Goal: Feedback & Contribution: Contribute content

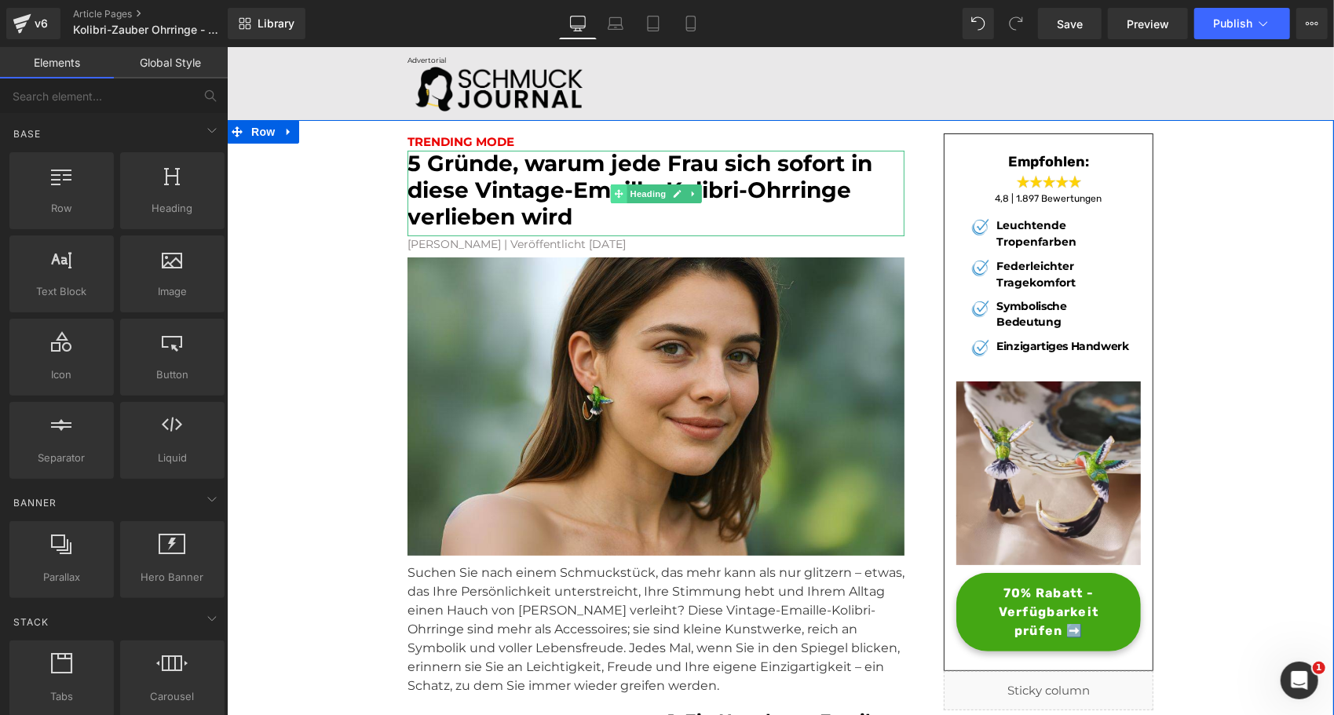
click at [613, 192] on icon at bounding box center [617, 192] width 9 height 9
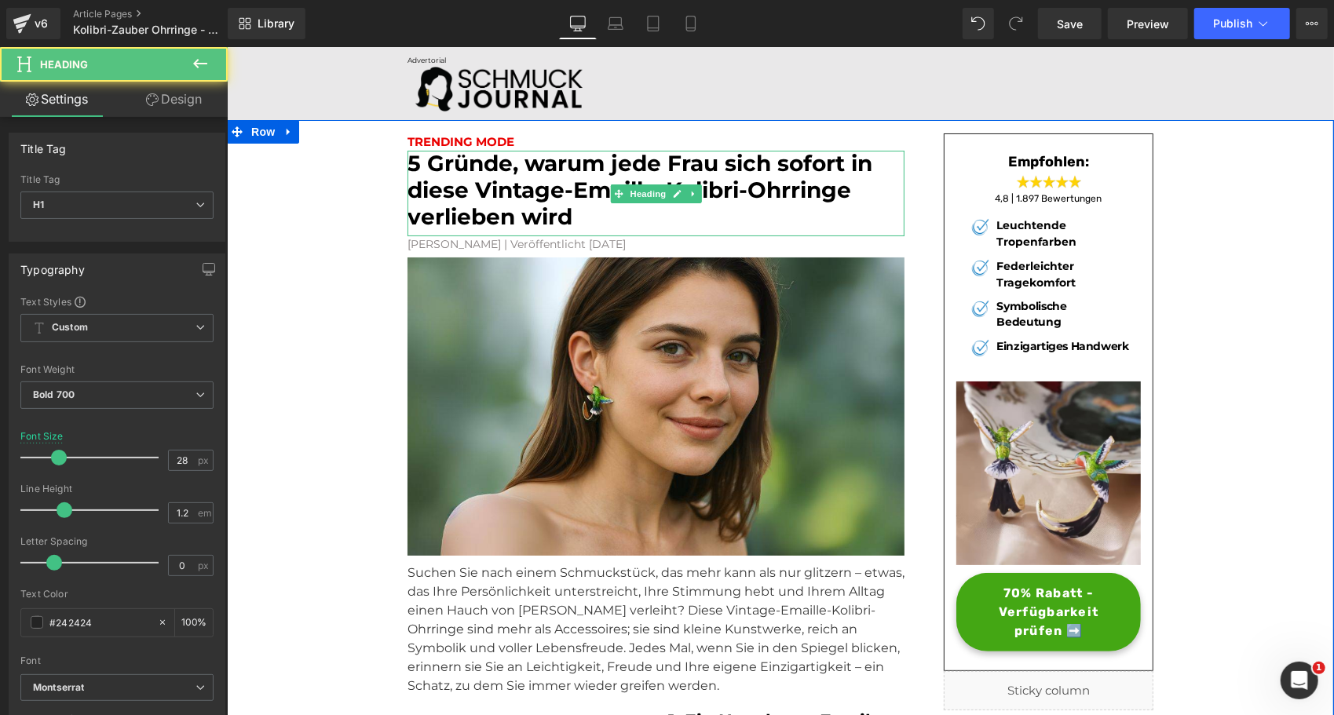
click at [587, 192] on font "5 Gründe, warum jede Frau sich sofort in diese Vintage-Emaille-Kolibri-Ohrringe…" at bounding box center [639, 188] width 465 height 79
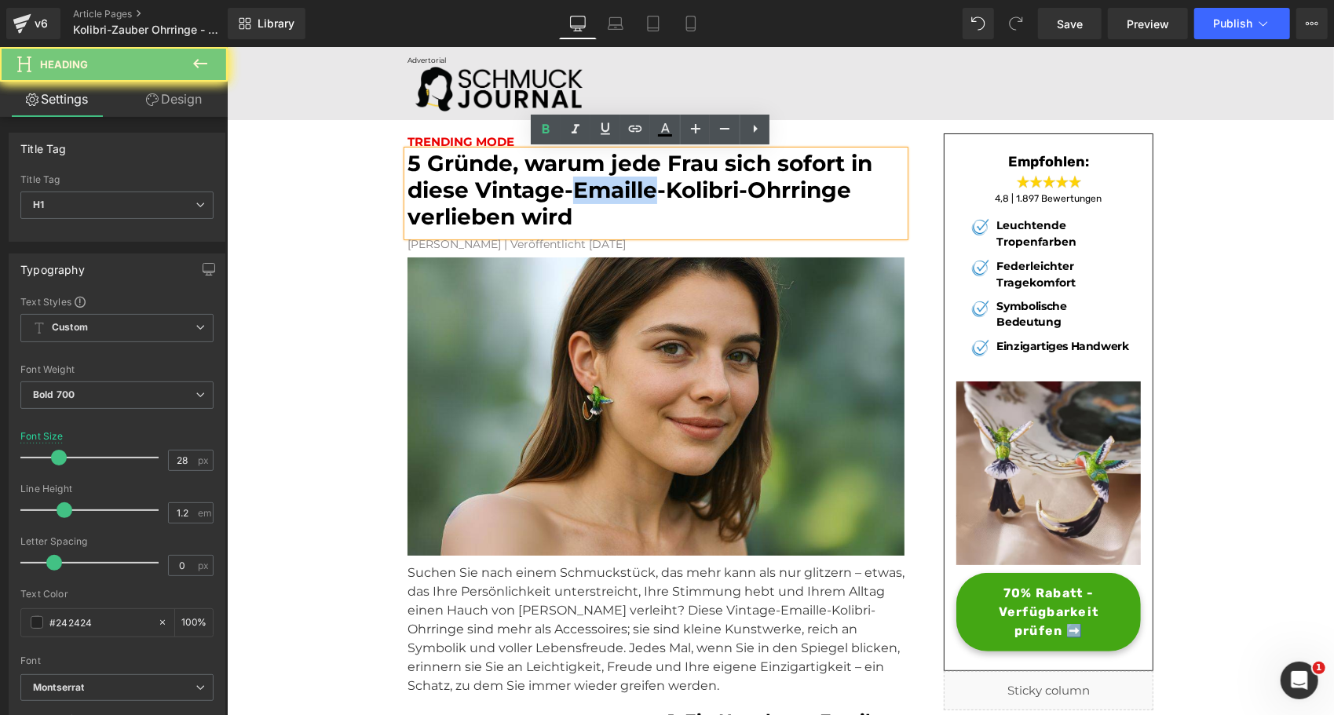
click at [587, 192] on font "5 Gründe, warum jede Frau sich sofort in diese Vintage-Emaille-Kolibri-Ohrringe…" at bounding box center [639, 188] width 465 height 79
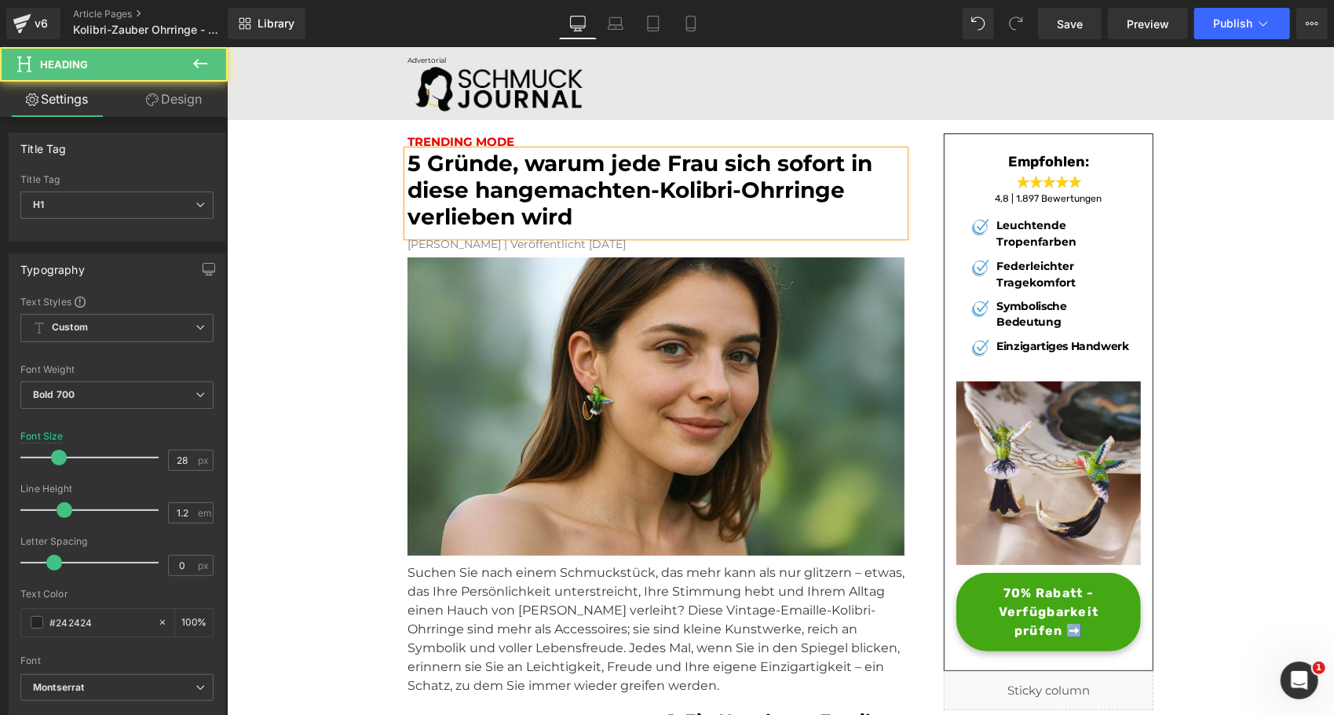
click at [736, 194] on font "5 Gründe, warum jede Frau sich sofort in diese hangemachten-Kolibri-Ohrringe ve…" at bounding box center [639, 188] width 465 height 79
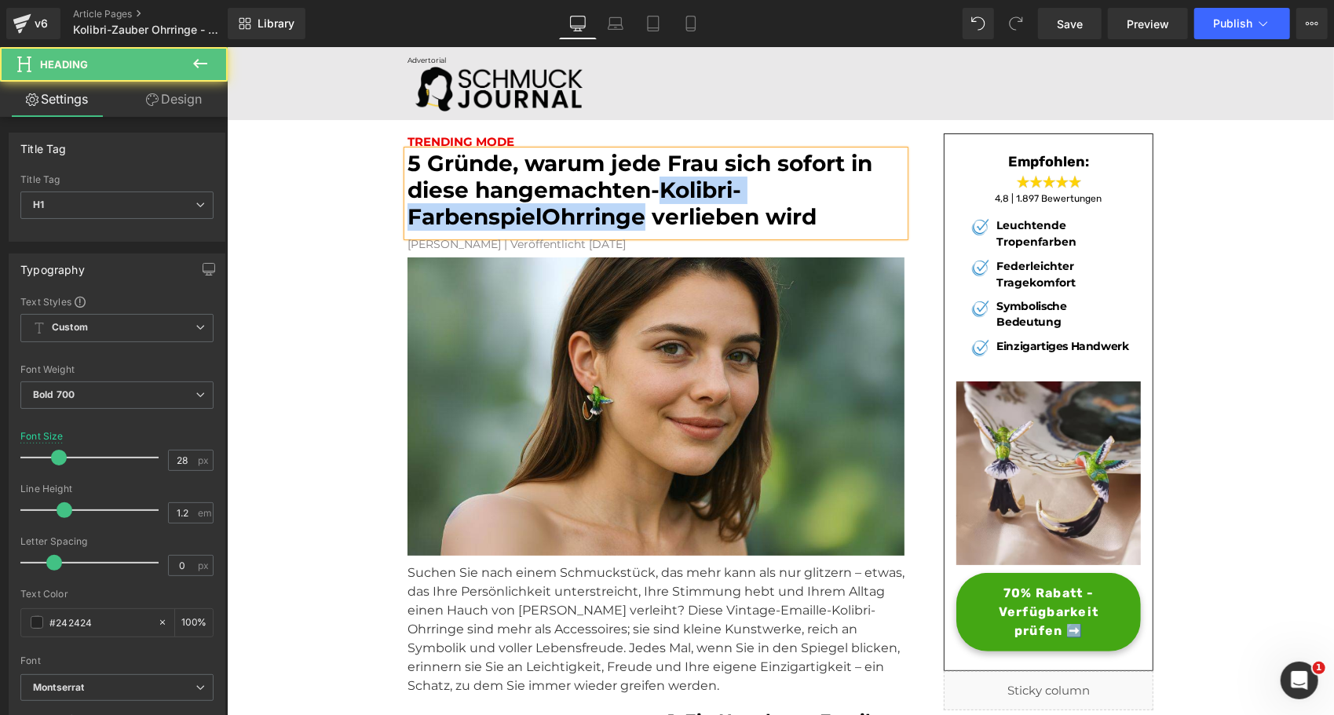
drag, startPoint x: 655, startPoint y: 189, endPoint x: 635, endPoint y: 218, distance: 34.9
click at [635, 218] on font "5 Gründe, warum jede Frau sich sofort in diese hangemachten-Kolibri-Farbenspiel…" at bounding box center [639, 188] width 465 height 79
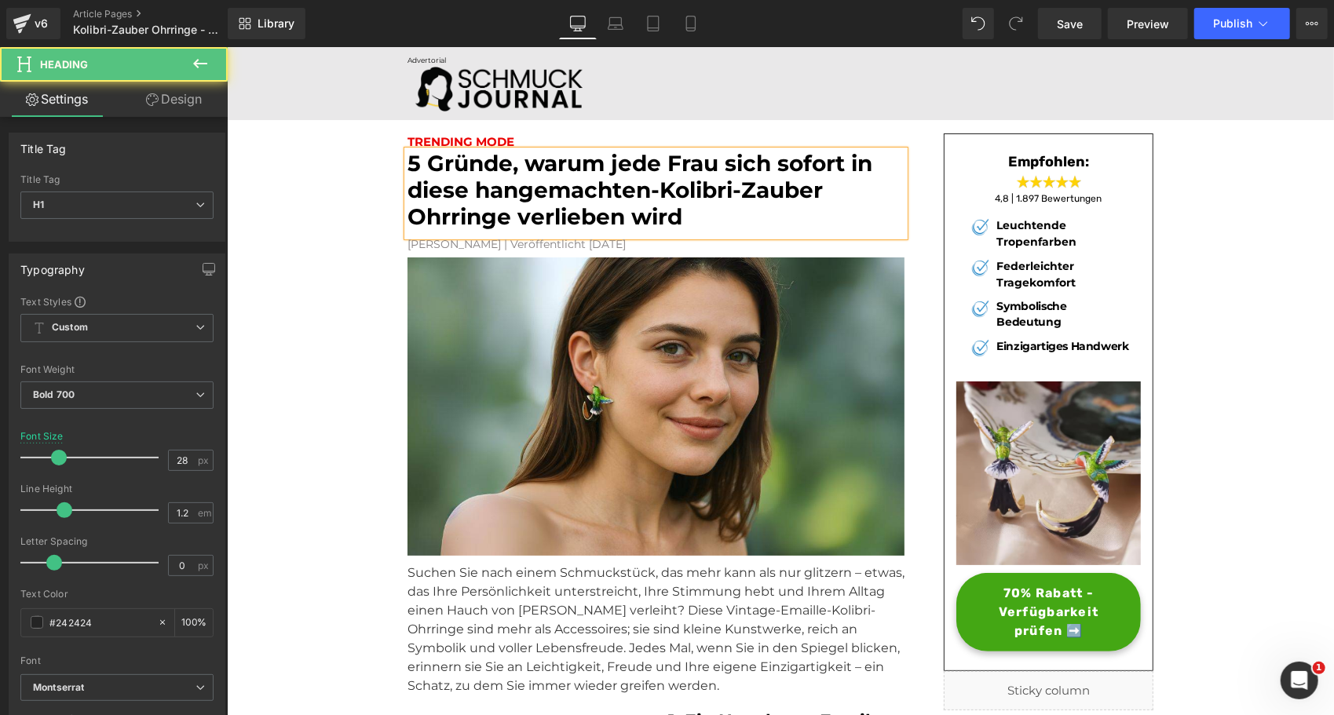
click at [678, 218] on h1 "5 Gründe, warum jede Frau sich sofort in diese hangemachten-Kolibri-Zauber Ohrr…" at bounding box center [655, 189] width 497 height 79
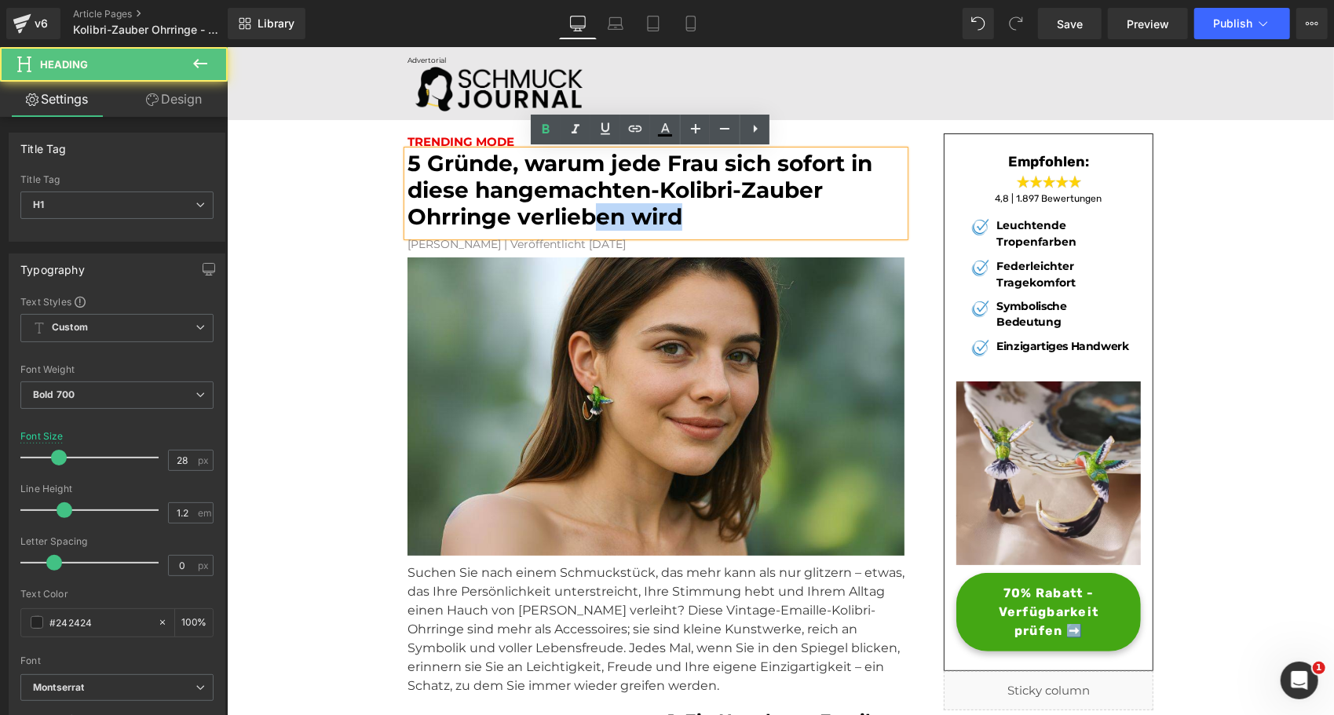
drag, startPoint x: 691, startPoint y: 215, endPoint x: 591, endPoint y: 219, distance: 100.6
click at [591, 219] on h1 "5 Gründe, warum jede Frau sich sofort in diese hangemachten-Kolibri-Zauber Ohrr…" at bounding box center [655, 189] width 497 height 79
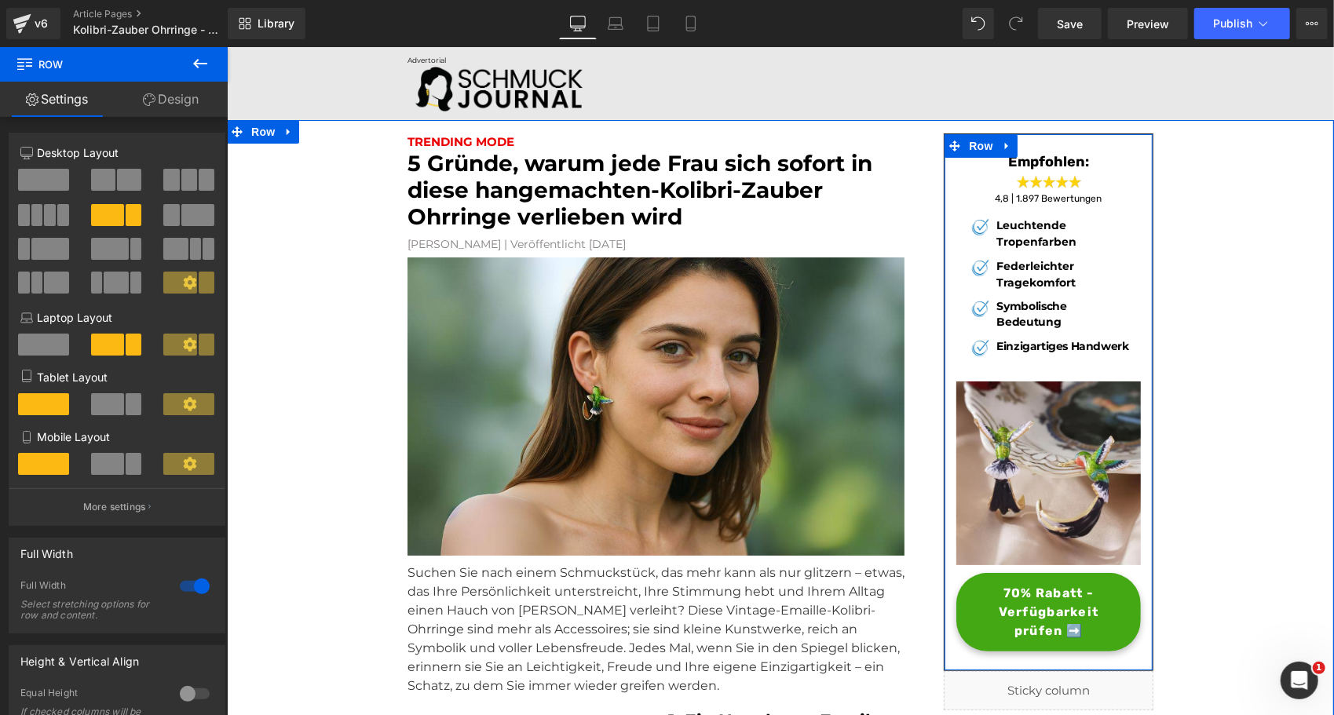
click at [1018, 609] on icon at bounding box center [1022, 612] width 9 height 9
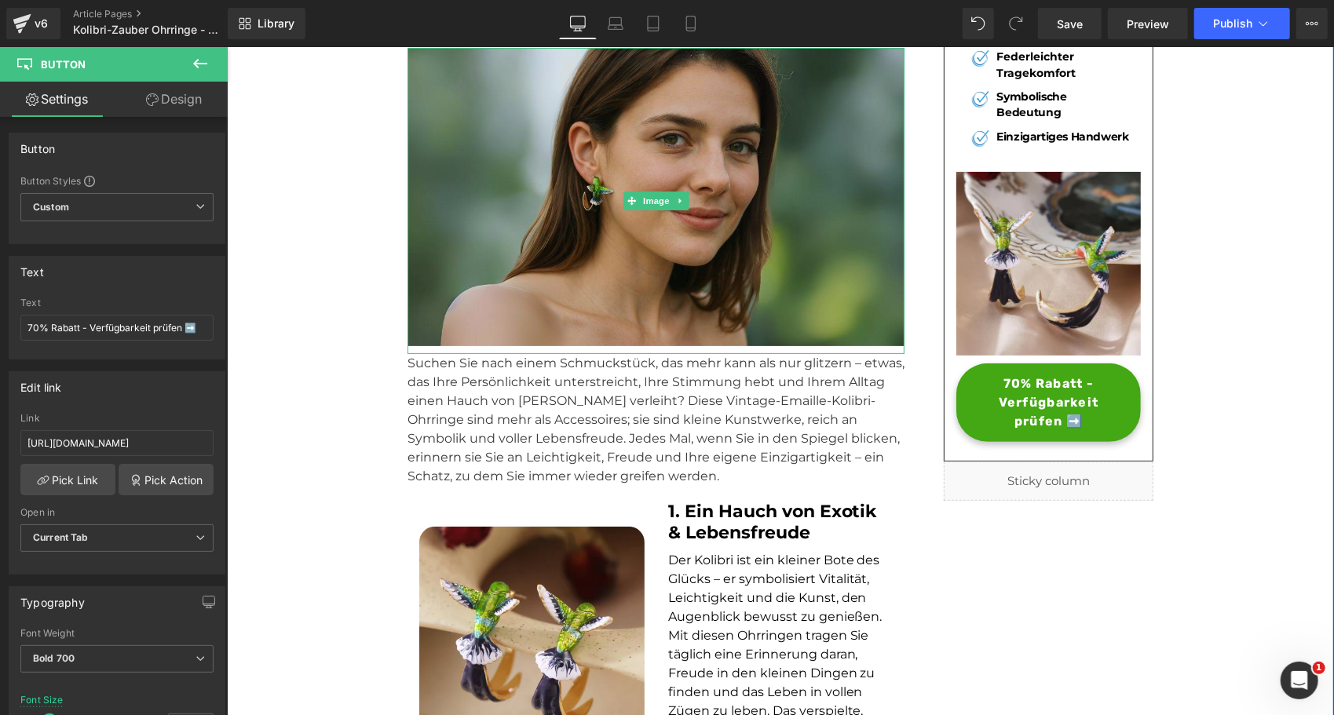
scroll to position [210, 0]
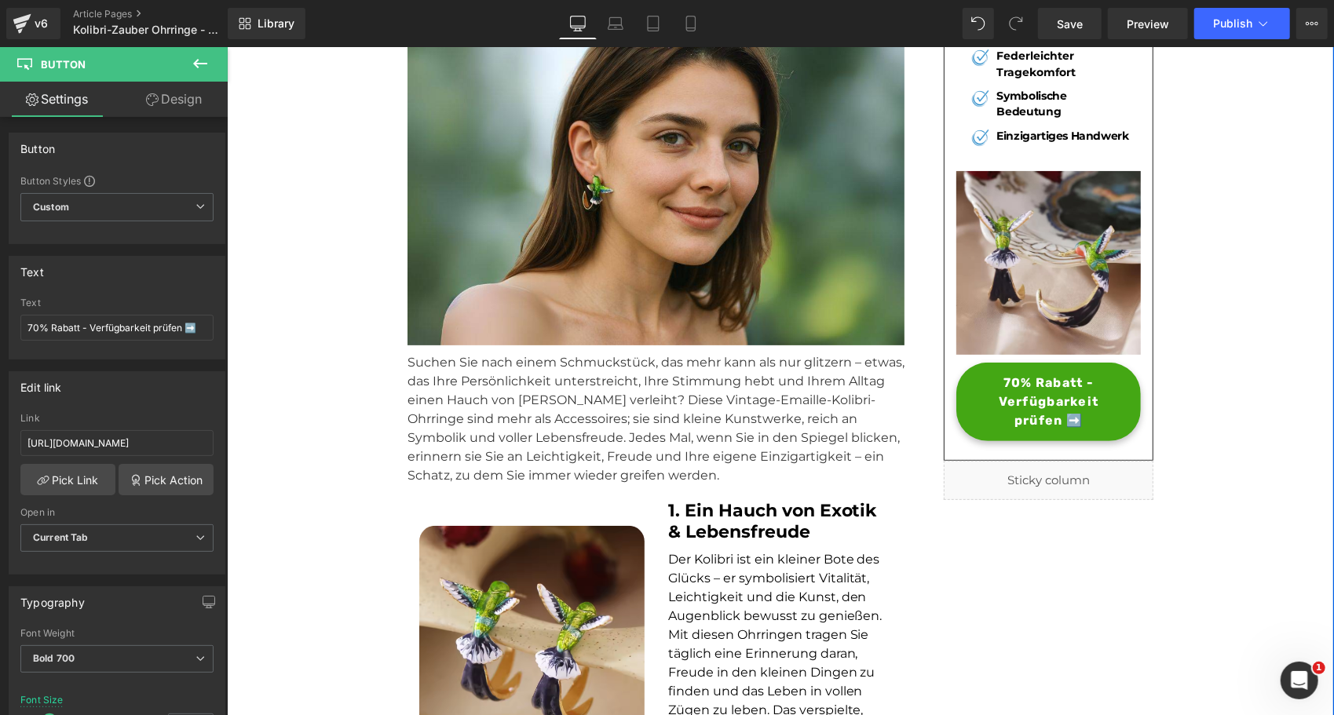
click at [512, 419] on p "Suchen Sie nach einem Schmuckstück, das mehr kann als nur glitzern – etwas, das…" at bounding box center [655, 419] width 497 height 132
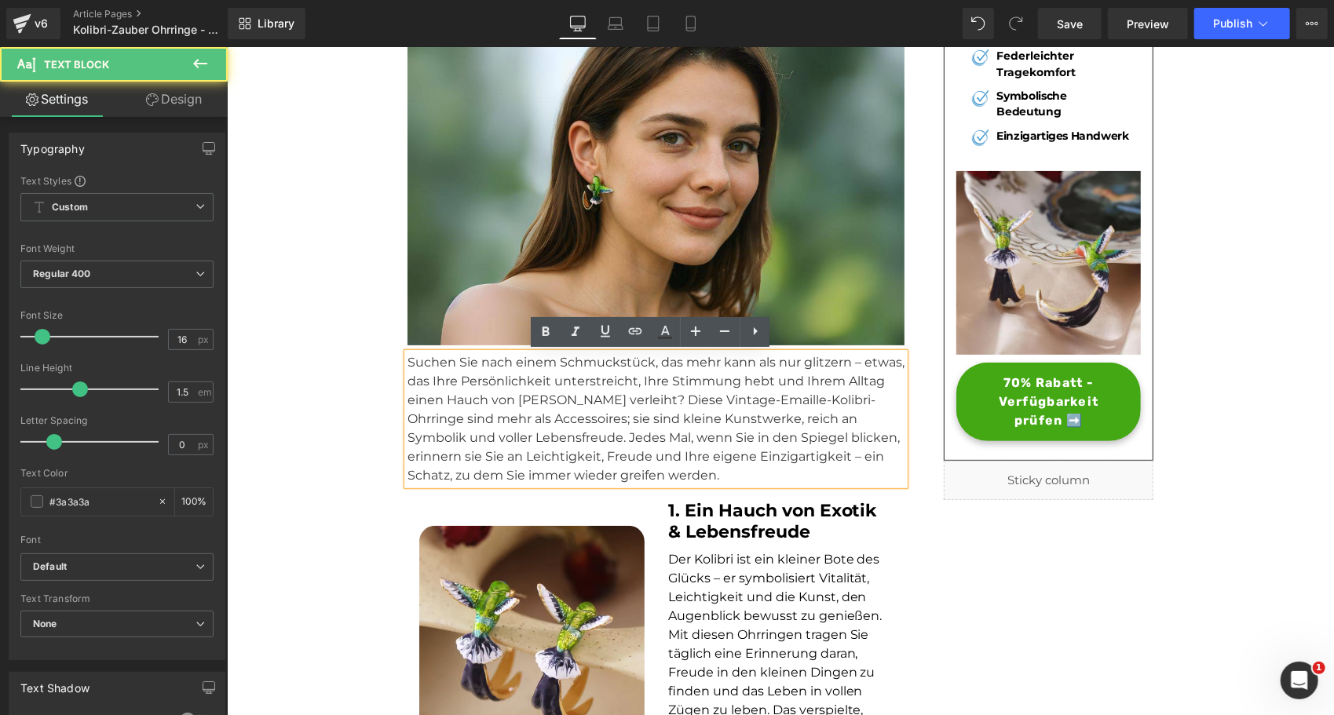
click at [407, 357] on p "Suchen Sie nach einem Schmuckstück, das mehr kann als nur glitzern – etwas, das…" at bounding box center [655, 419] width 497 height 132
drag, startPoint x: 453, startPoint y: 382, endPoint x: 628, endPoint y: 381, distance: 175.1
click at [628, 381] on p "Suchen Sie nach einem Schmuckstück, das mehr kann als nur glitzern – etwas, das…" at bounding box center [655, 419] width 497 height 132
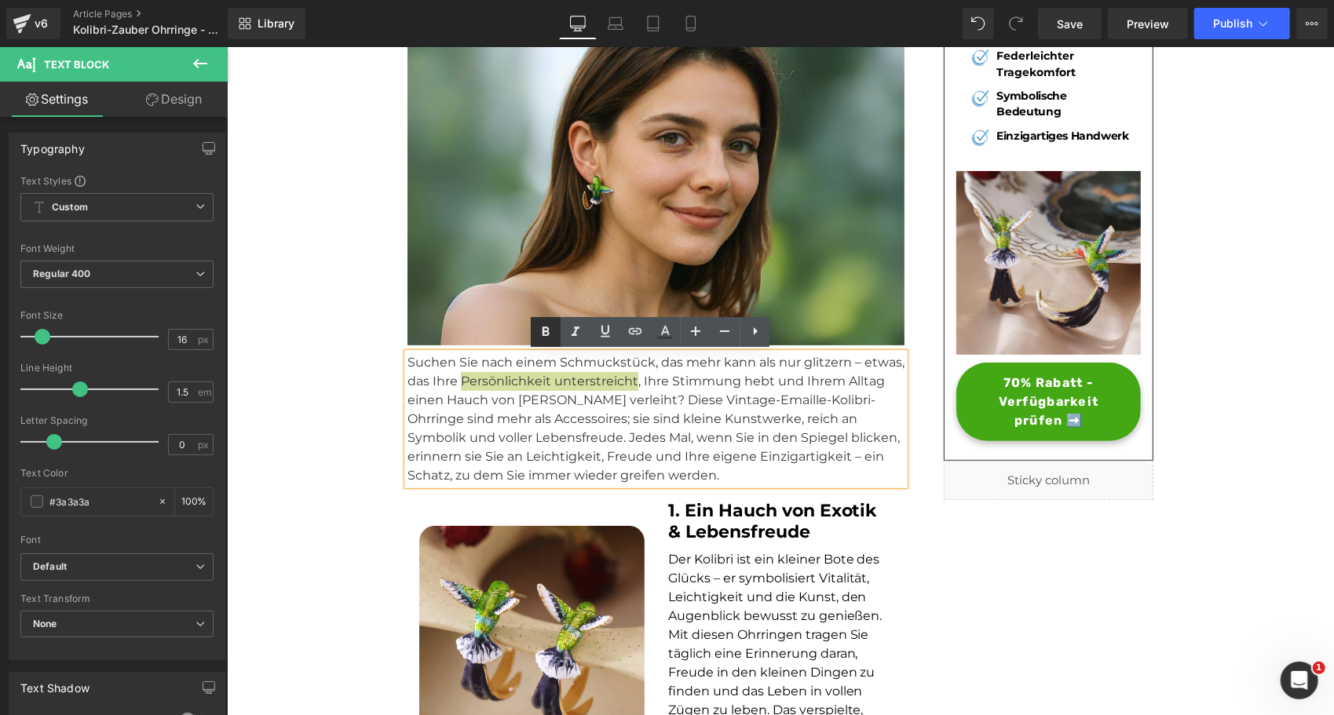
click at [544, 331] on icon at bounding box center [546, 332] width 7 height 9
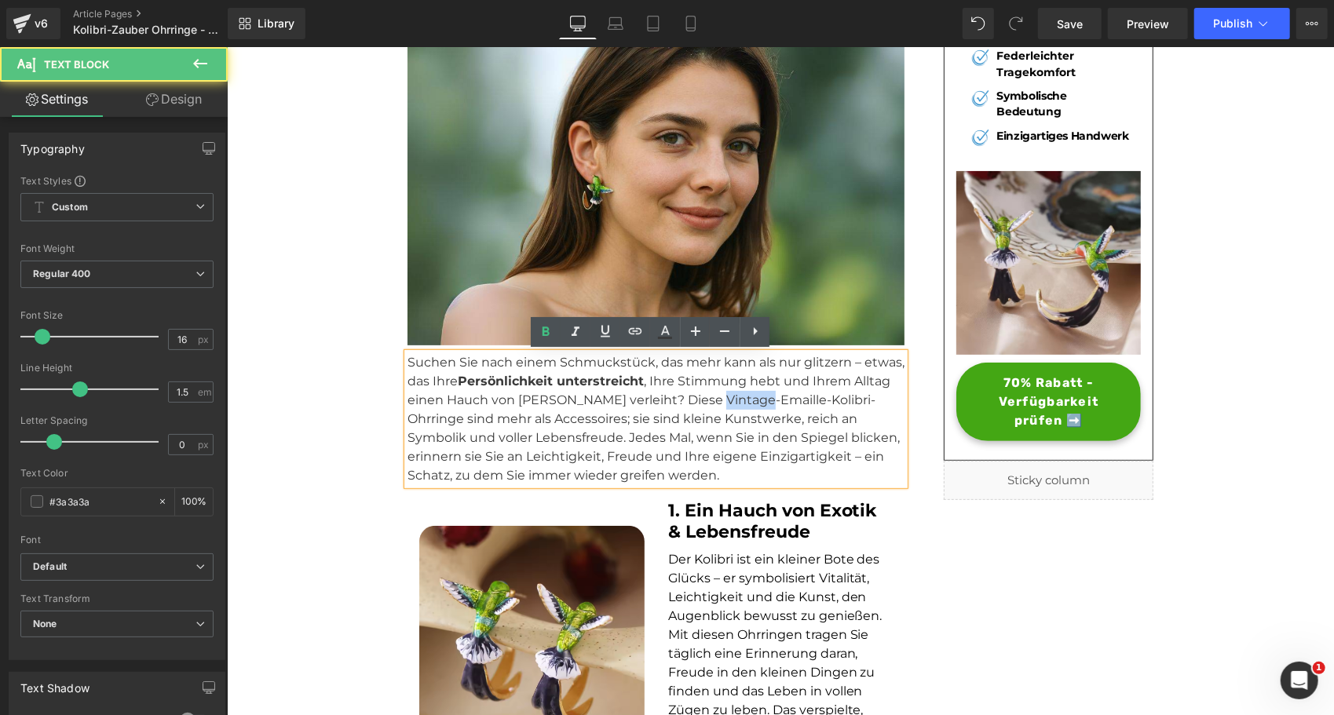
drag, startPoint x: 702, startPoint y: 397, endPoint x: 748, endPoint y: 397, distance: 46.3
click at [748, 397] on p "Suchen Sie nach einem Schmuckstück, das mehr kann als nur glitzern – etwas, das…" at bounding box center [655, 419] width 497 height 132
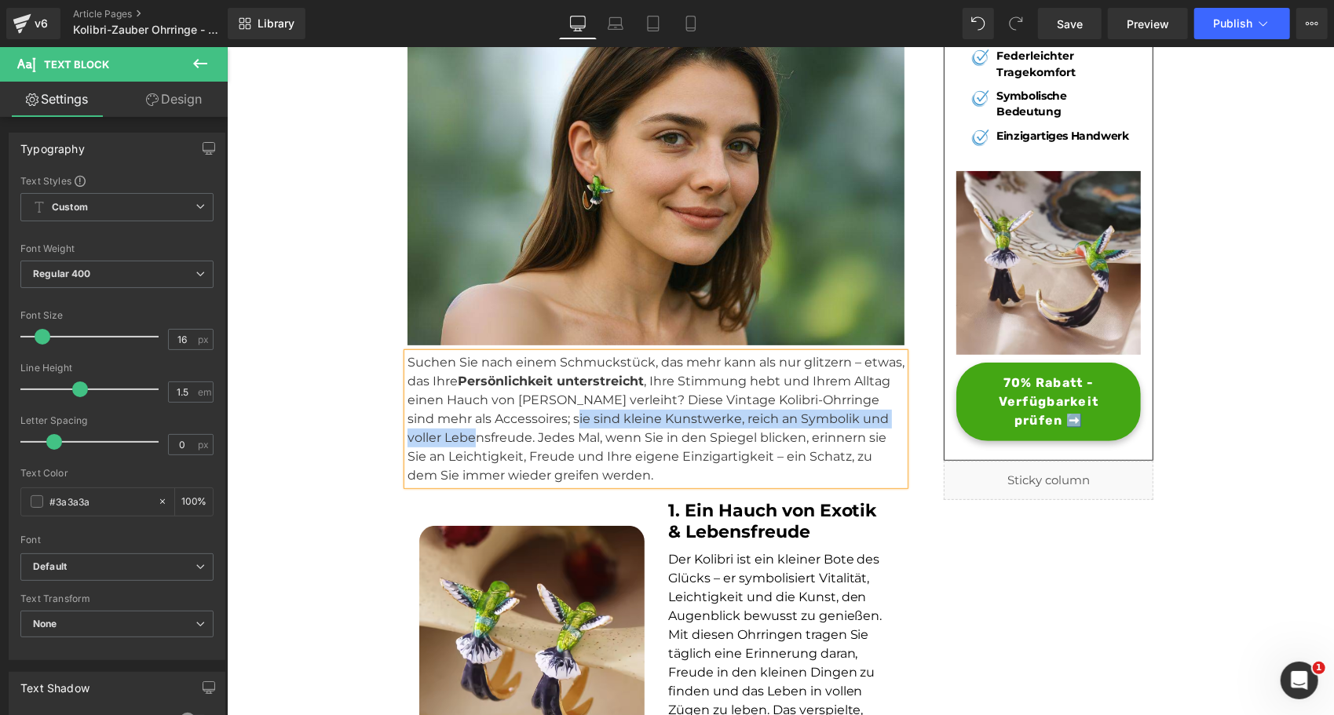
drag, startPoint x: 532, startPoint y: 417, endPoint x: 487, endPoint y: 434, distance: 47.7
click at [487, 434] on p "Suchen Sie nach einem Schmuckstück, das mehr kann als nur glitzern – etwas, das…" at bounding box center [655, 419] width 497 height 132
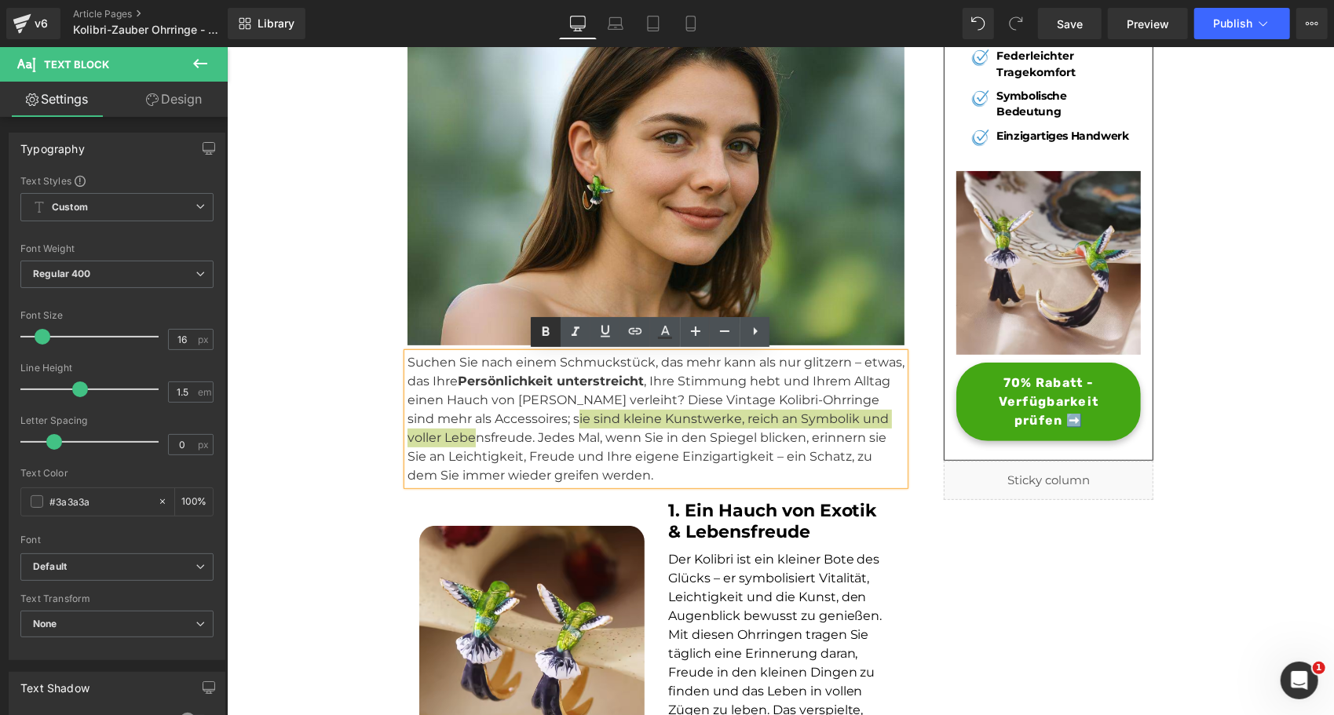
click at [542, 323] on icon at bounding box center [545, 332] width 19 height 19
click at [583, 459] on p "Suchen Sie nach einem Schmuckstück, das mehr kann als nur glitzern – etwas, das…" at bounding box center [655, 419] width 497 height 132
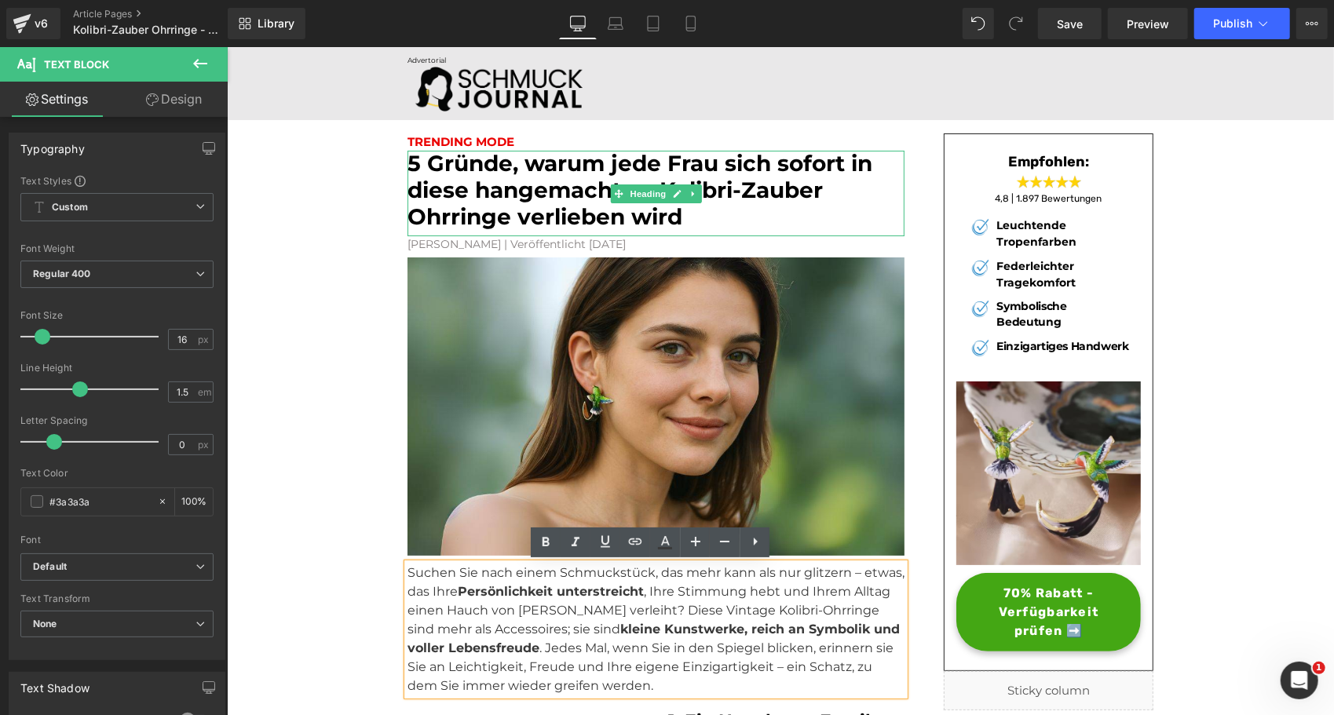
click at [507, 192] on font "5 Gründe, warum jede Frau sich sofort in diese hangemachten-Kolibri-Zauber Ohrr…" at bounding box center [639, 188] width 465 height 79
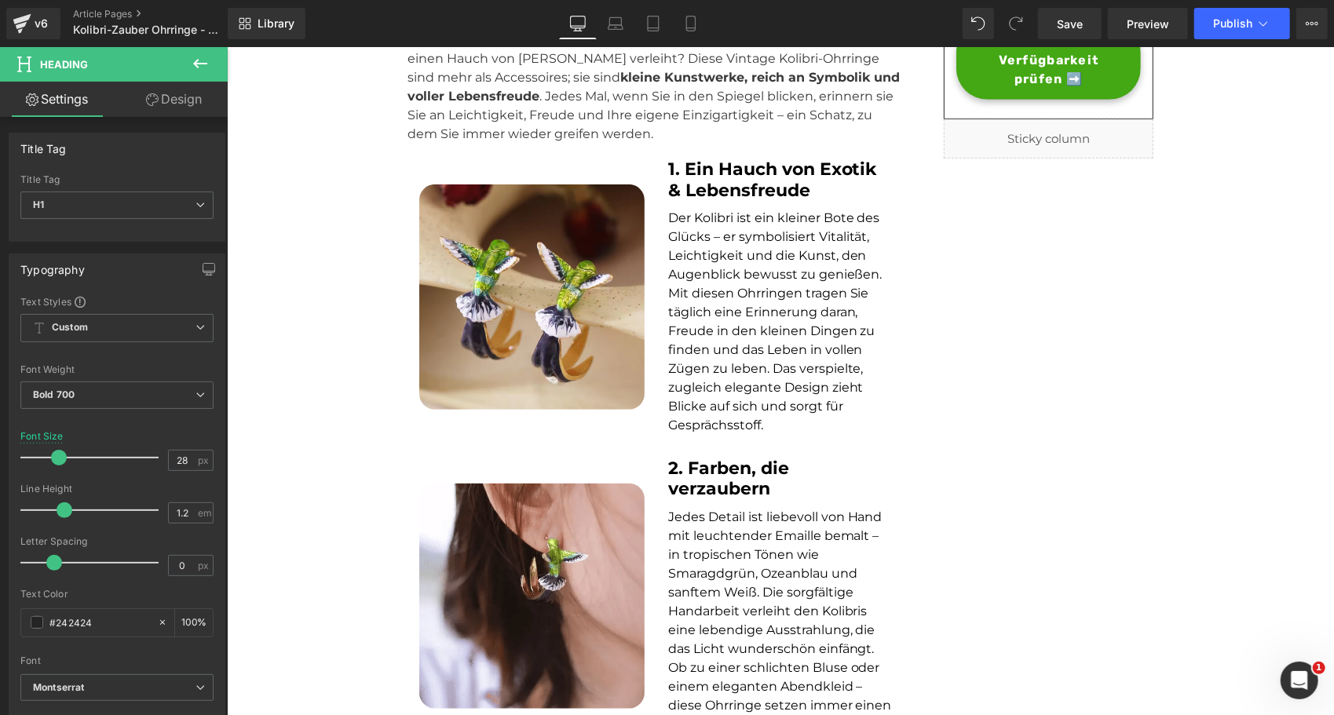
scroll to position [545, 0]
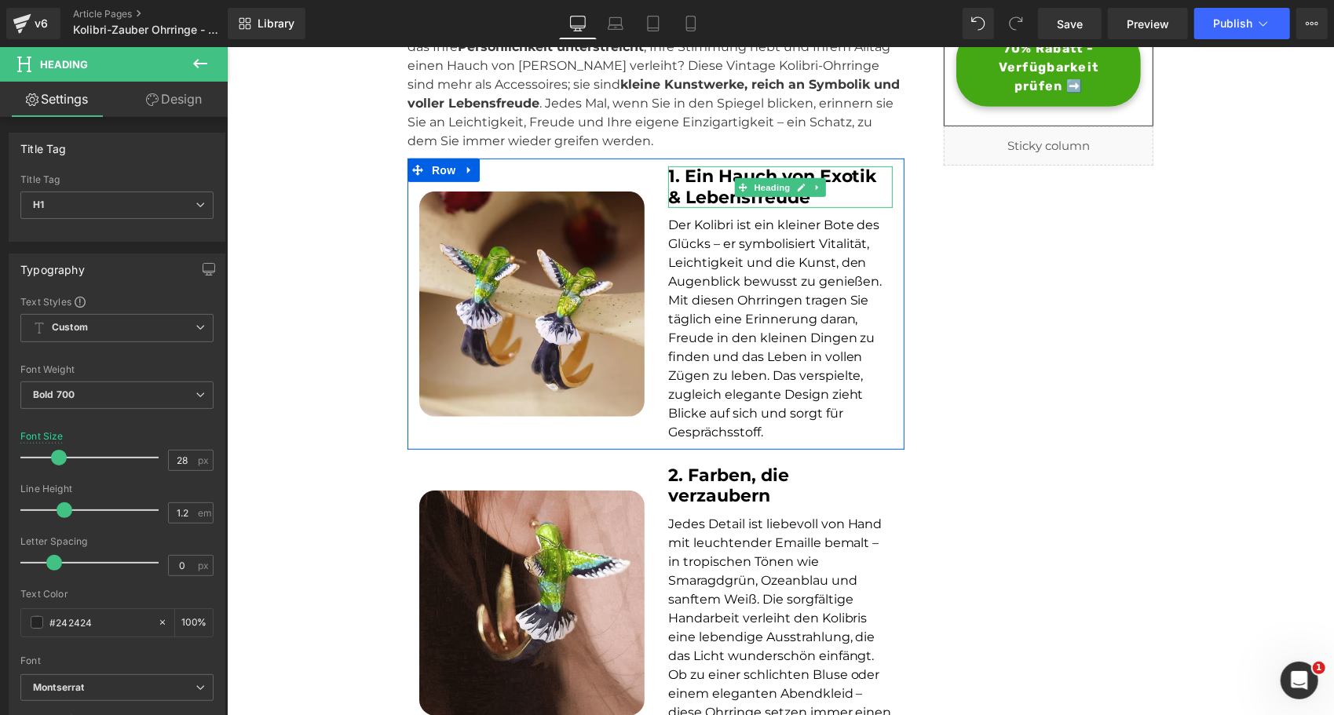
click at [875, 176] on h1 "1. Ein Hauch von Exotik & Lebensfreude" at bounding box center [780, 187] width 225 height 42
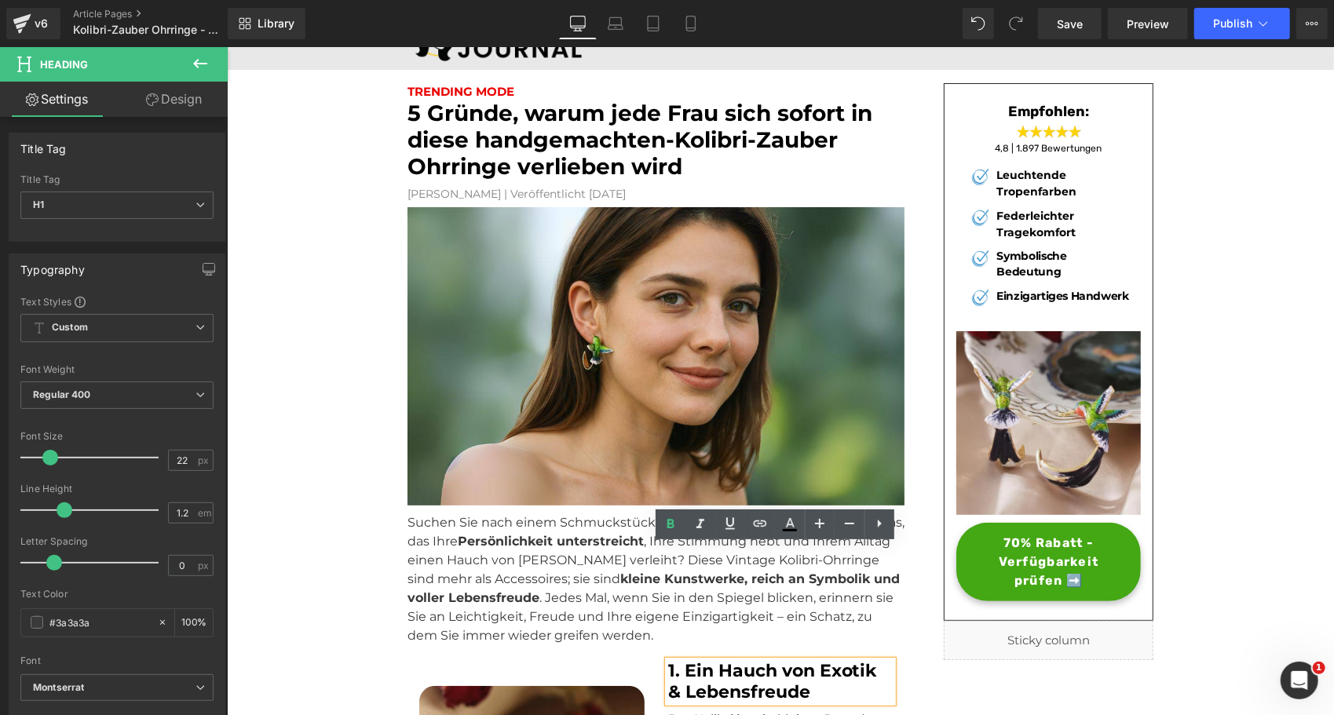
scroll to position [0, 0]
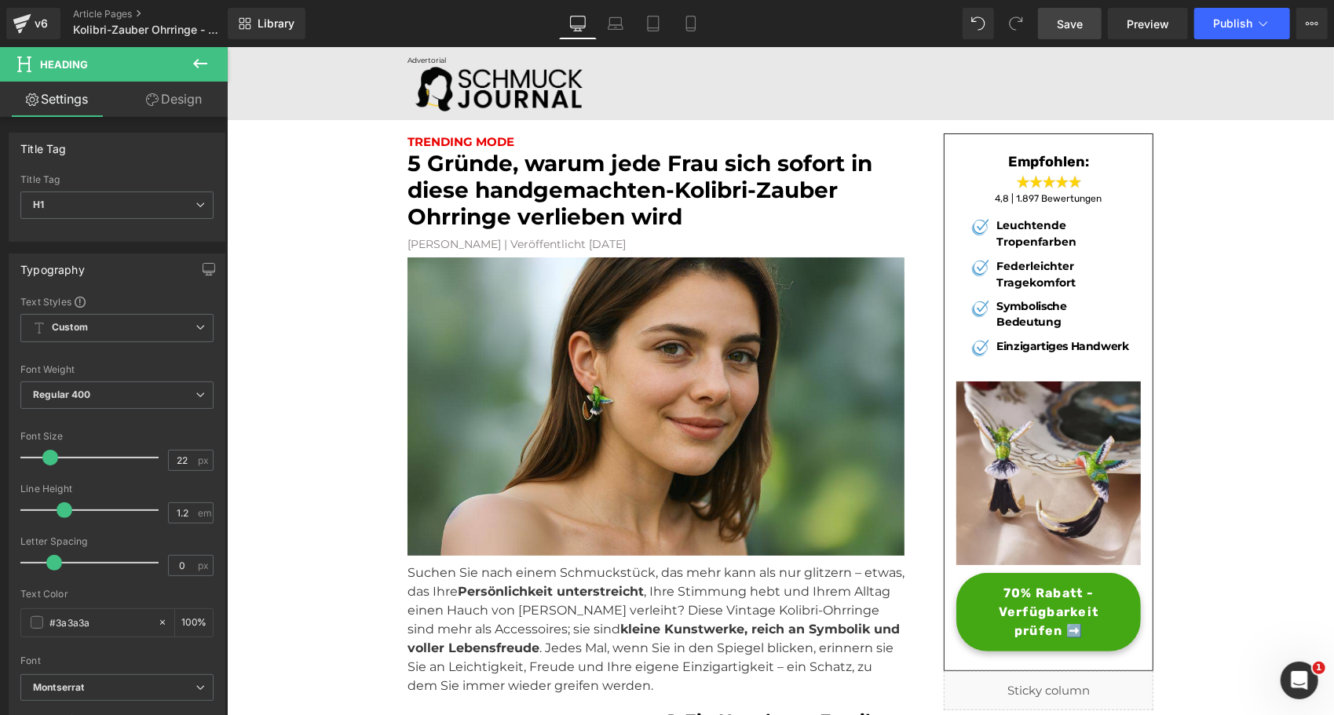
click at [1096, 26] on link "Save" at bounding box center [1070, 23] width 64 height 31
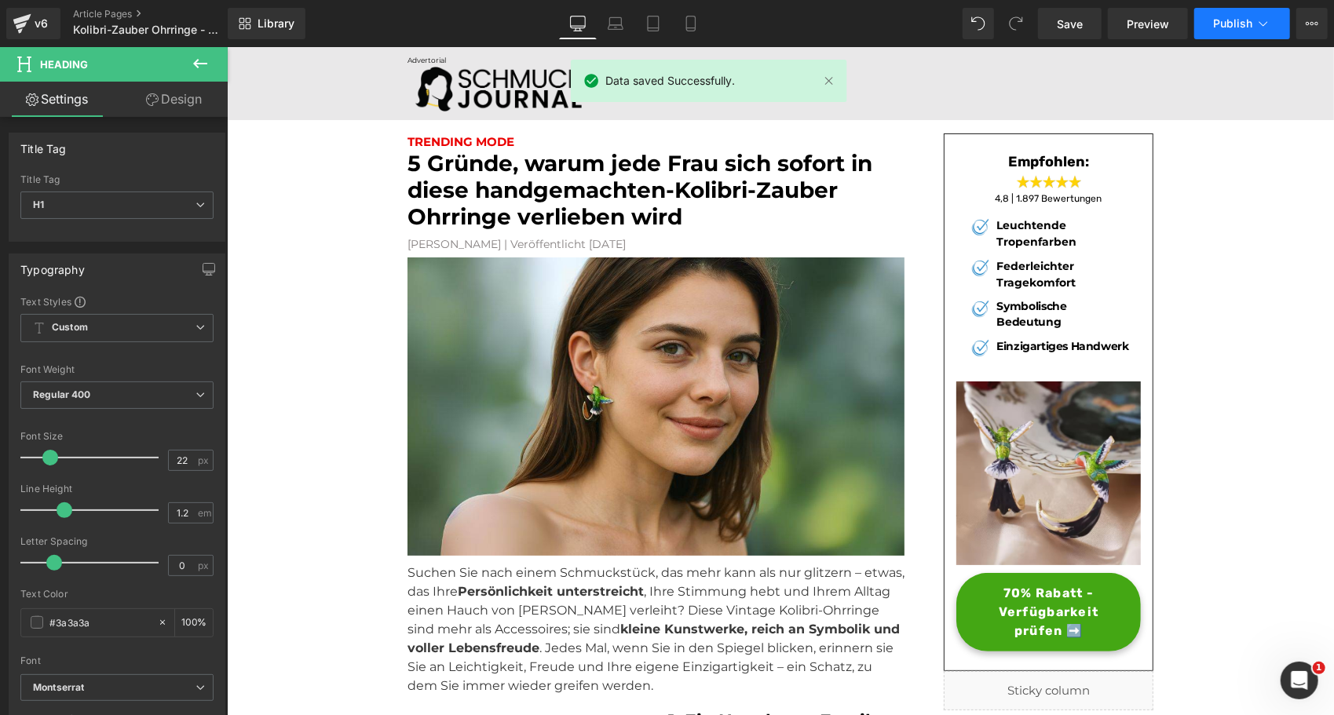
click at [1249, 15] on button "Publish" at bounding box center [1243, 23] width 96 height 31
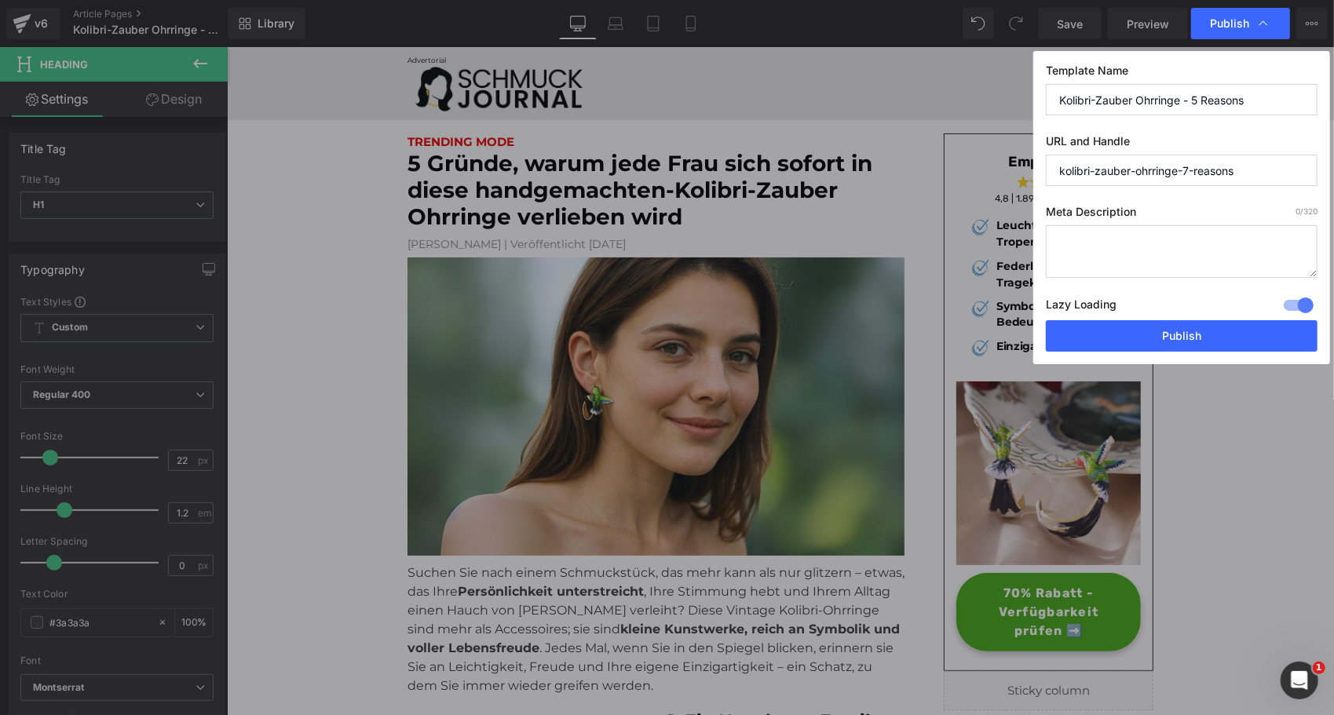
click at [1215, 167] on input "kolibri-zauber-ohrringe-7-reasons" at bounding box center [1182, 170] width 272 height 31
click at [1195, 169] on input "kolibri-zauber-ohrringe-7-reasons" at bounding box center [1182, 170] width 272 height 31
type input "kolibri-zauber-ohrringe-5-reasons"
click at [1130, 335] on button "Publish" at bounding box center [1182, 335] width 272 height 31
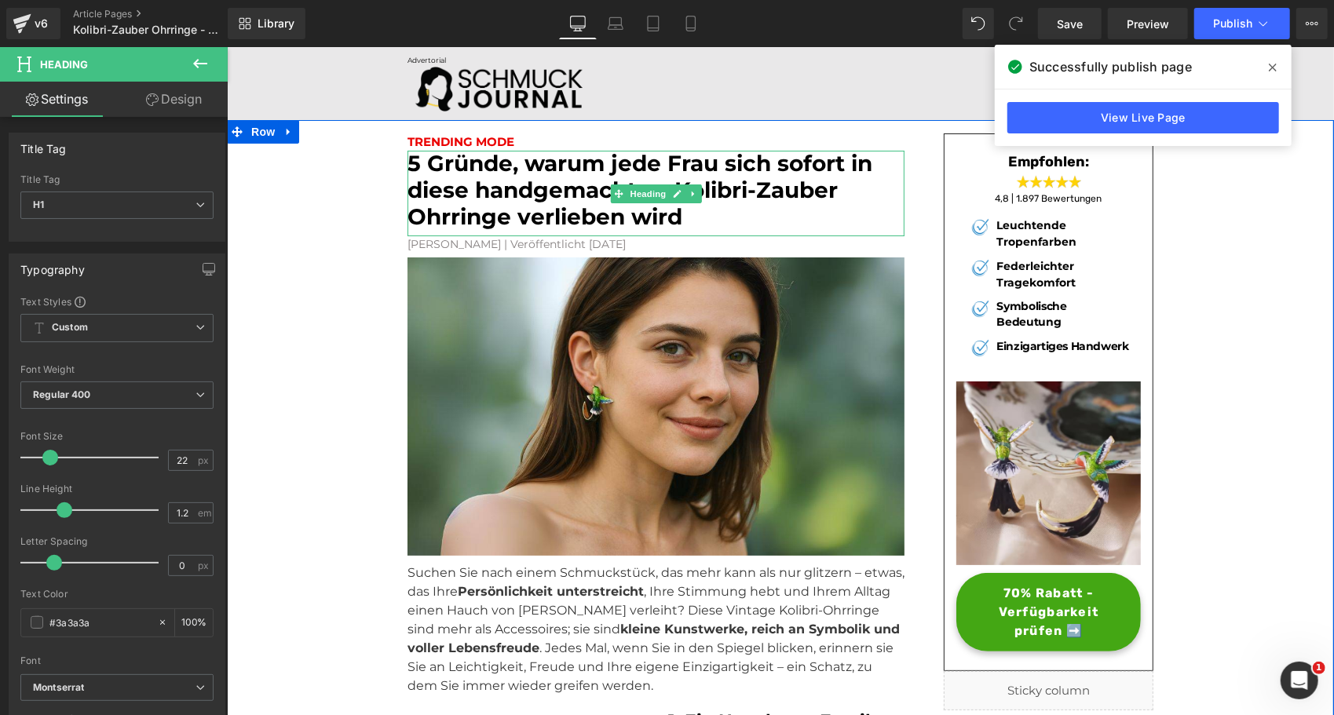
click at [690, 221] on h1 "5 Gründe, warum jede Frau sich sofort in diese handgemachten-Kolibri-Zauber Ohr…" at bounding box center [655, 189] width 497 height 79
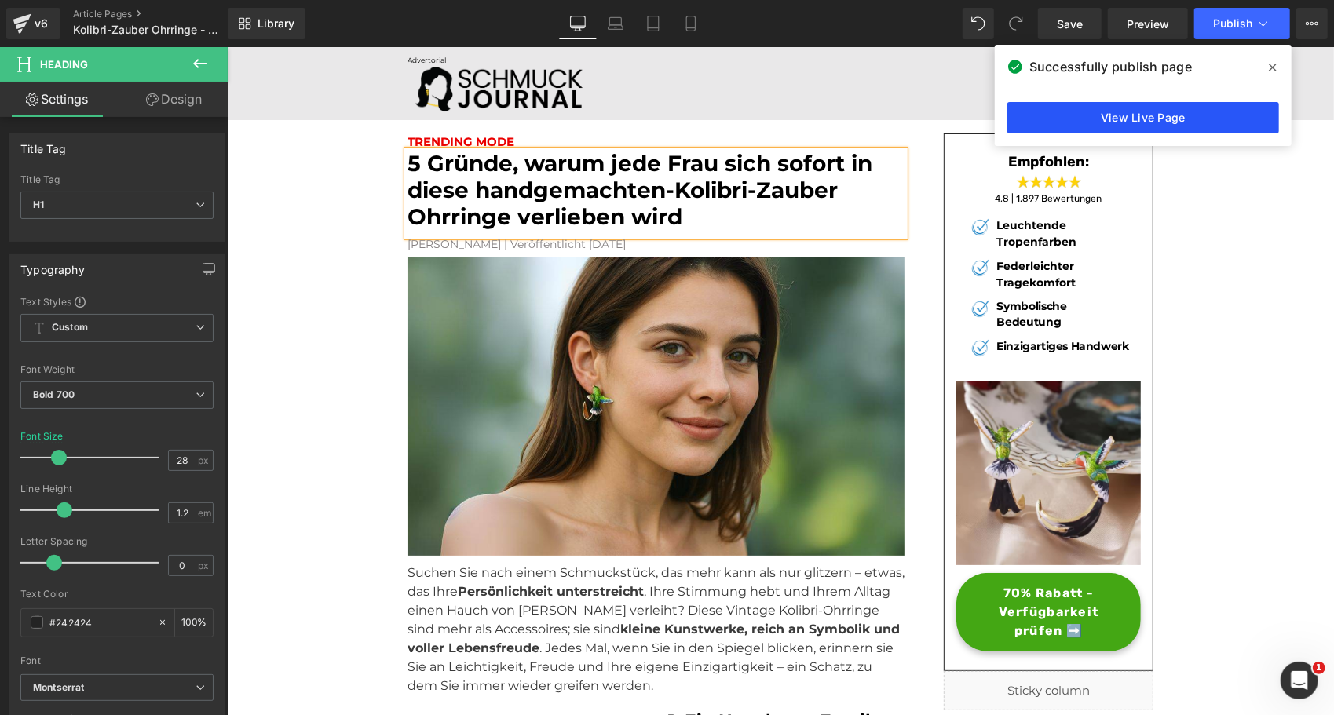
click at [1136, 115] on link "View Live Page" at bounding box center [1144, 117] width 272 height 31
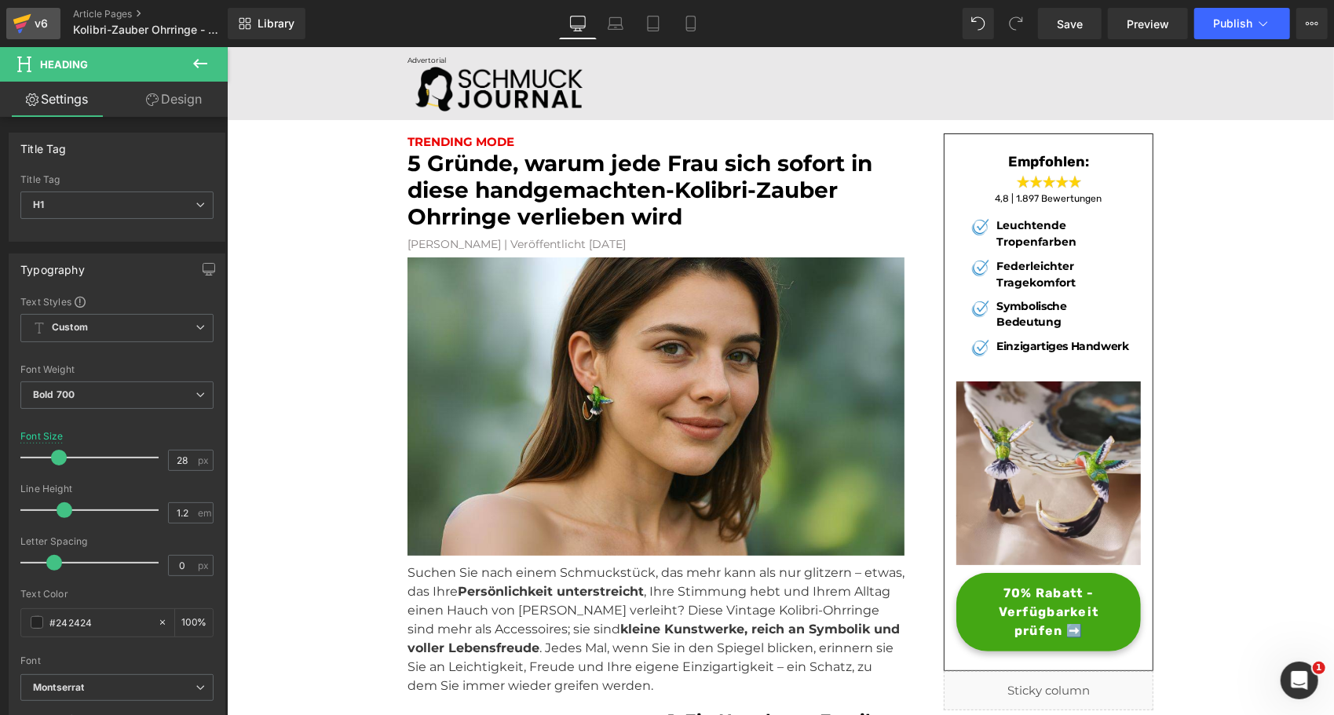
click at [39, 17] on div "v6" at bounding box center [41, 23] width 20 height 20
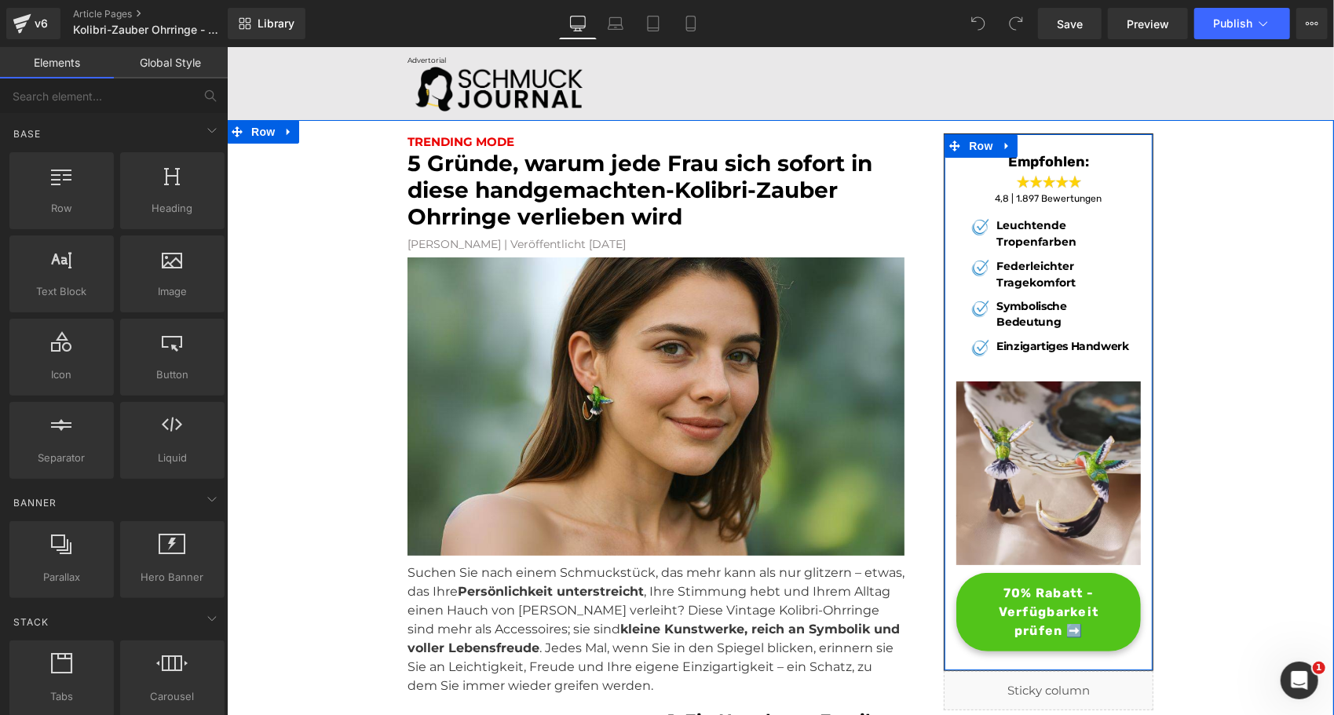
click at [1021, 625] on span "70% Rabatt - Verfügbarkeit prüfen ➡️" at bounding box center [1048, 612] width 152 height 57
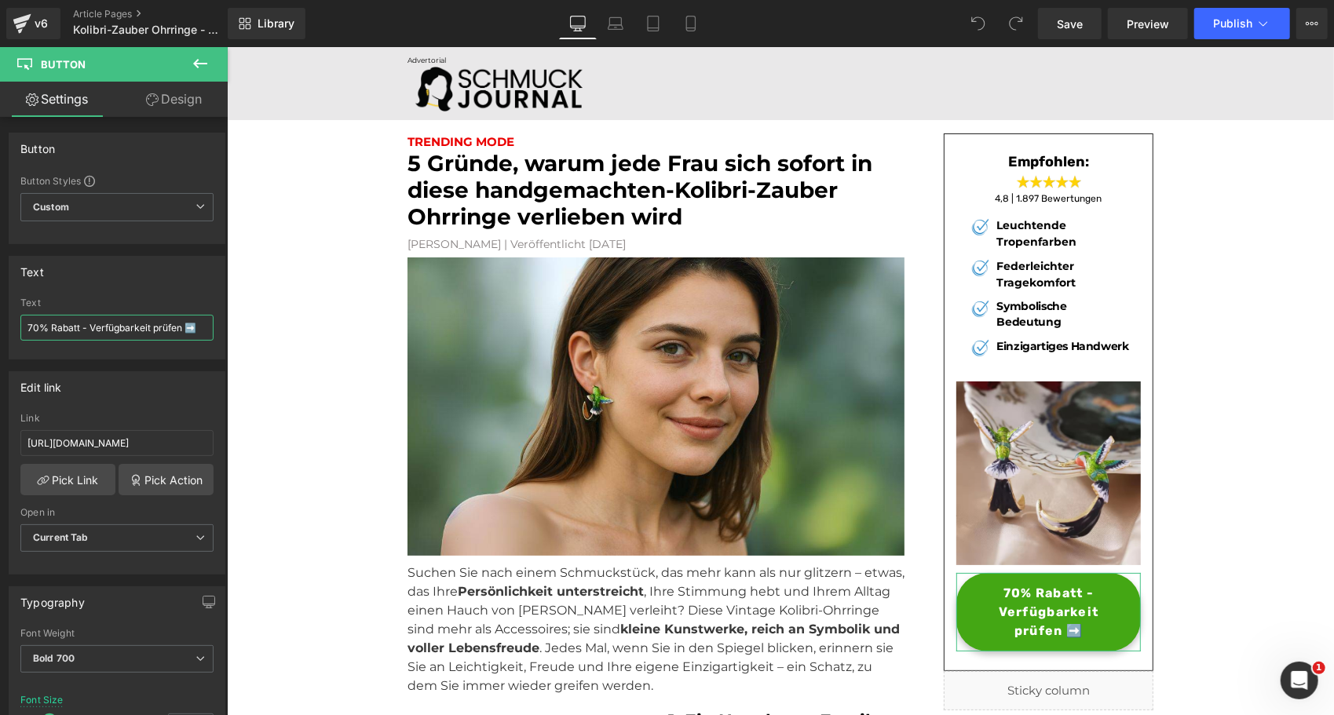
drag, startPoint x: 90, startPoint y: 325, endPoint x: -3, endPoint y: 322, distance: 92.7
click at [0, 322] on html "You are previewing how the will restyle your page. You can not edit Elements in…" at bounding box center [667, 357] width 1334 height 715
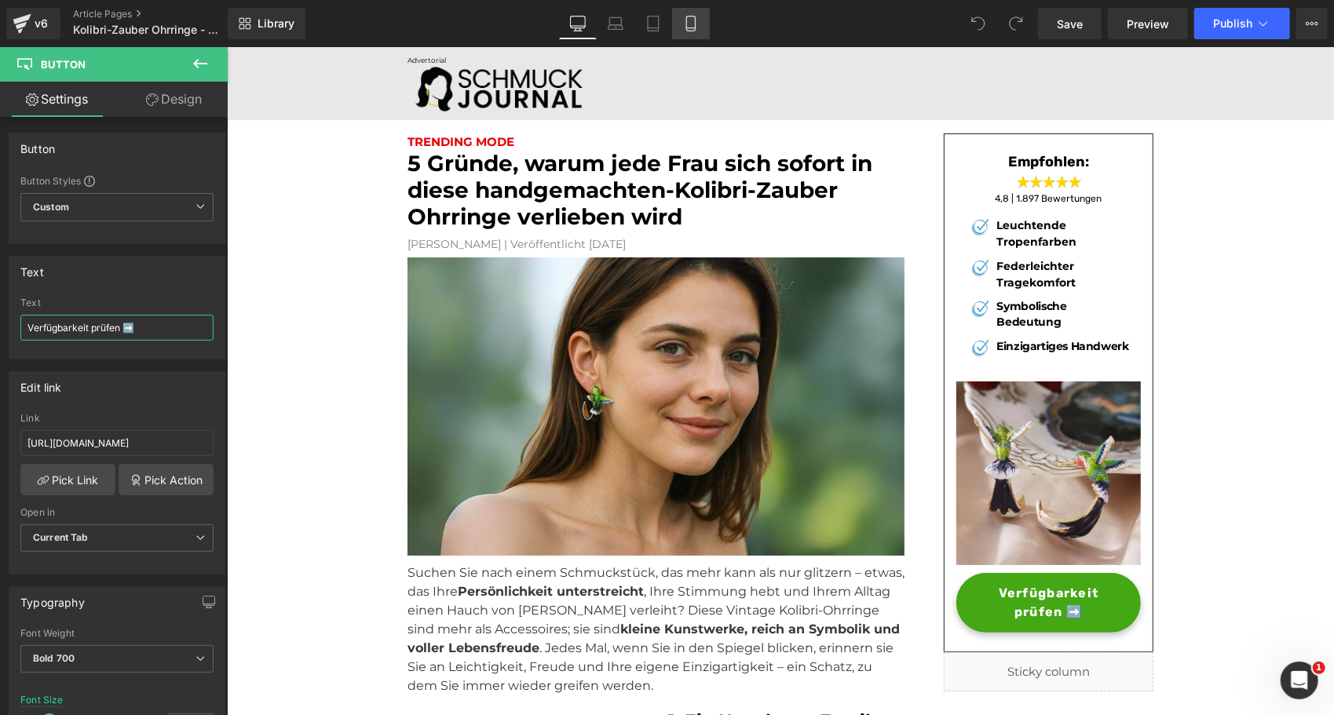
type input "Verfügbarkeit prüfen ➡️"
click at [705, 27] on link "Mobile" at bounding box center [691, 23] width 38 height 31
type input "14"
type input "100"
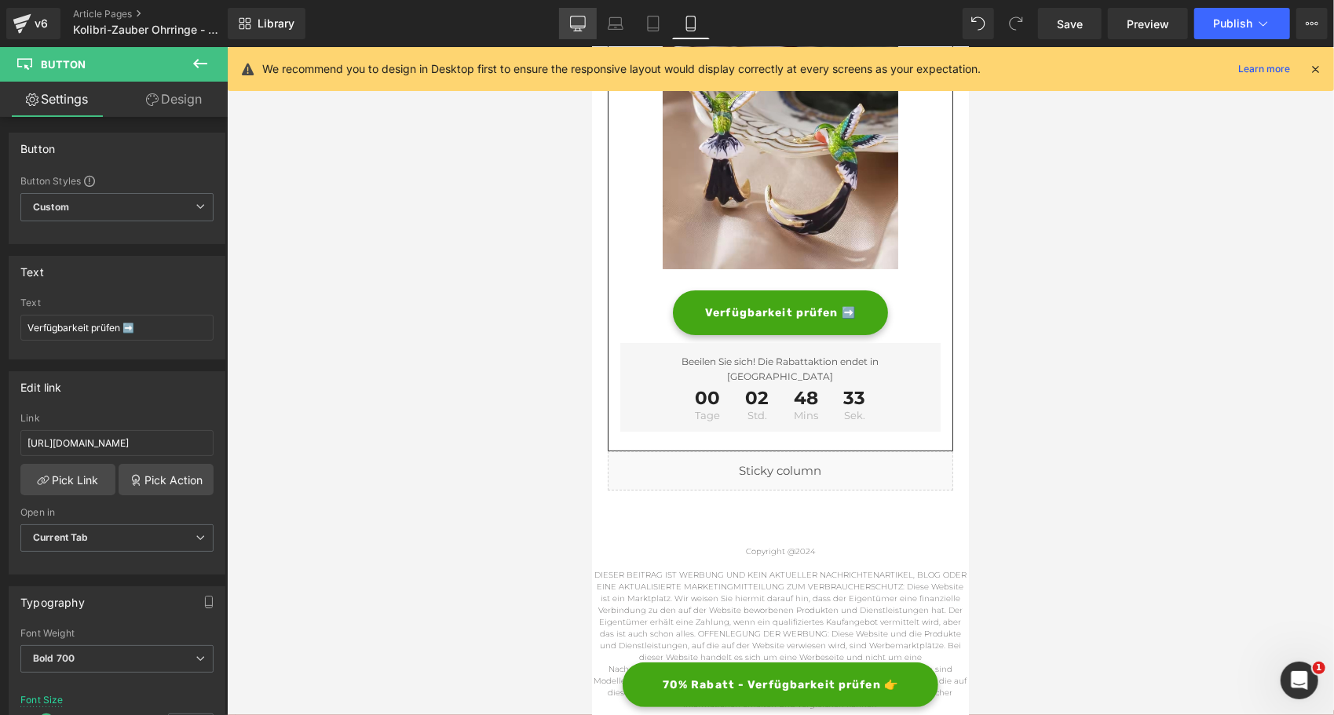
click at [581, 26] on icon at bounding box center [577, 26] width 15 height 0
type input "16"
type input "100"
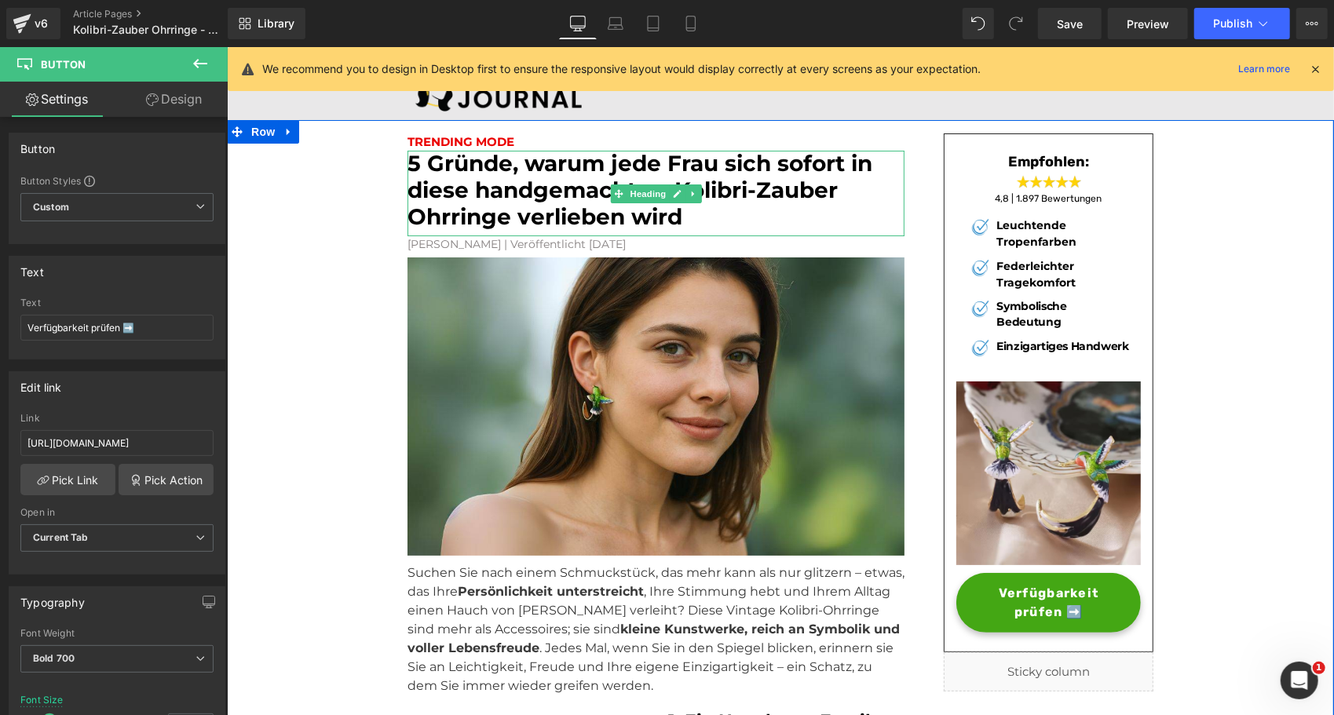
click at [740, 164] on font "5 Gründe, warum jede Frau sich sofort in diese handgemachten-Kolibri-Zauber Ohr…" at bounding box center [639, 188] width 465 height 79
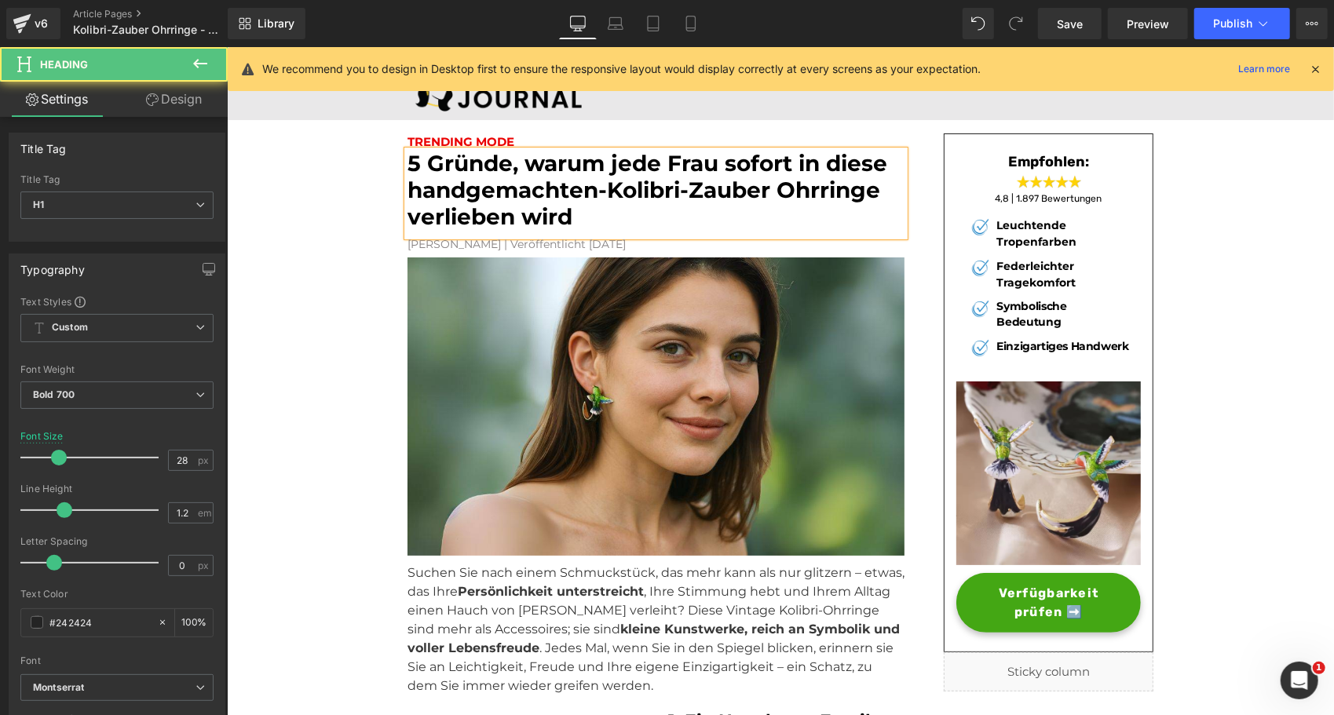
click at [591, 161] on font "5 Gründe, warum jede Frau sofort in diese handgemachten-Kolibri-Zauber Ohrringe…" at bounding box center [647, 188] width 480 height 79
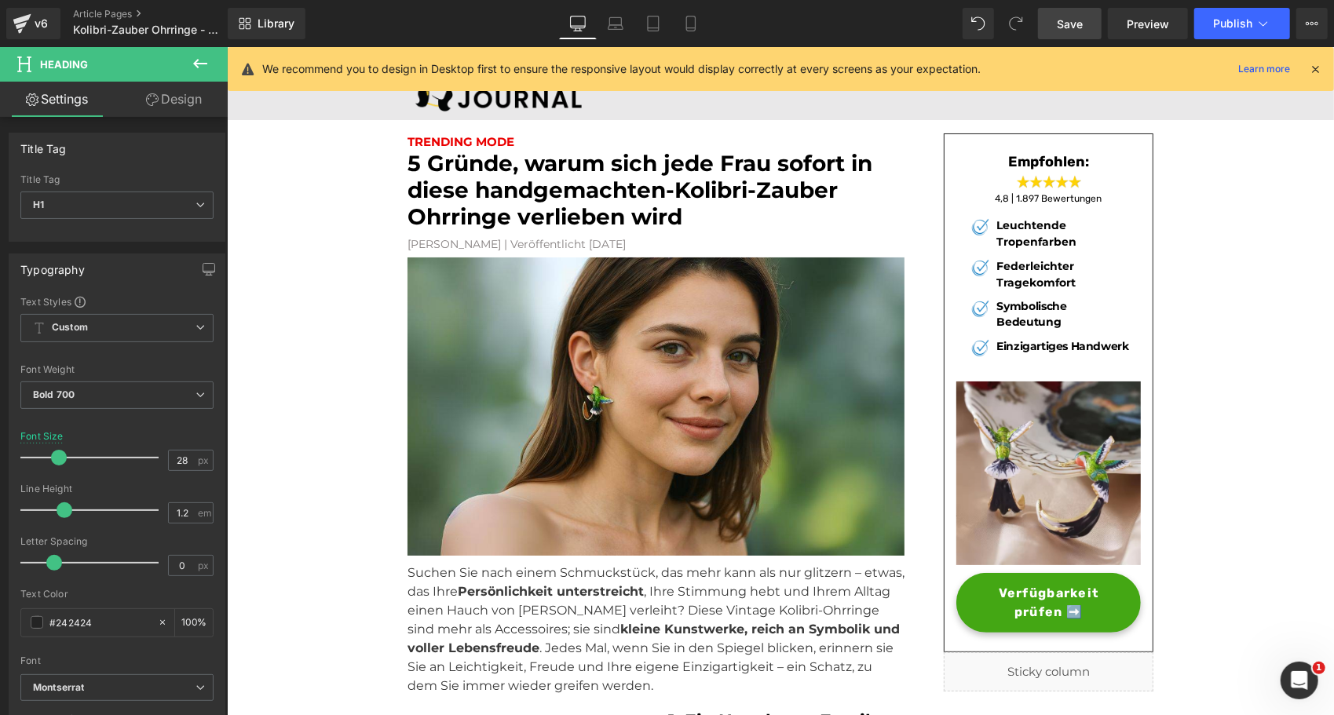
click at [1085, 27] on link "Save" at bounding box center [1070, 23] width 64 height 31
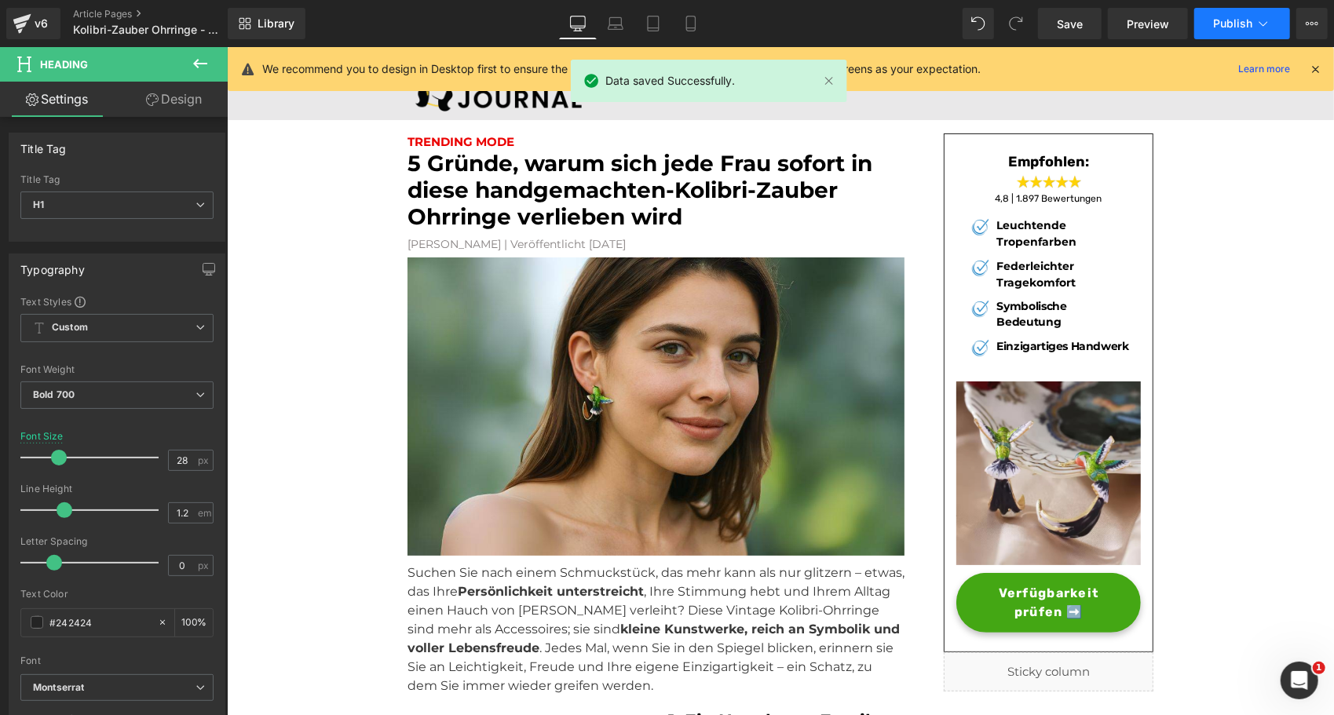
click at [1235, 20] on span "Publish" at bounding box center [1232, 23] width 39 height 13
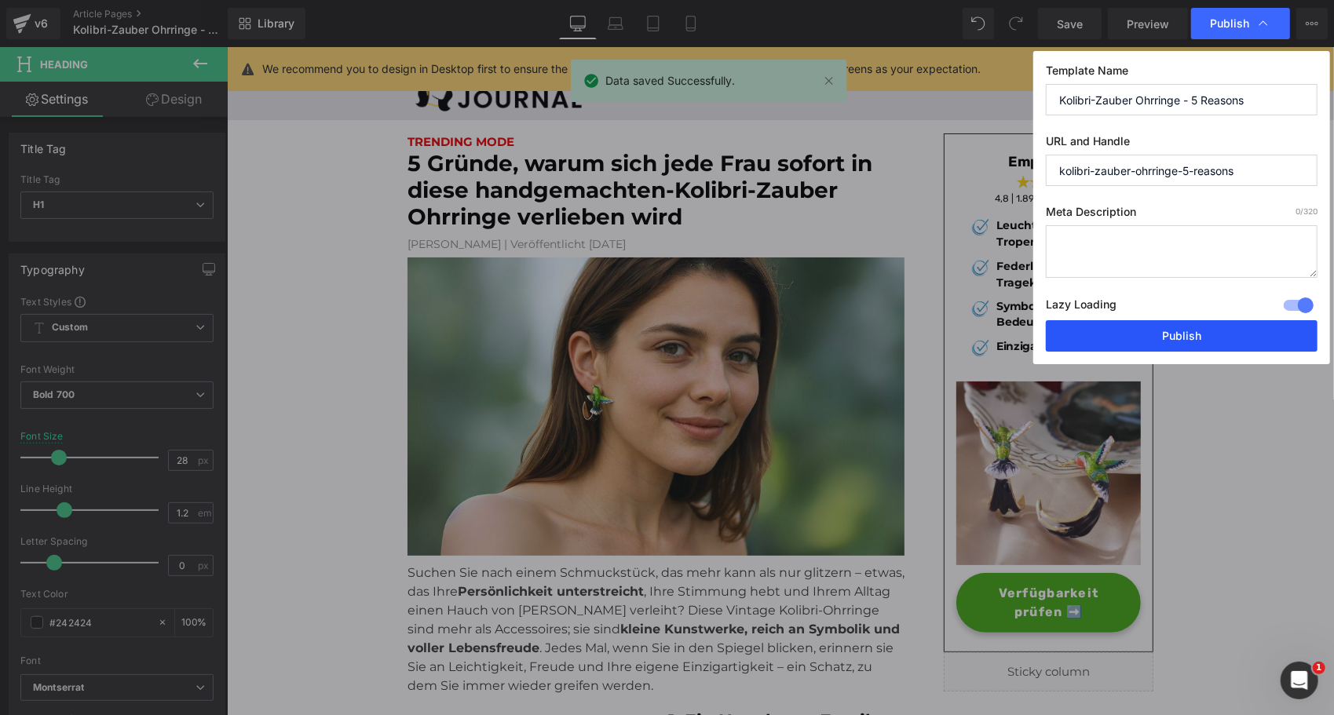
click at [1125, 330] on button "Publish" at bounding box center [1182, 335] width 272 height 31
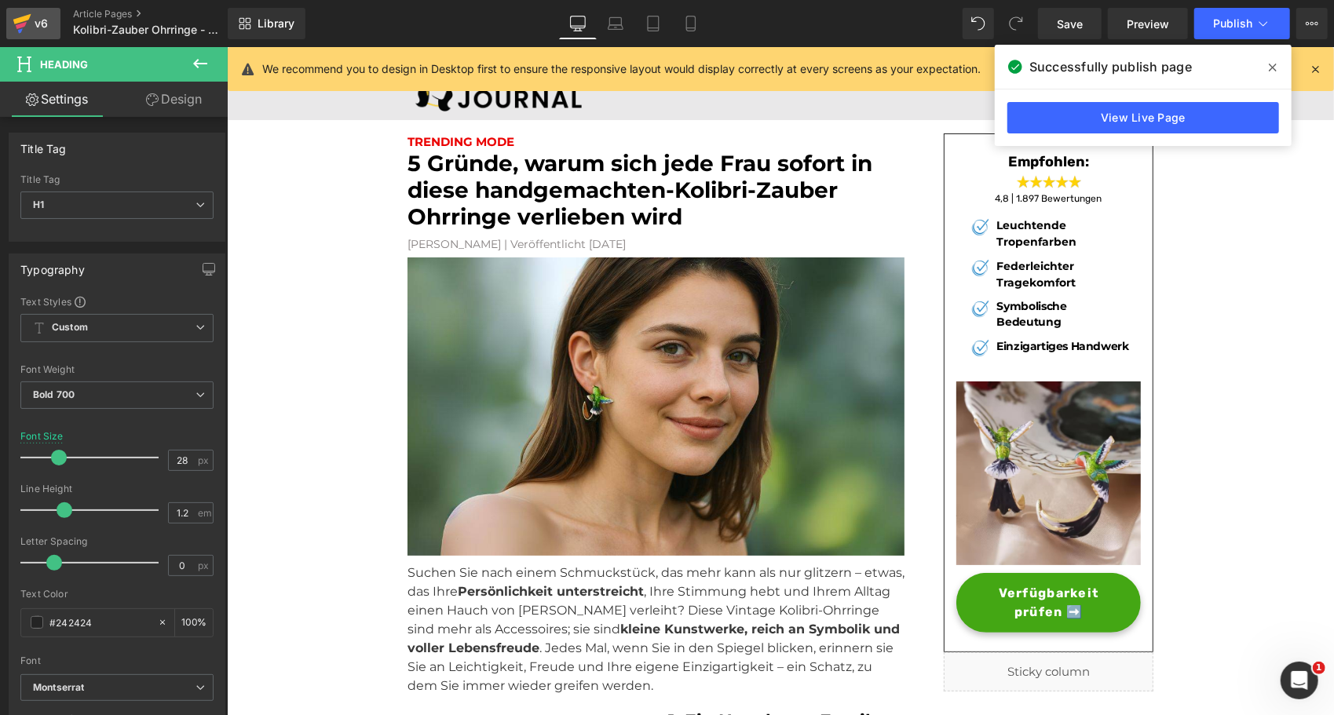
click at [25, 23] on icon at bounding box center [21, 25] width 11 height 7
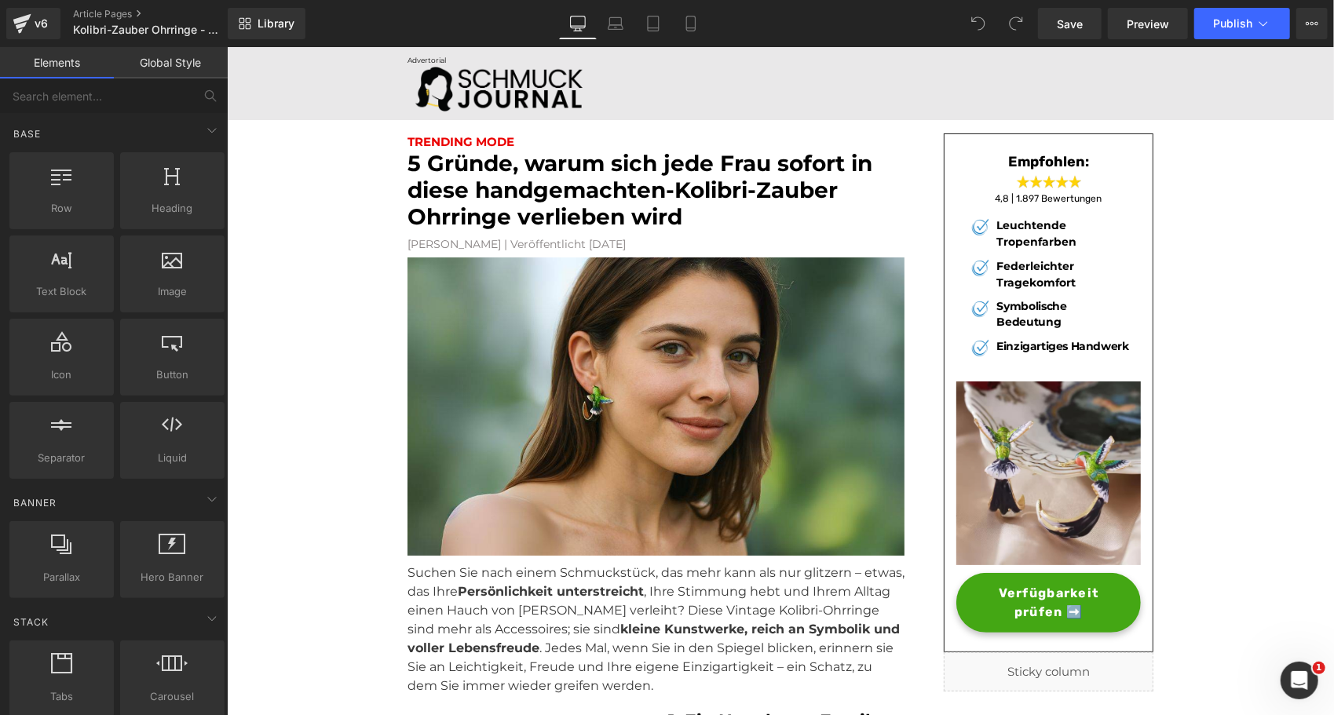
click at [443, 194] on font "5 Gründe, warum sich jede Frau sofort in diese handgemachten-Kolibri-Zauber Ohr…" at bounding box center [639, 188] width 465 height 79
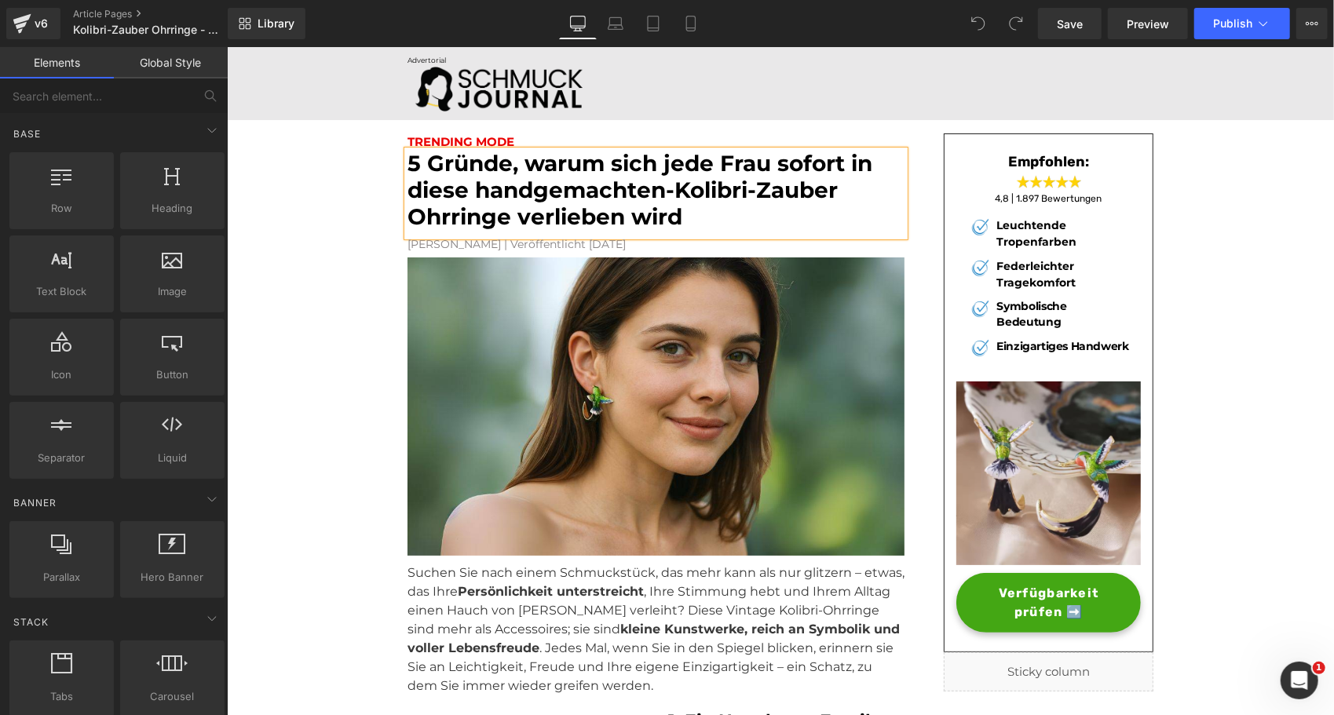
click at [443, 194] on font "5 Gründe, warum sich jede Frau sofort in diese handgemachten-Kolibri-Zauber Ohr…" at bounding box center [639, 188] width 465 height 79
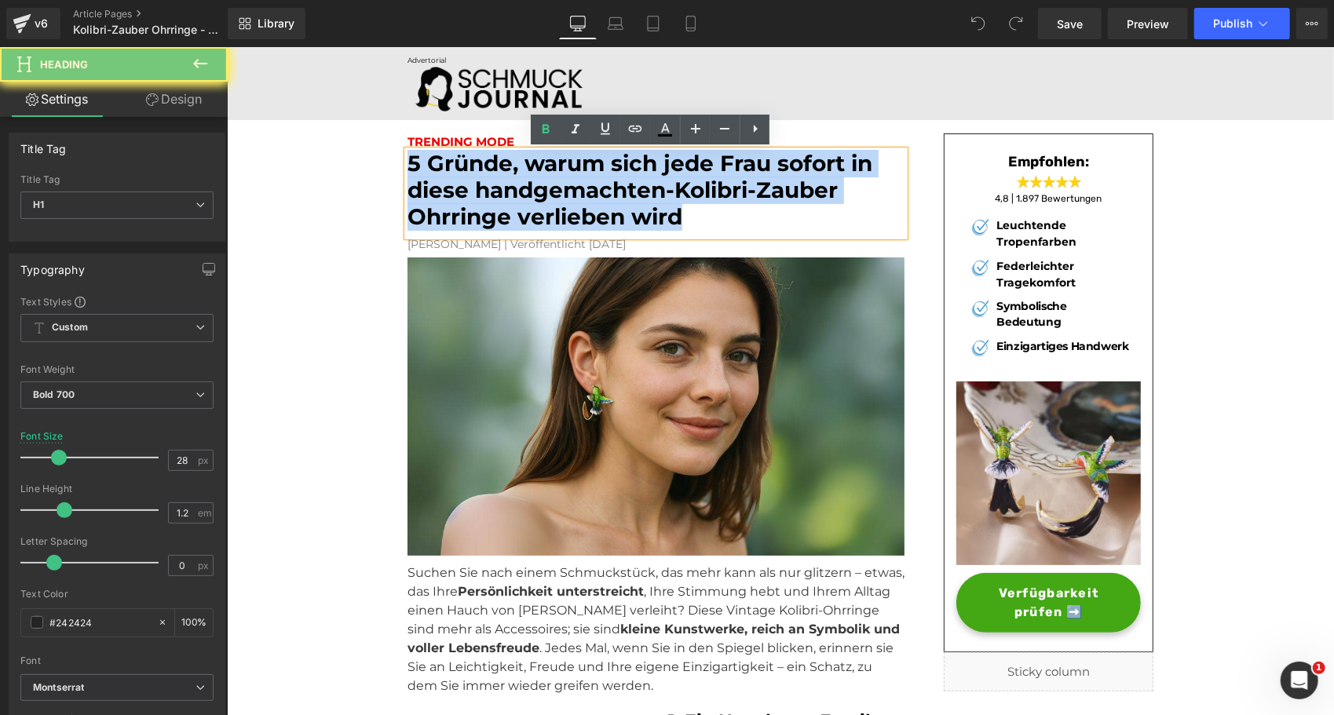
paste div
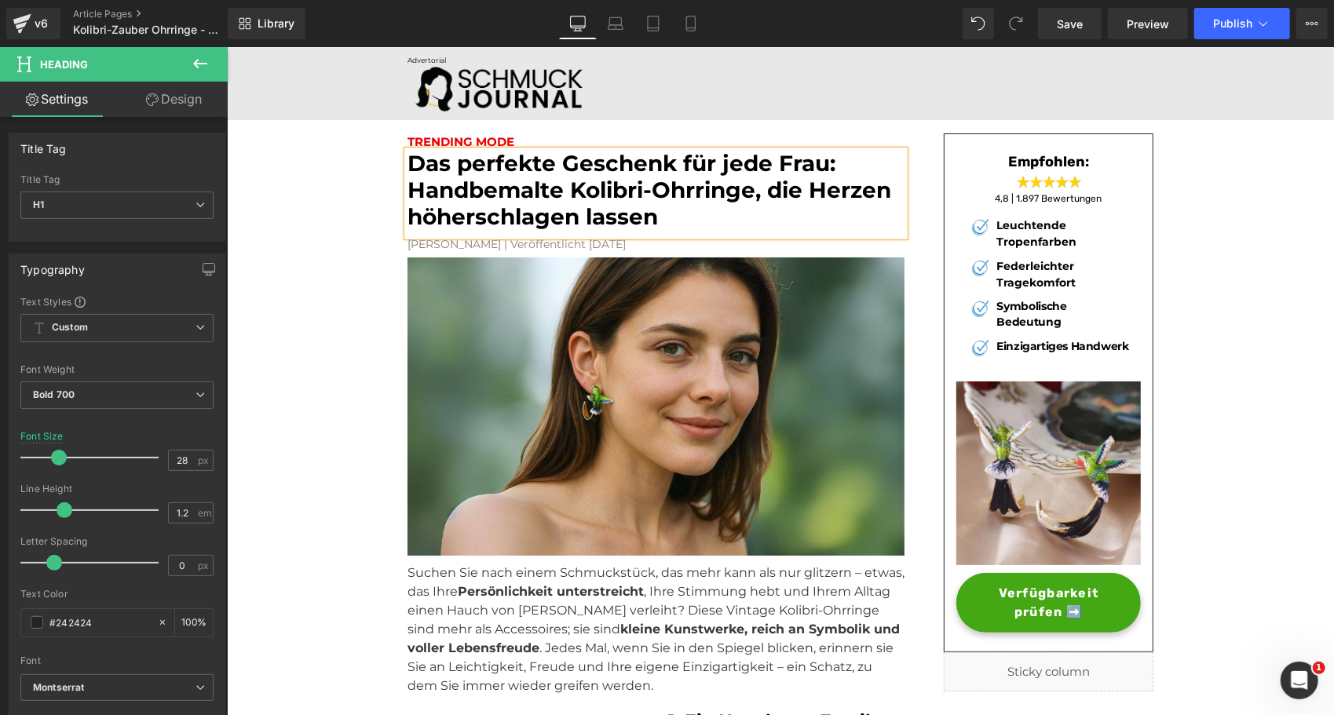
click at [409, 246] on font "[PERSON_NAME] | Veröffentlicht [DATE]" at bounding box center [516, 243] width 218 height 14
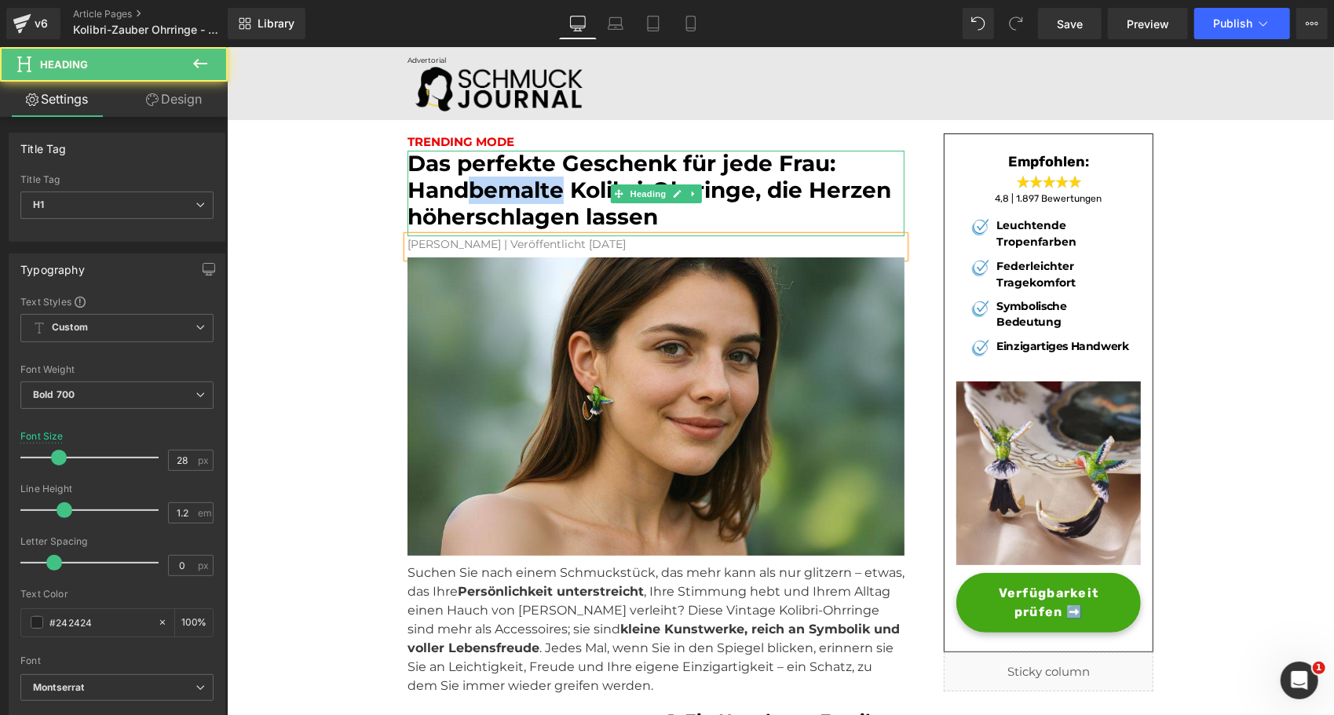
drag, startPoint x: 540, startPoint y: 191, endPoint x: 467, endPoint y: 189, distance: 73.1
click at [467, 189] on font "Das perfekte Geschenk für jede Frau: Handbemalte Kolibri-Ohrringe, die Herzen h…" at bounding box center [649, 188] width 484 height 79
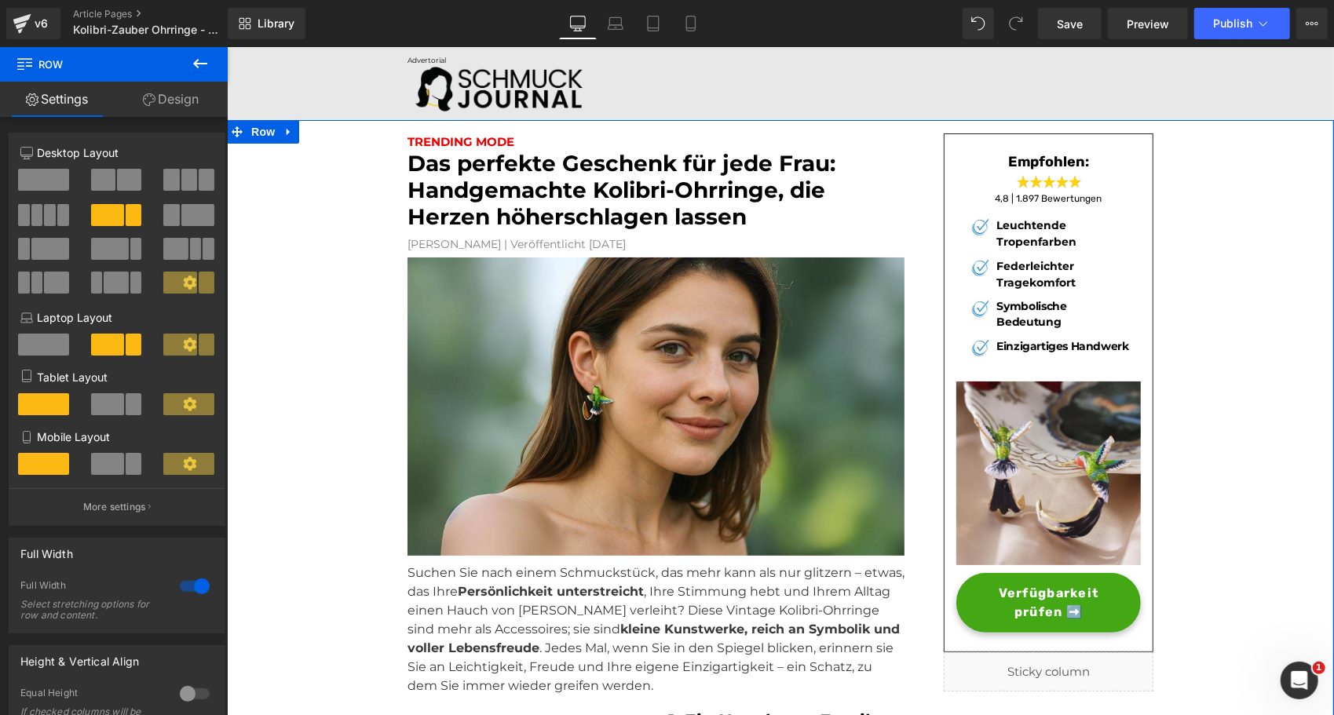
click at [536, 171] on font "Das perfekte Geschenk für jede Frau: Handgemachte Kolibri-Ohrringe, die Herzen …" at bounding box center [621, 188] width 428 height 79
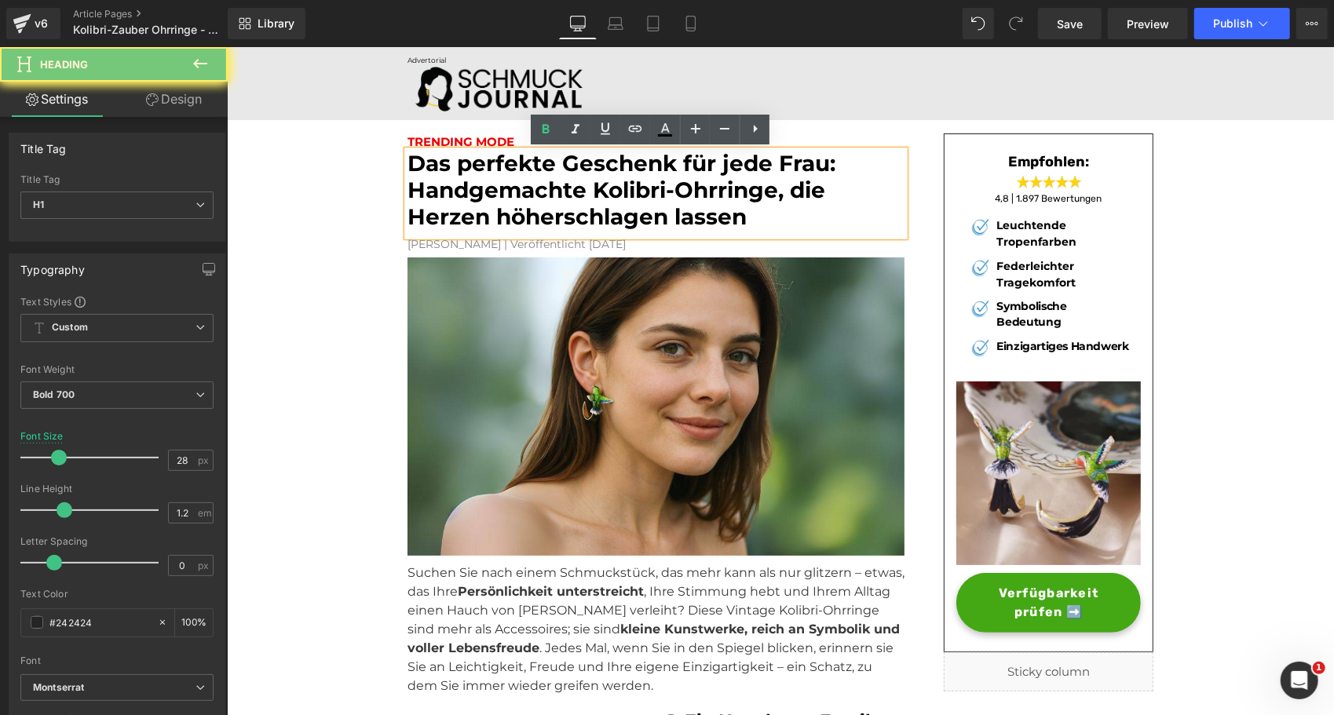
click at [536, 171] on font "Das perfekte Geschenk für jede Frau: Handgemachte Kolibri-Ohrringe, die Herzen …" at bounding box center [621, 188] width 428 height 79
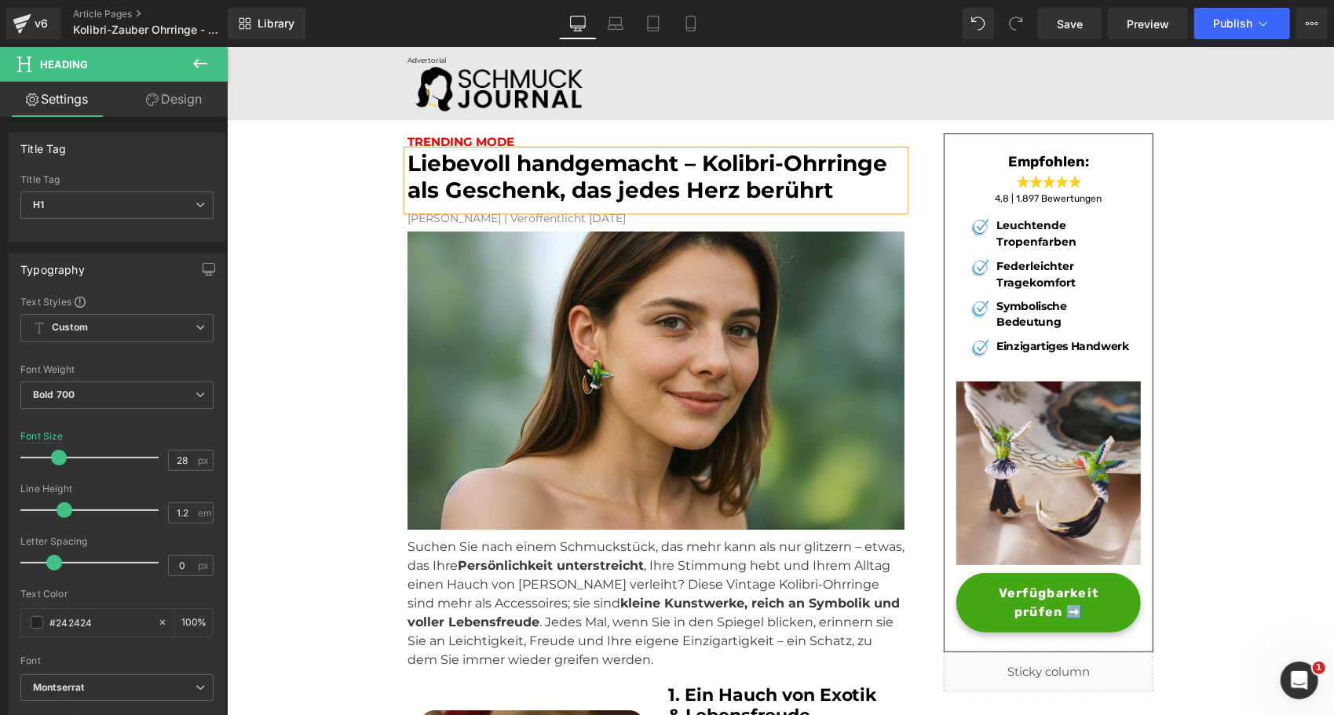
click at [478, 577] on p "Suchen Sie nach einem Schmuckstück, das mehr kann als nur glitzern – etwas, das…" at bounding box center [655, 603] width 497 height 132
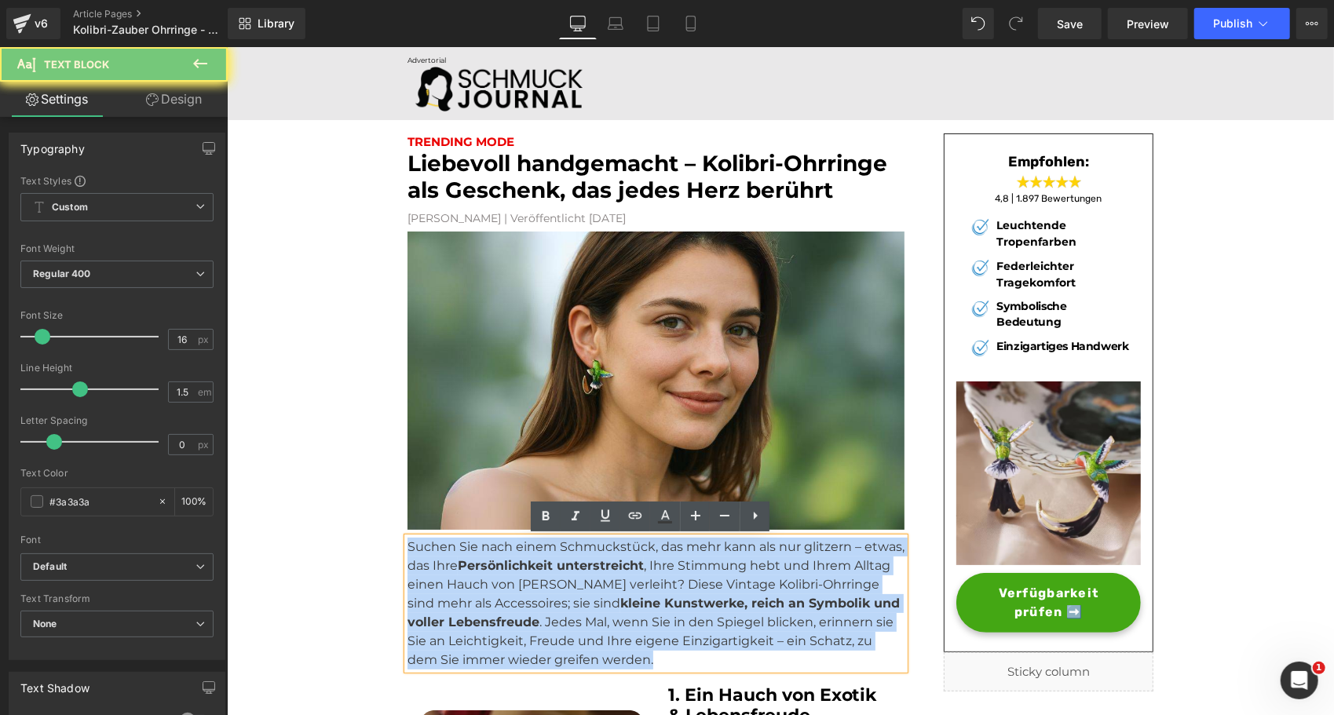
click at [478, 577] on p "Suchen Sie nach einem Schmuckstück, das mehr kann als nur glitzern – etwas, das…" at bounding box center [655, 603] width 497 height 132
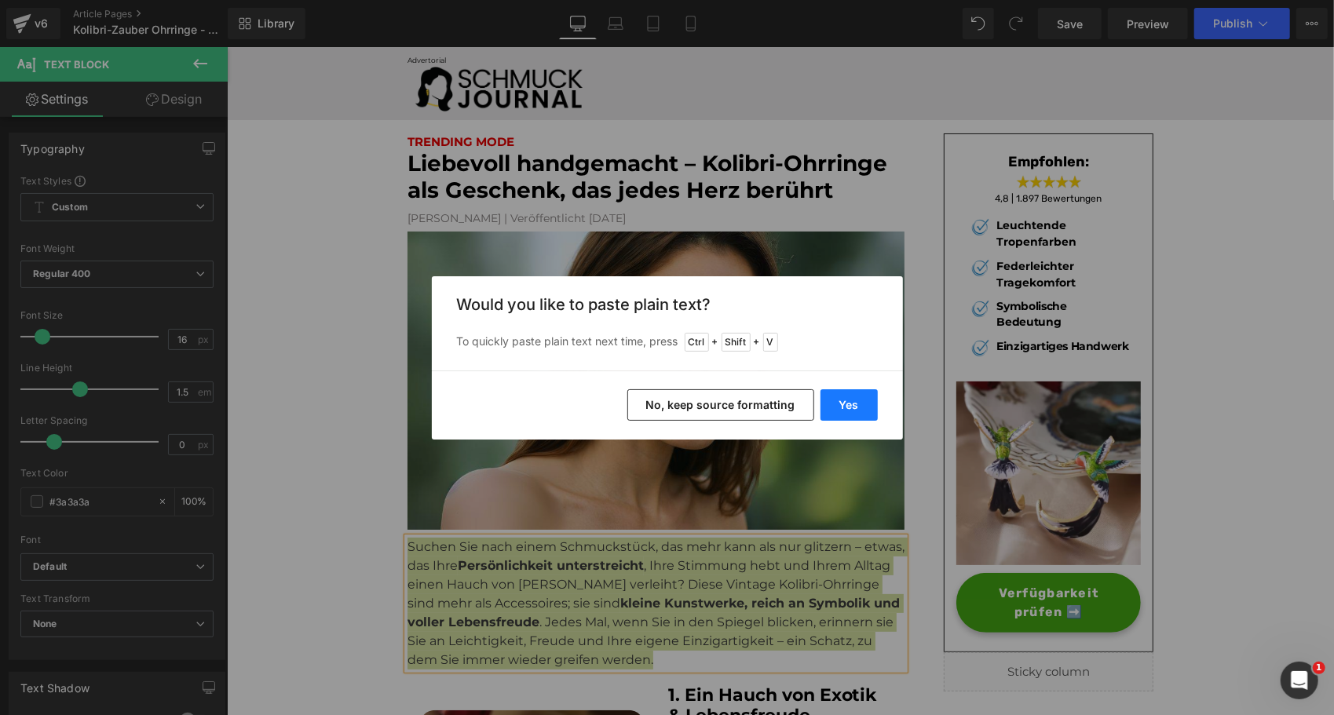
click at [855, 403] on button "Yes" at bounding box center [849, 405] width 57 height 31
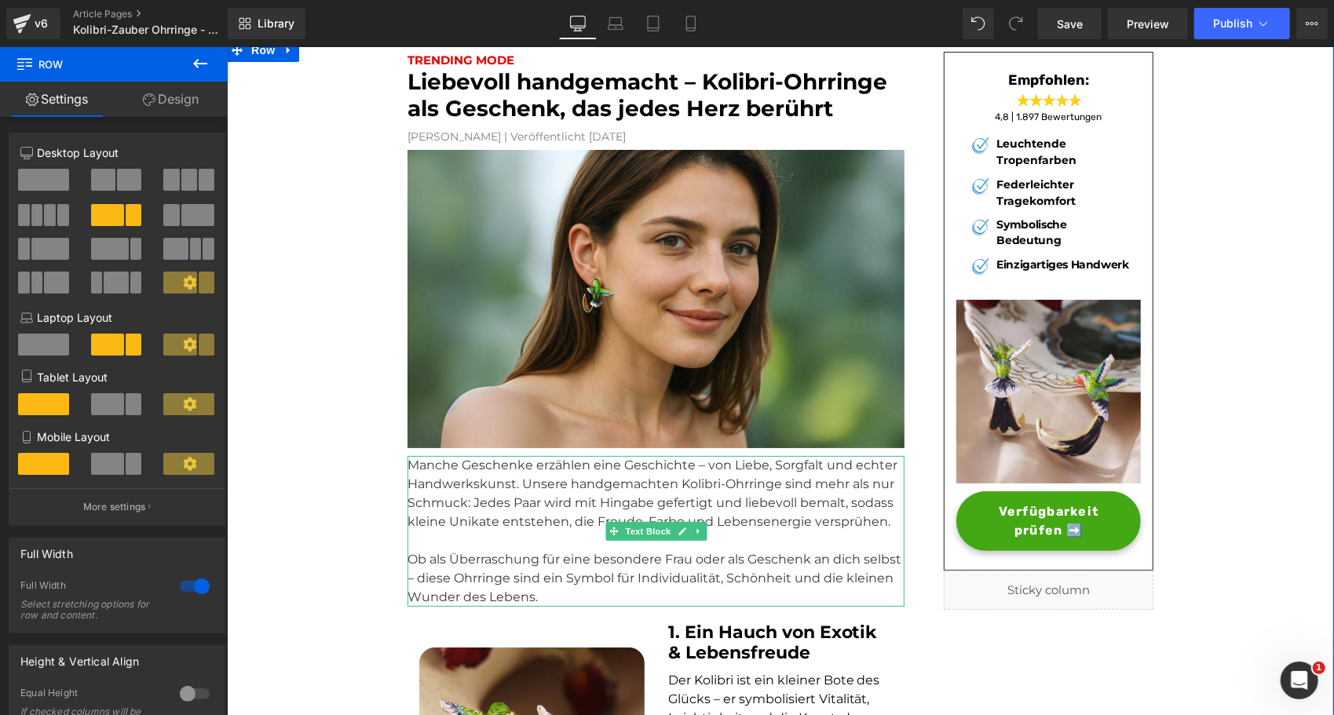
scroll to position [104, 0]
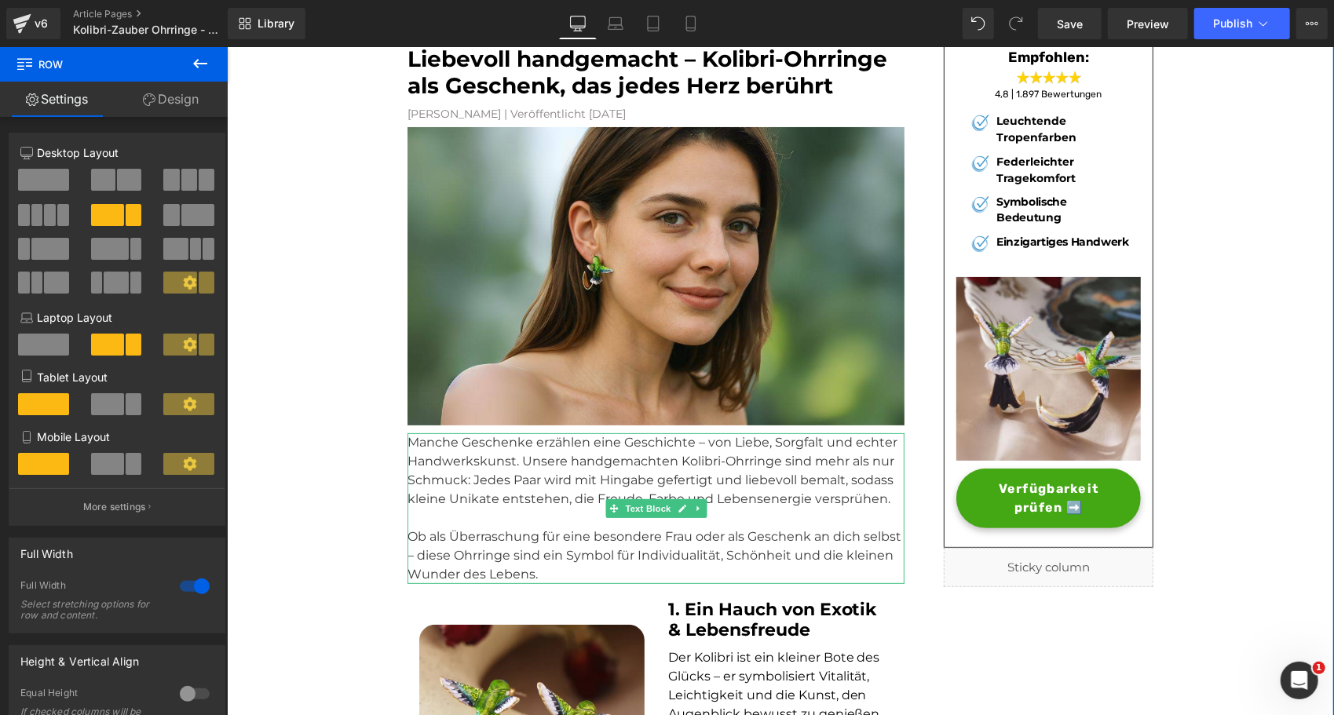
click at [542, 540] on p "Ob als Überraschung für eine besondere Frau oder als Geschenk an dich selbst – …" at bounding box center [655, 555] width 497 height 57
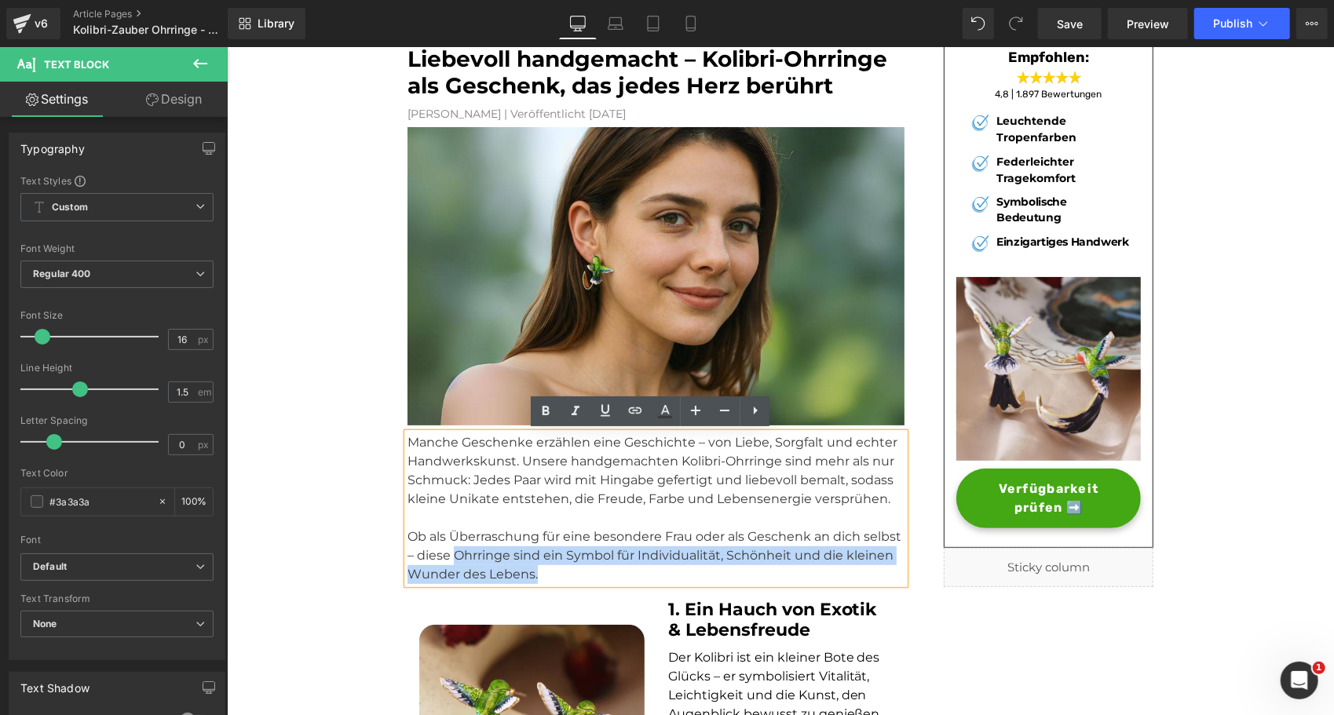
drag, startPoint x: 449, startPoint y: 554, endPoint x: 531, endPoint y: 574, distance: 84.0
click at [531, 574] on p "Ob als Überraschung für eine besondere Frau oder als Geschenk an dich selbst – …" at bounding box center [655, 555] width 497 height 57
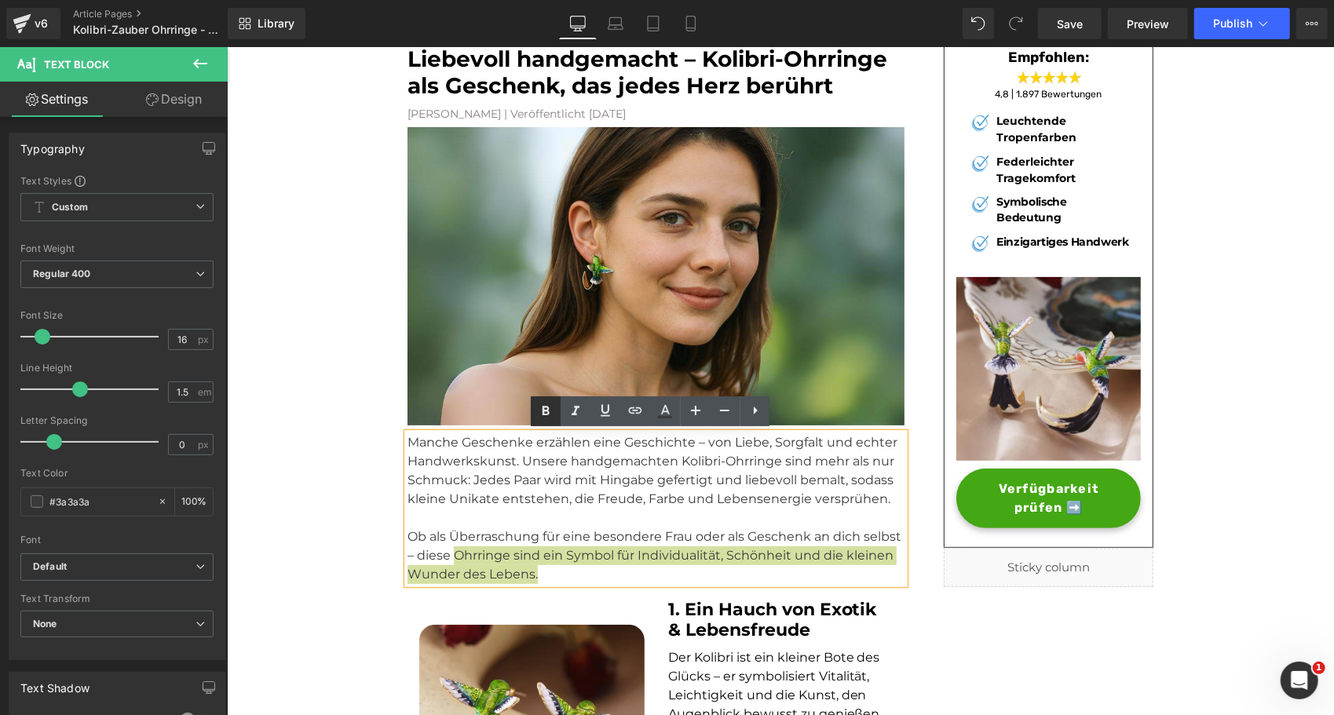
click at [549, 402] on icon at bounding box center [545, 411] width 19 height 19
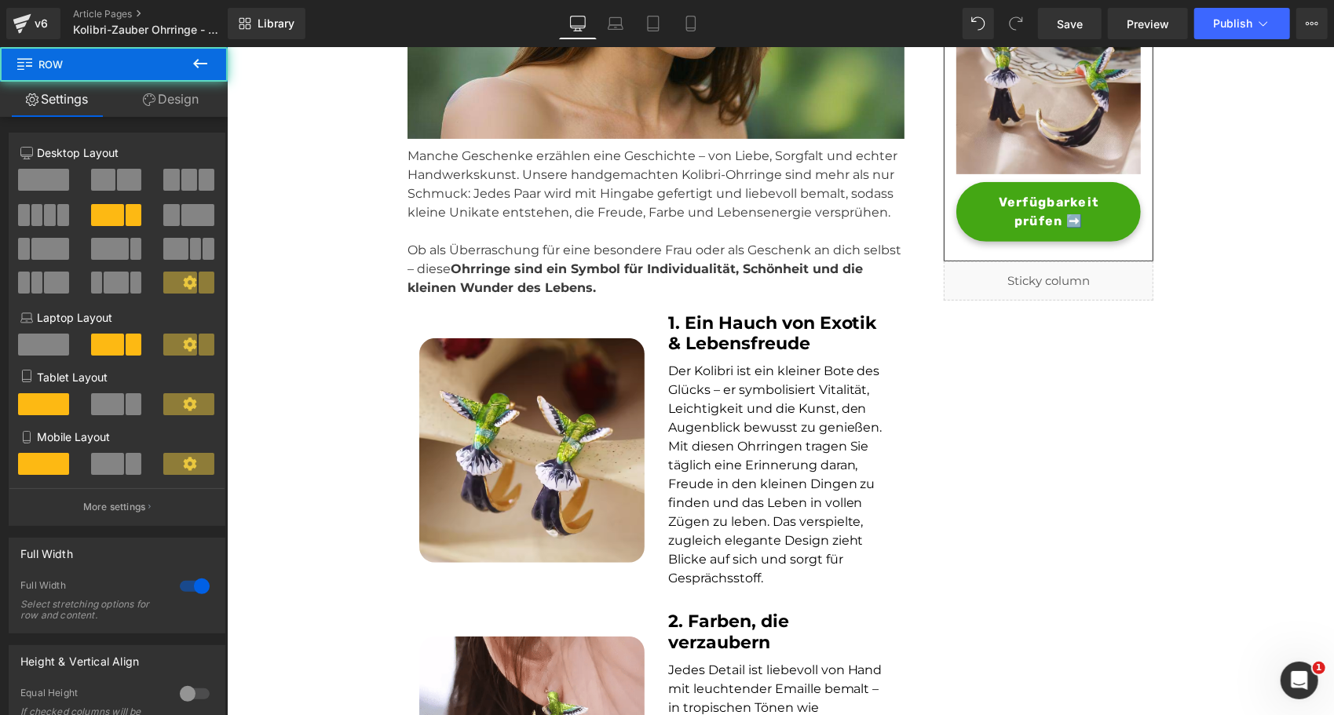
scroll to position [392, 0]
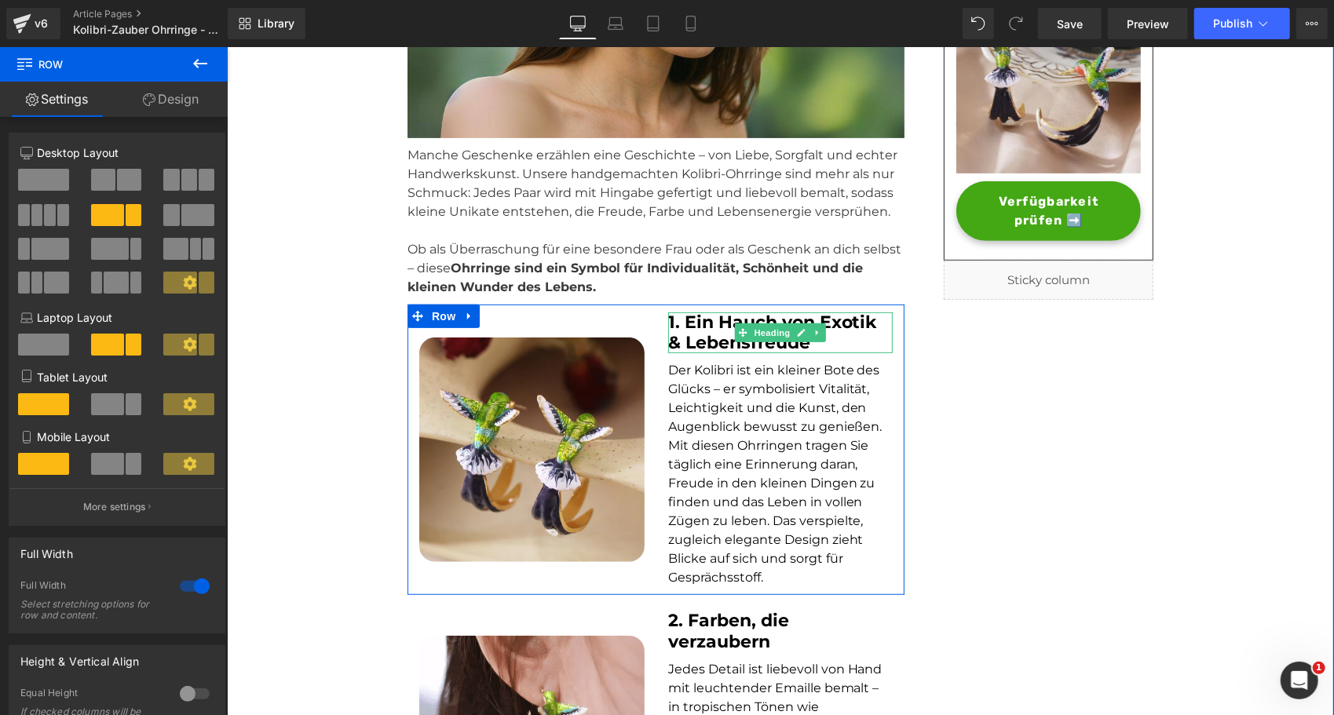
click at [795, 349] on div at bounding box center [780, 351] width 225 height 4
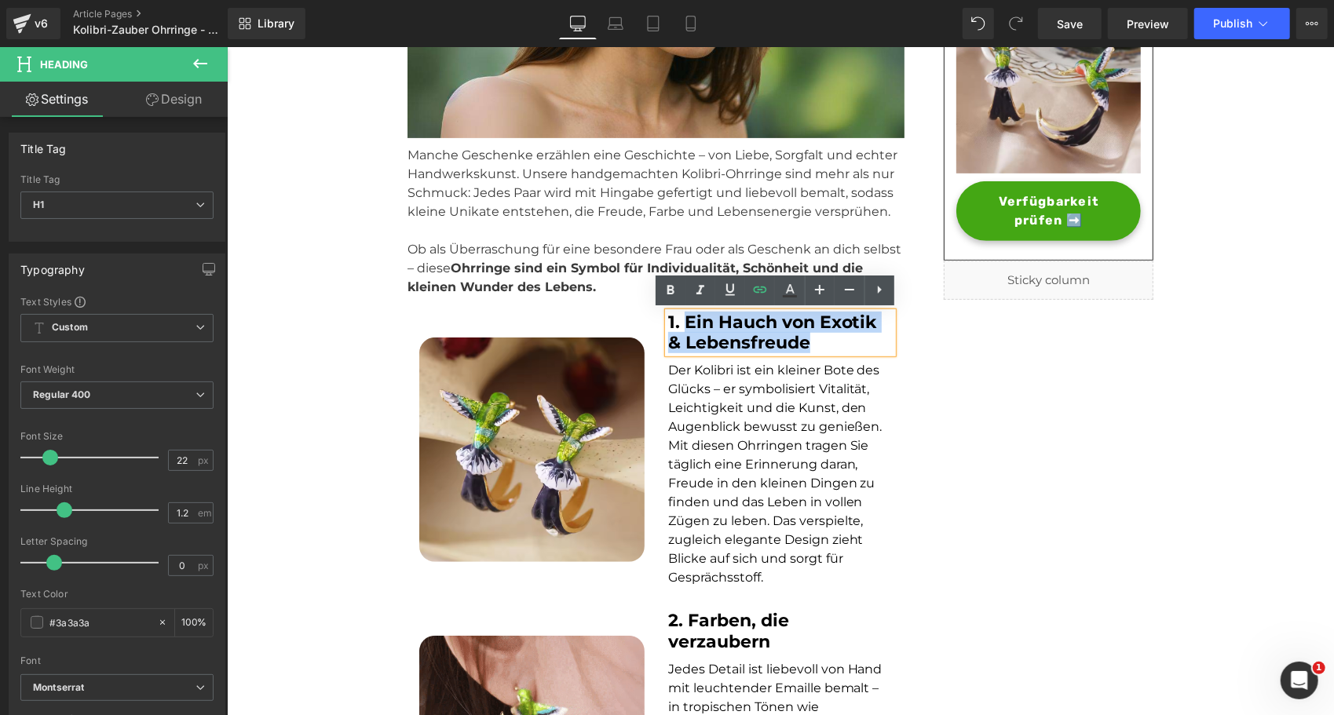
drag, startPoint x: 815, startPoint y: 349, endPoint x: 679, endPoint y: 324, distance: 138.8
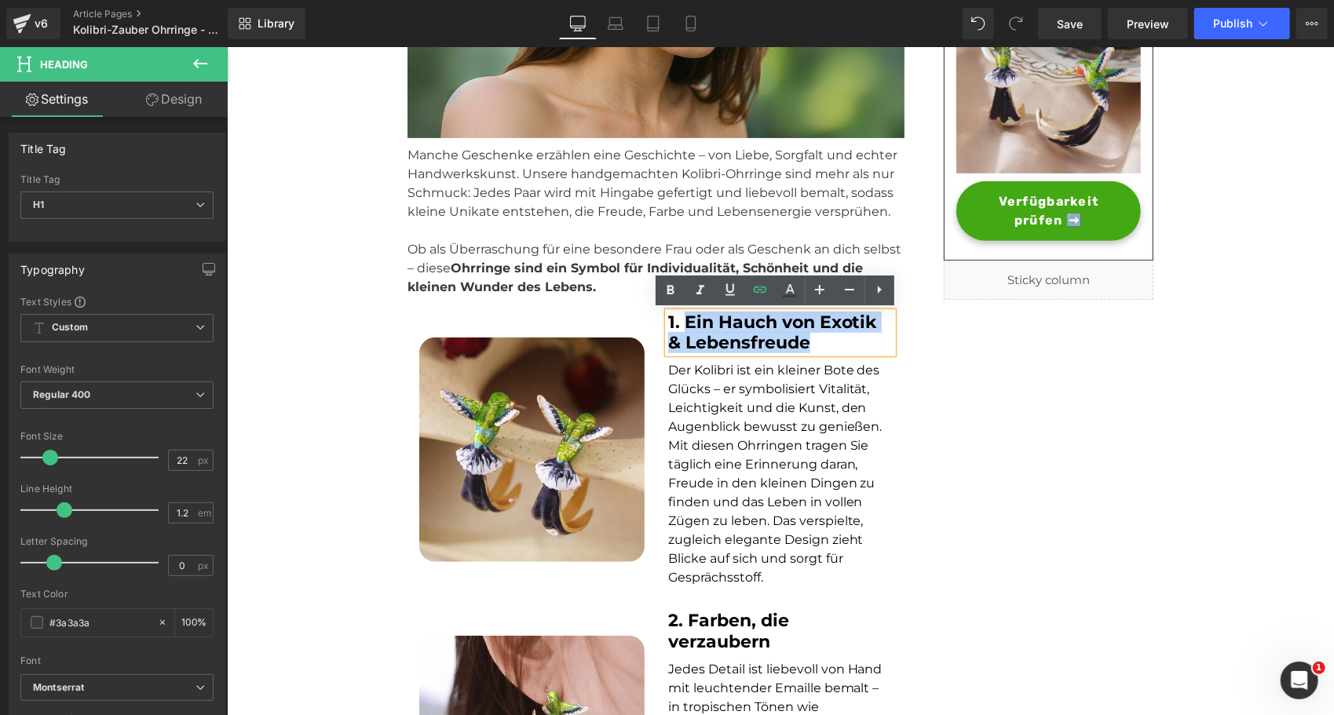
click at [679, 324] on h1 "1. Ein Hauch von Exotik & Lebensfreude" at bounding box center [780, 333] width 225 height 42
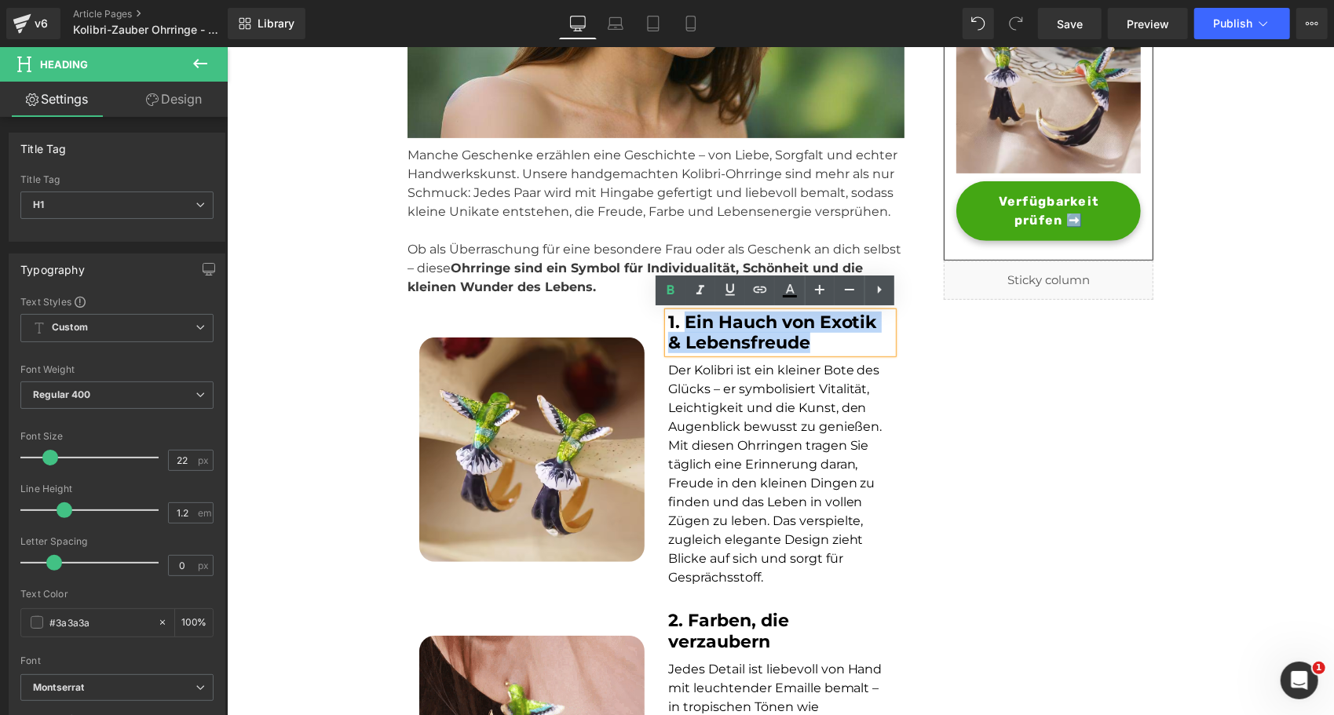
paste div
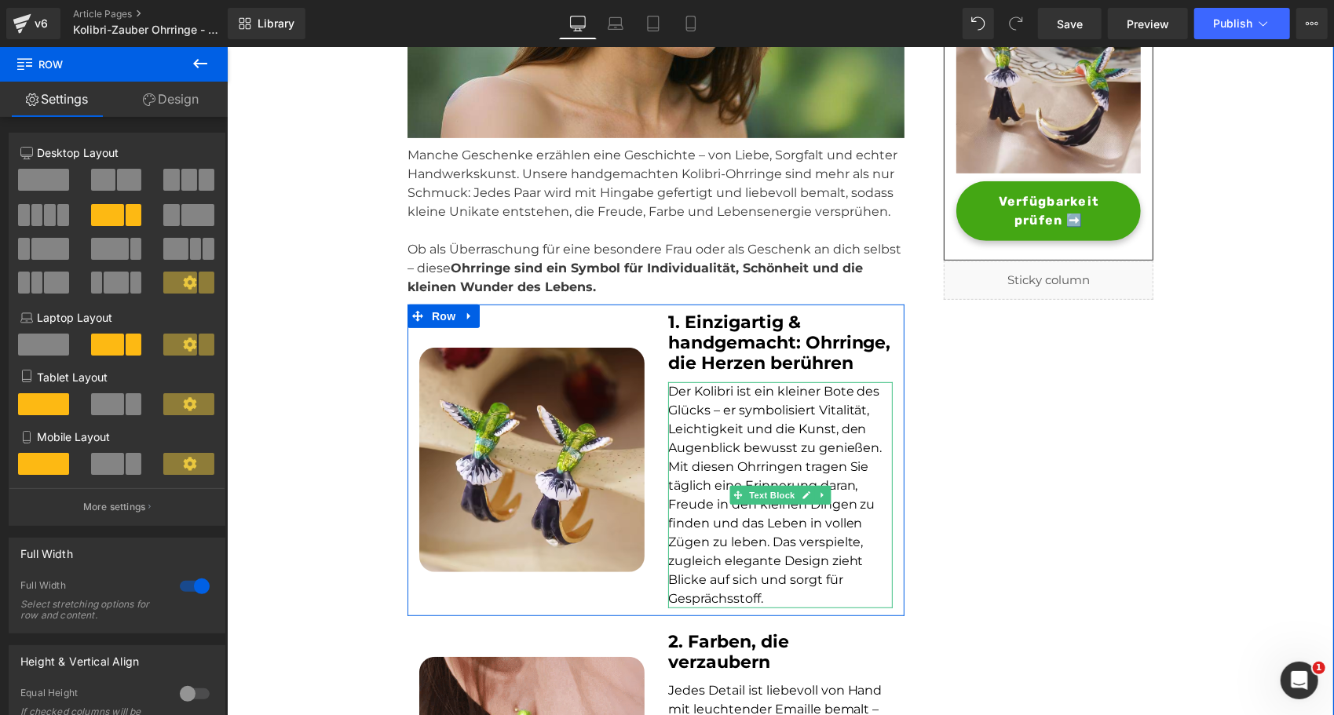
click at [792, 551] on p "Der Kolibri ist ein kleiner Bote des Glücks – er symbolisiert Vitalität, Leicht…" at bounding box center [780, 495] width 225 height 226
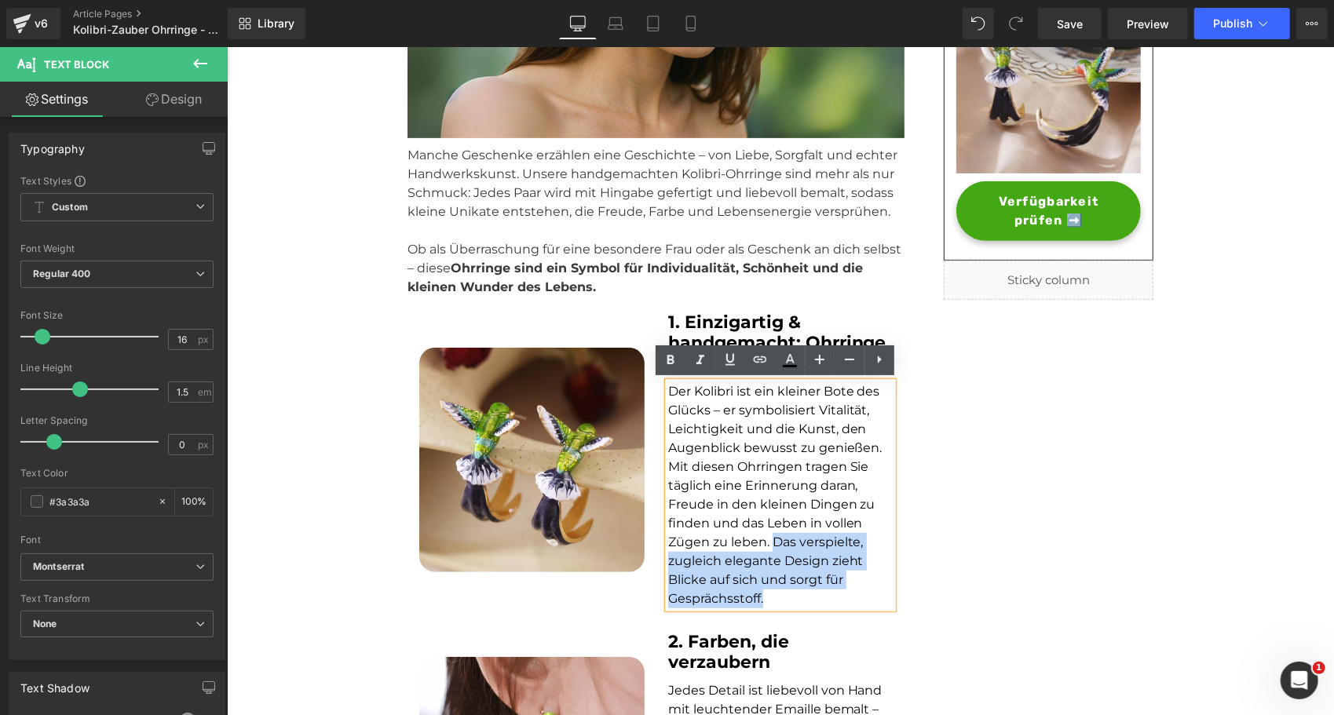
drag, startPoint x: 767, startPoint y: 541, endPoint x: 769, endPoint y: 604, distance: 62.9
click at [769, 604] on p "Der Kolibri ist ein kleiner Bote des Glücks – er symbolisiert Vitalität, Leicht…" at bounding box center [780, 495] width 225 height 226
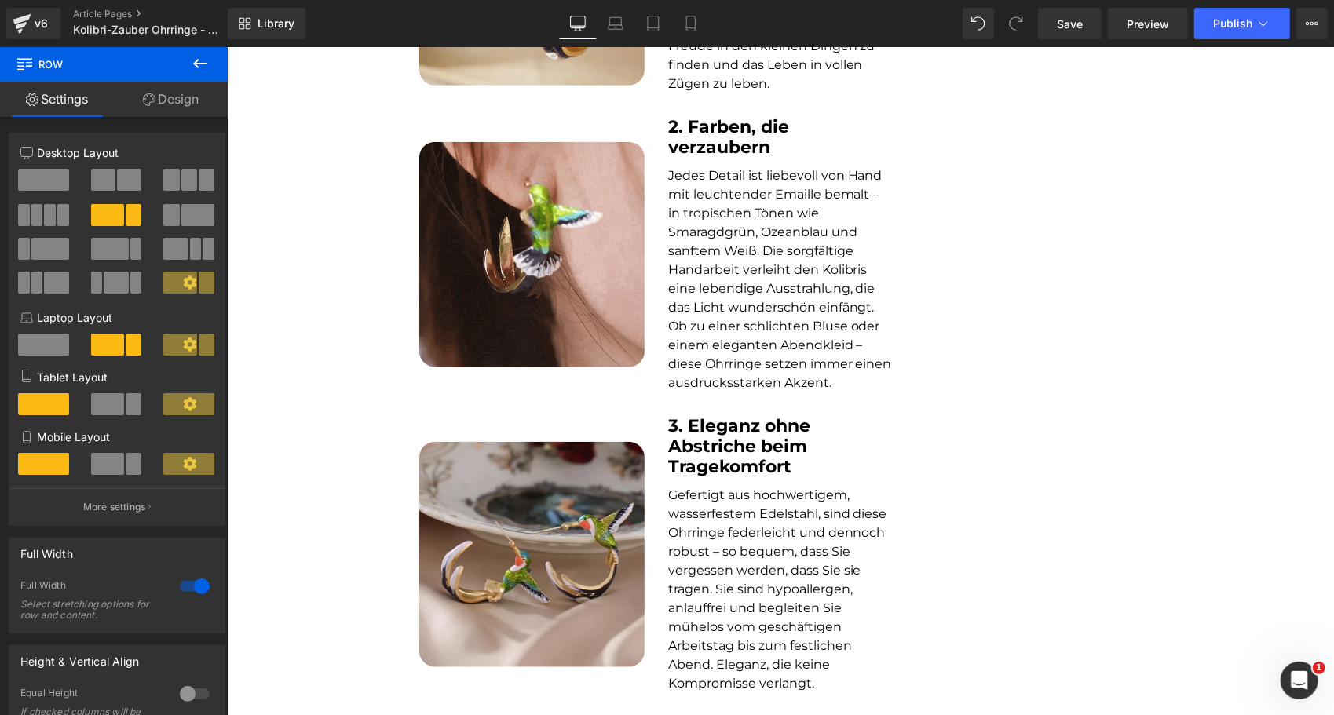
scroll to position [881, 0]
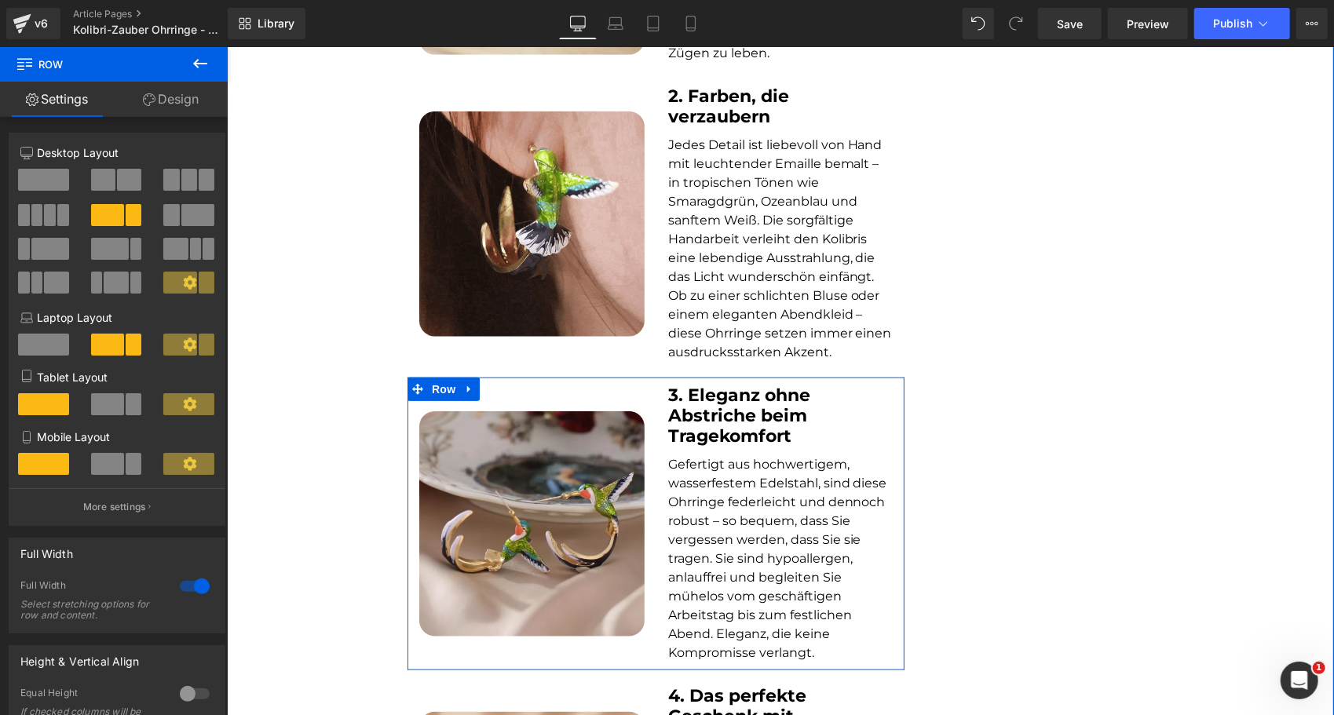
click at [759, 440] on b "3. Eleganz ohne Abstriche beim Tragekomfort" at bounding box center [739, 415] width 142 height 63
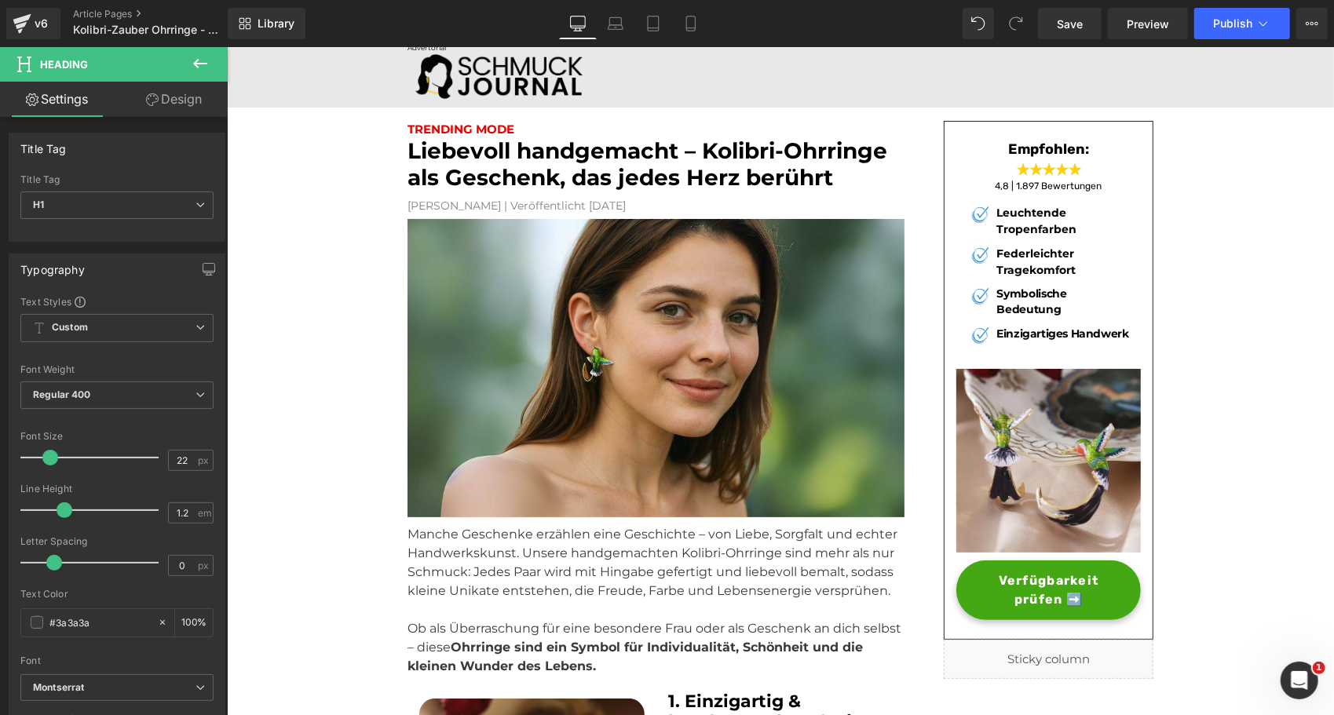
scroll to position [0, 0]
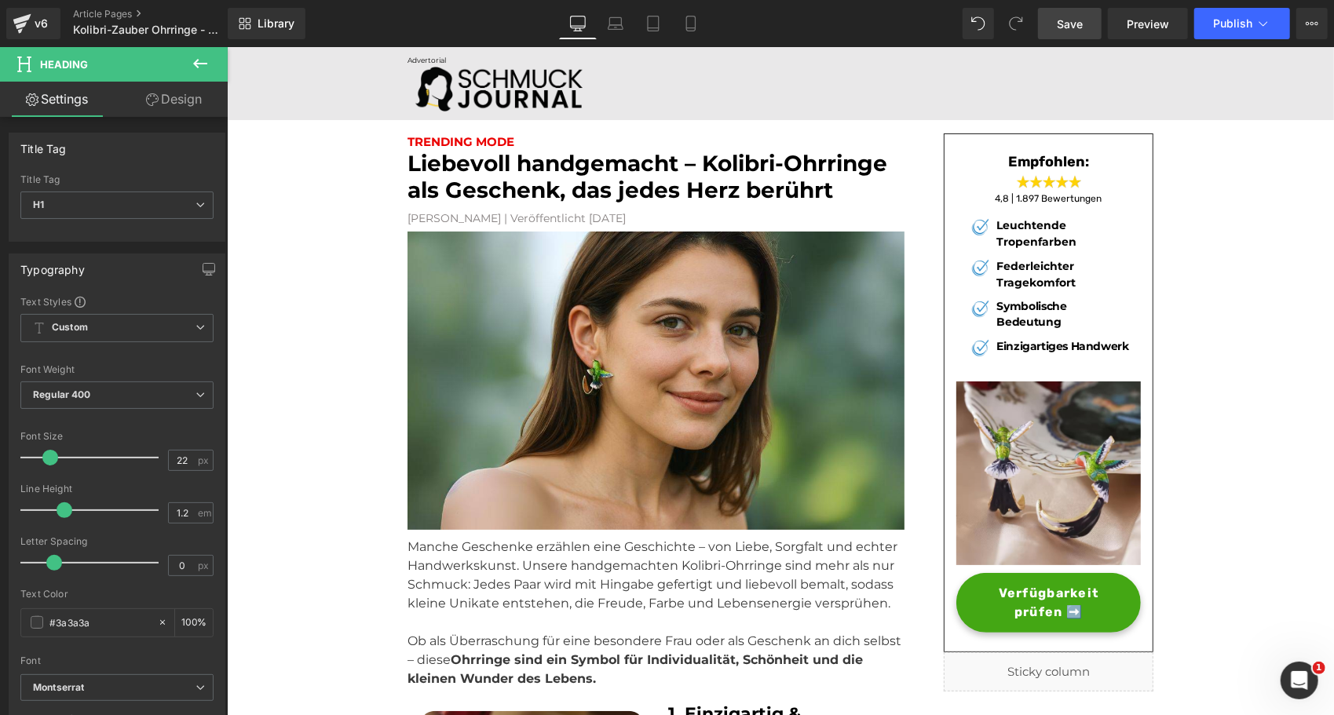
click at [1073, 17] on span "Save" at bounding box center [1070, 24] width 26 height 16
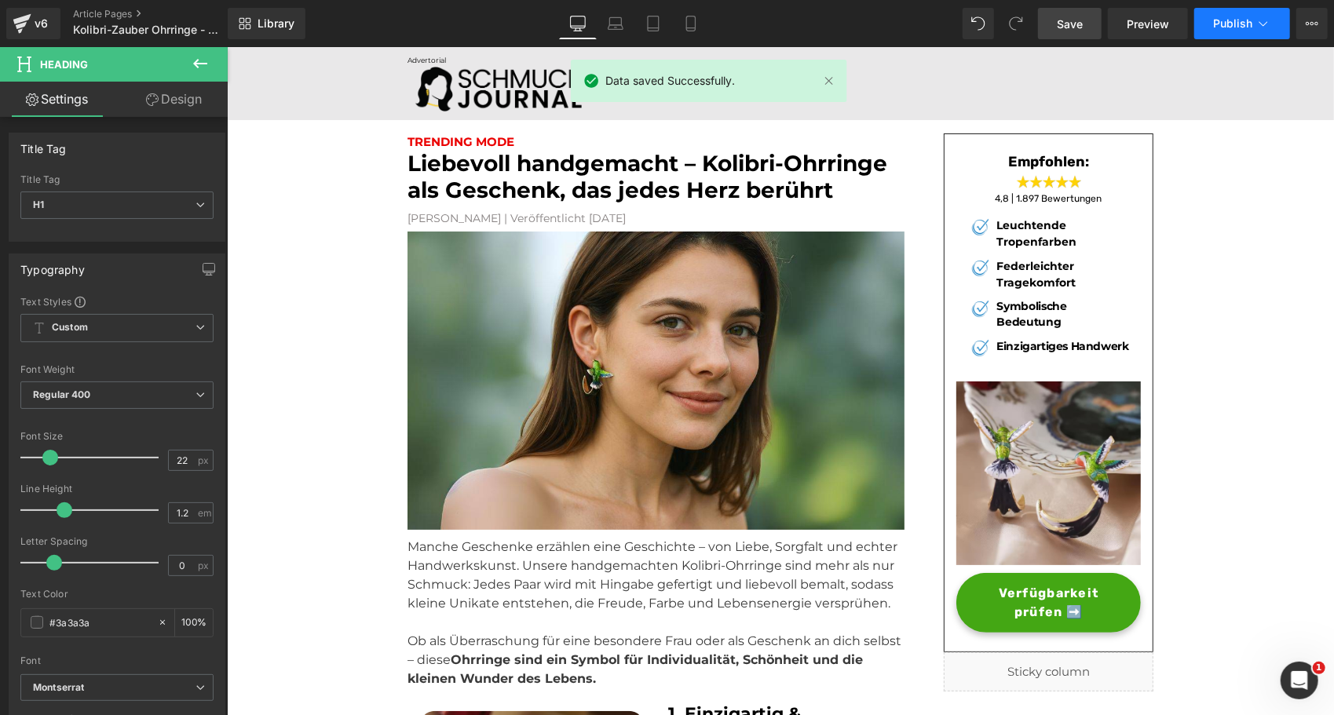
click at [1233, 17] on span "Publish" at bounding box center [1232, 23] width 39 height 13
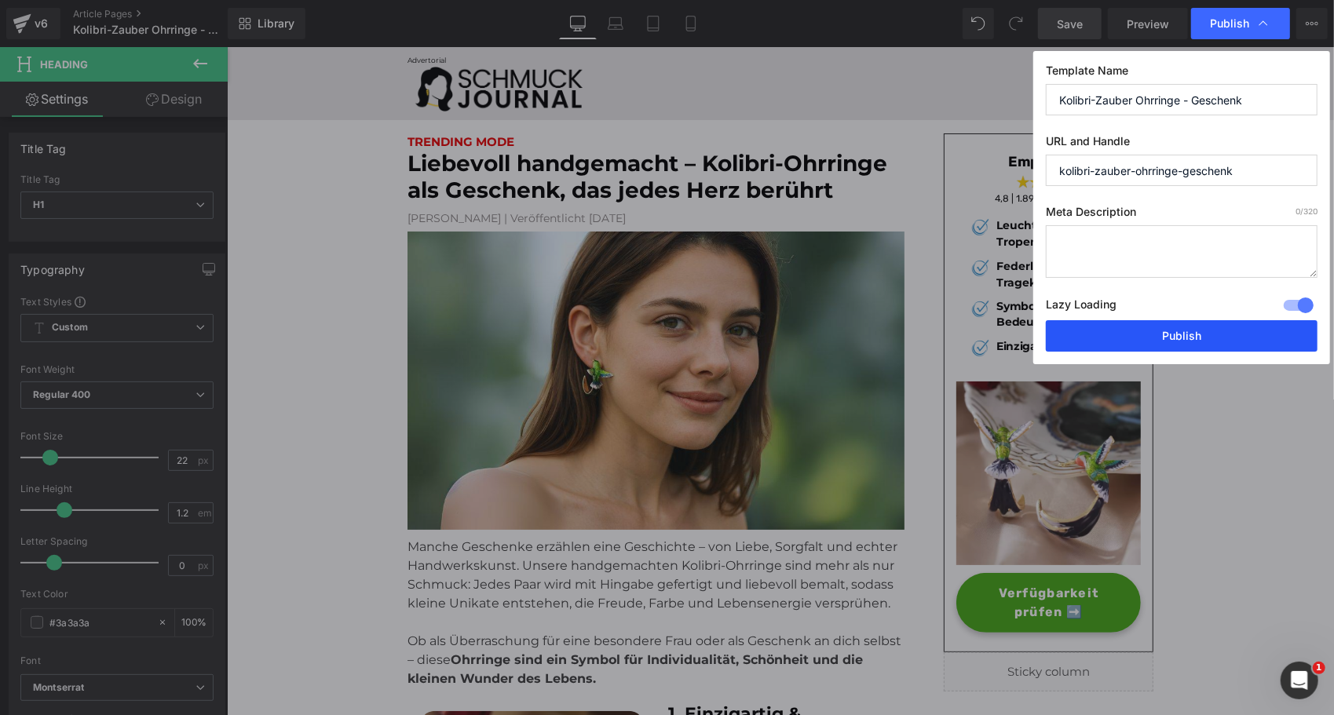
click at [1078, 338] on button "Publish" at bounding box center [1182, 335] width 272 height 31
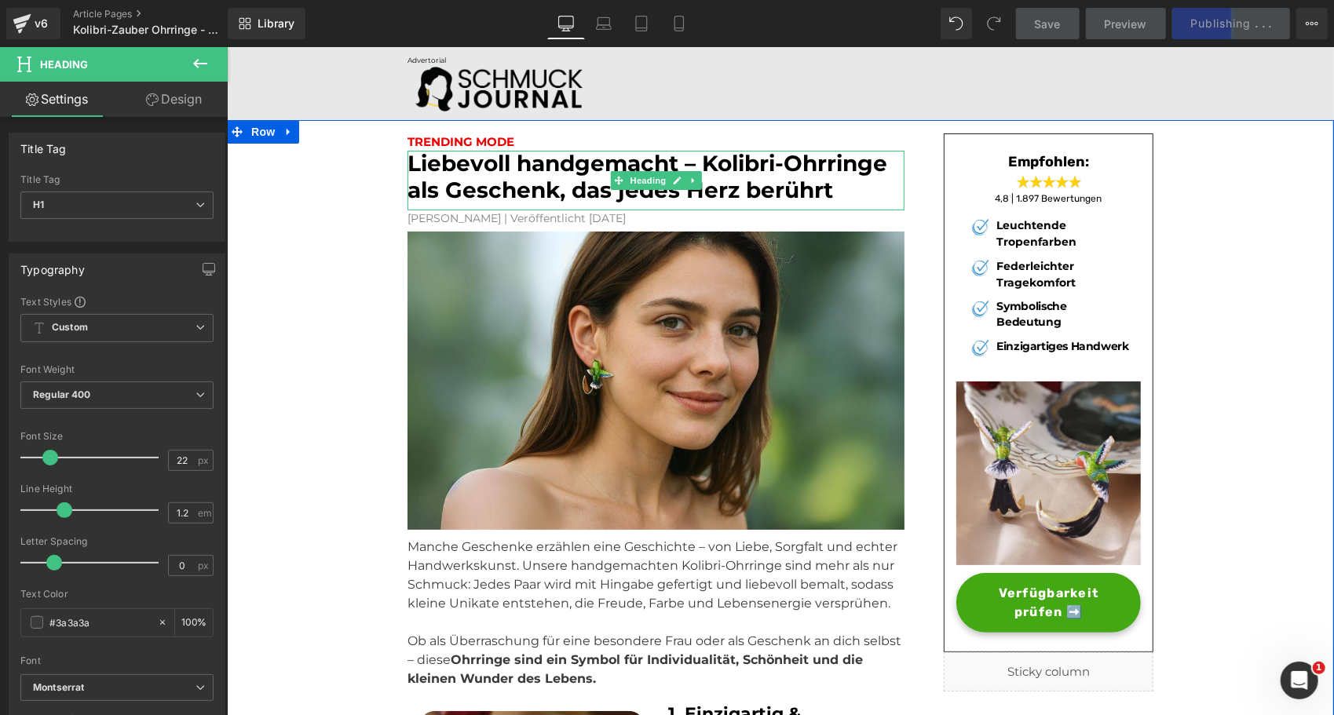
click at [550, 187] on font "Liebevoll handgemacht – Kolibri-Ohrringe als Geschenk, das jedes Herz berührt" at bounding box center [647, 175] width 480 height 53
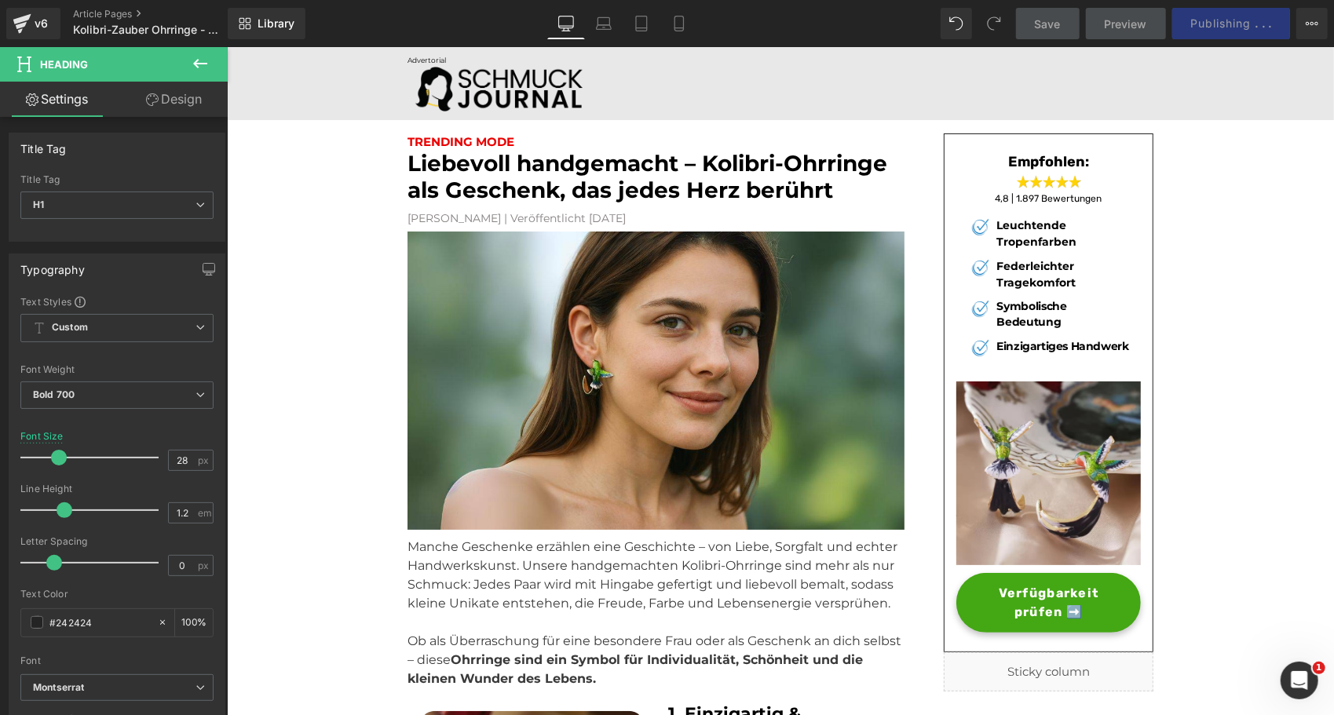
click at [199, 60] on icon at bounding box center [200, 63] width 19 height 19
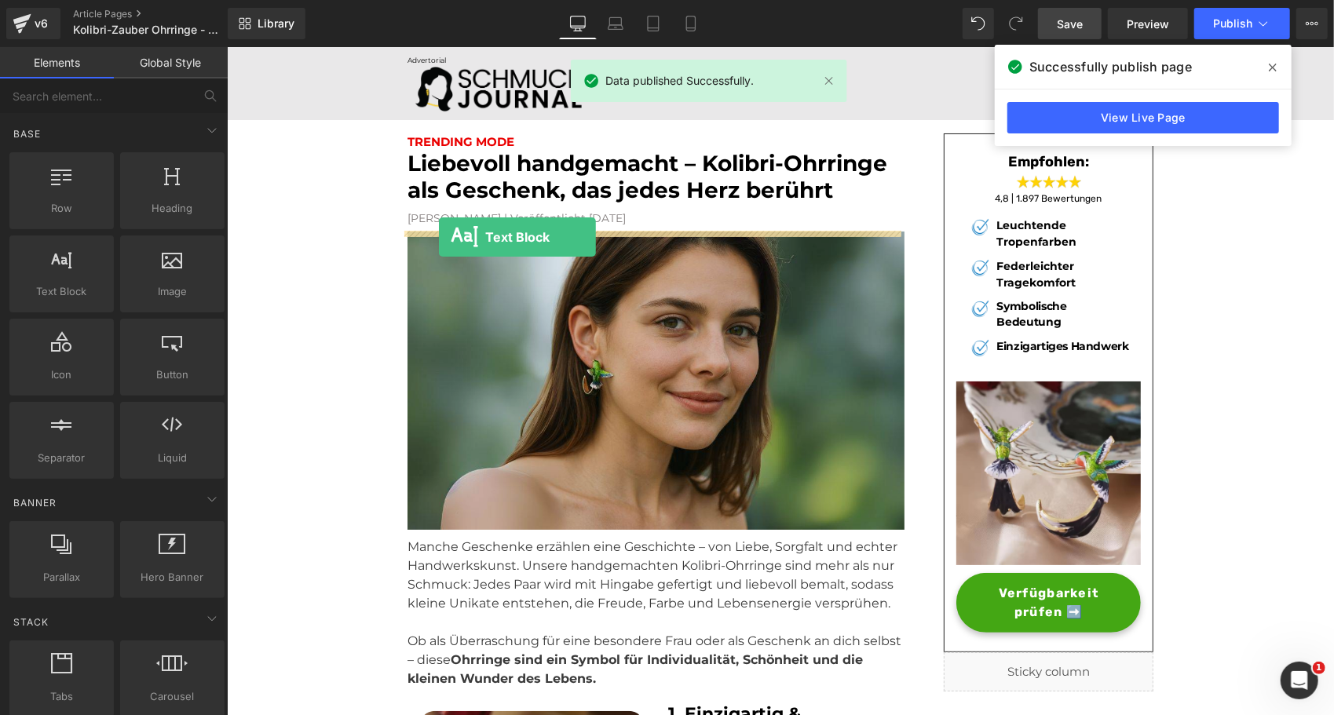
drag, startPoint x: 291, startPoint y: 328, endPoint x: 437, endPoint y: 232, distance: 175.1
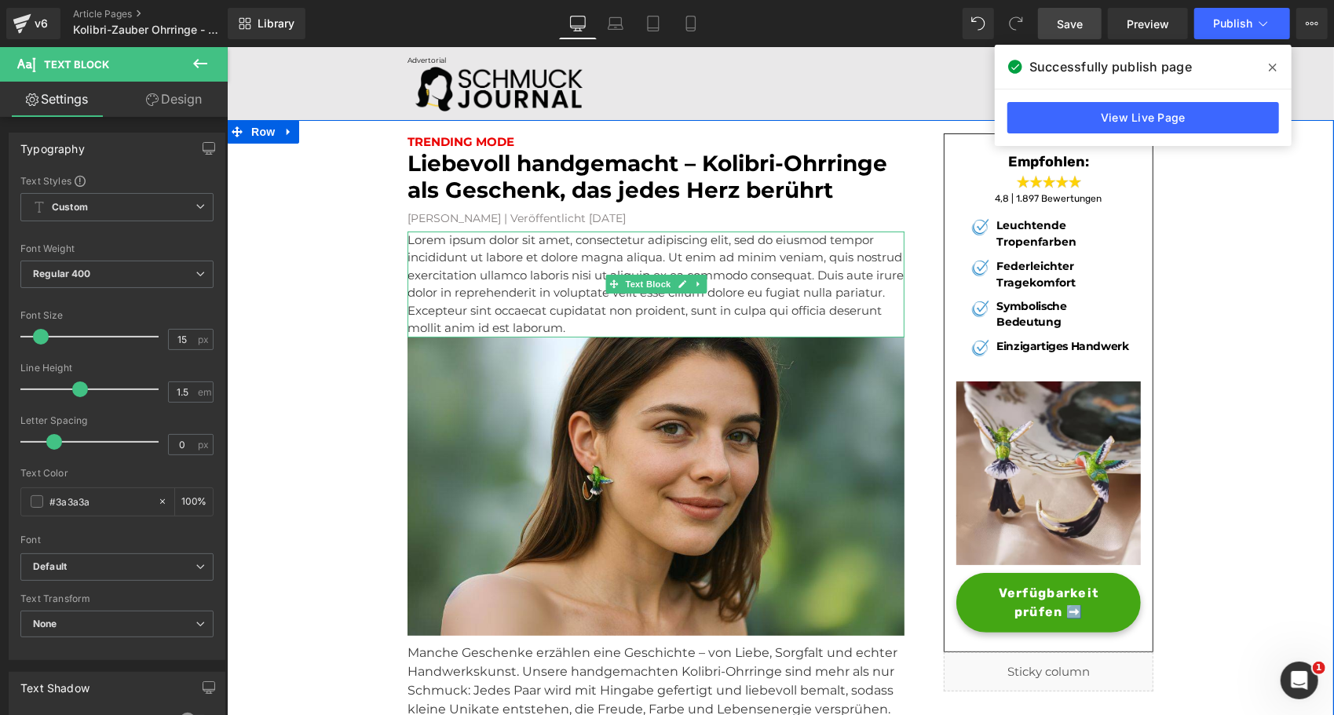
click at [453, 295] on p "Lorem ipsum dolor sit amet, consectetur adipiscing elit, sed do eiusmod tempor …" at bounding box center [655, 284] width 497 height 106
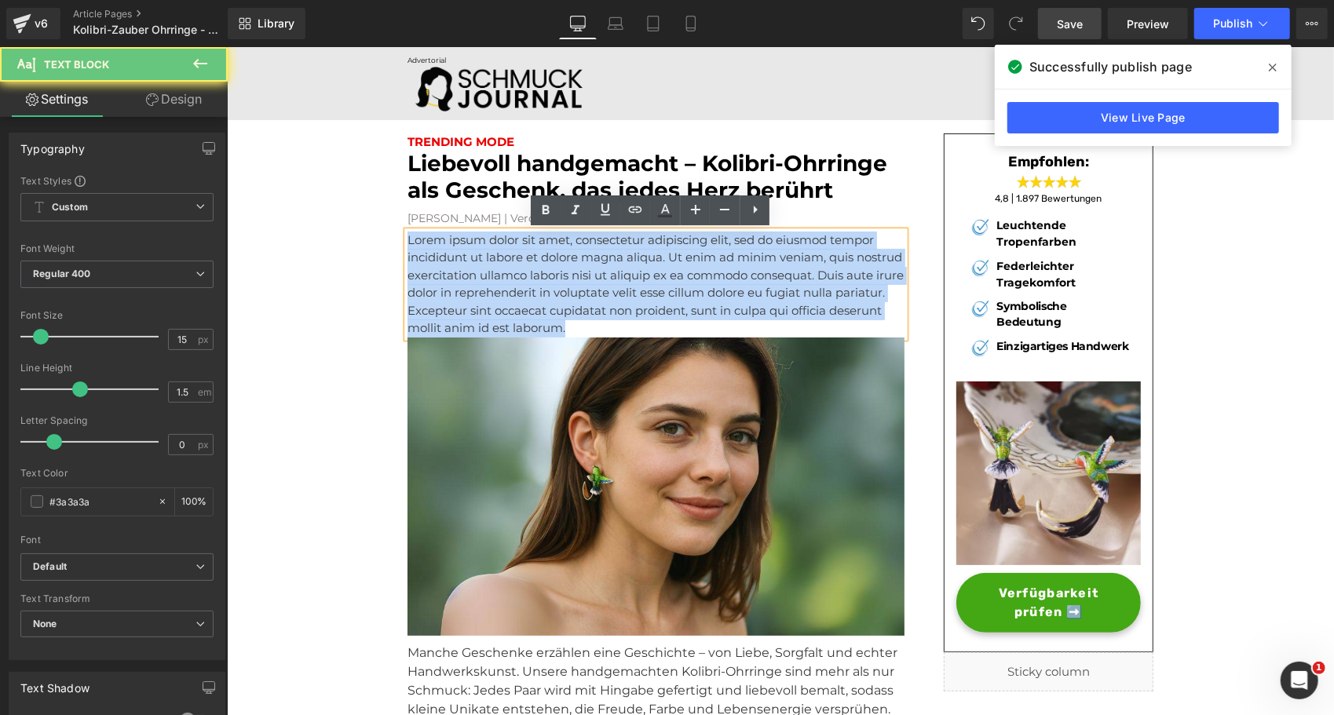
click at [453, 295] on p "Lorem ipsum dolor sit amet, consectetur adipiscing elit, sed do eiusmod tempor …" at bounding box center [655, 284] width 497 height 106
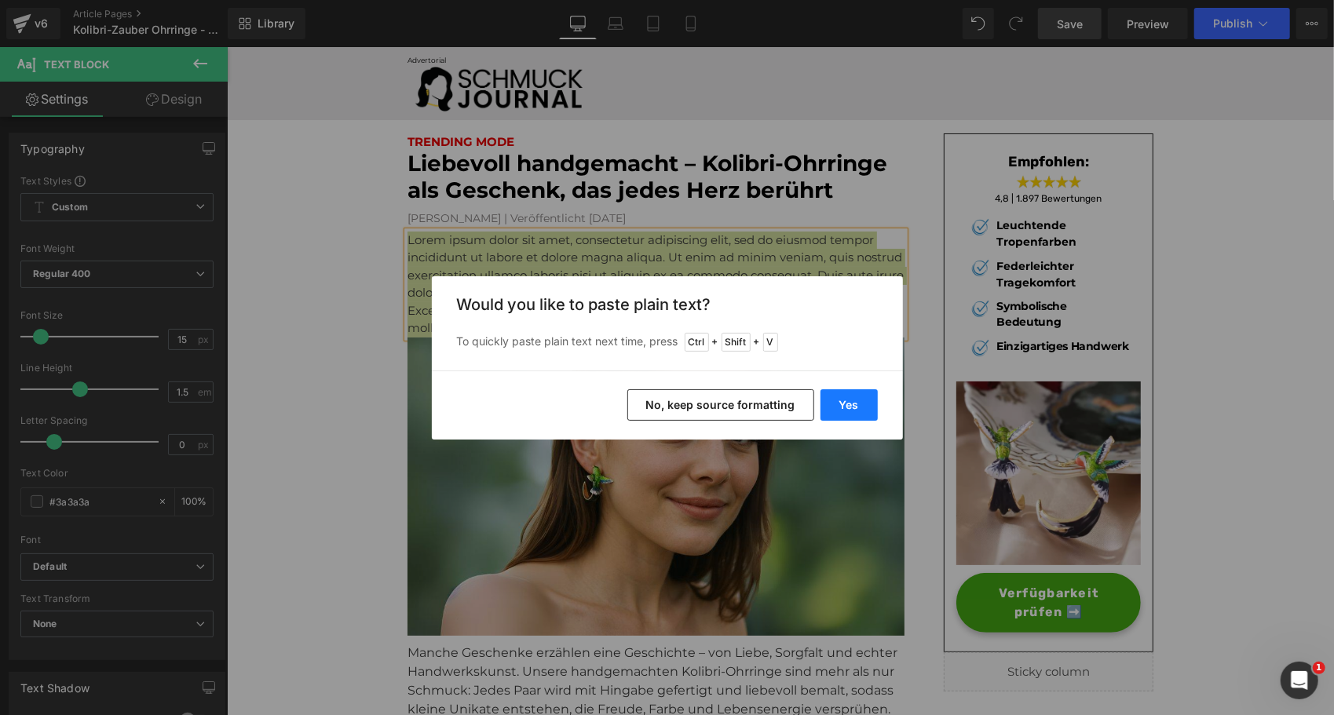
click at [856, 405] on button "Yes" at bounding box center [849, 405] width 57 height 31
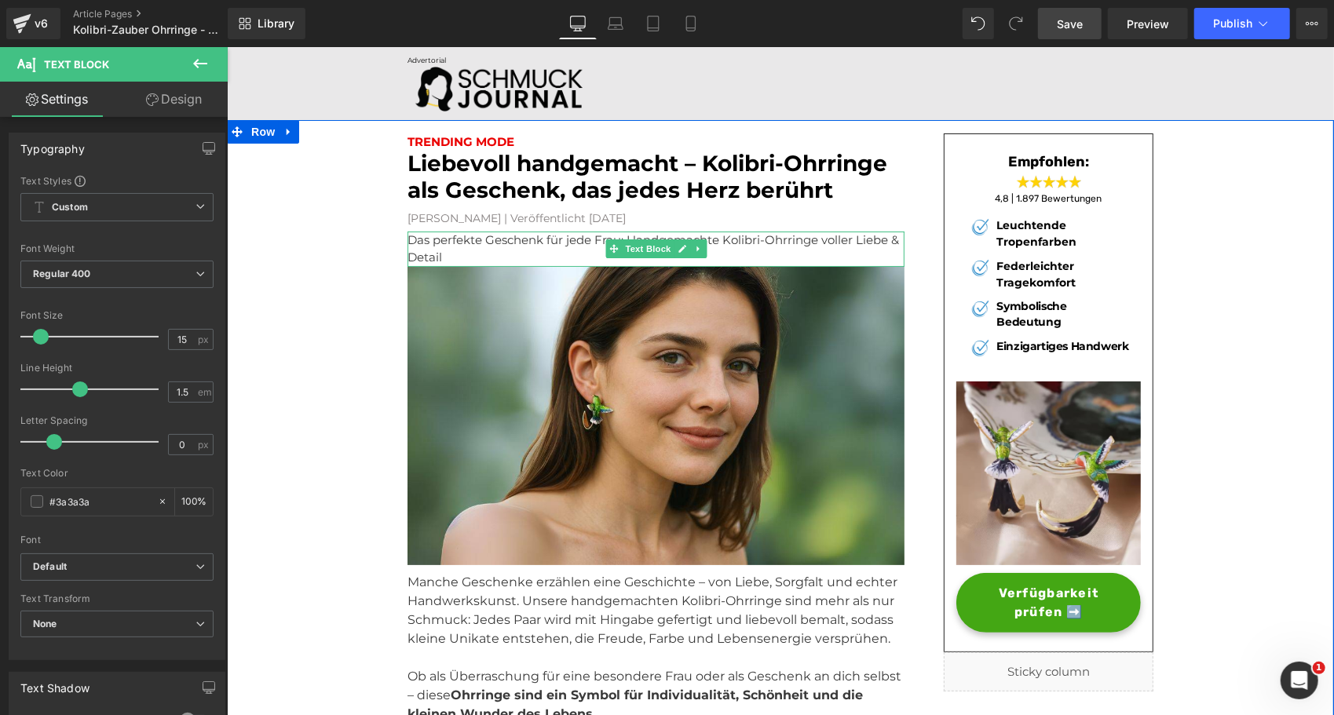
click at [463, 251] on p "Das perfekte Geschenk für jede Frau: Handgemachte Kolibri-Ohrringe voller Liebe…" at bounding box center [655, 248] width 497 height 35
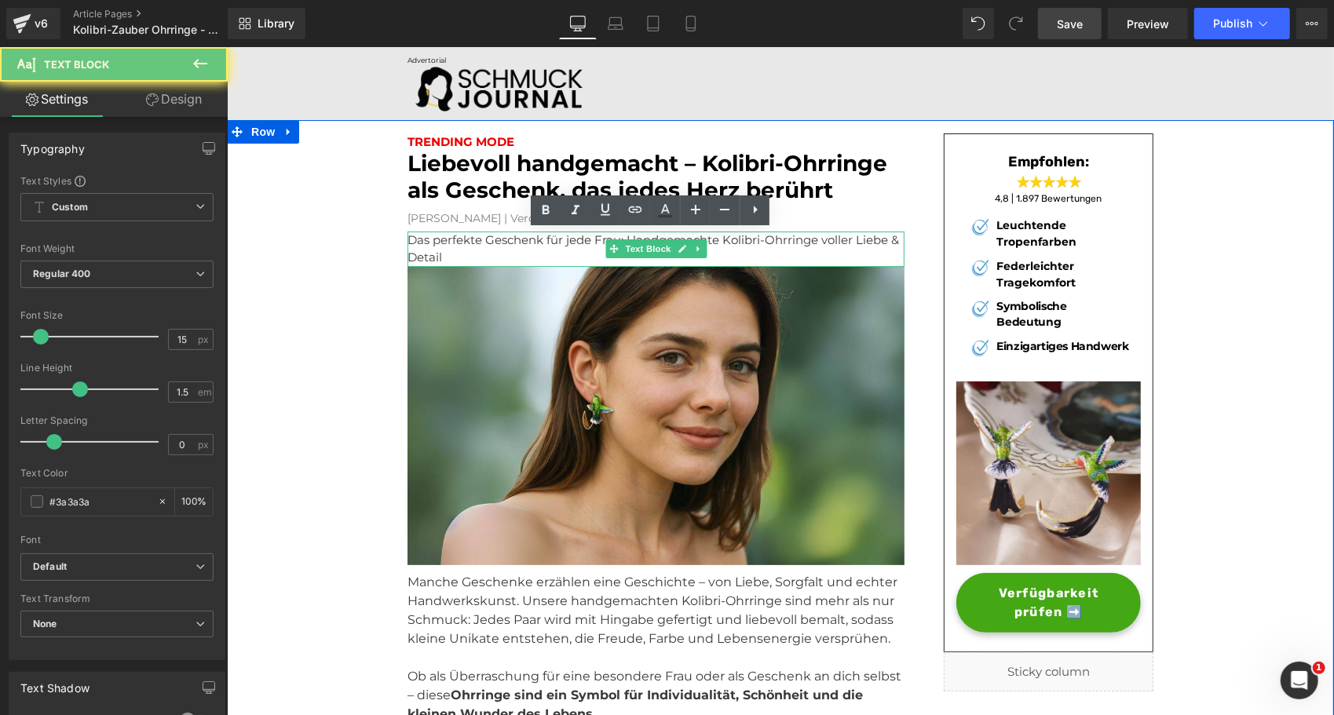
click at [463, 251] on p "Das perfekte Geschenk für jede Frau: Handgemachte Kolibri-Ohrringe voller Liebe…" at bounding box center [655, 248] width 497 height 35
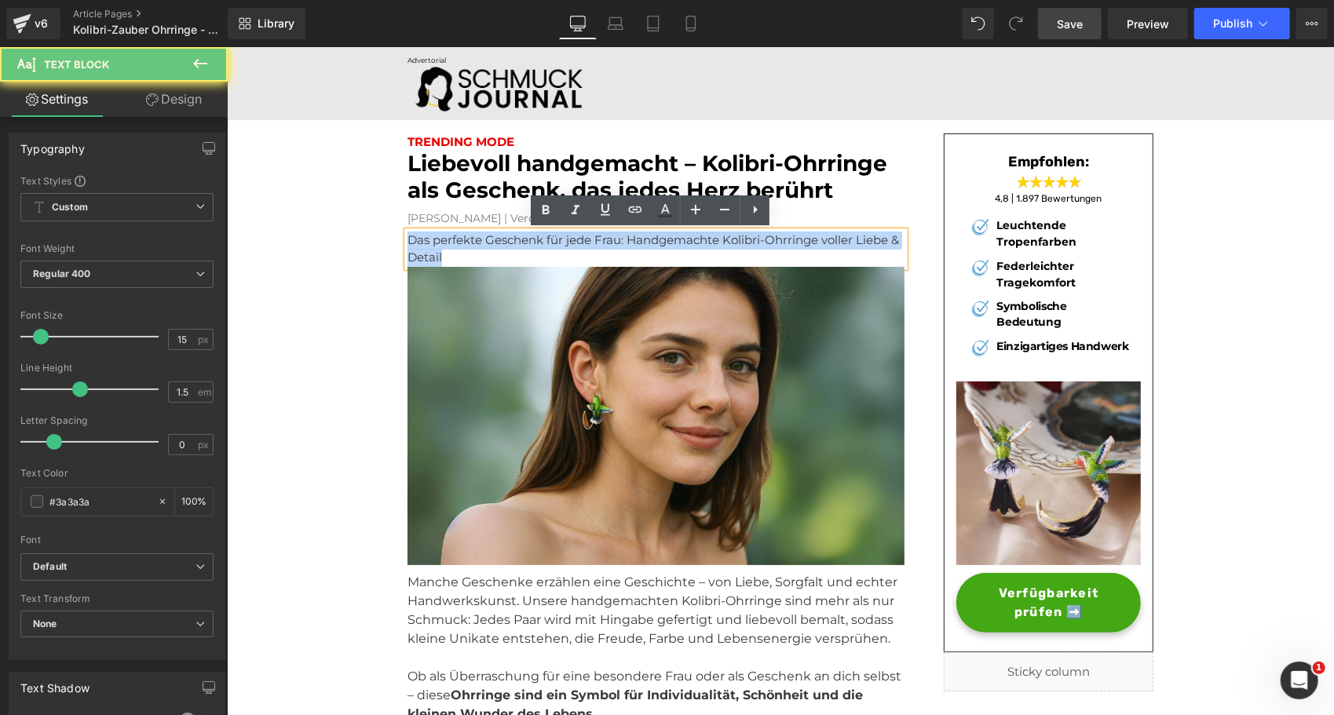
click at [463, 251] on p "Das perfekte Geschenk für jede Frau: Handgemachte Kolibri-Ohrringe voller Liebe…" at bounding box center [655, 248] width 497 height 35
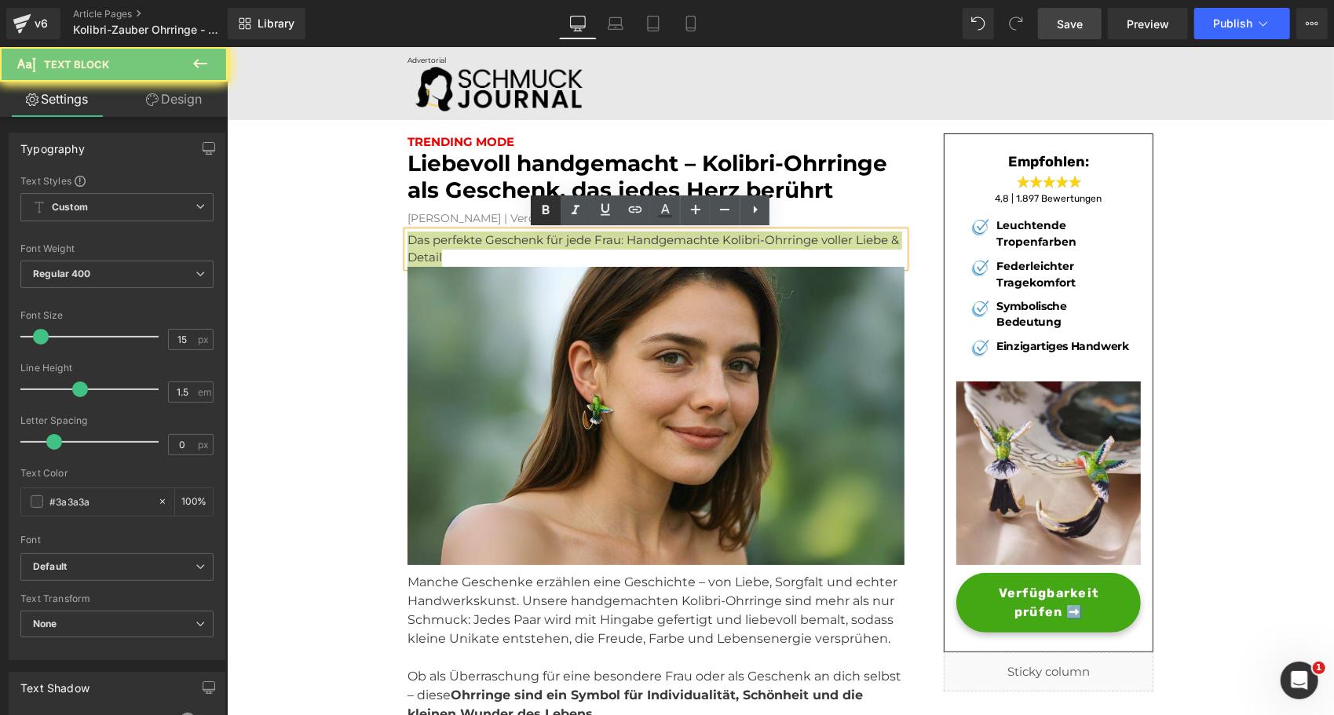
click at [543, 220] on link at bounding box center [546, 211] width 30 height 30
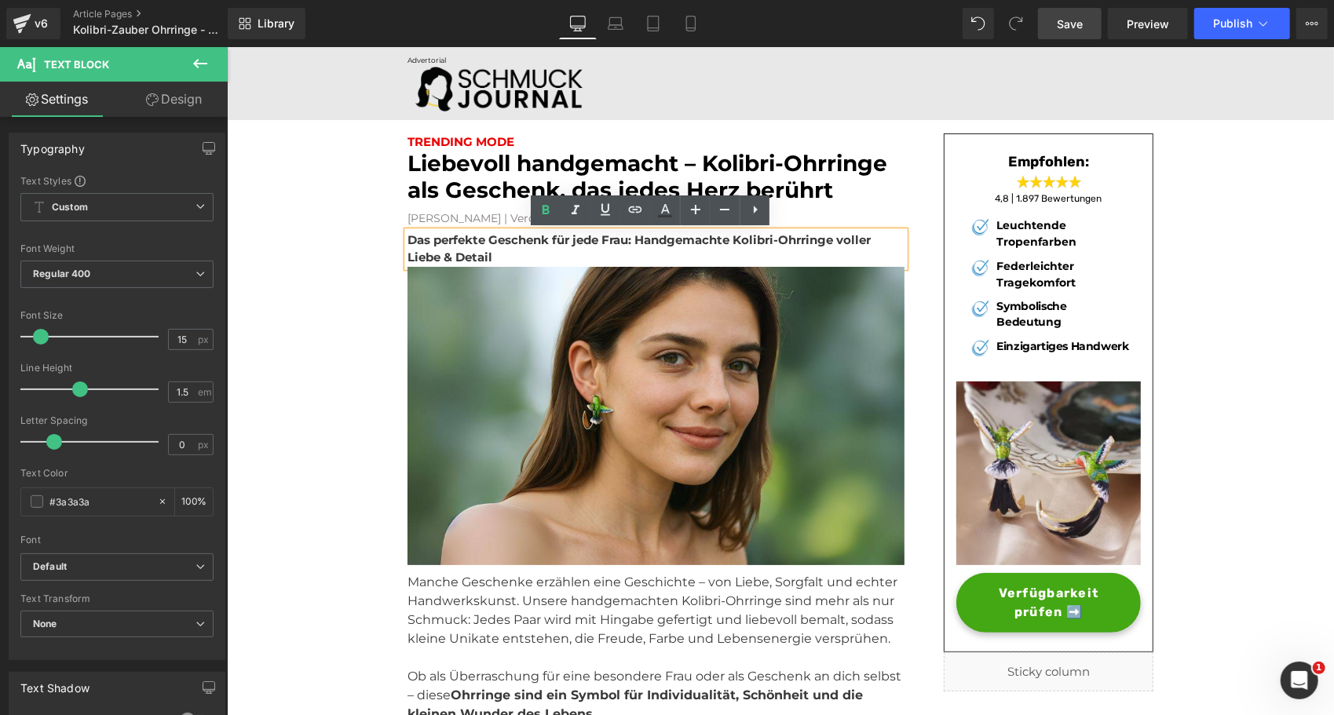
click at [500, 240] on strong "Das perfekte Geschenk für jede Frau: Handgemachte Kolibri-Ohrringe voller Liebe…" at bounding box center [638, 248] width 463 height 33
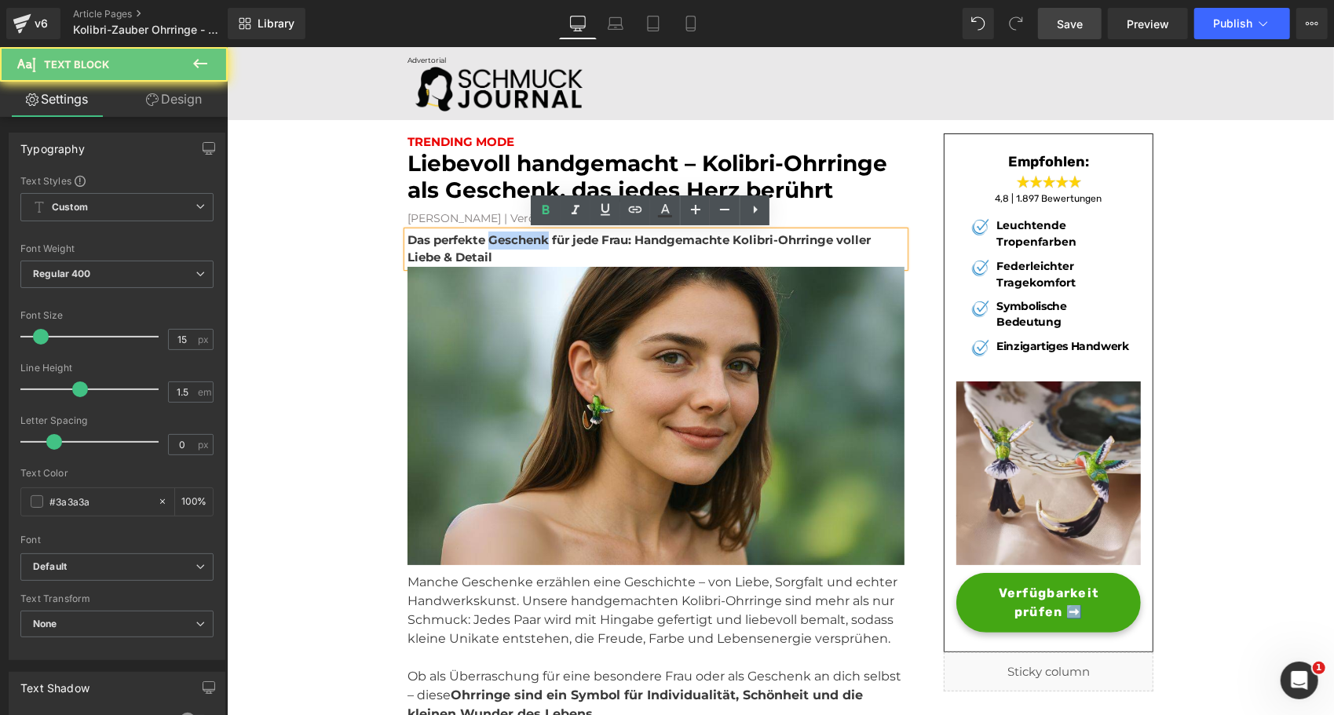
click at [500, 240] on strong "Das perfekte Geschenk für jede Frau: Handgemachte Kolibri-Ohrringe voller Liebe…" at bounding box center [638, 248] width 463 height 33
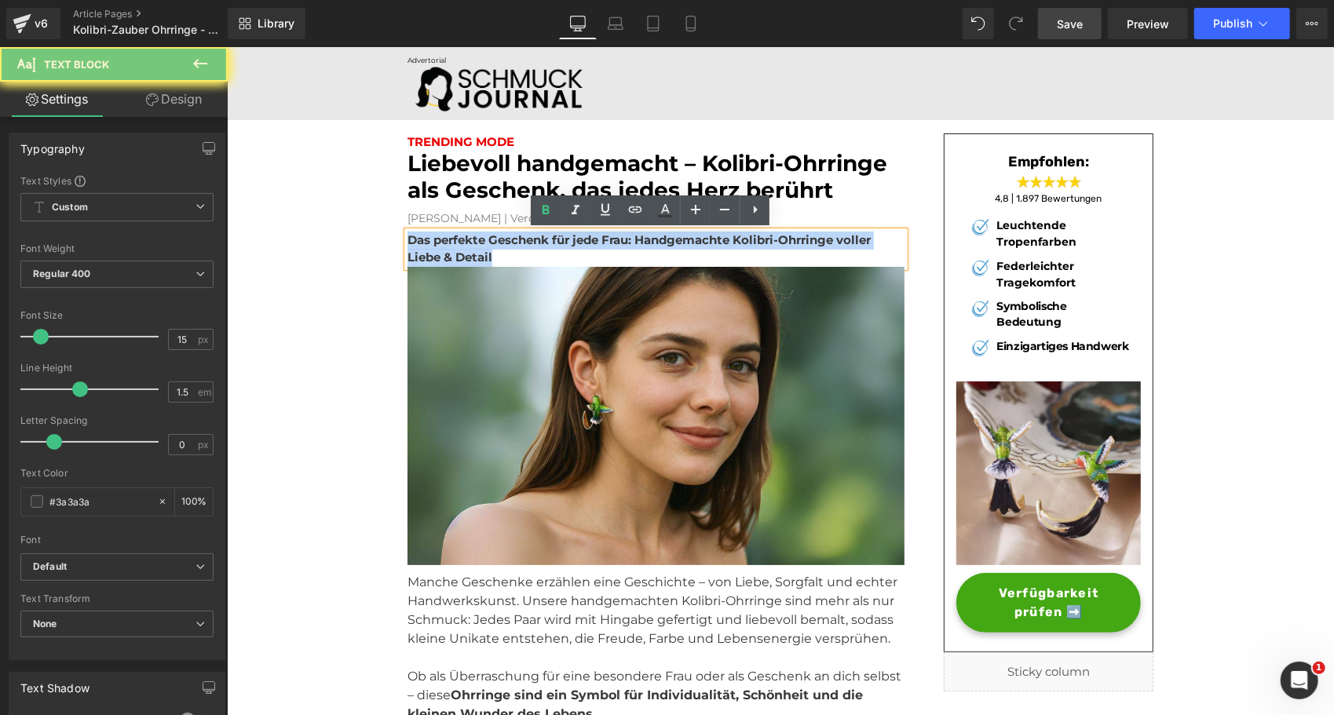
click at [500, 240] on strong "Das perfekte Geschenk für jede Frau: Handgemachte Kolibri-Ohrringe voller Liebe…" at bounding box center [638, 248] width 463 height 33
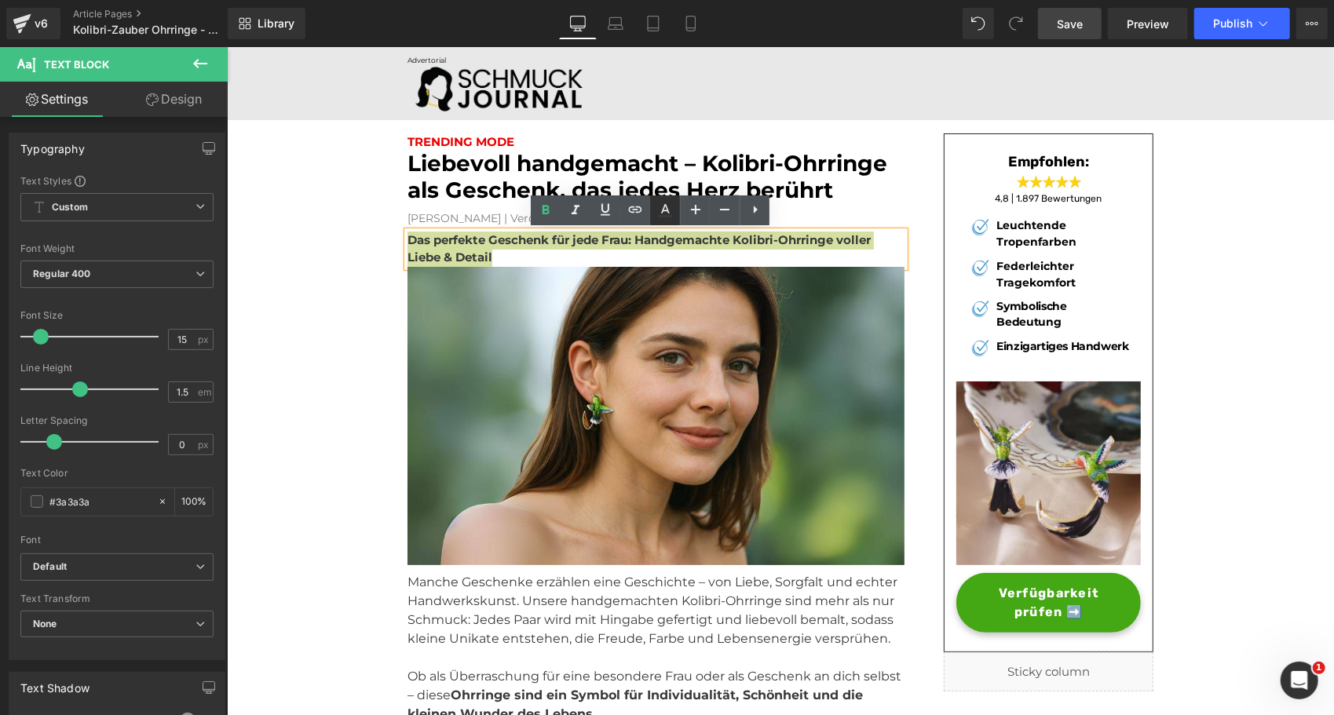
click at [657, 212] on icon at bounding box center [665, 210] width 19 height 19
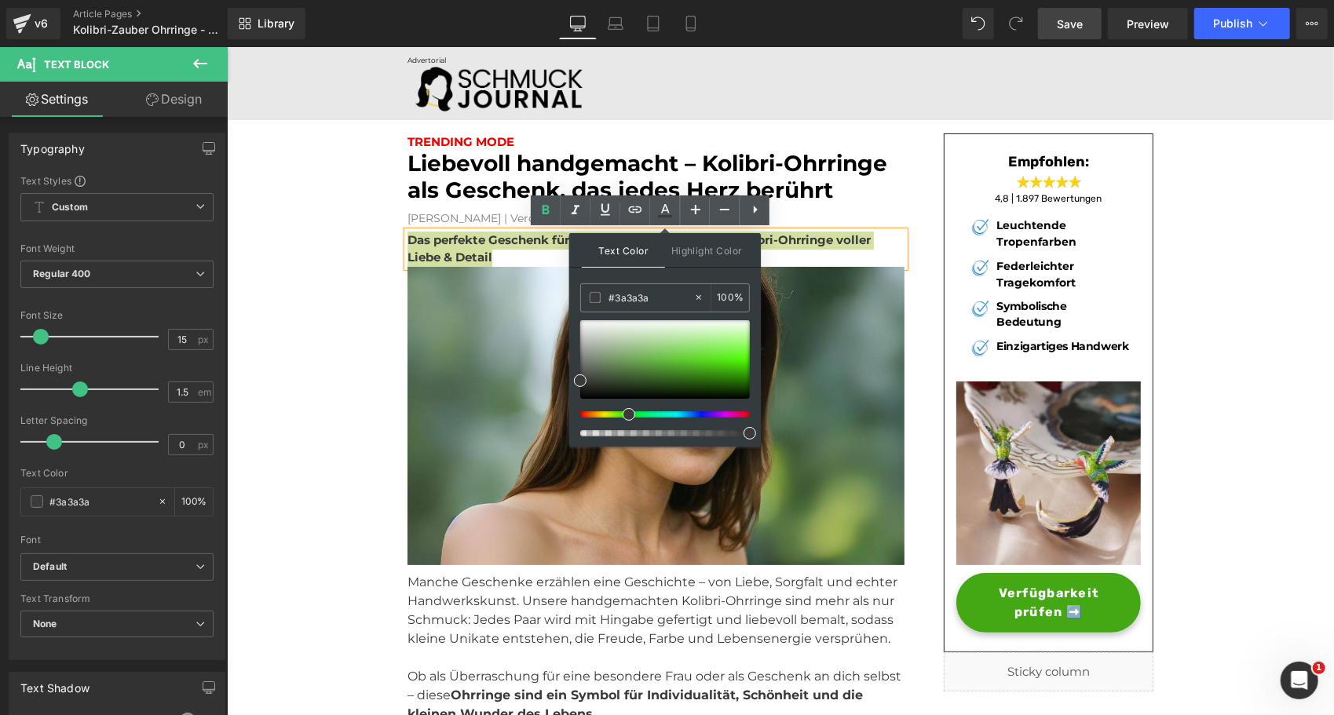
drag, startPoint x: 581, startPoint y: 412, endPoint x: 624, endPoint y: 420, distance: 43.3
click at [624, 420] on div at bounding box center [665, 378] width 170 height 116
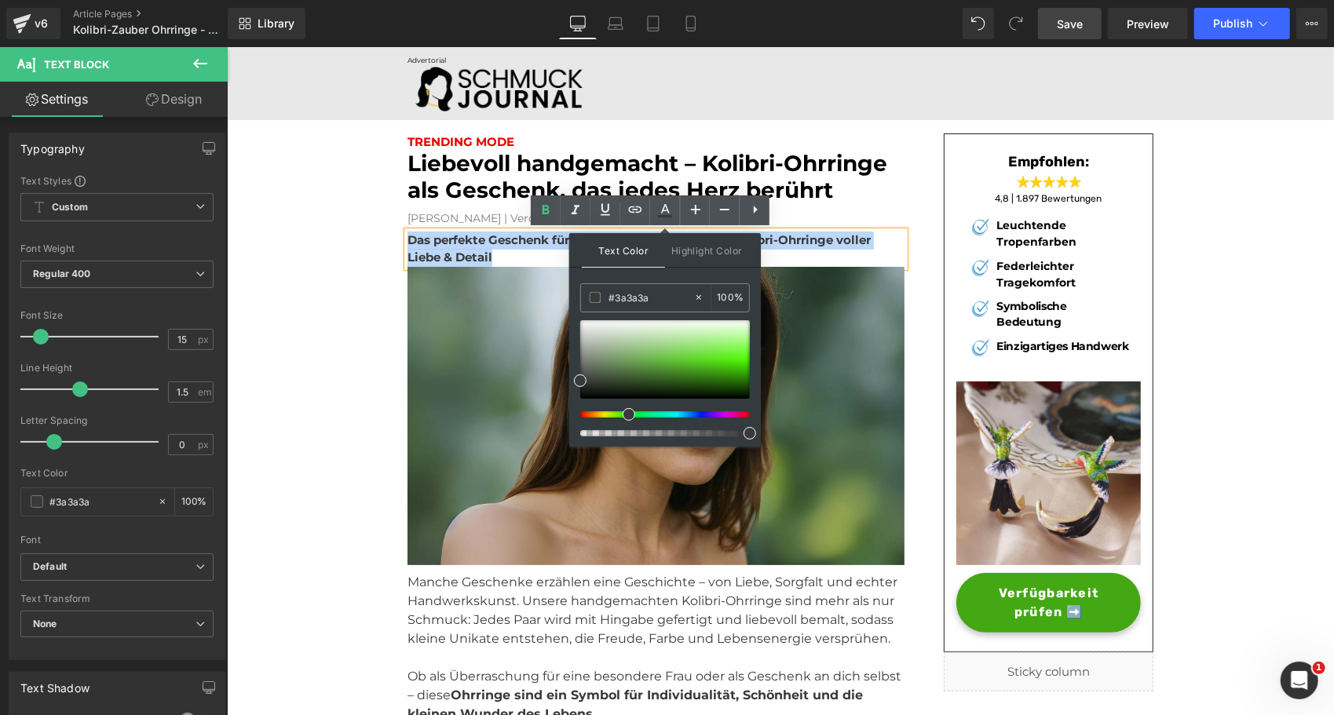
click at [509, 390] on img at bounding box center [655, 419] width 497 height 306
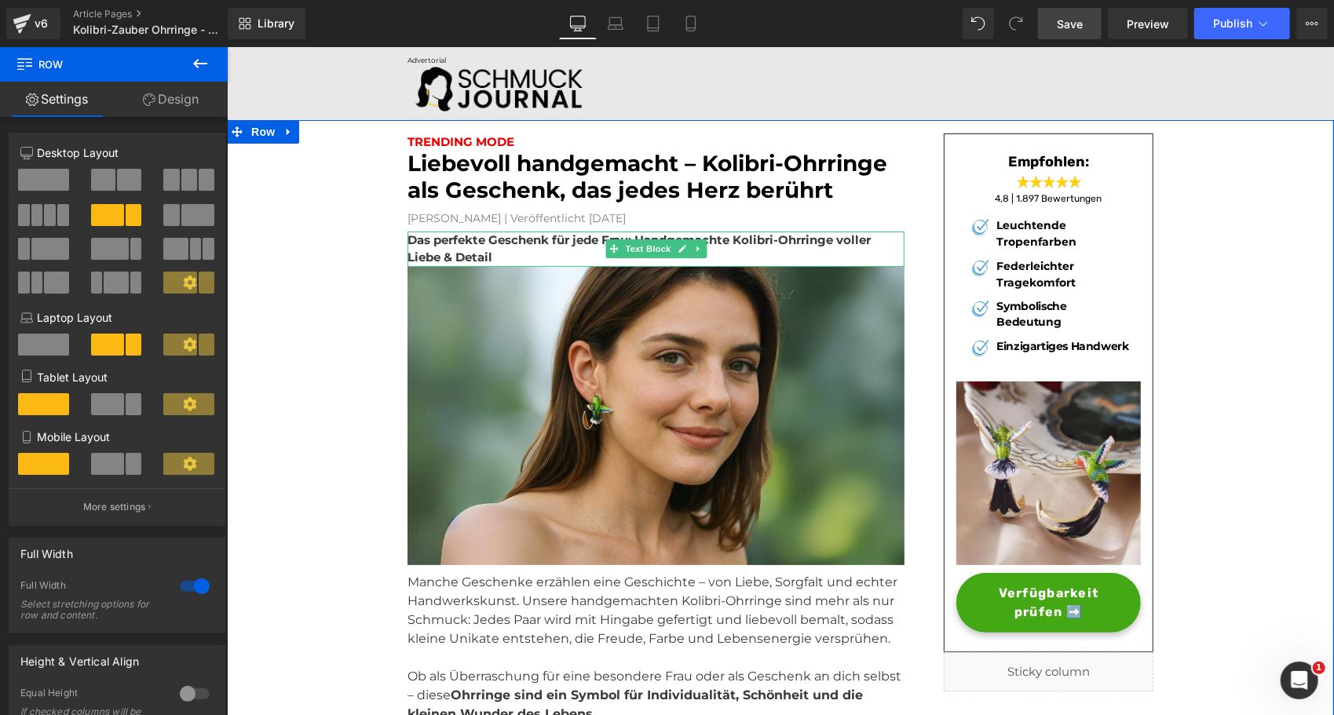
click at [463, 253] on strong "Das perfekte Geschenk für jede Frau: Handgemachte Kolibri-Ohrringe voller Liebe…" at bounding box center [638, 248] width 463 height 33
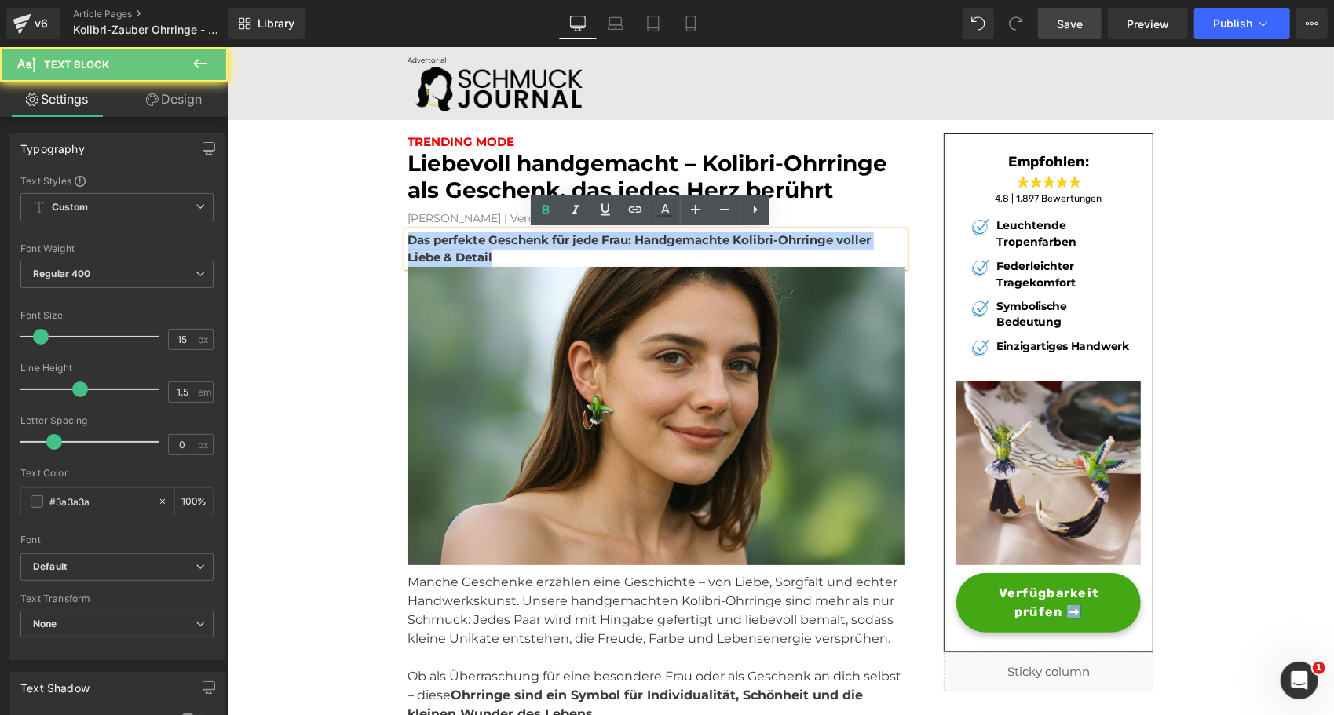
click at [463, 253] on strong "Das perfekte Geschenk für jede Frau: Handgemachte Kolibri-Ohrringe voller Liebe…" at bounding box center [638, 248] width 463 height 33
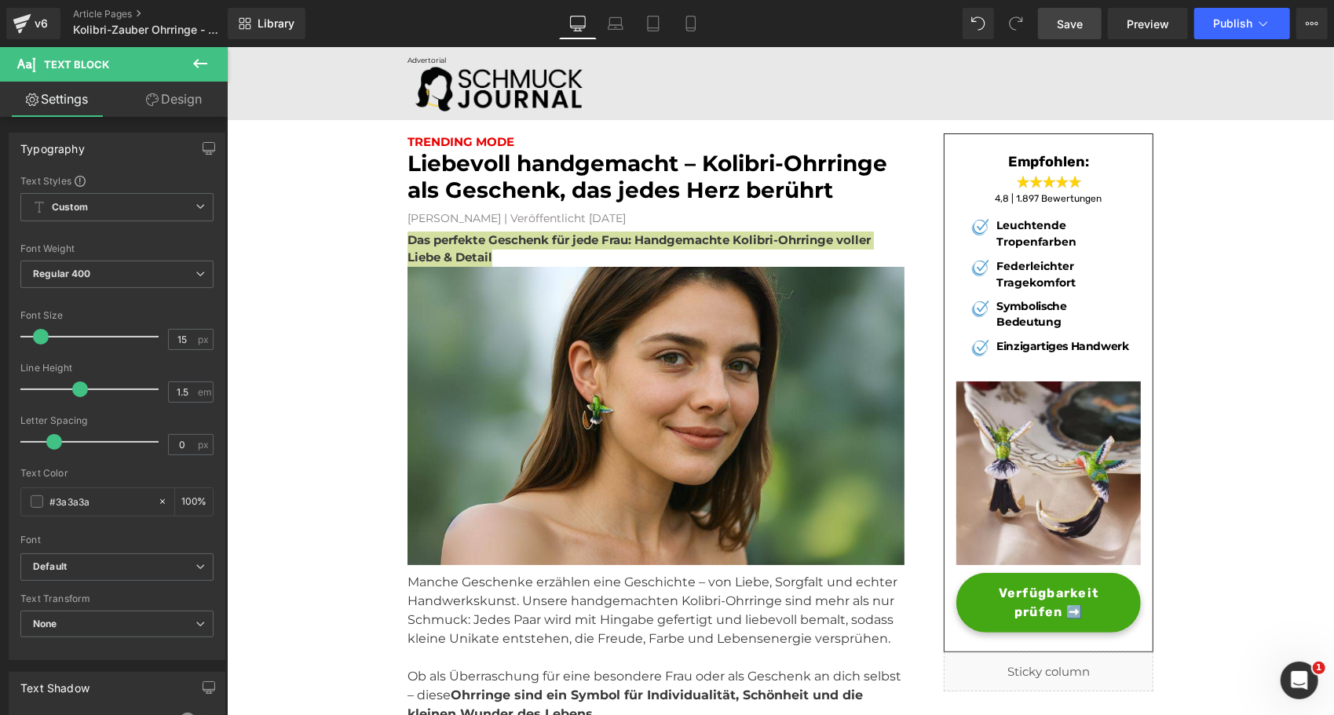
click at [176, 101] on link "Design" at bounding box center [174, 99] width 114 height 35
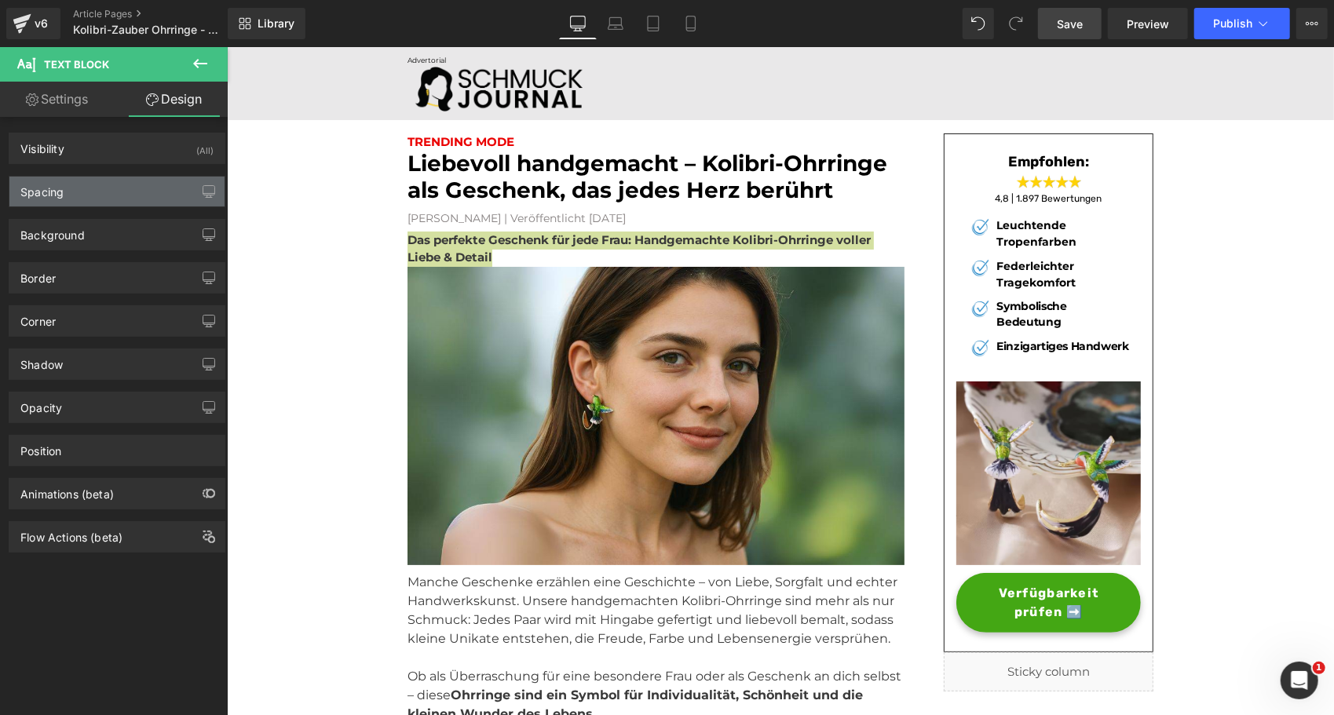
type input "transparent"
type input "0"
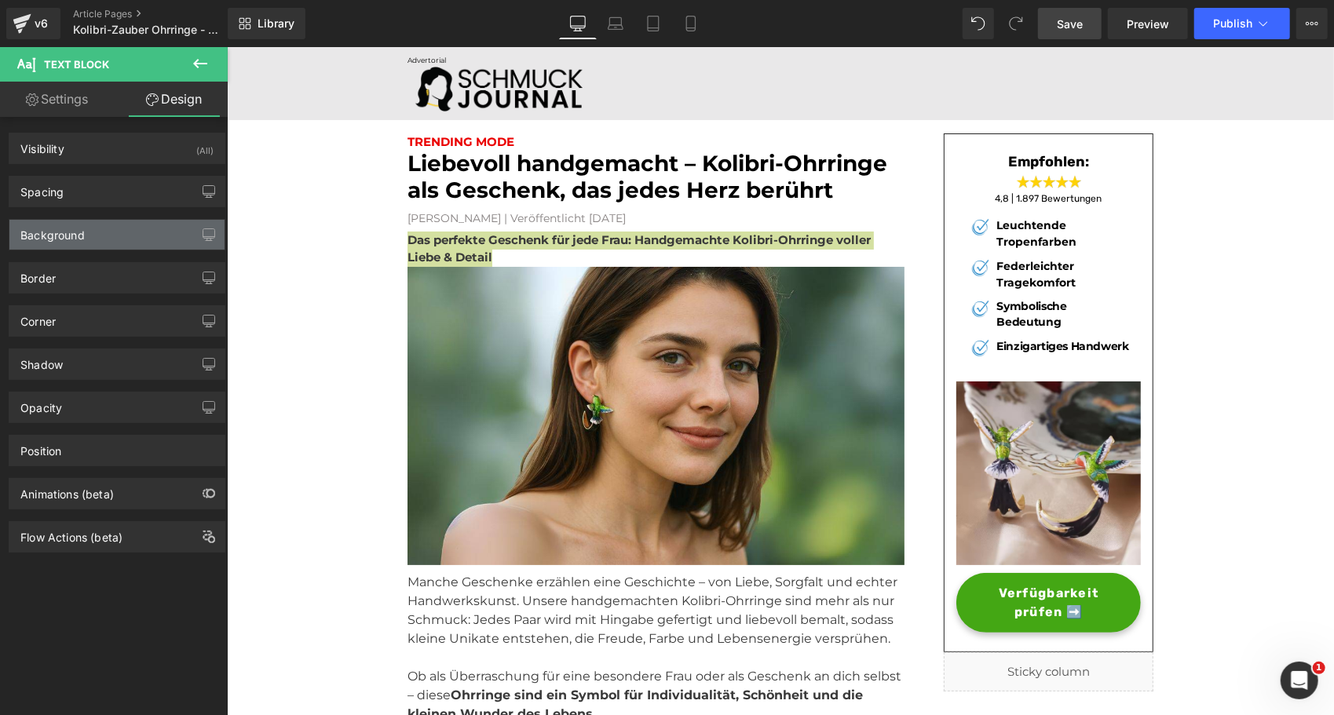
click at [61, 239] on div "Background" at bounding box center [52, 231] width 64 height 22
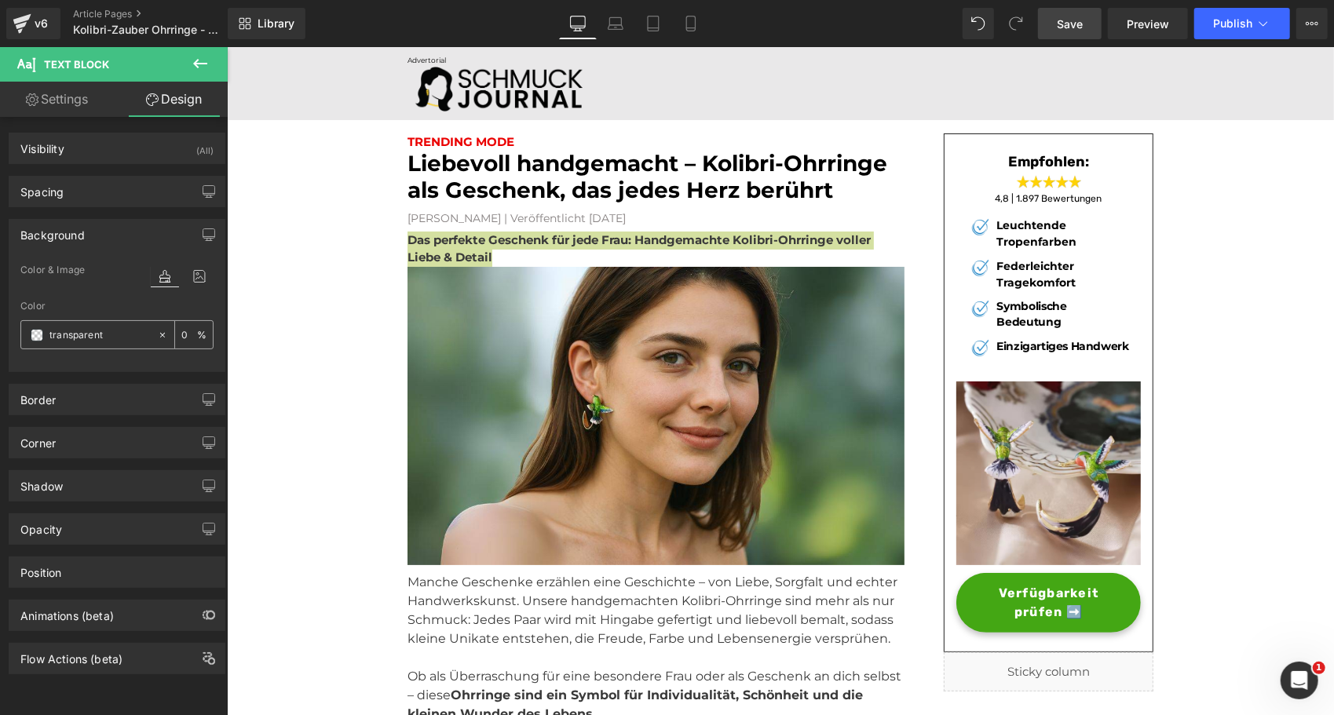
click at [35, 334] on span at bounding box center [37, 335] width 13 height 13
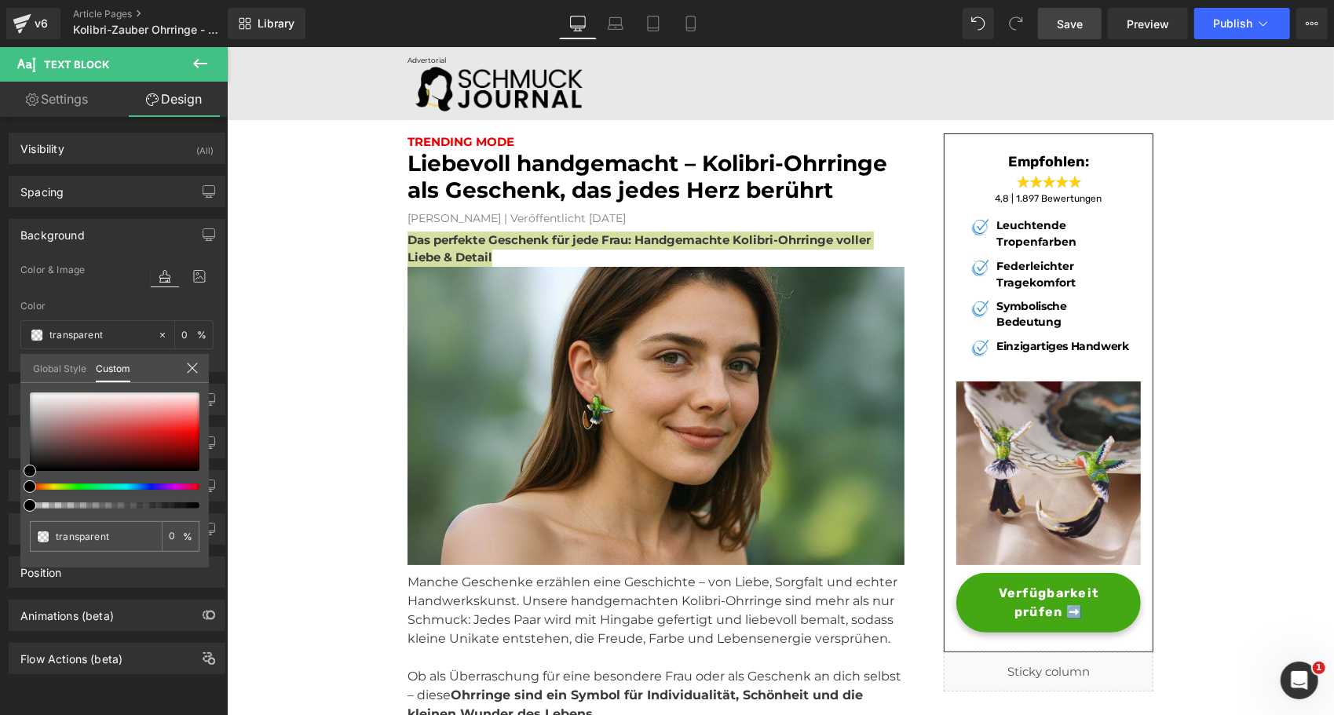
type input "#000000"
type input "100"
type input "#000000"
type input "100"
click at [64, 486] on div at bounding box center [109, 487] width 170 height 6
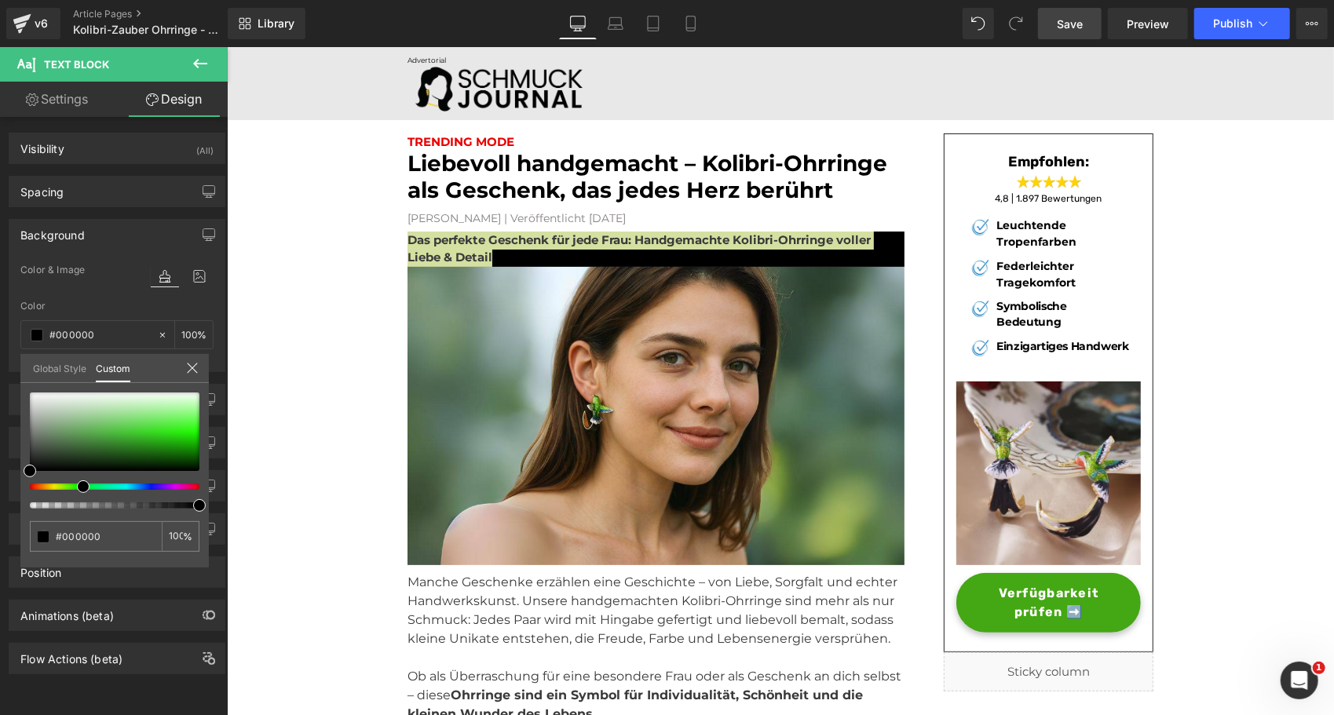
drag, startPoint x: 66, startPoint y: 486, endPoint x: 74, endPoint y: 497, distance: 13.5
click at [74, 497] on div at bounding box center [115, 451] width 170 height 116
type input "#36742e"
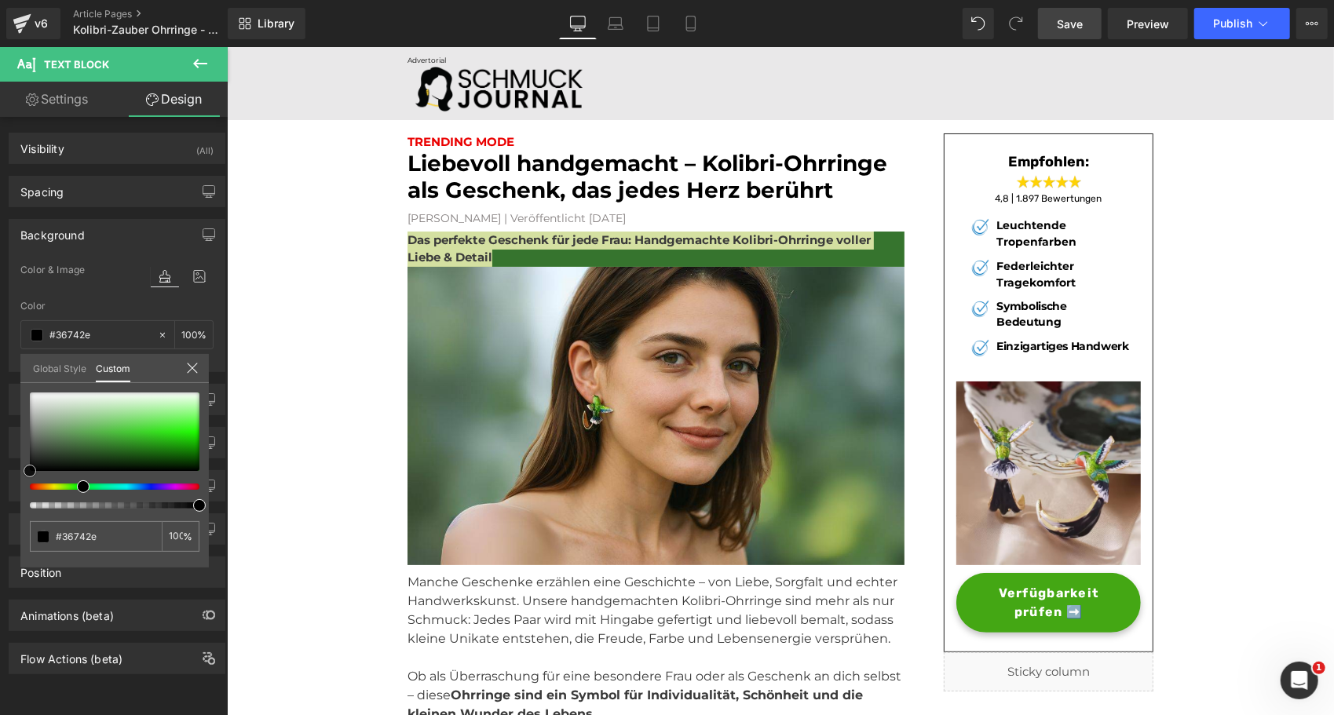
click at [103, 446] on div at bounding box center [115, 432] width 170 height 79
type input "#77d66a"
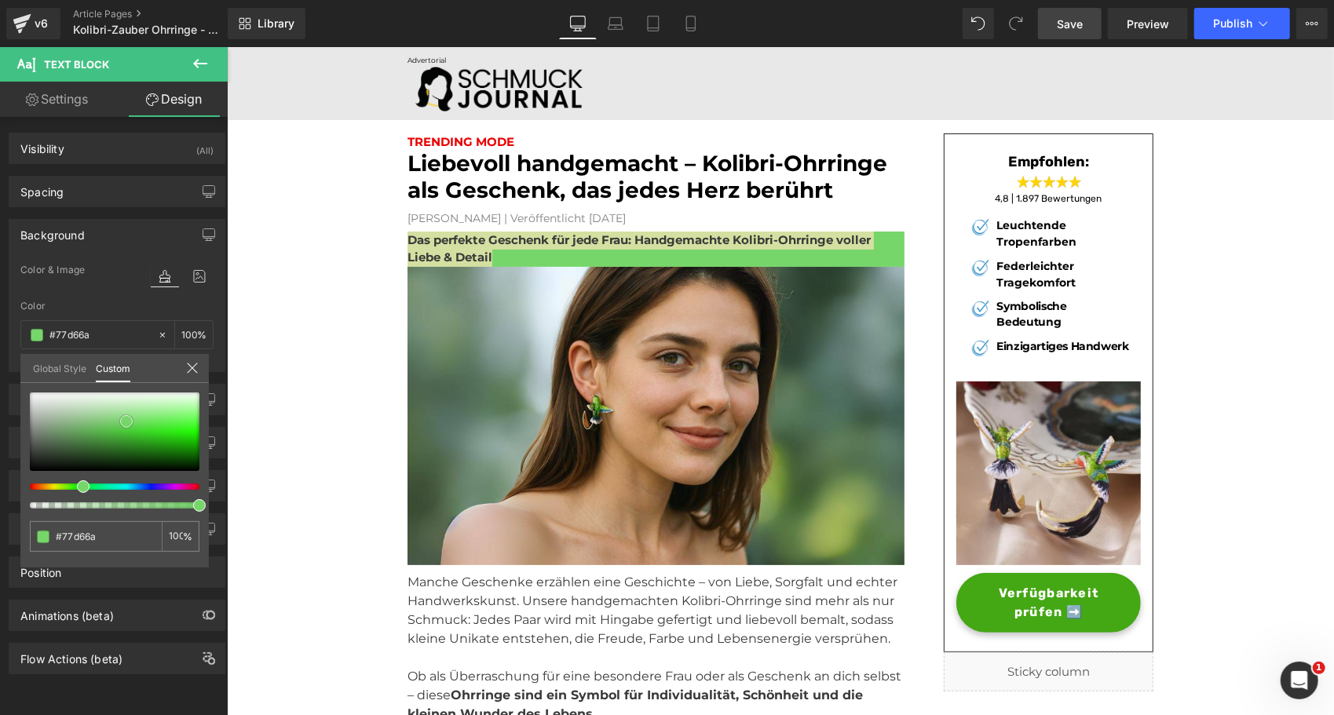
click at [126, 422] on div at bounding box center [115, 432] width 170 height 79
type input "#98eb8d"
click at [150, 413] on div at bounding box center [115, 432] width 170 height 79
type input "#99d391"
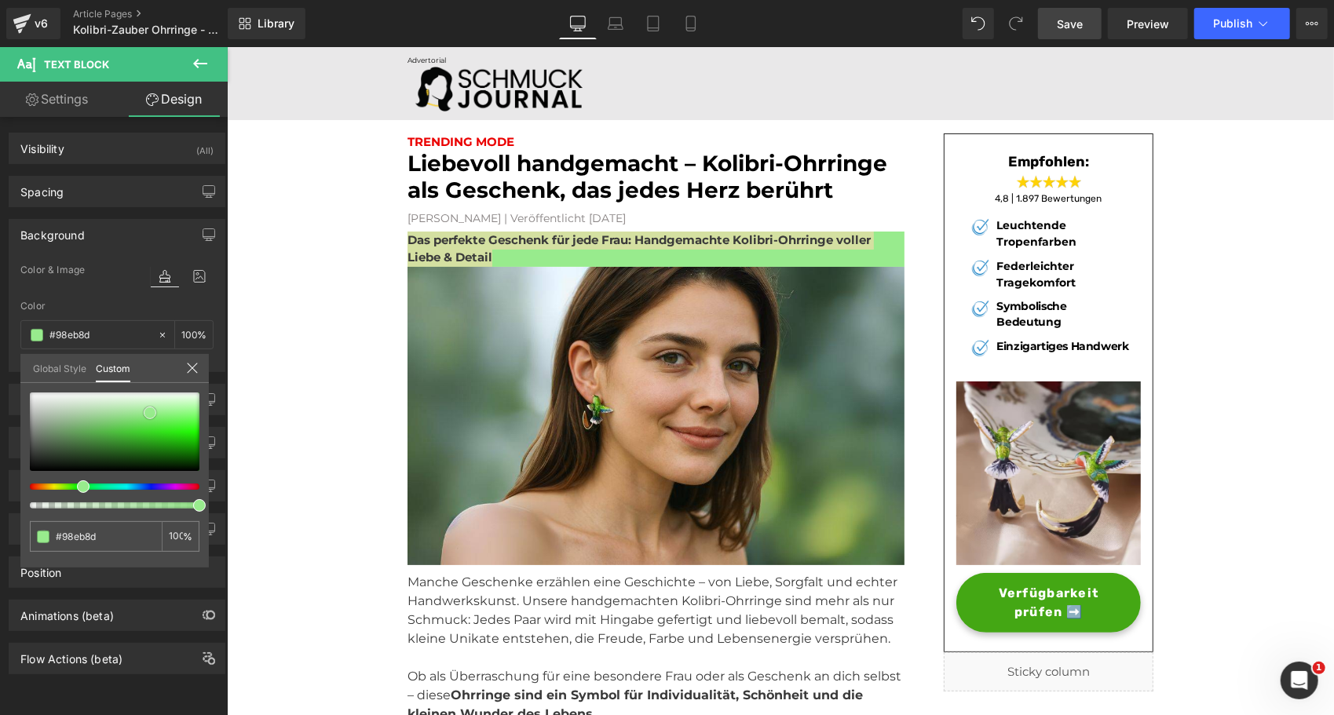
type input "#99d391"
click at [105, 416] on div at bounding box center [115, 432] width 170 height 79
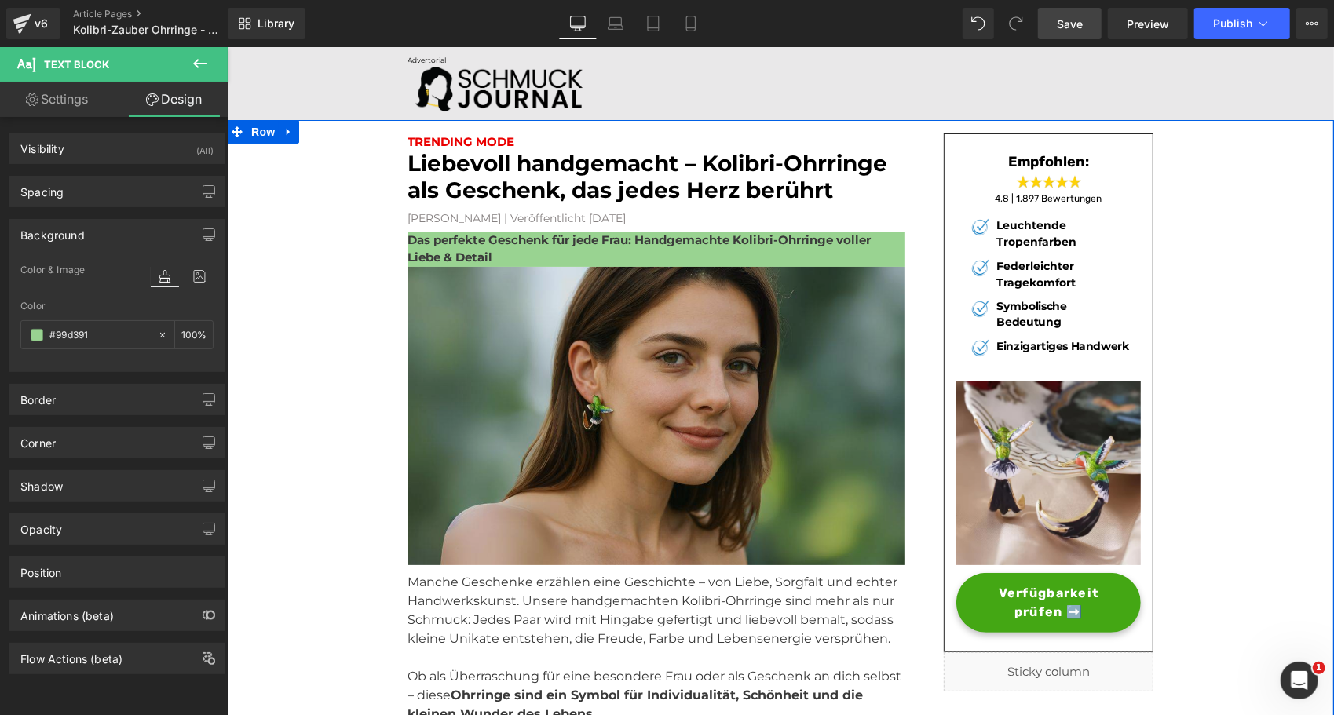
click at [459, 273] on img at bounding box center [655, 419] width 497 height 306
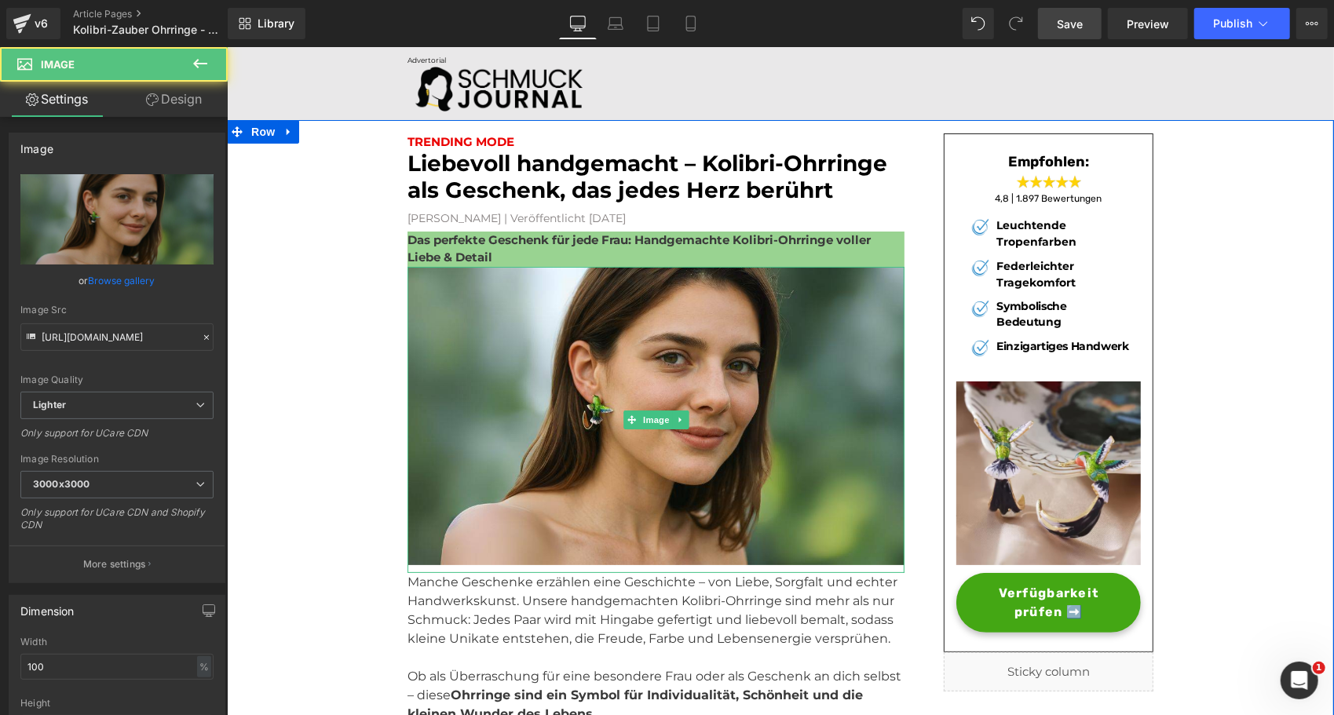
click at [483, 233] on div "Das perfekte Geschenk für jede Frau: Handgemachte Kolibri-Ohrringe voller Liebe…" at bounding box center [655, 248] width 497 height 35
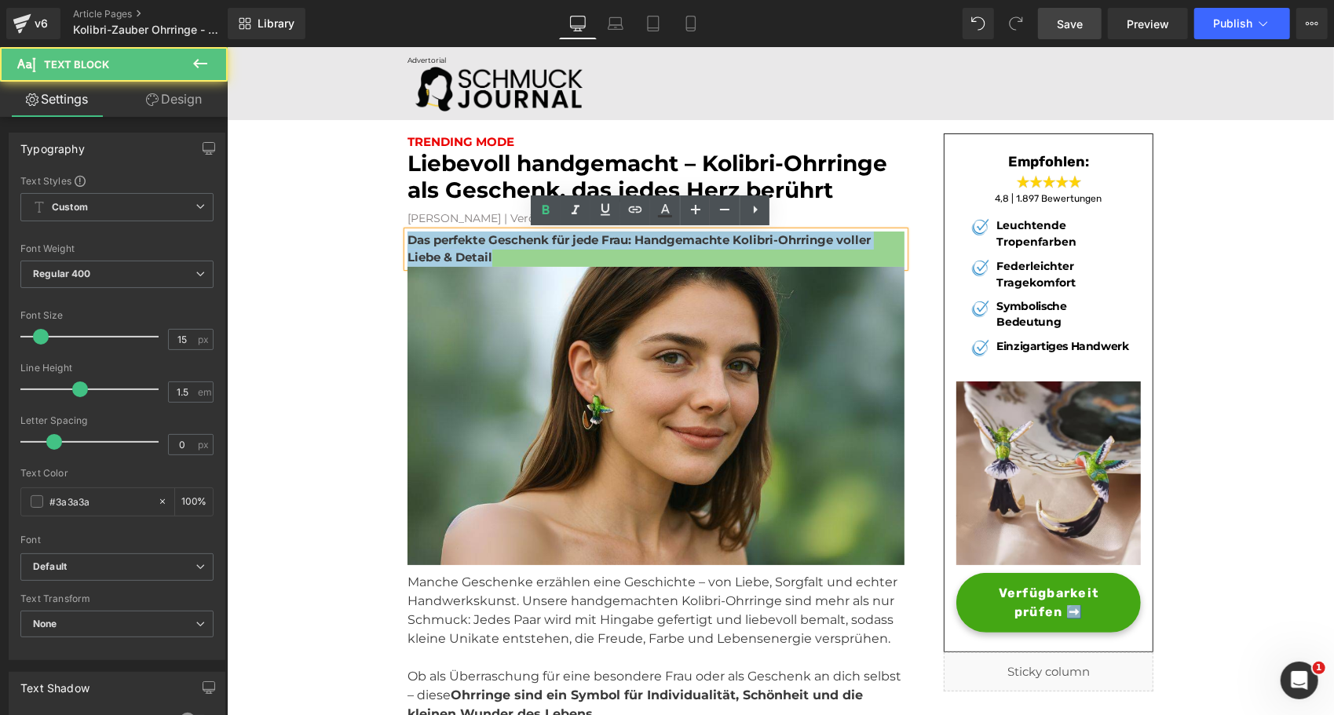
drag, startPoint x: 489, startPoint y: 255, endPoint x: 401, endPoint y: 236, distance: 90.0
click at [407, 236] on p "Das perfekte Geschenk für jede Frau: Handgemachte Kolibri-Ohrringe voller Liebe…" at bounding box center [655, 248] width 497 height 35
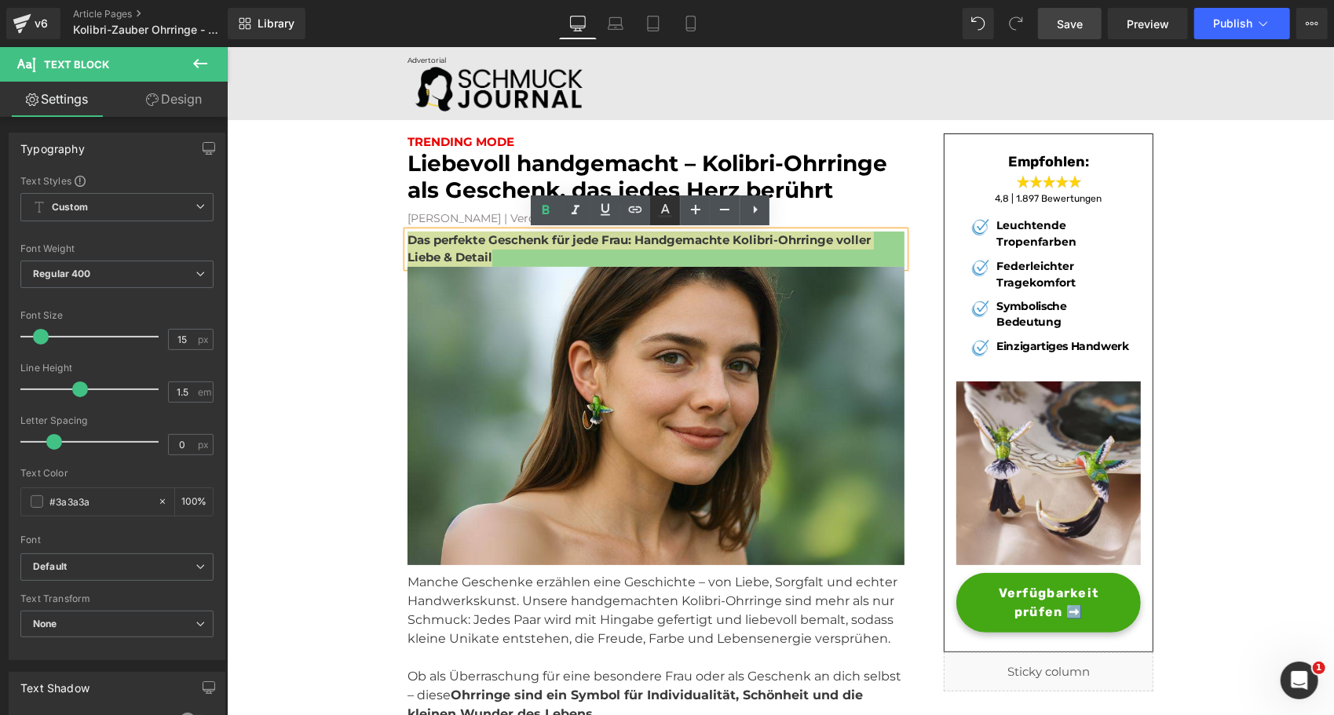
click at [664, 206] on icon at bounding box center [665, 208] width 9 height 9
type input "100"
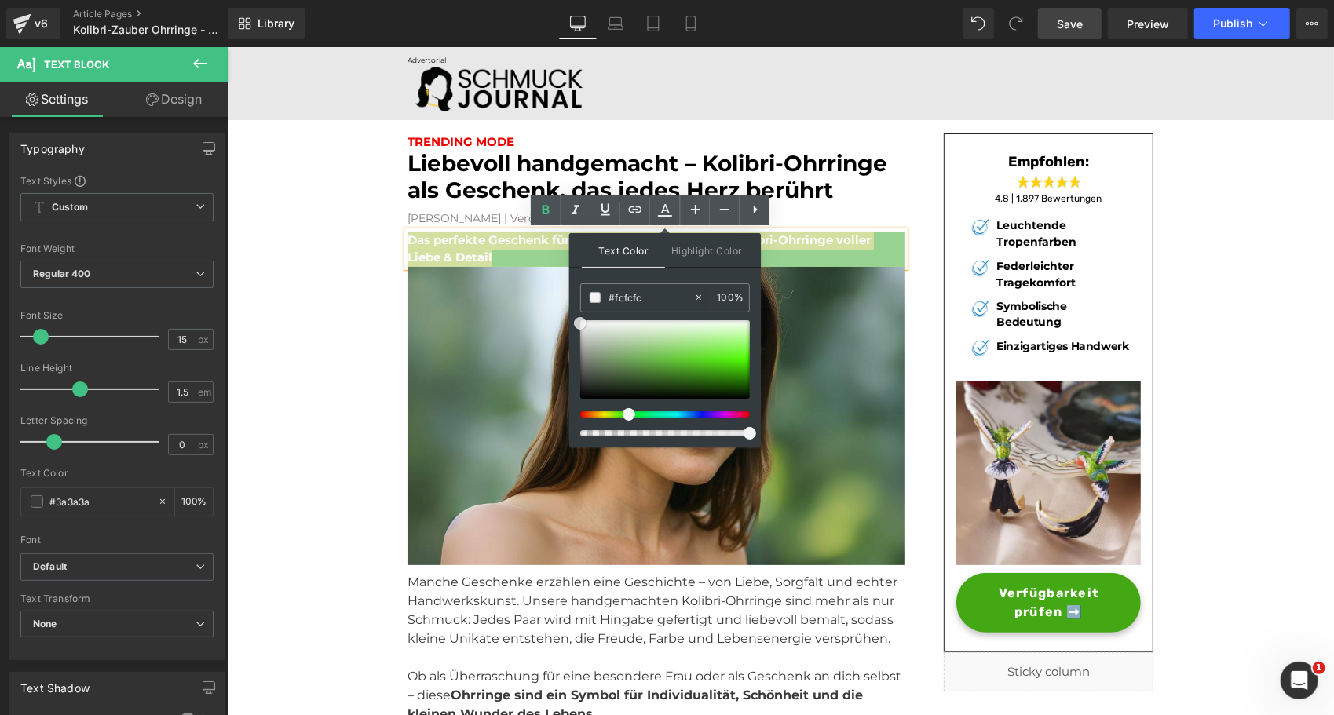
type input "#ffffff"
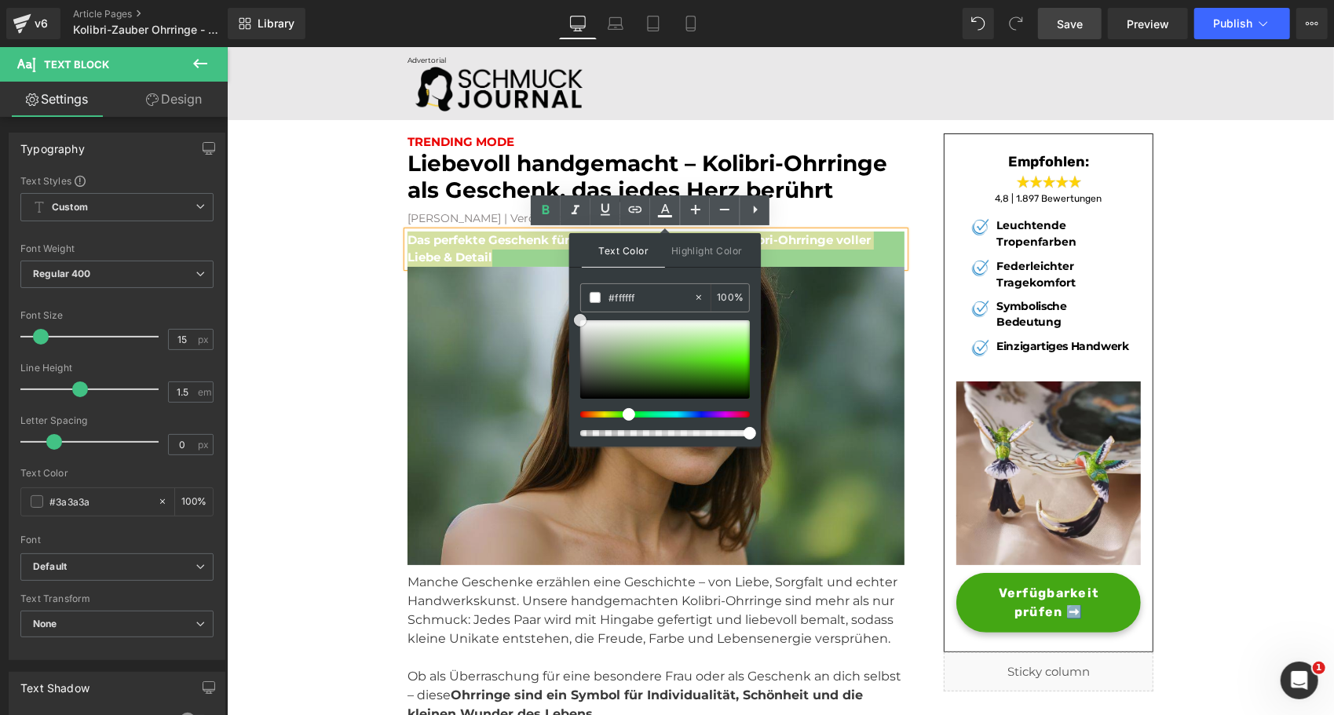
drag, startPoint x: 805, startPoint y: 424, endPoint x: 566, endPoint y: 313, distance: 263.5
click at [413, 324] on img at bounding box center [655, 419] width 497 height 306
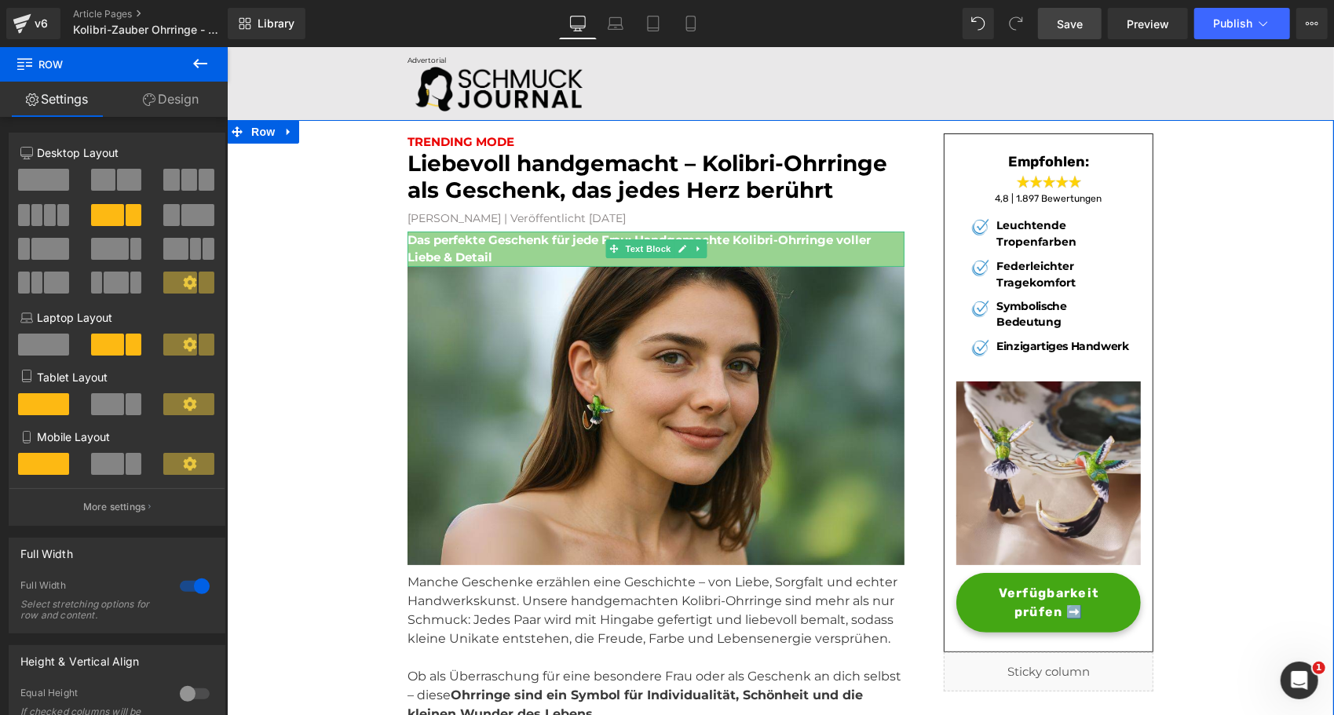
click at [518, 254] on p "Das perfekte Geschenk für jede Frau: Handgemachte Kolibri-Ohrringe voller Liebe…" at bounding box center [655, 248] width 497 height 35
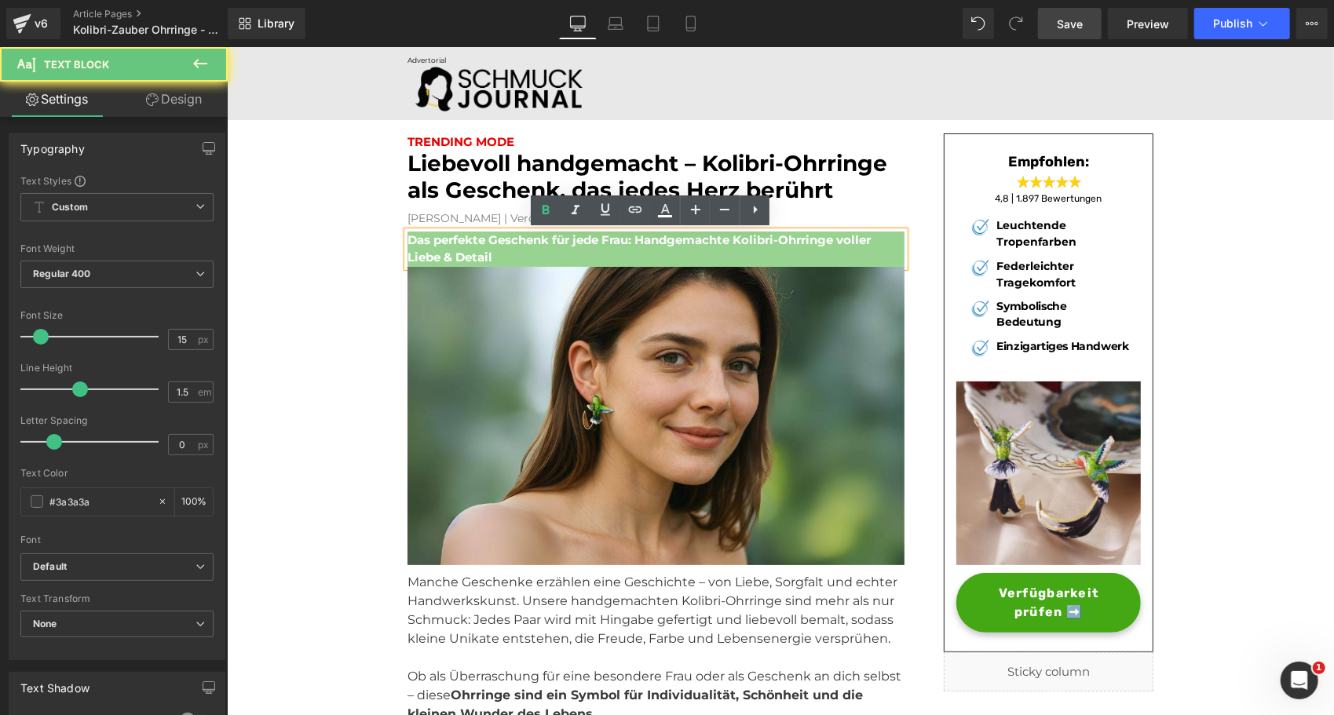
click at [518, 254] on p "Das perfekte Geschenk für jede Frau: Handgemachte Kolibri-Ohrringe voller Liebe…" at bounding box center [655, 248] width 497 height 35
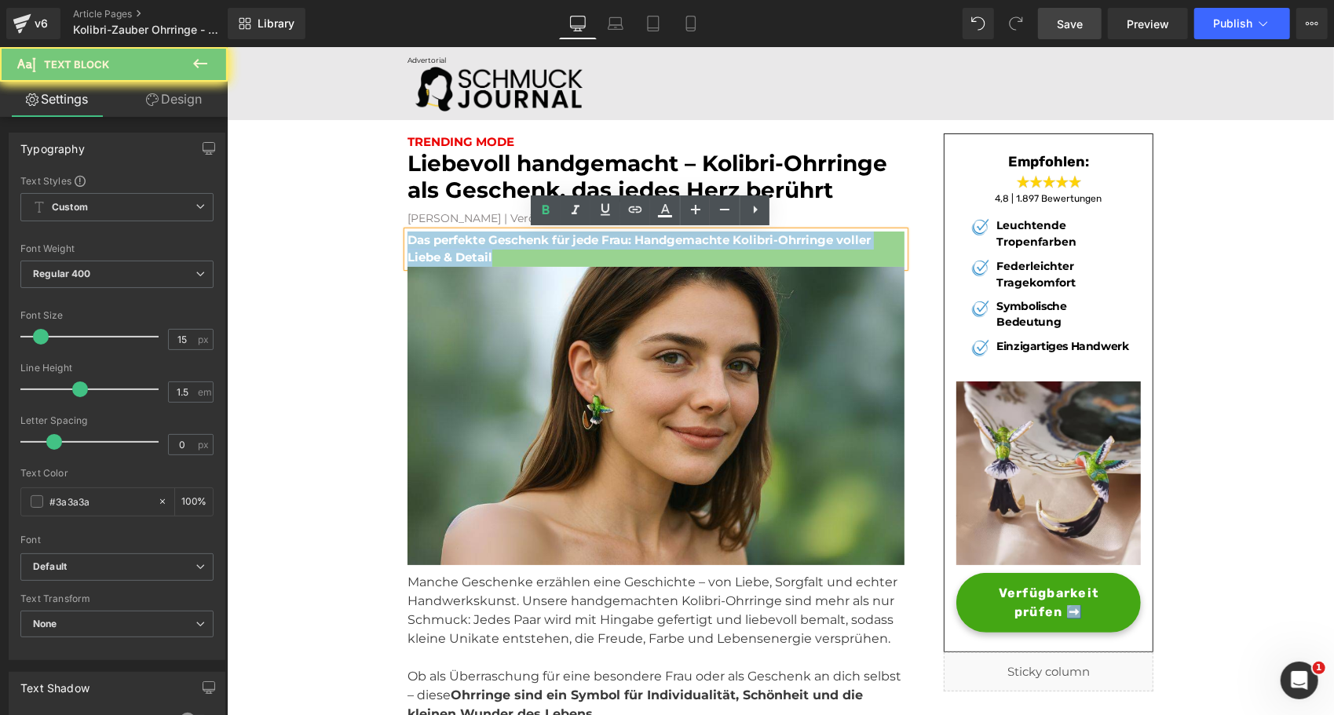
click at [518, 254] on p "Das perfekte Geschenk für jede Frau: Handgemachte Kolibri-Ohrringe voller Liebe…" at bounding box center [655, 248] width 497 height 35
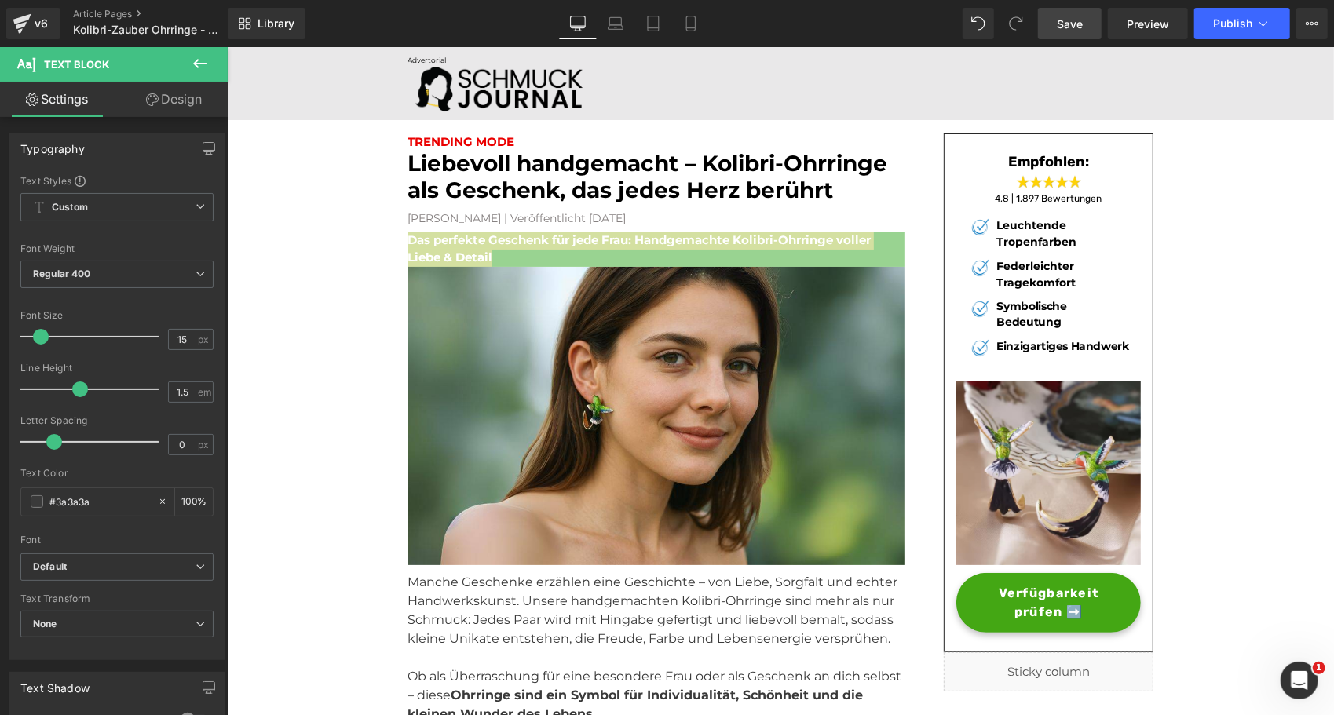
click at [182, 96] on link "Design" at bounding box center [174, 99] width 114 height 35
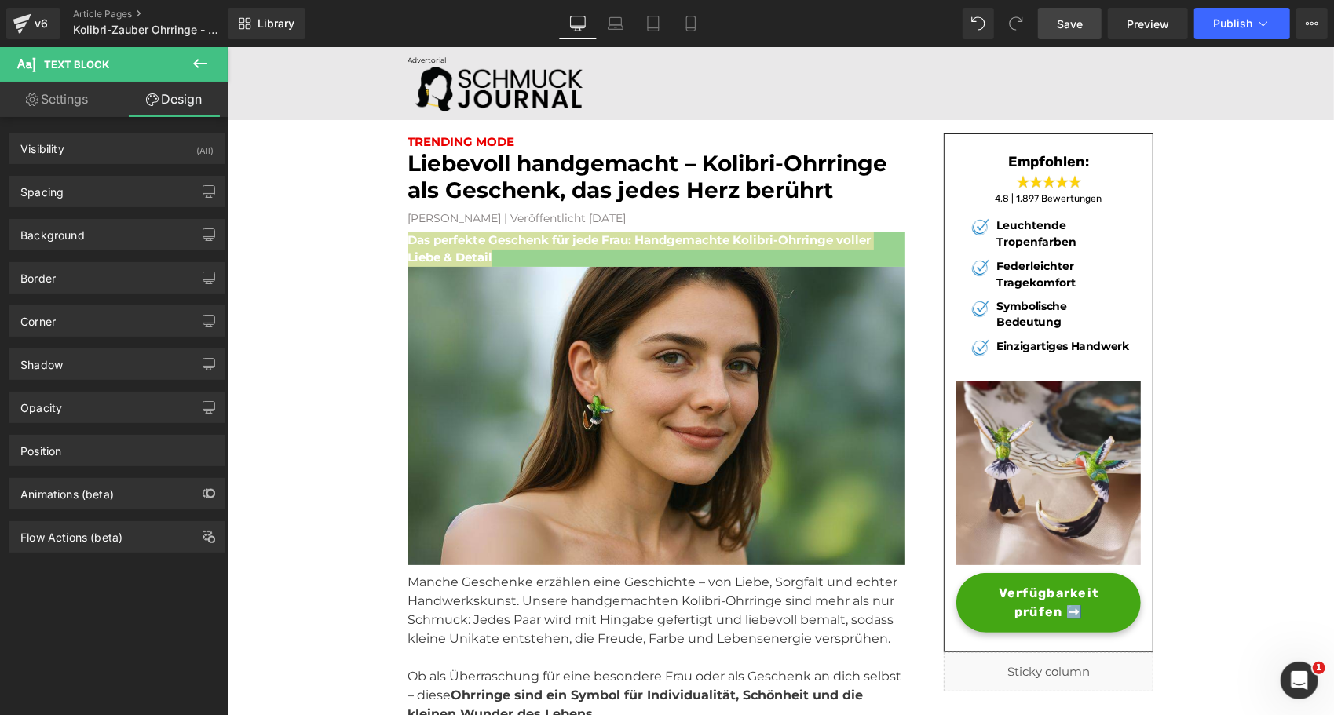
type input "#99d391"
type input "100"
click at [53, 237] on div "Background" at bounding box center [52, 231] width 64 height 22
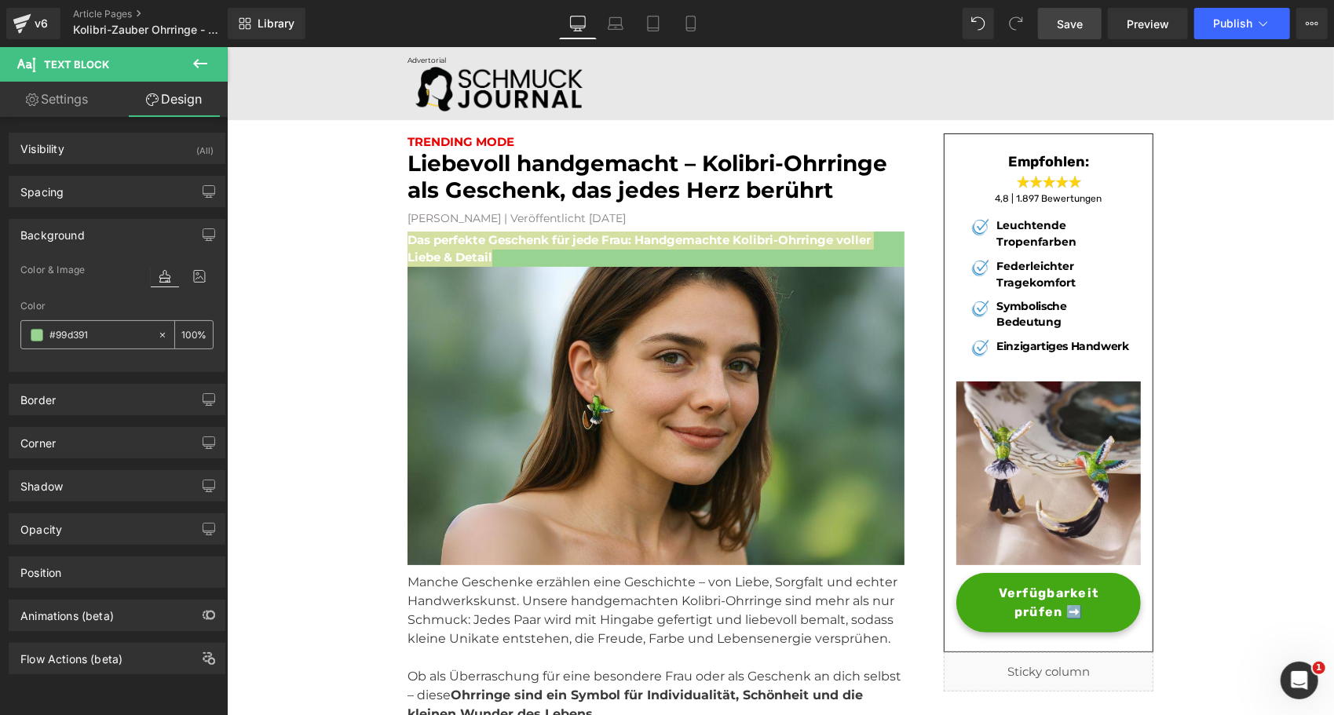
click at [36, 329] on span at bounding box center [37, 335] width 13 height 13
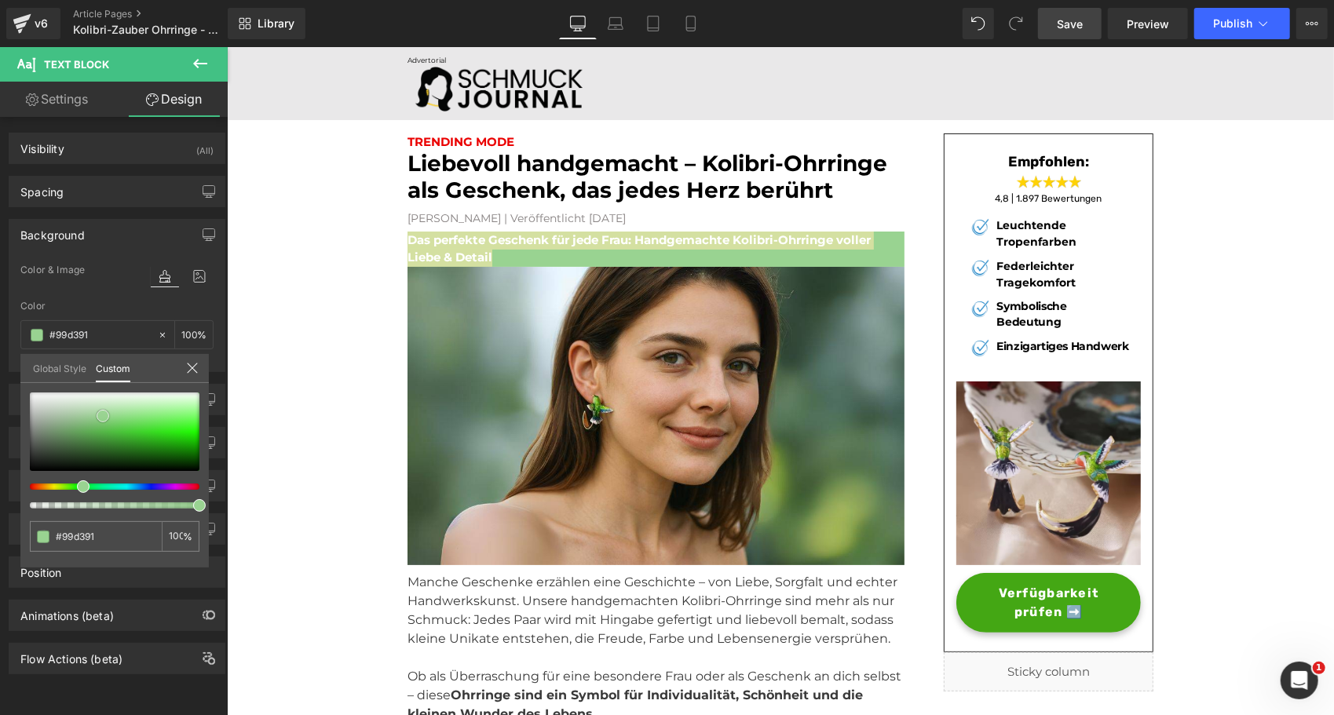
type input "#92d08a"
type input "#6cc760"
type input "#61c454"
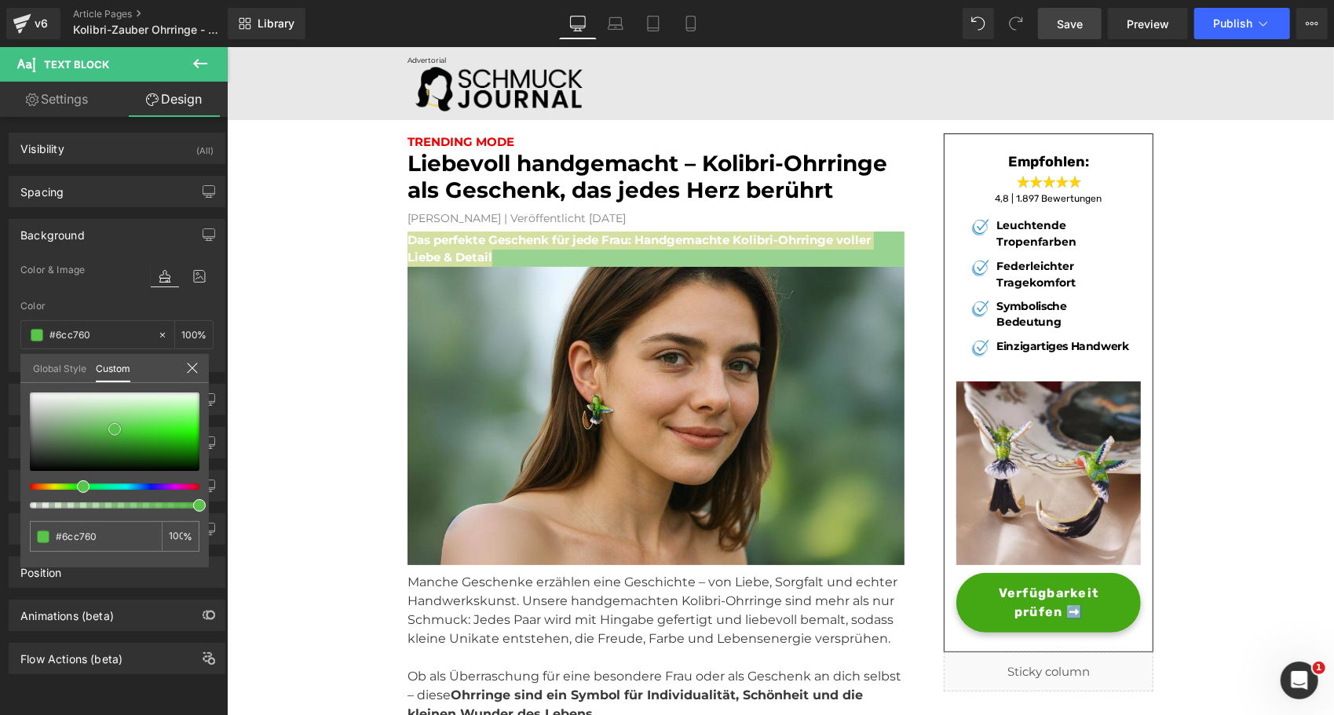
type input "#61c454"
type input "#5cc44f"
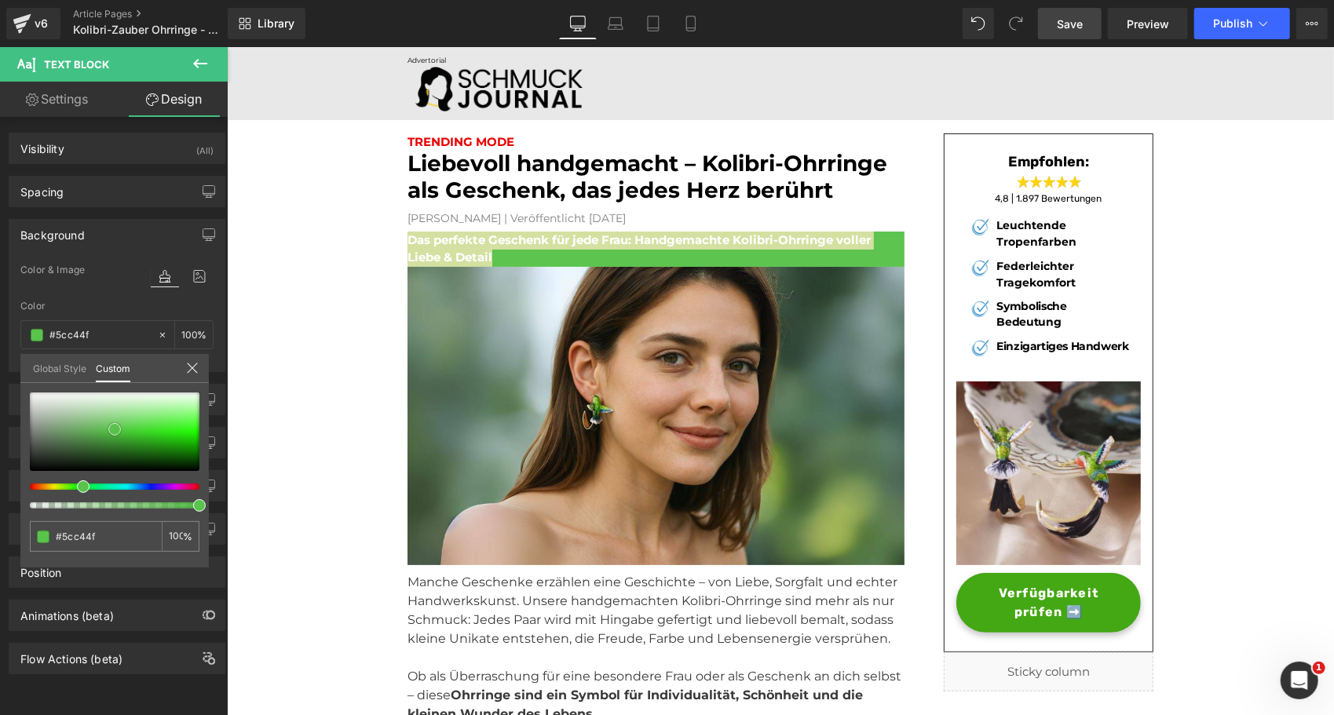
type input "#55c147"
type input "#52c043"
type input "#51c142"
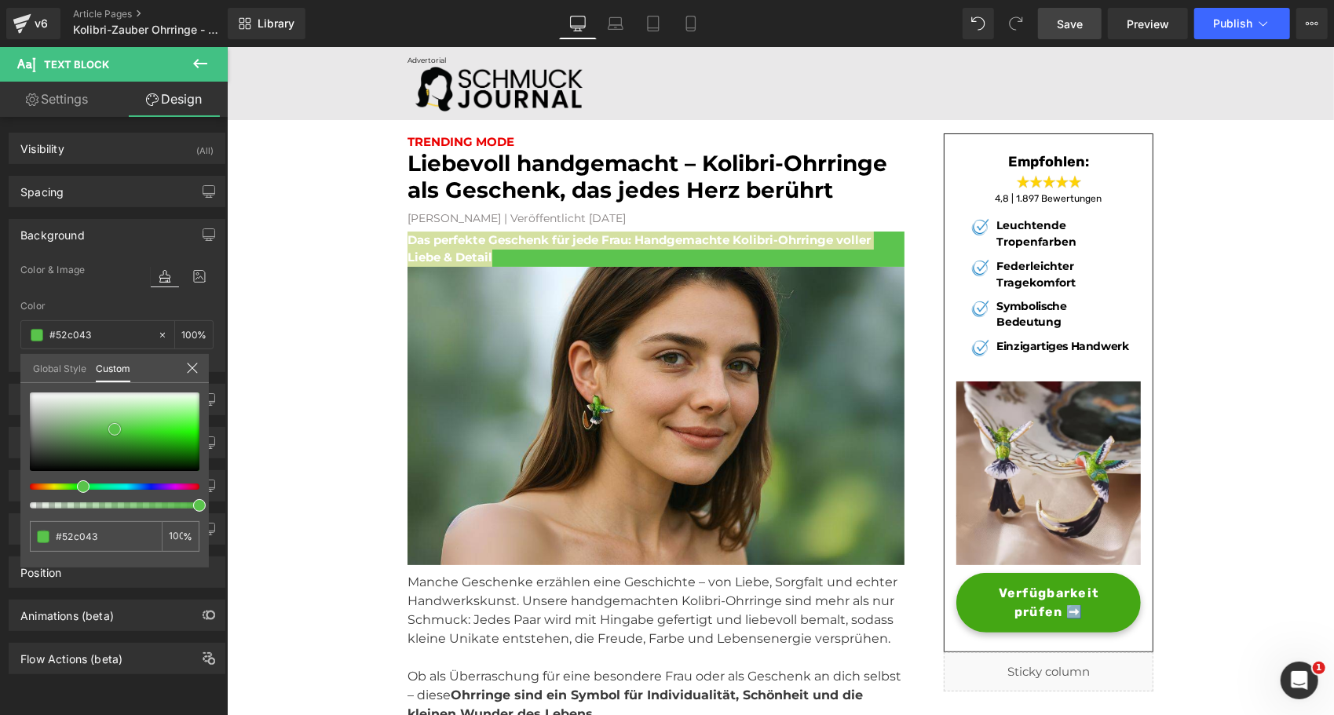
type input "#51c142"
type input "#4dc03e"
type input "#49ba3a"
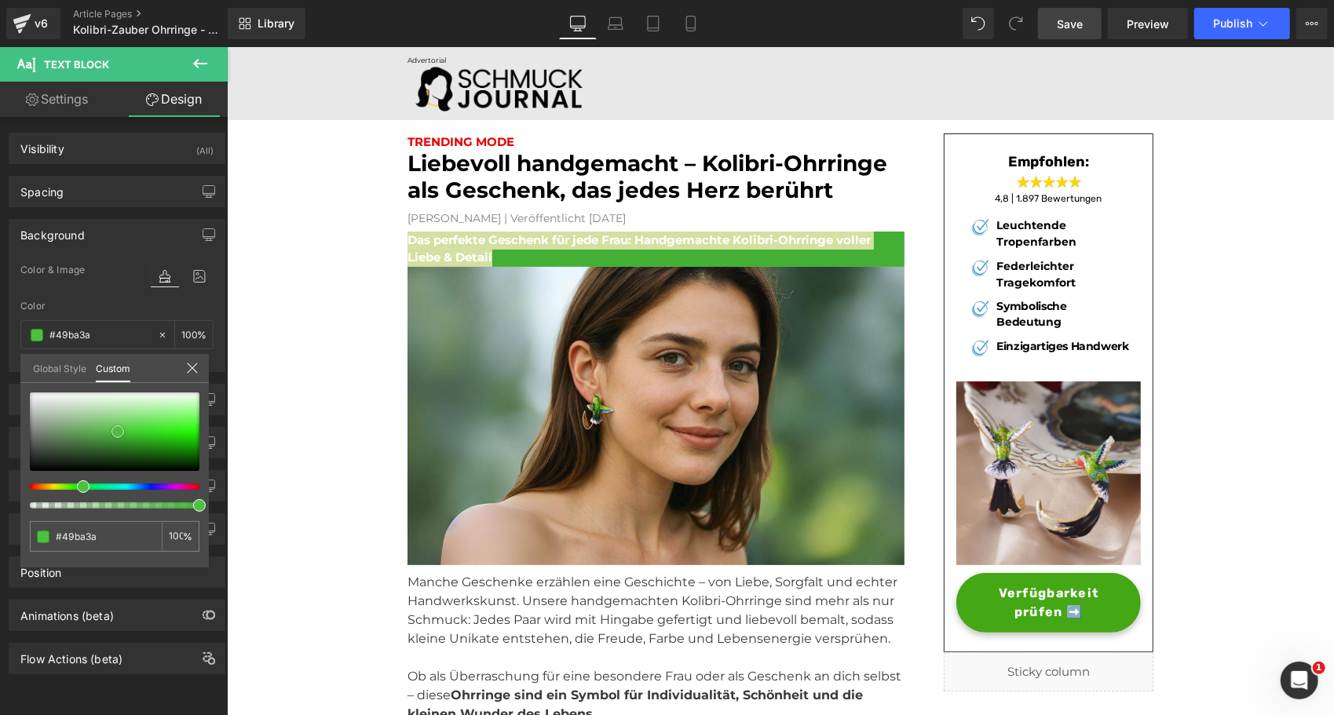
type input "#44af35"
type input "#40a832"
type input "#3ca22f"
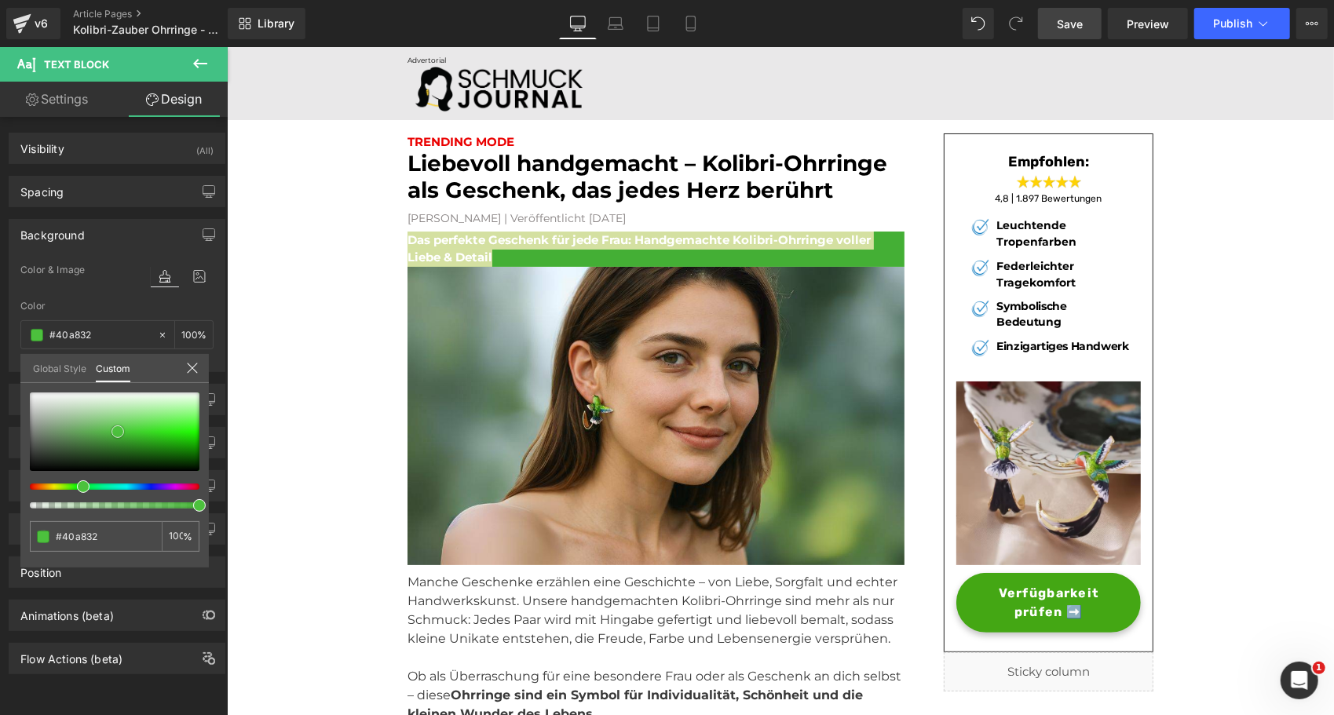
type input "#3ca22f"
type input "#369829"
type input "#318d25"
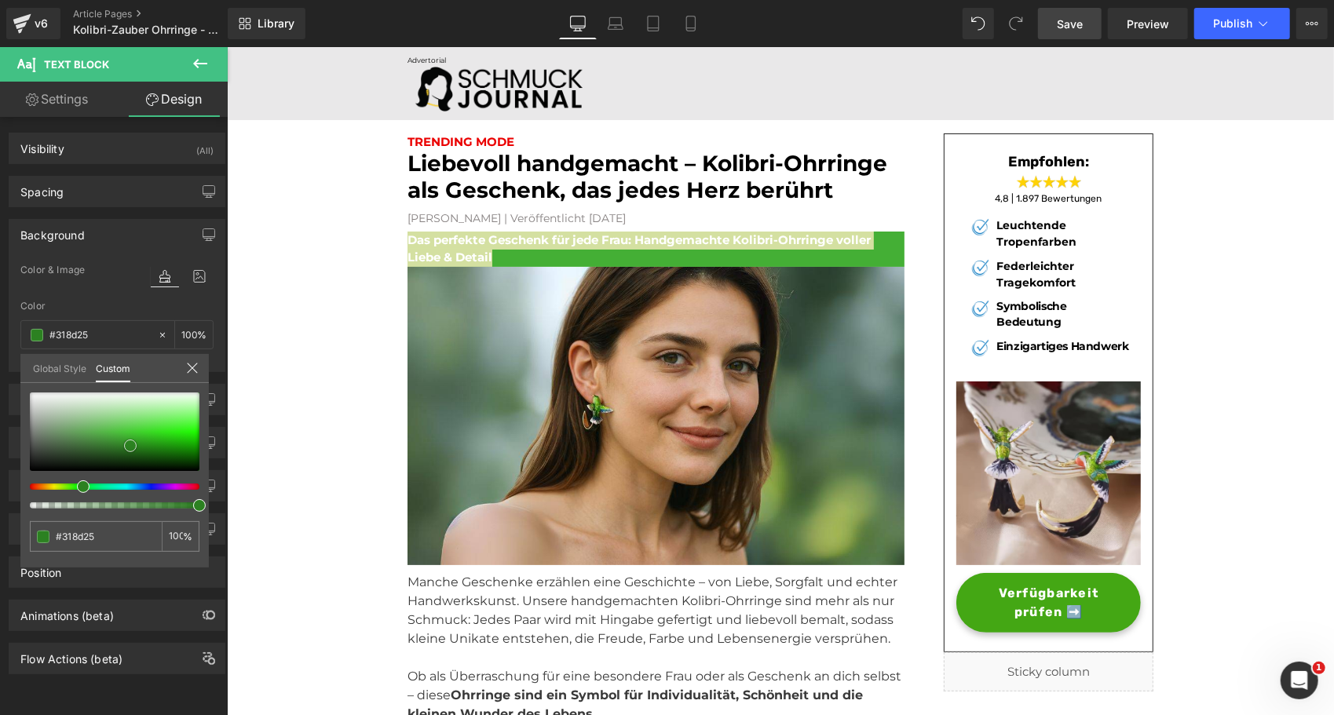
type input "#2c8121"
type input "#2c8220"
type input "#287b1d"
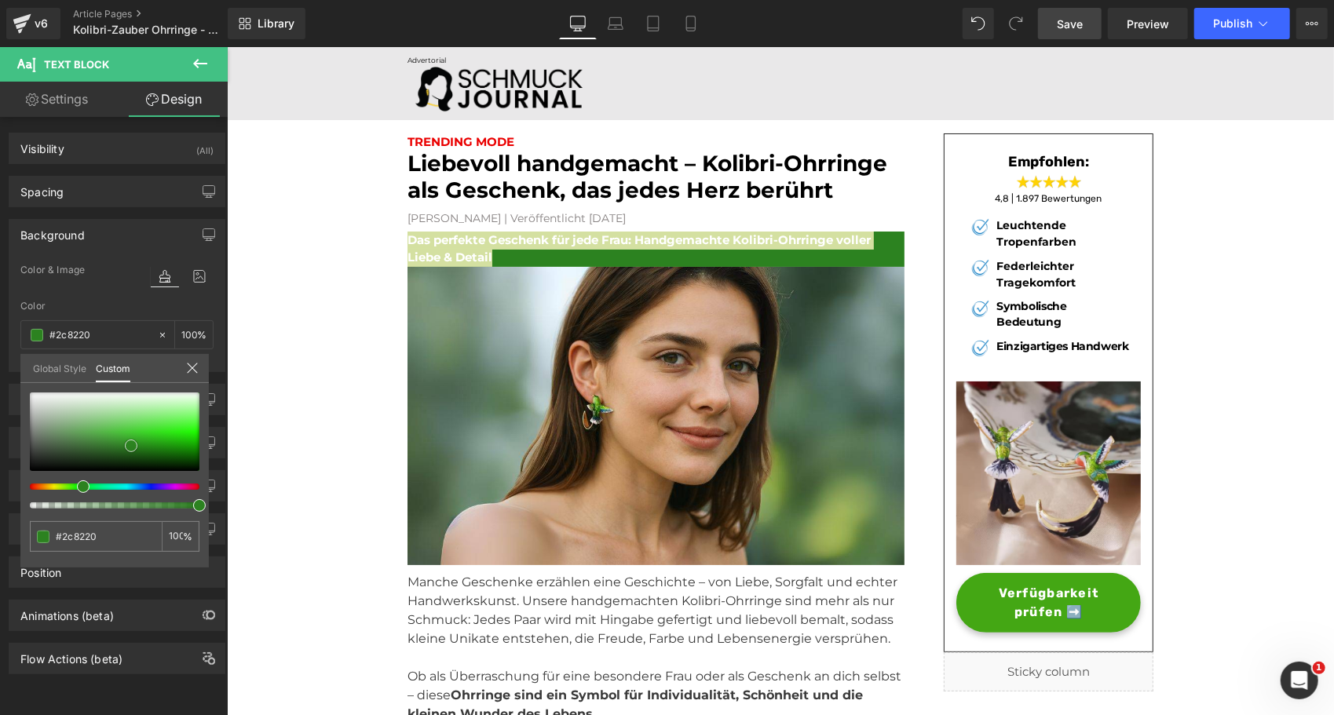
type input "#287b1d"
type input "#25791a"
type input "#1e6f15"
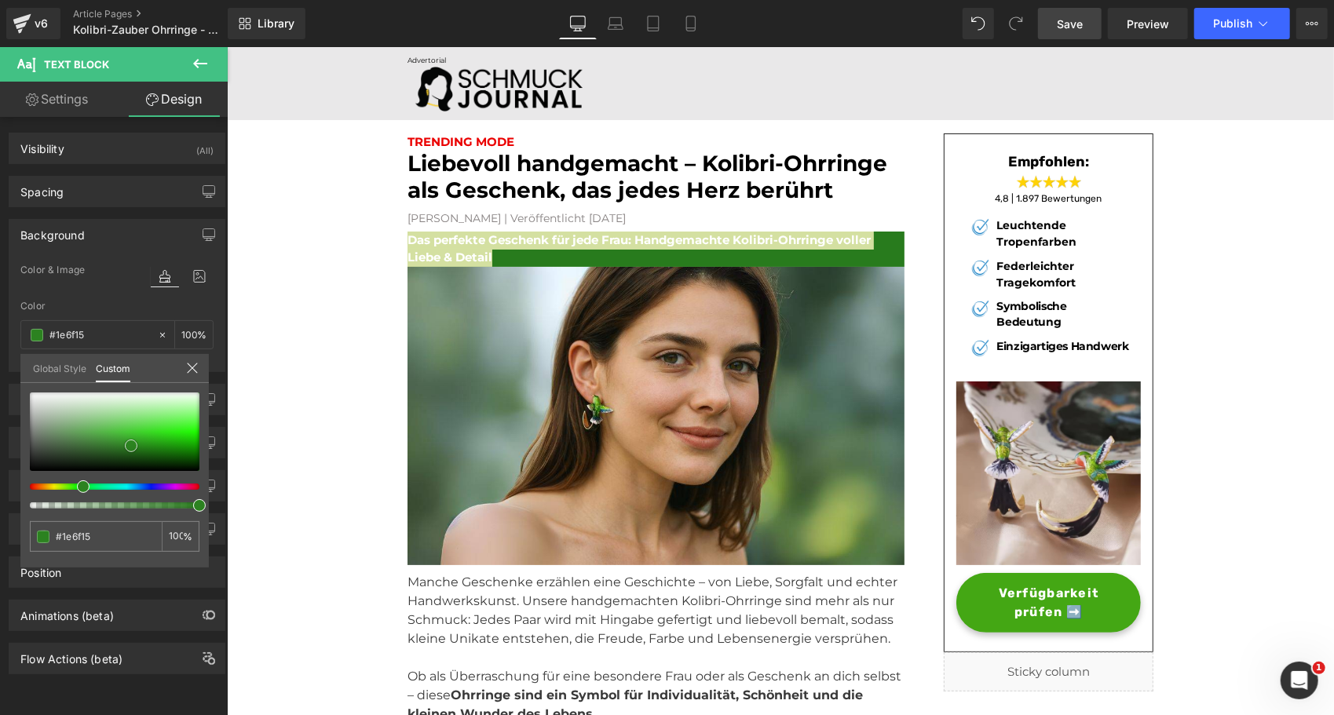
type input "#1c6c13"
type input "#1a6e11"
type input "#1b7311"
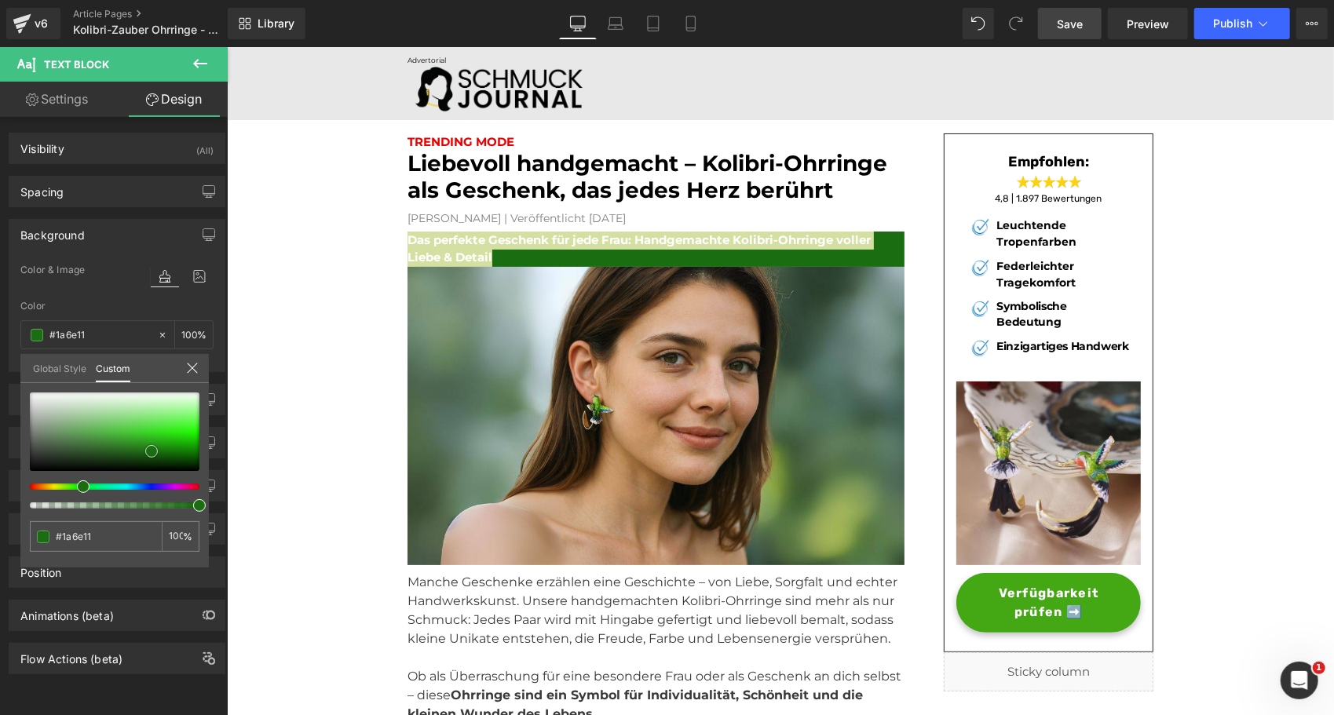
type input "#1b7311"
drag, startPoint x: 101, startPoint y: 413, endPoint x: 154, endPoint y: 448, distance: 63.0
click at [154, 448] on span at bounding box center [151, 451] width 13 height 13
type input "#116373"
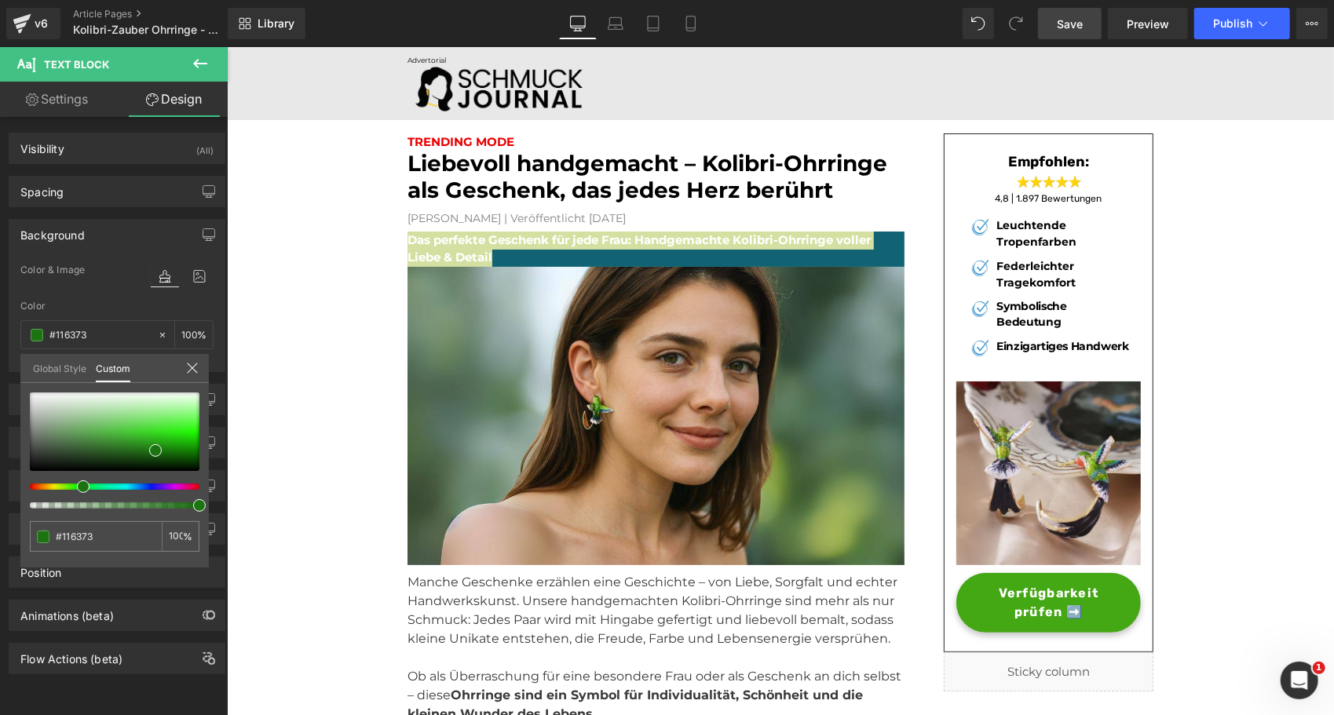
click at [113, 484] on div at bounding box center [109, 487] width 170 height 6
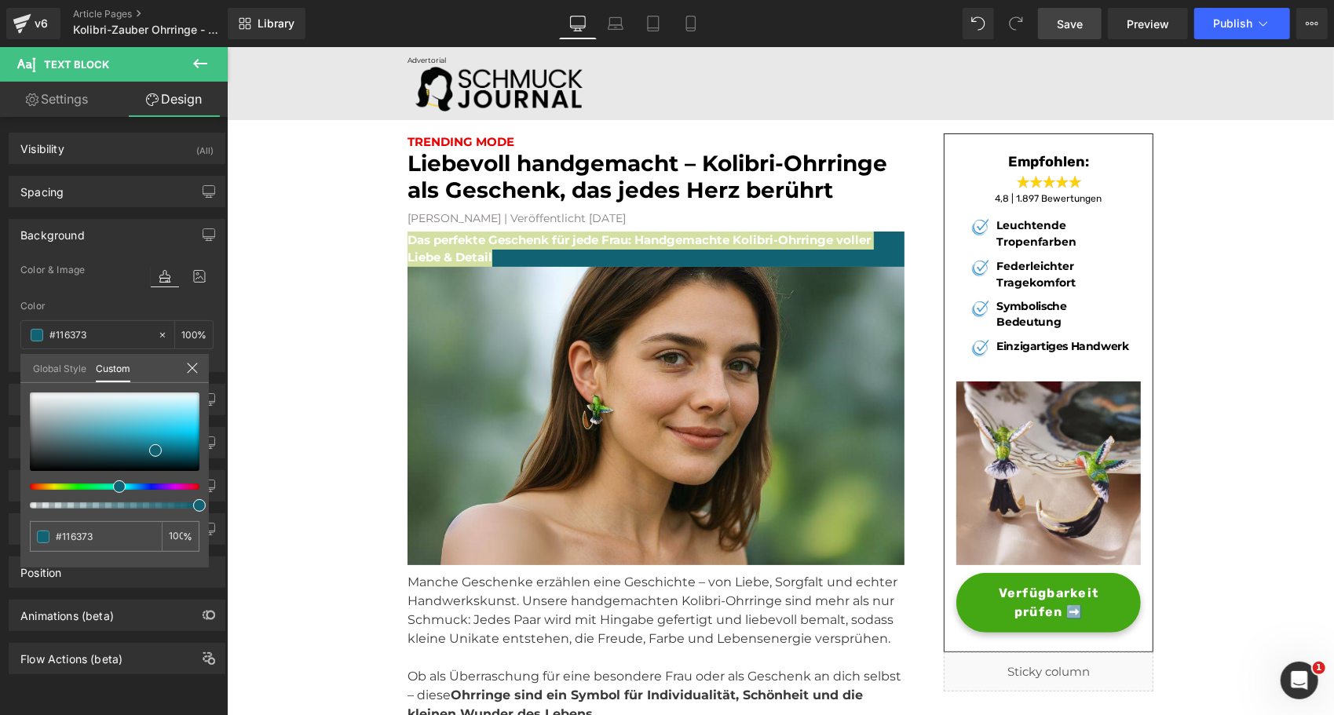
type input "#1c1173"
click at [140, 489] on div at bounding box center [109, 487] width 170 height 6
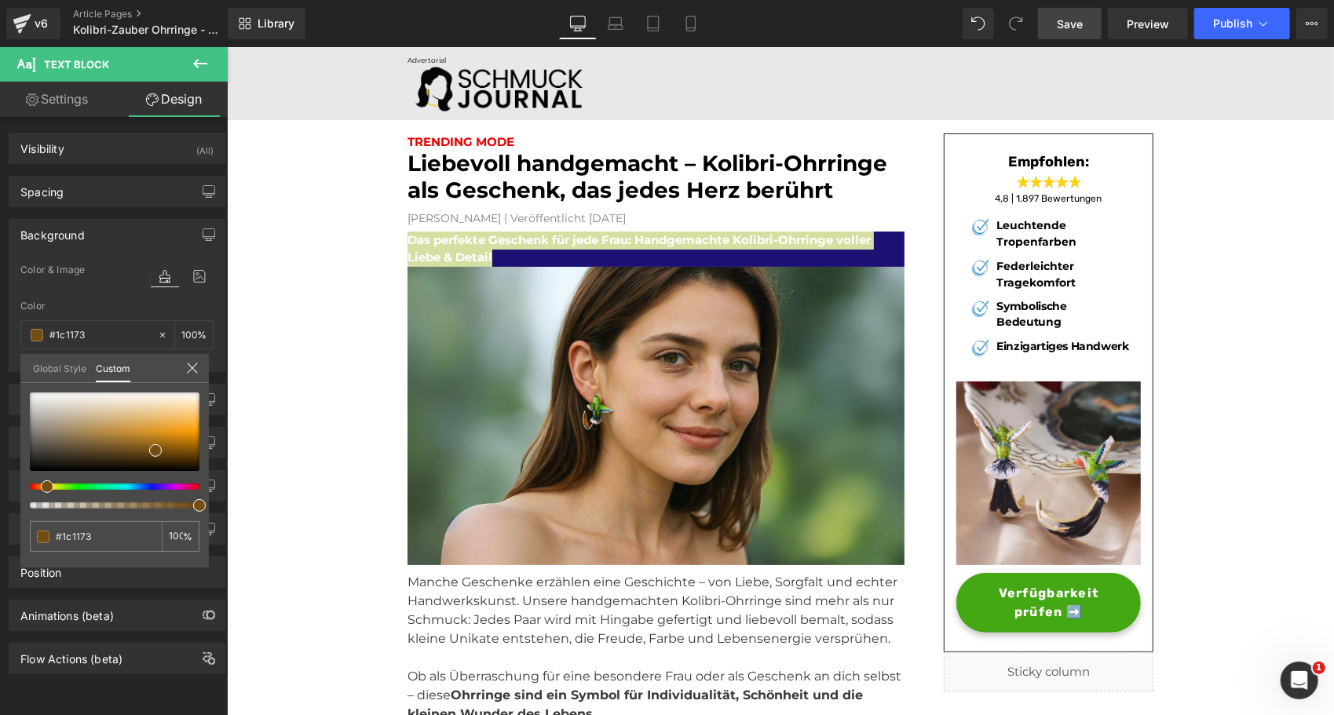
type input "#734d11"
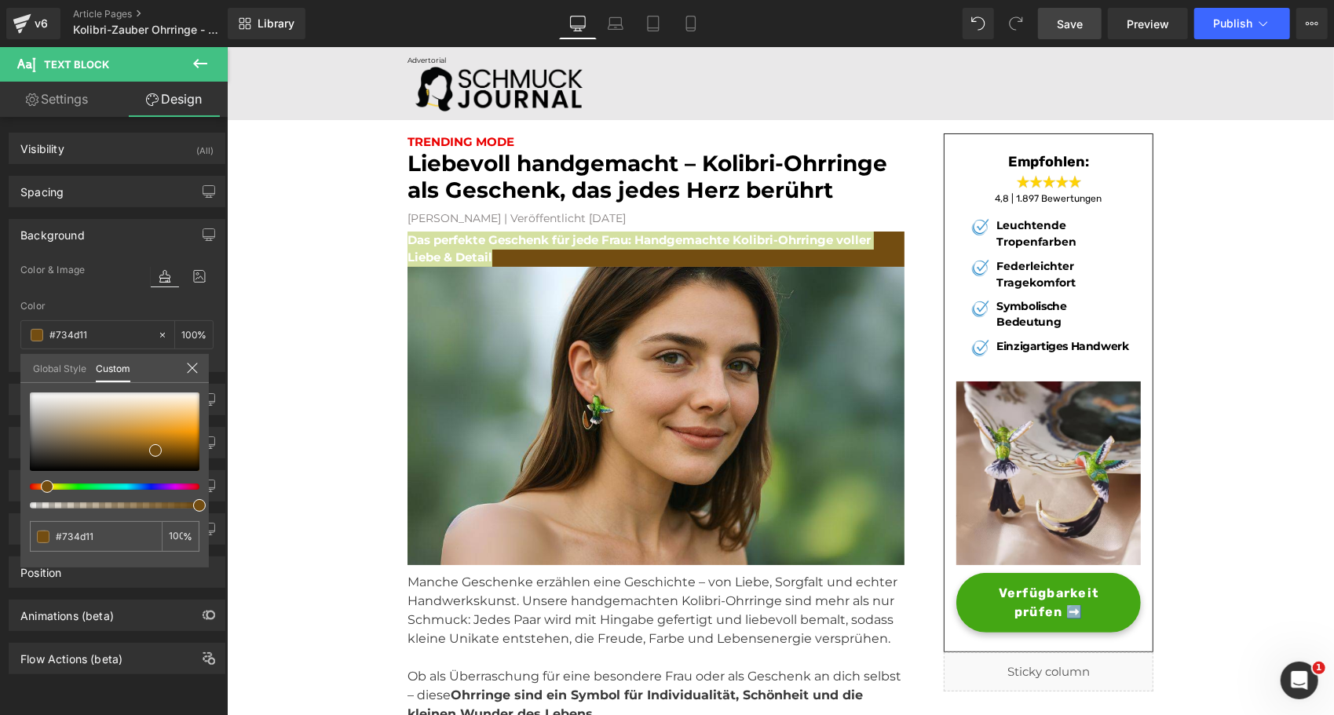
click at [41, 488] on div at bounding box center [109, 487] width 170 height 6
click at [47, 488] on span at bounding box center [47, 487] width 13 height 13
type input "#7e5410"
type input "#cc8109"
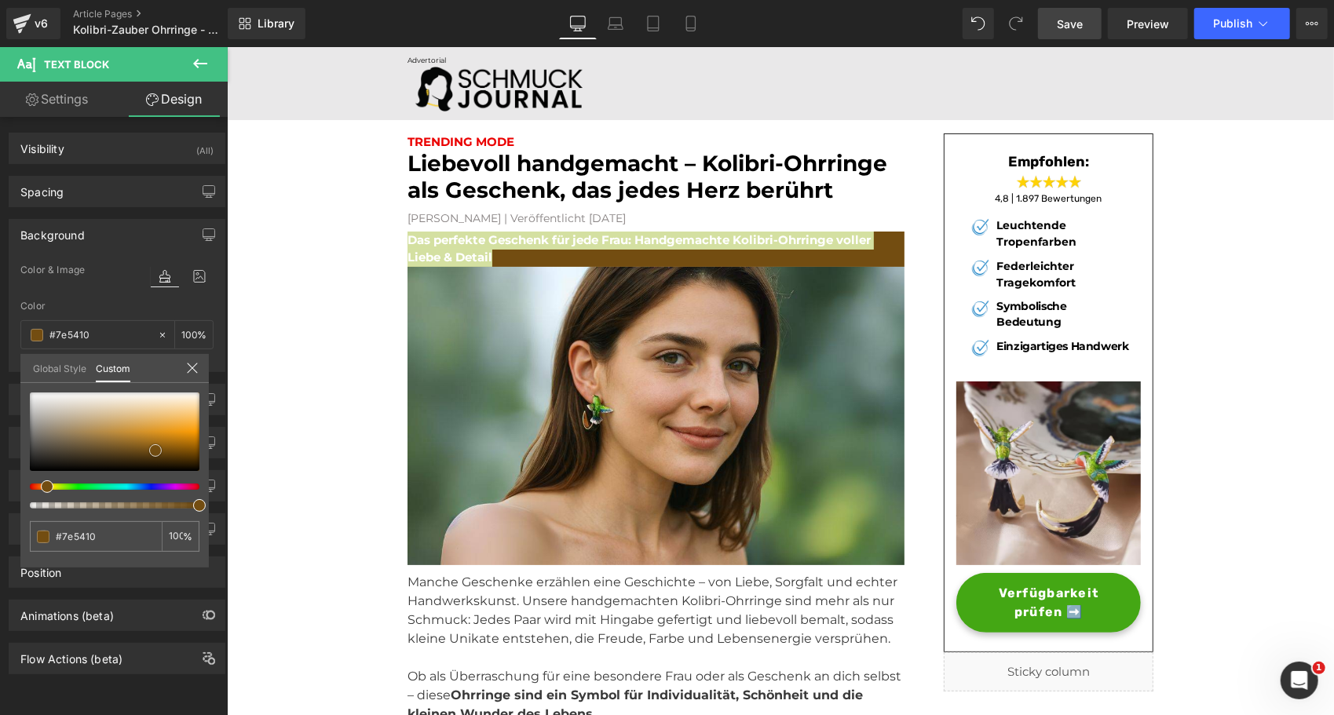
type input "#cc8109"
type input "#e79108"
type input "#ed9507"
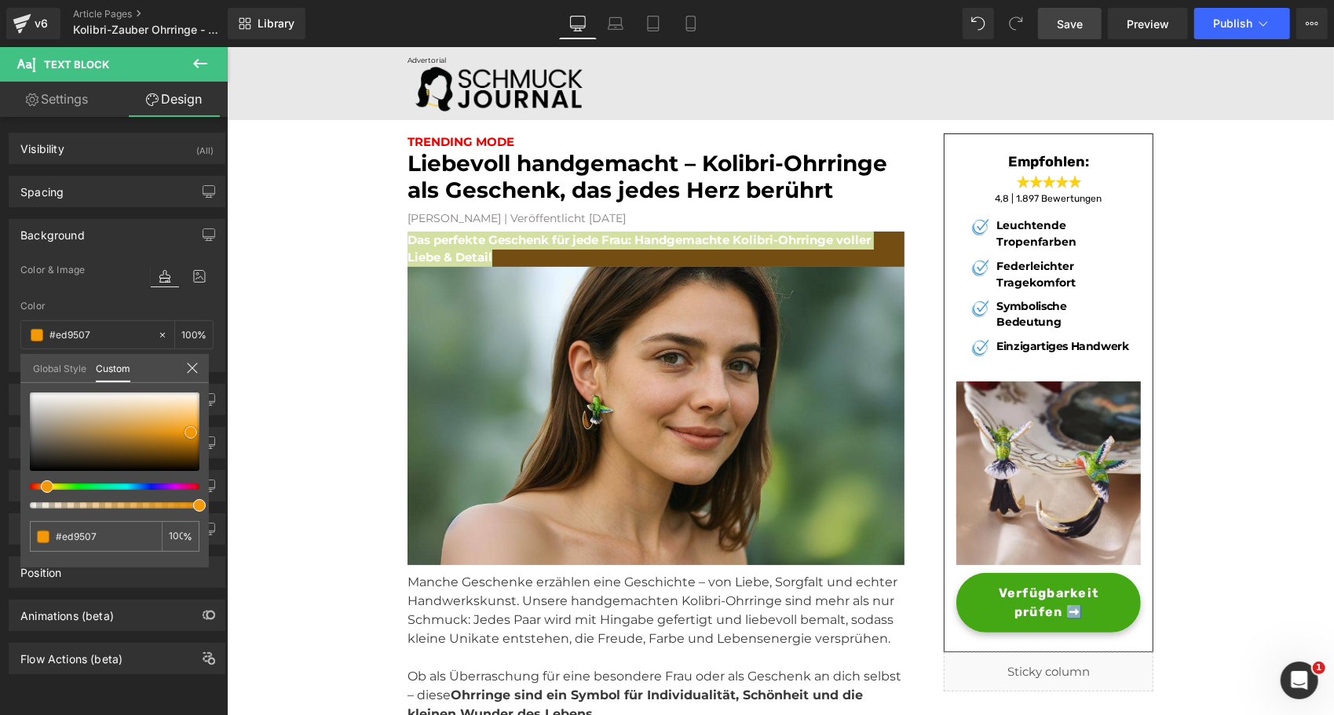
type input "#f39806"
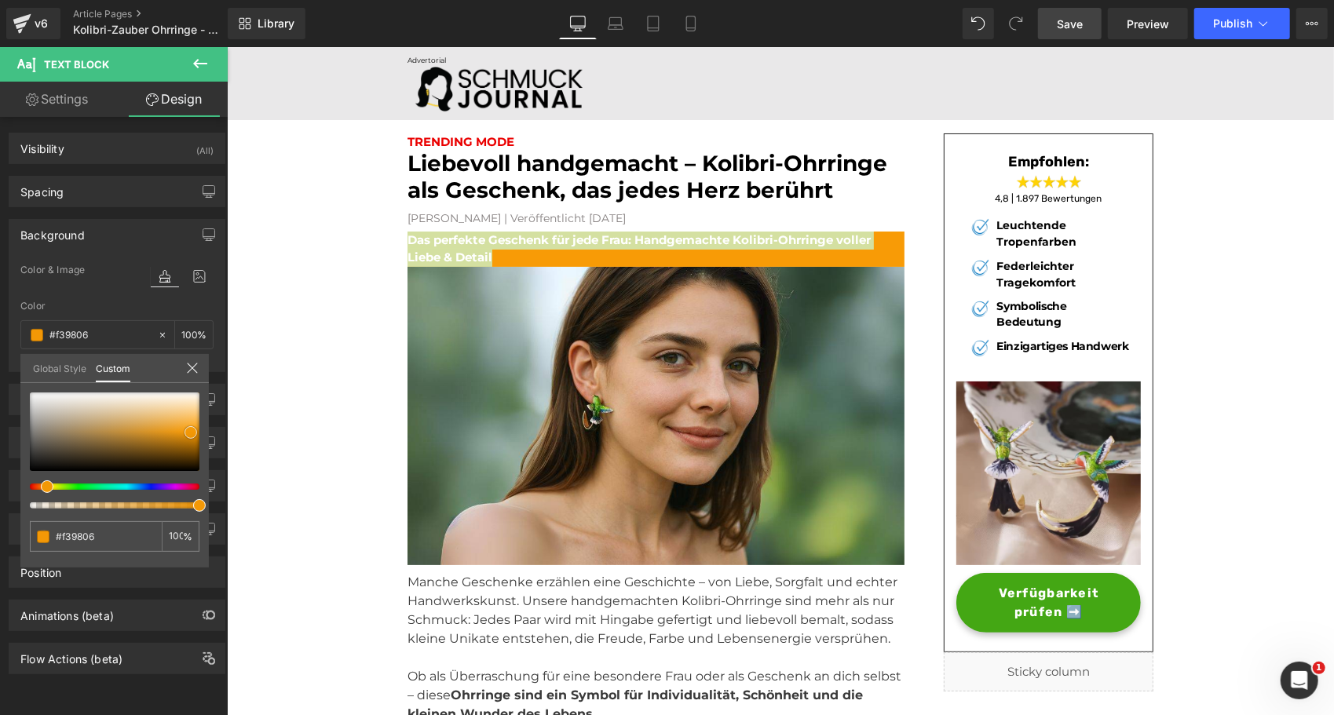
type input "#f89b06"
type input "#f89d0b"
type input "#f79f11"
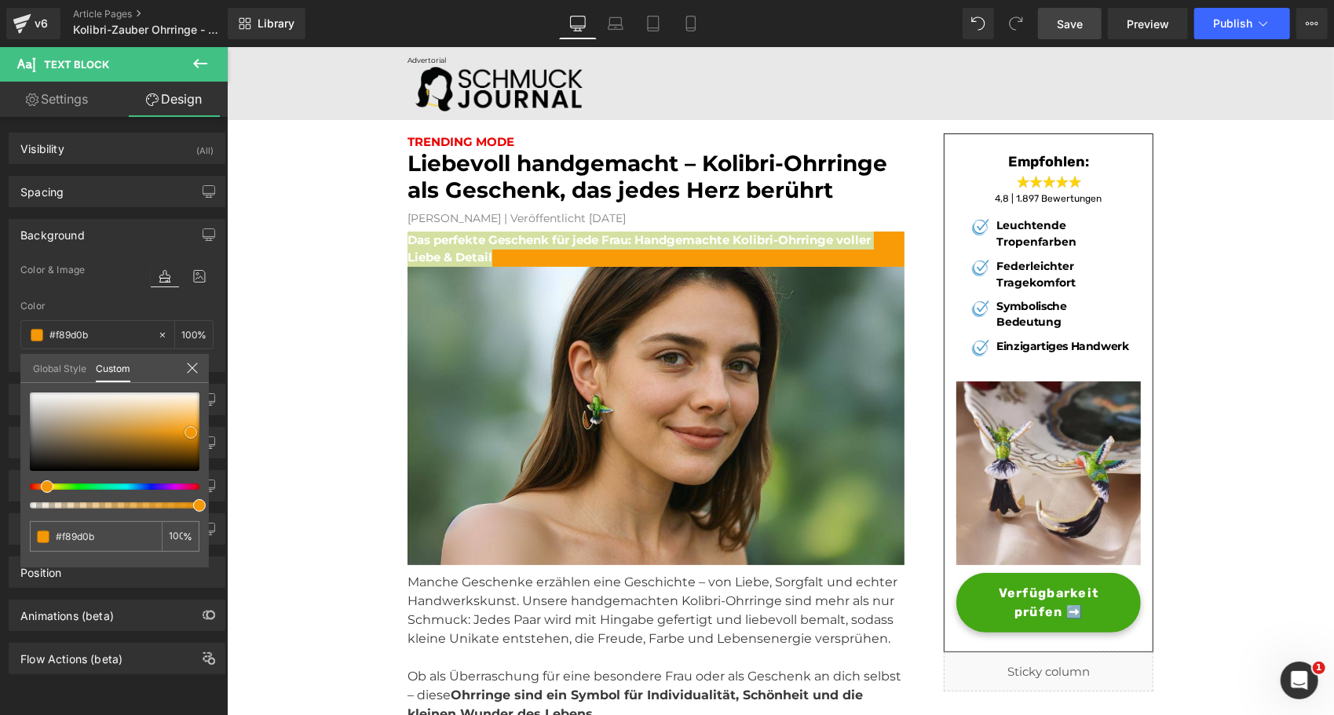
type input "#f79f11"
type input "#fba61c"
type input "#fcac2a"
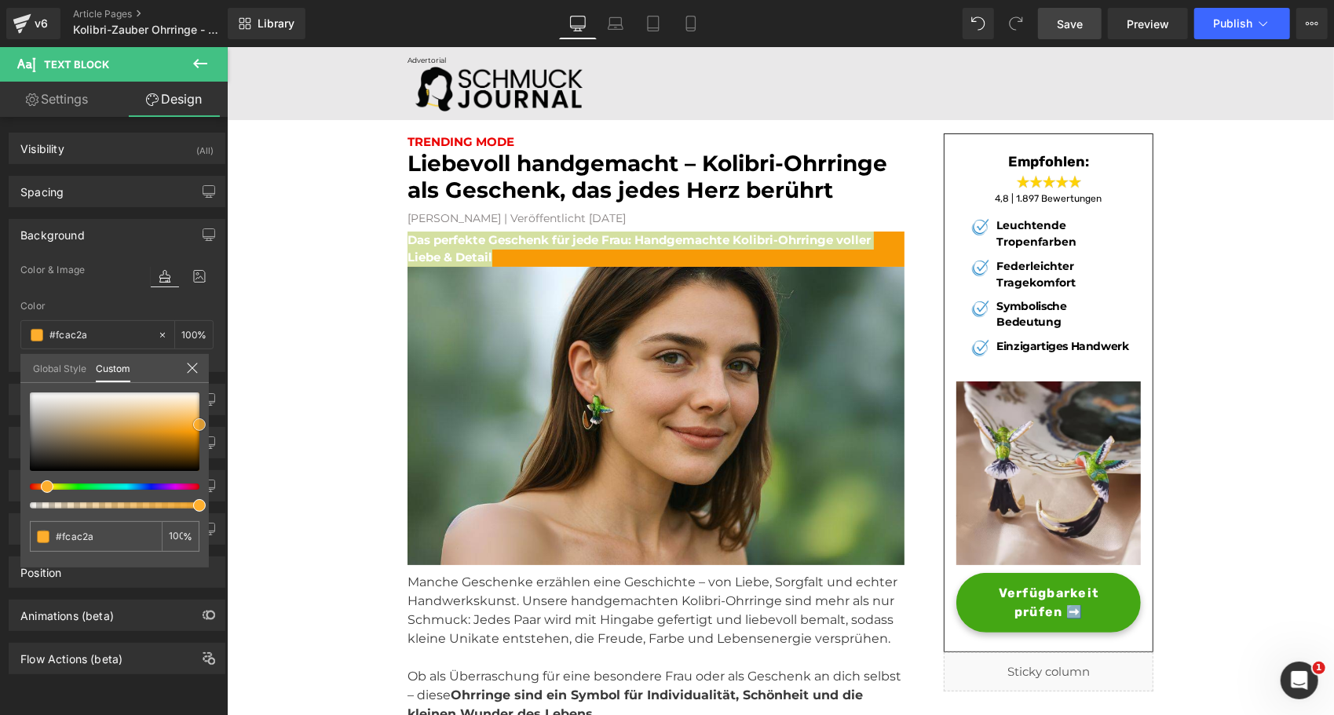
type input "#feae2d"
type input "#ffb033"
type input "#feb238"
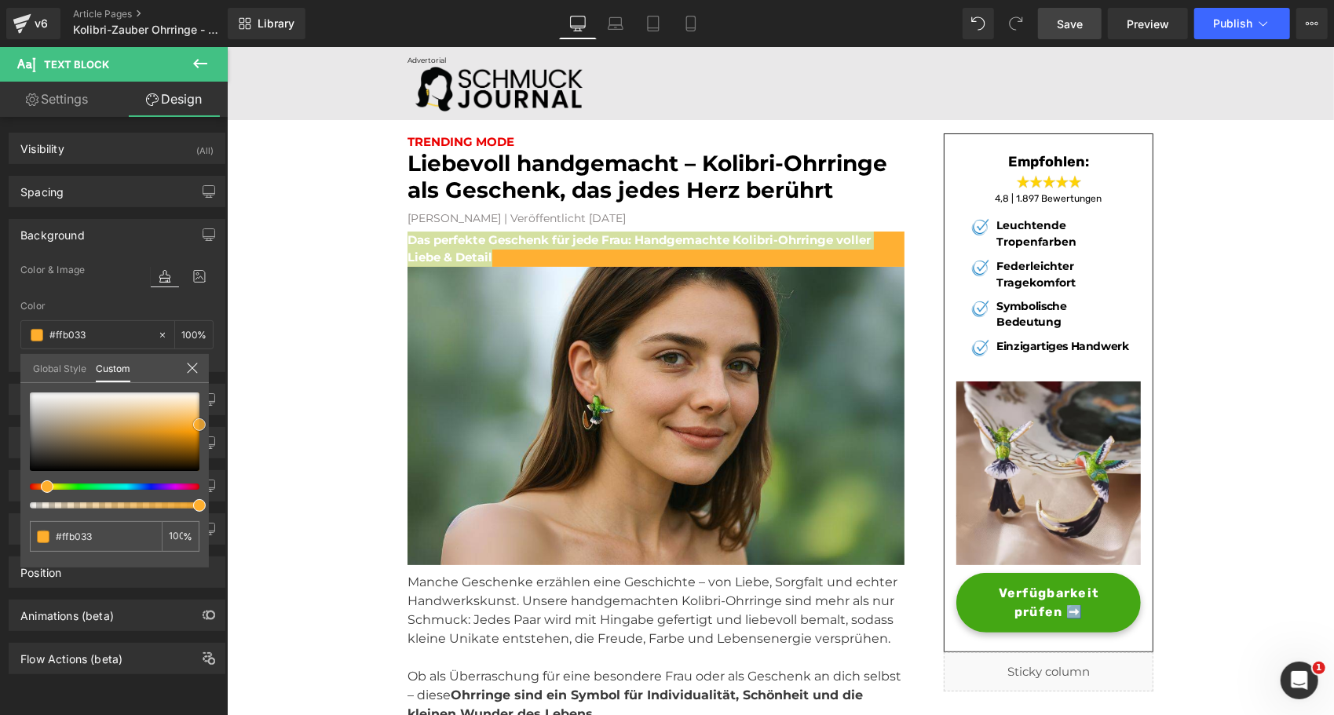
type input "#feb238"
type input "#feb43e"
type input "#ffb43d"
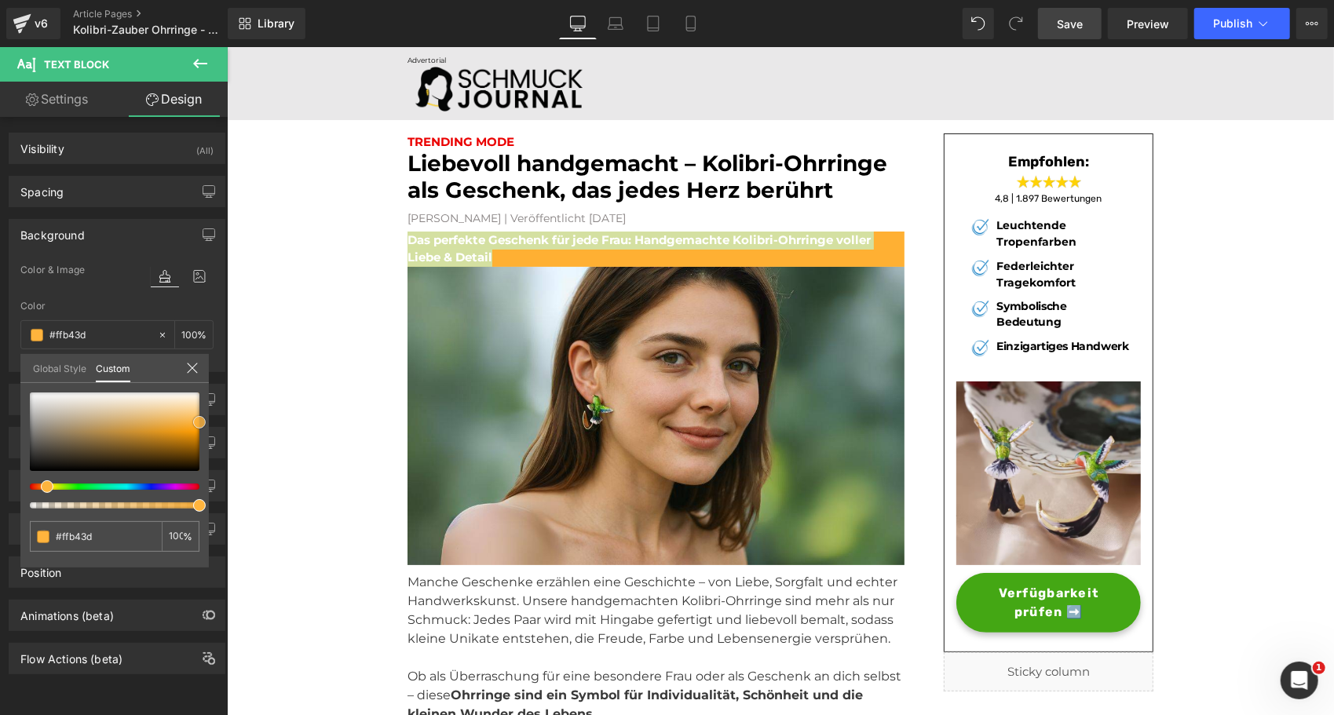
type input "#feb642"
type input "#feb848"
type input "#feba4c"
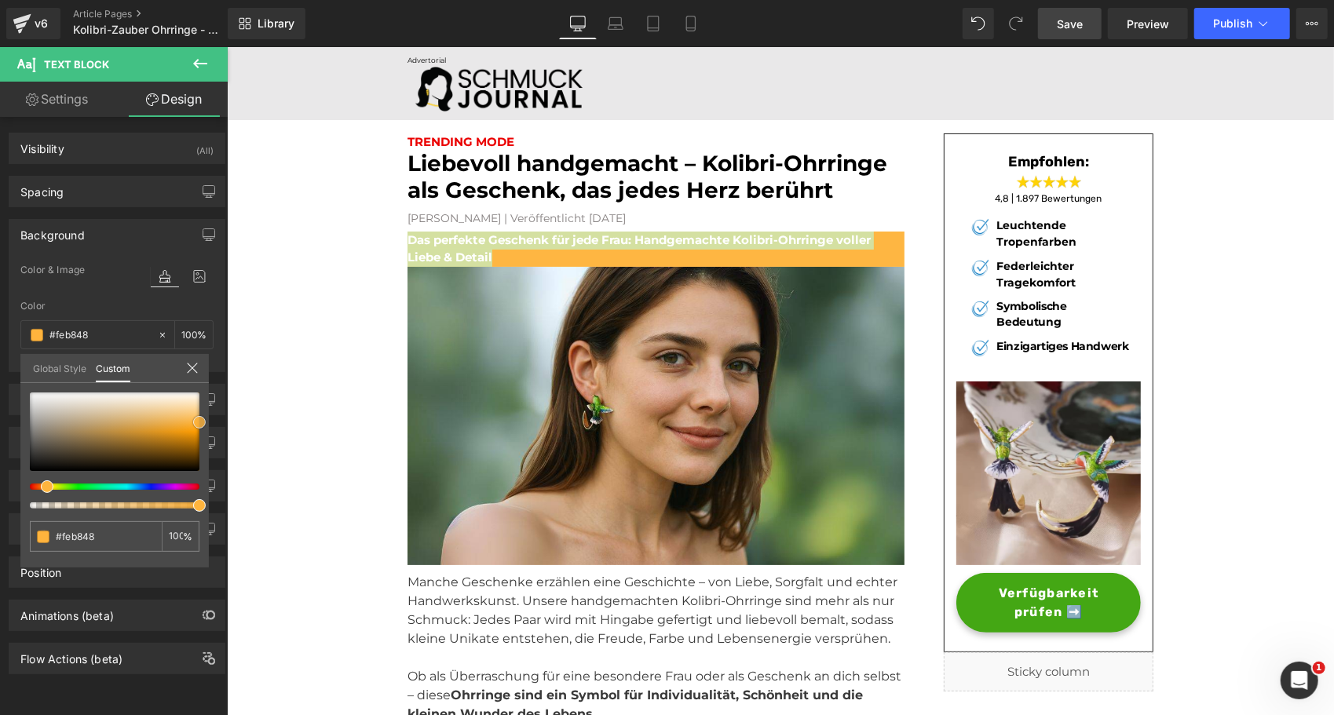
type input "#feba4c"
type input "#febc52"
type input "#fcbd59"
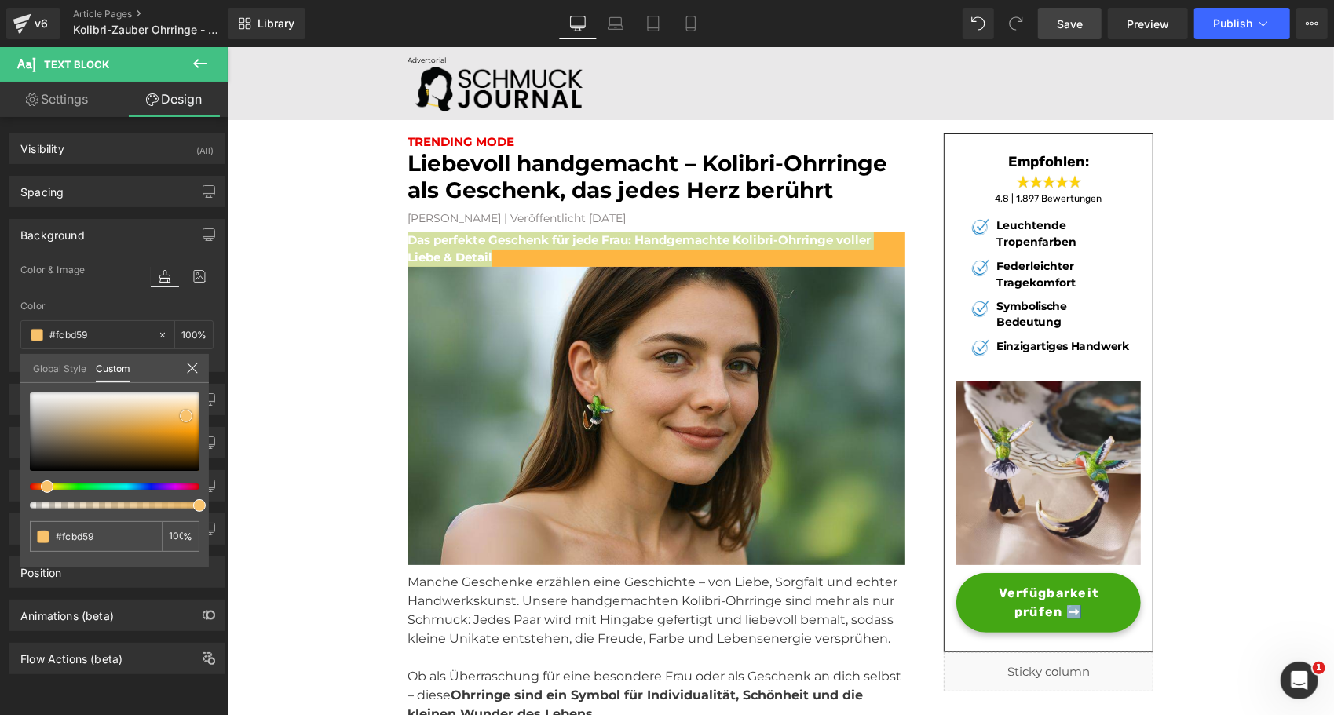
type input "#fabf60"
type input "#f8c26c"
type input "#f7cc87"
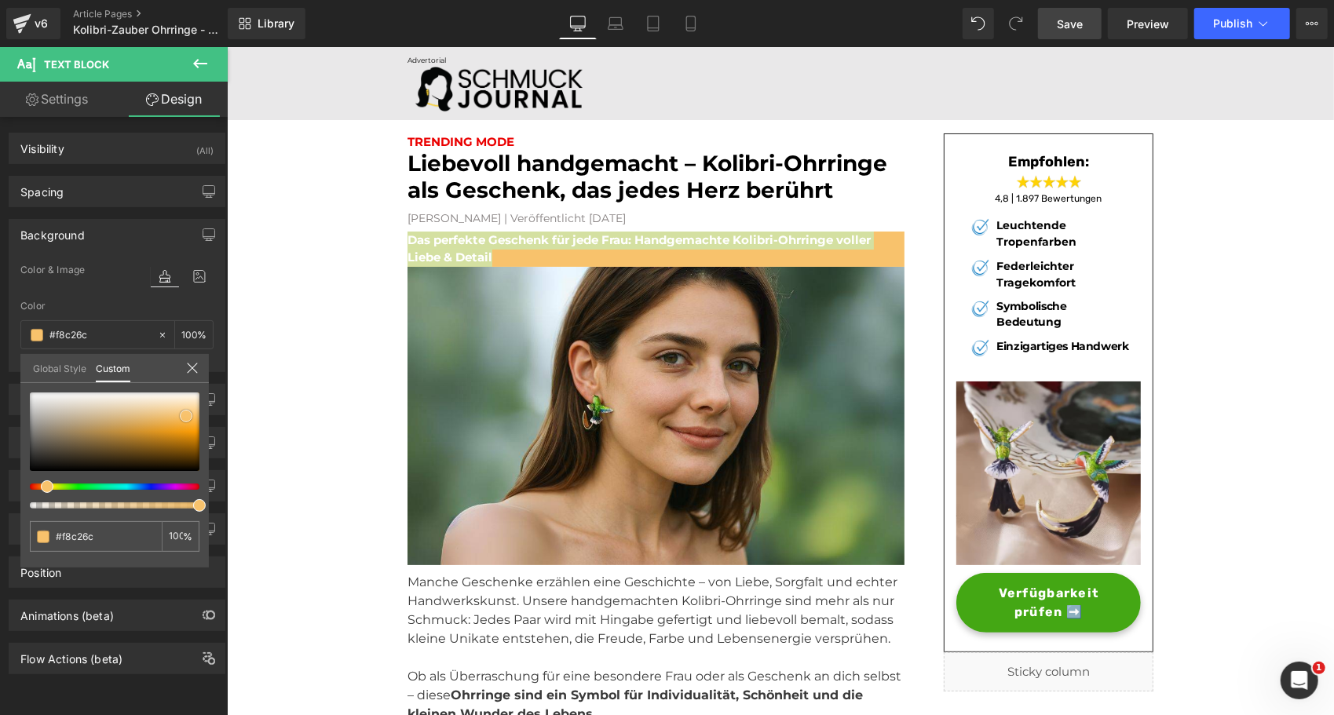
type input "#f7cc87"
type input "#f6d39c"
type input "#f8dcaf"
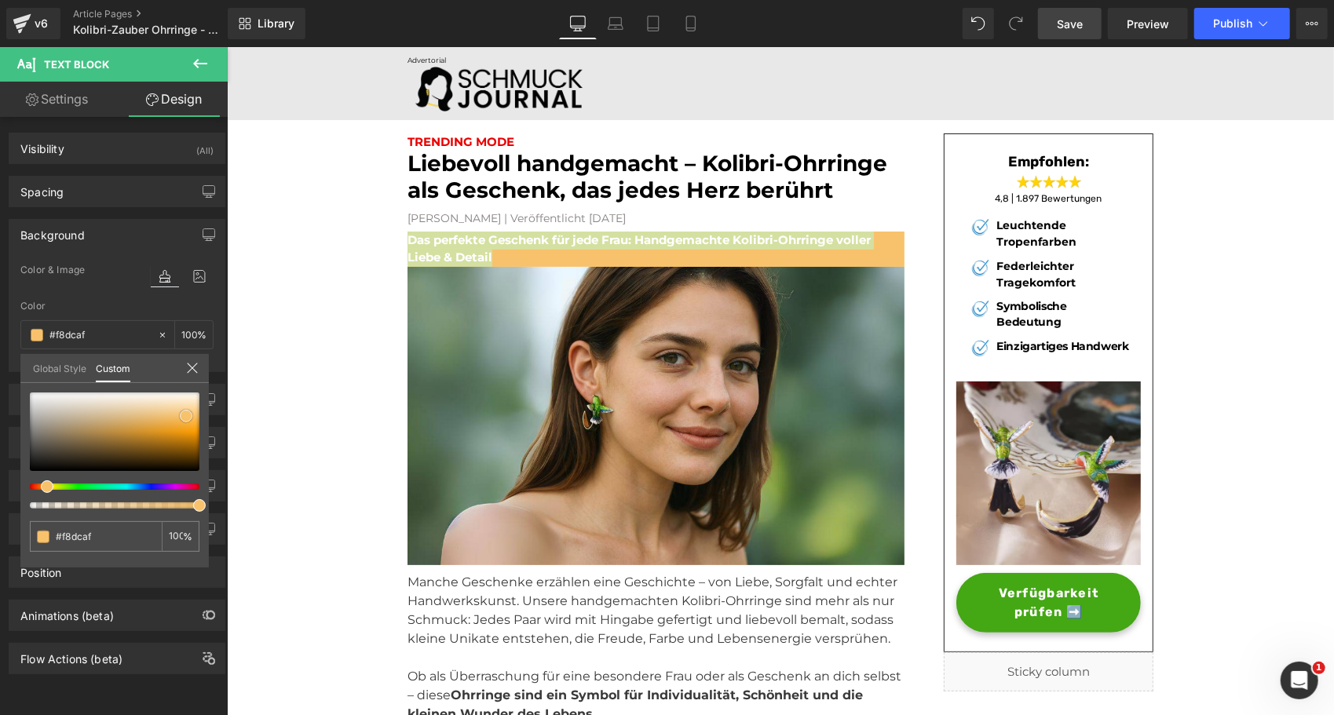
type input "#f9e6c7"
type input "#faeeda"
type input "#fdf5ec"
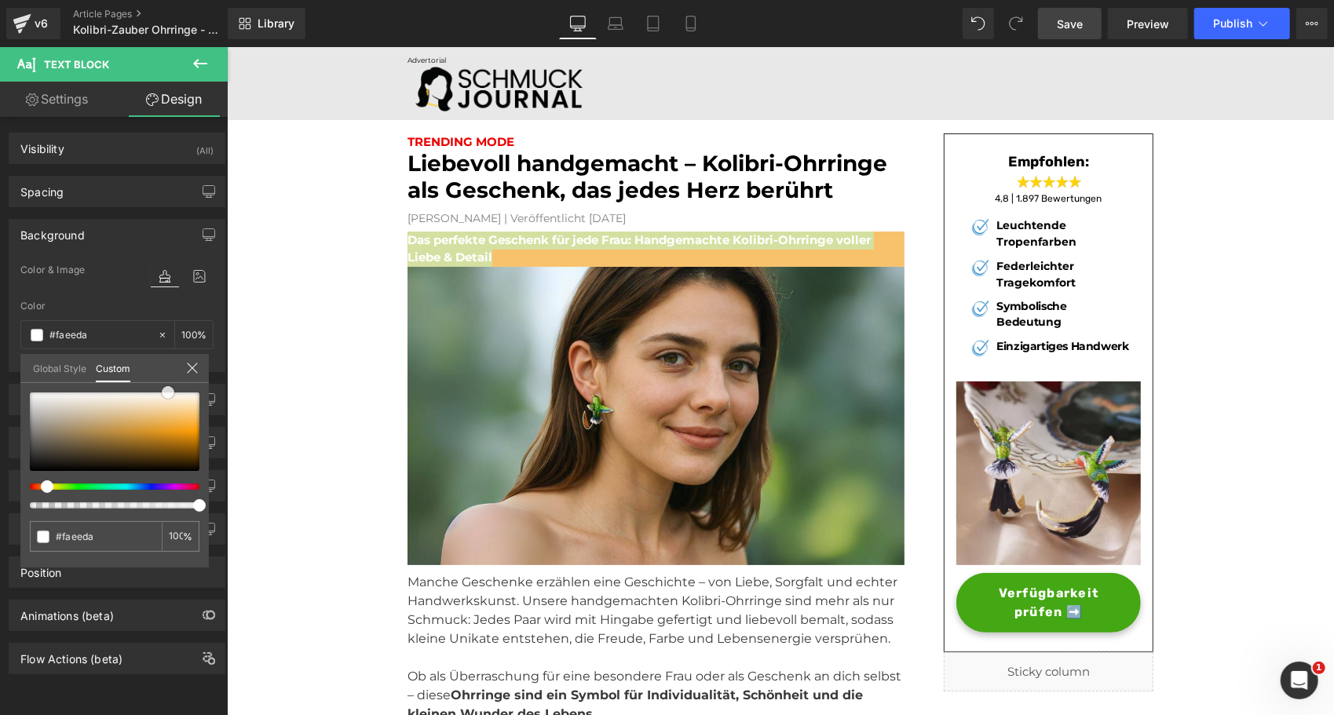
type input "#fdf5ec"
type input "#ffffff"
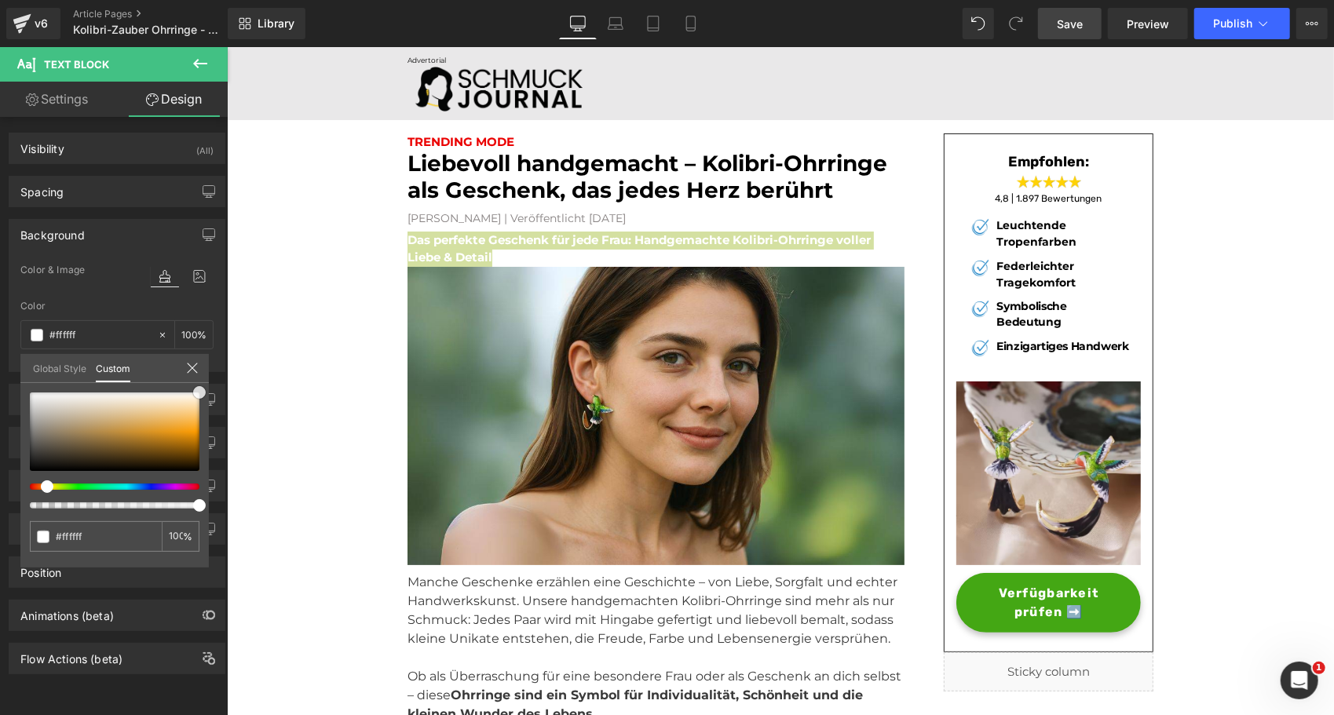
type input "#fffcf9"
type input "#fff6ef"
type input "#ffede0"
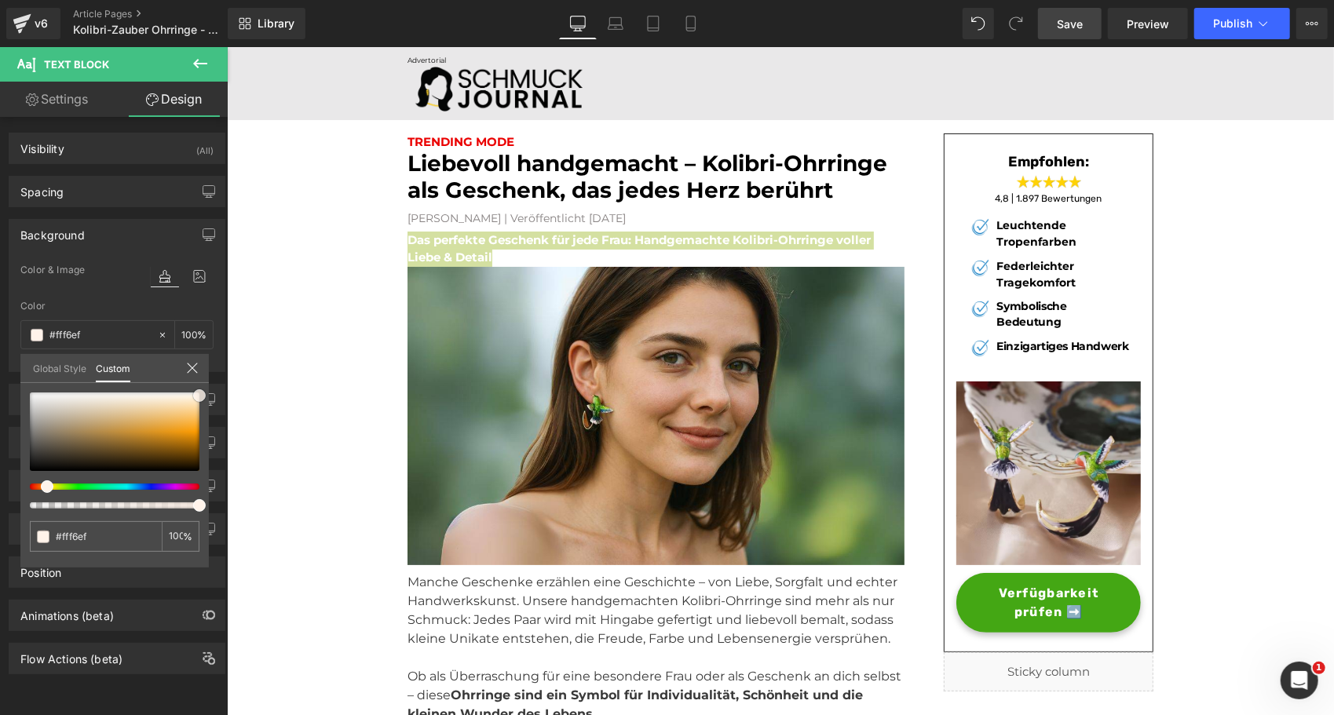
type input "#ffede0"
type input "#ffeadb"
type input "#fde4d2"
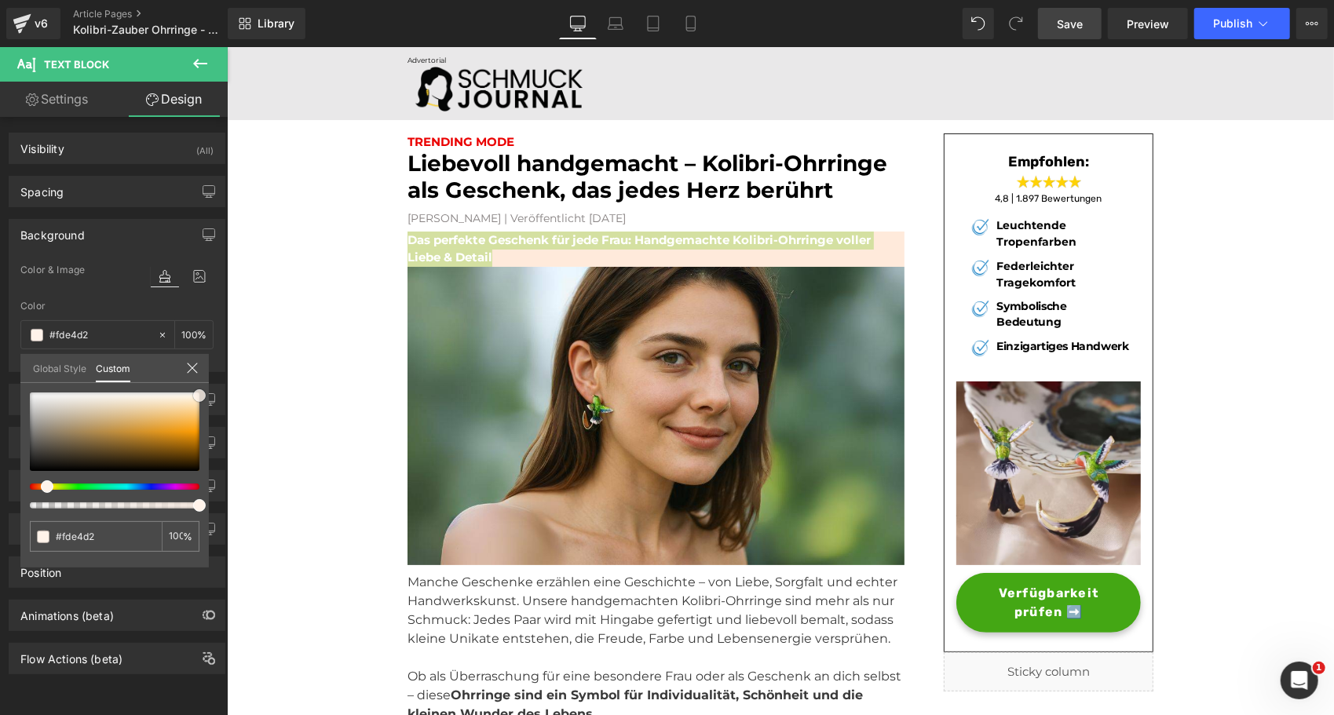
type input "#fde1cd"
type input "#fddec8"
type input "#fedbc2"
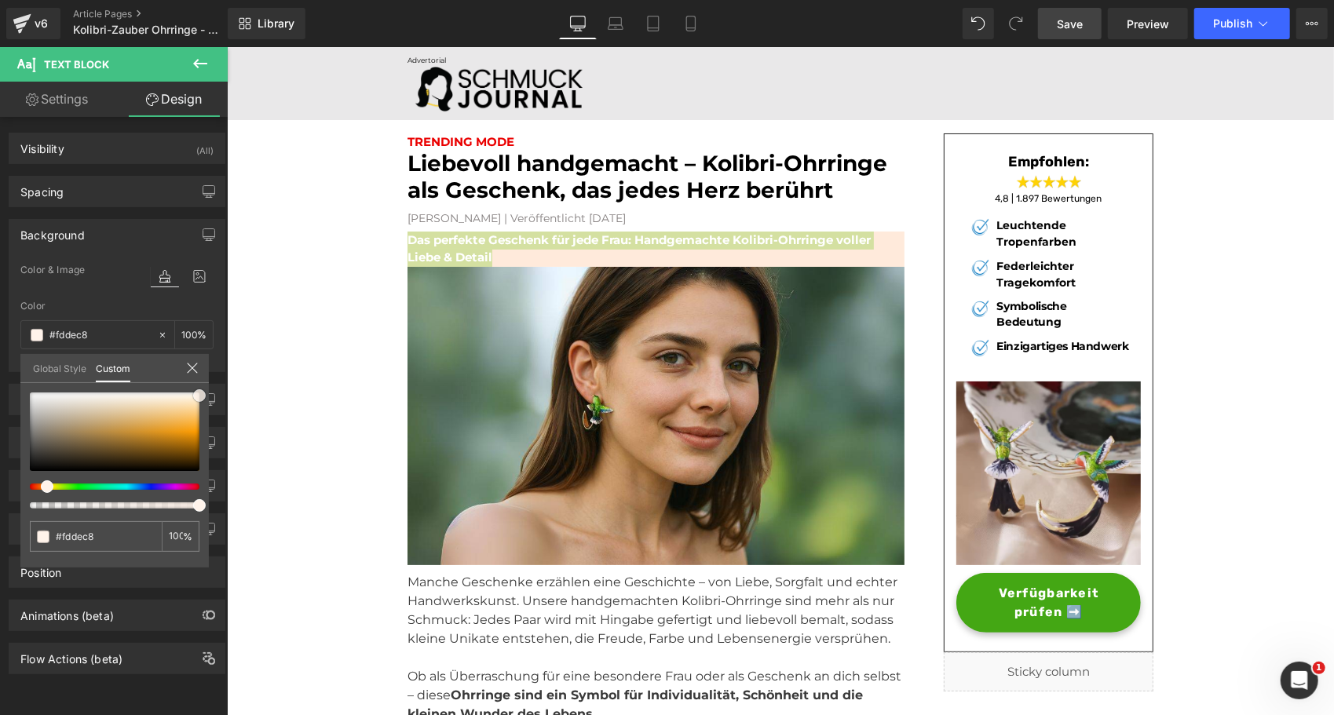
type input "#fedbc2"
drag, startPoint x: 154, startPoint y: 449, endPoint x: 209, endPoint y: 401, distance: 73.4
click at [209, 372] on div "Background Color & Image color rgba(254, 219, 194, 1) Color #fedbc2 100 % Image…" at bounding box center [117, 289] width 235 height 165
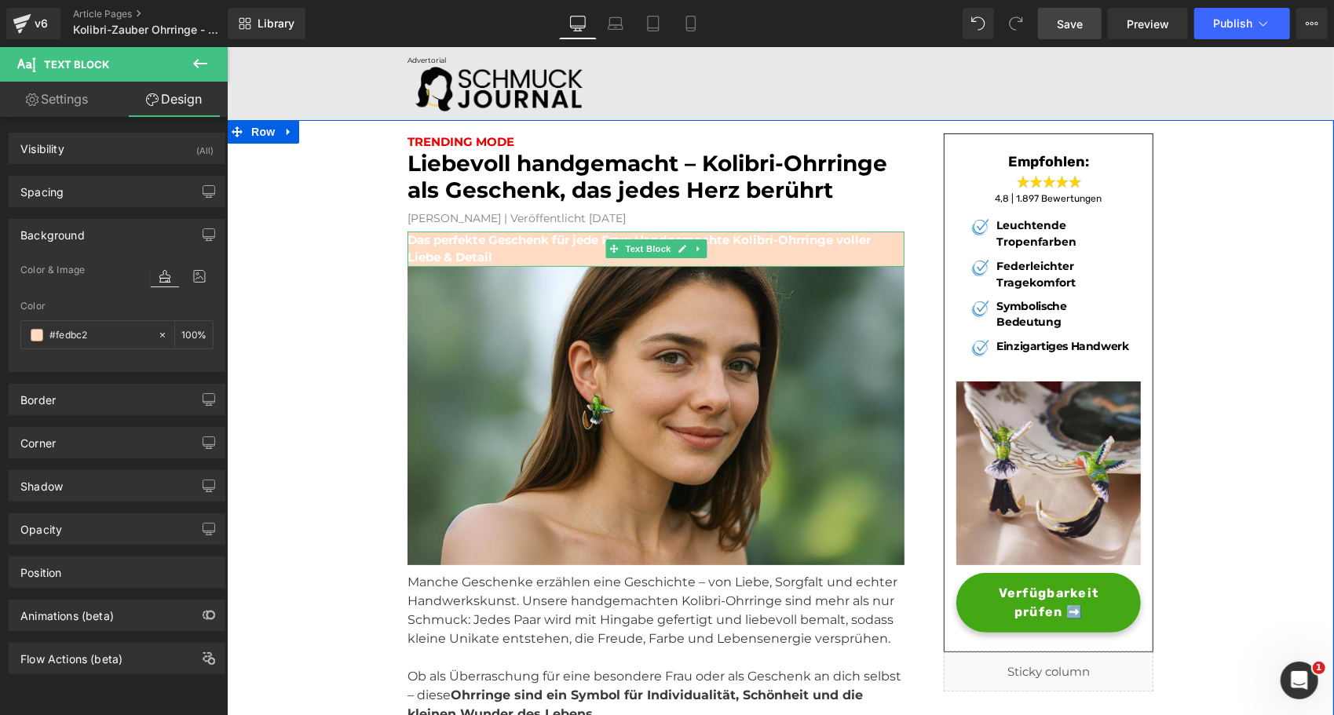
click at [446, 251] on strong "Das perfekte Geschenk für jede Frau: Handgemachte Kolibri-Ohrringe voller Liebe…" at bounding box center [638, 248] width 463 height 33
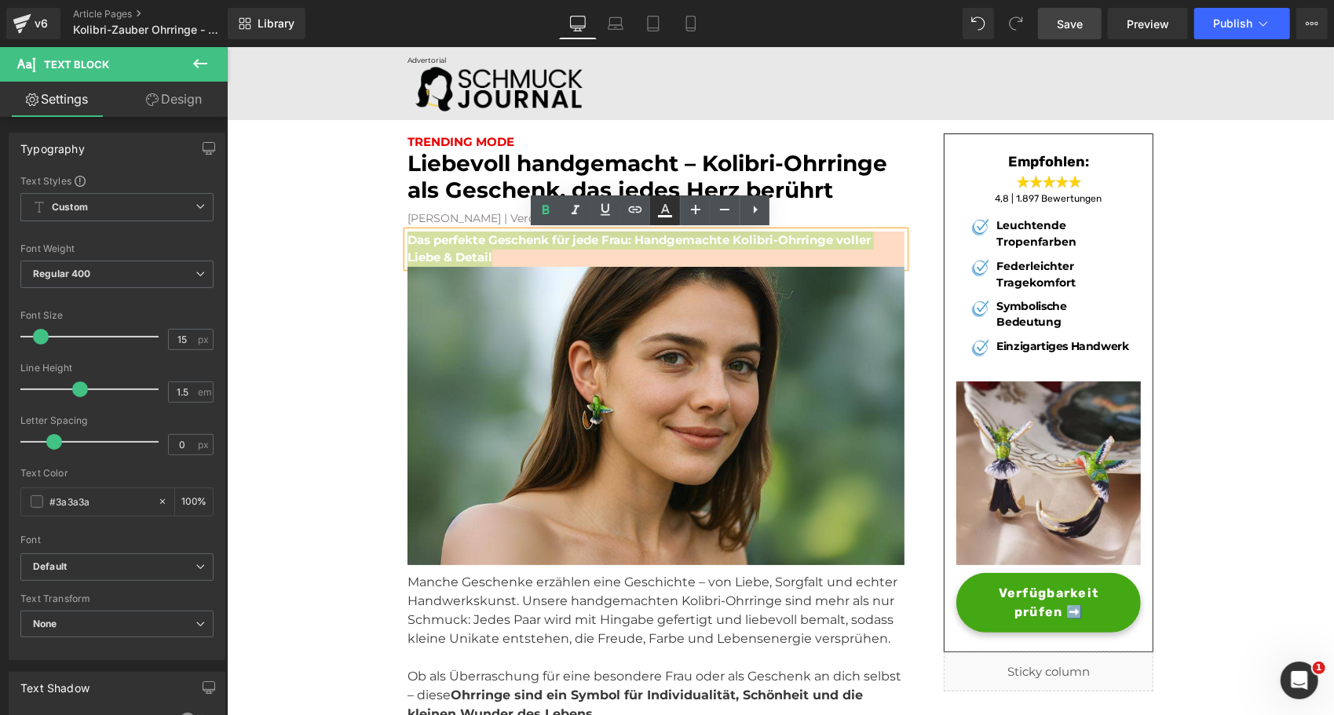
click at [660, 207] on icon at bounding box center [665, 210] width 19 height 19
type input "100"
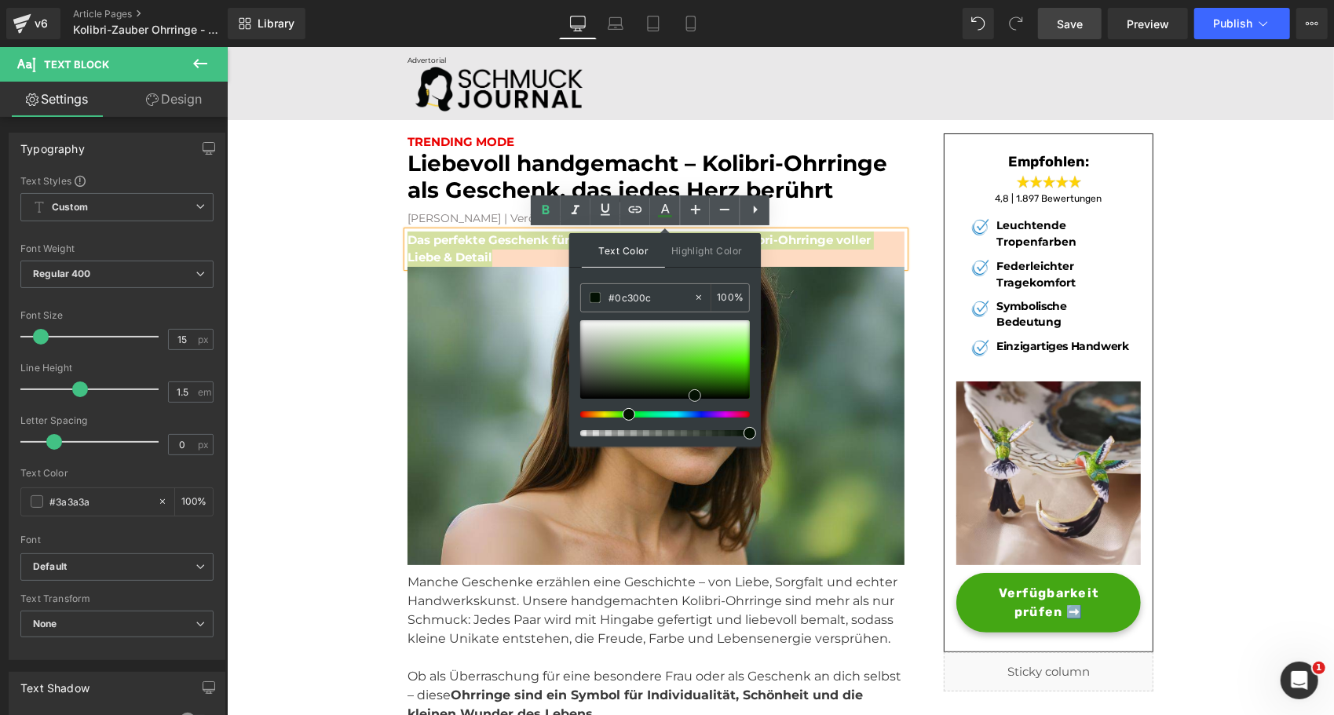
type input "#000000"
drag, startPoint x: 580, startPoint y: 319, endPoint x: 757, endPoint y: 413, distance: 200.3
click at [757, 413] on div "Text Color Highlight Color rgba(0, 0, 0, 1) #000000 100 % transparent transpare…" at bounding box center [665, 340] width 192 height 214
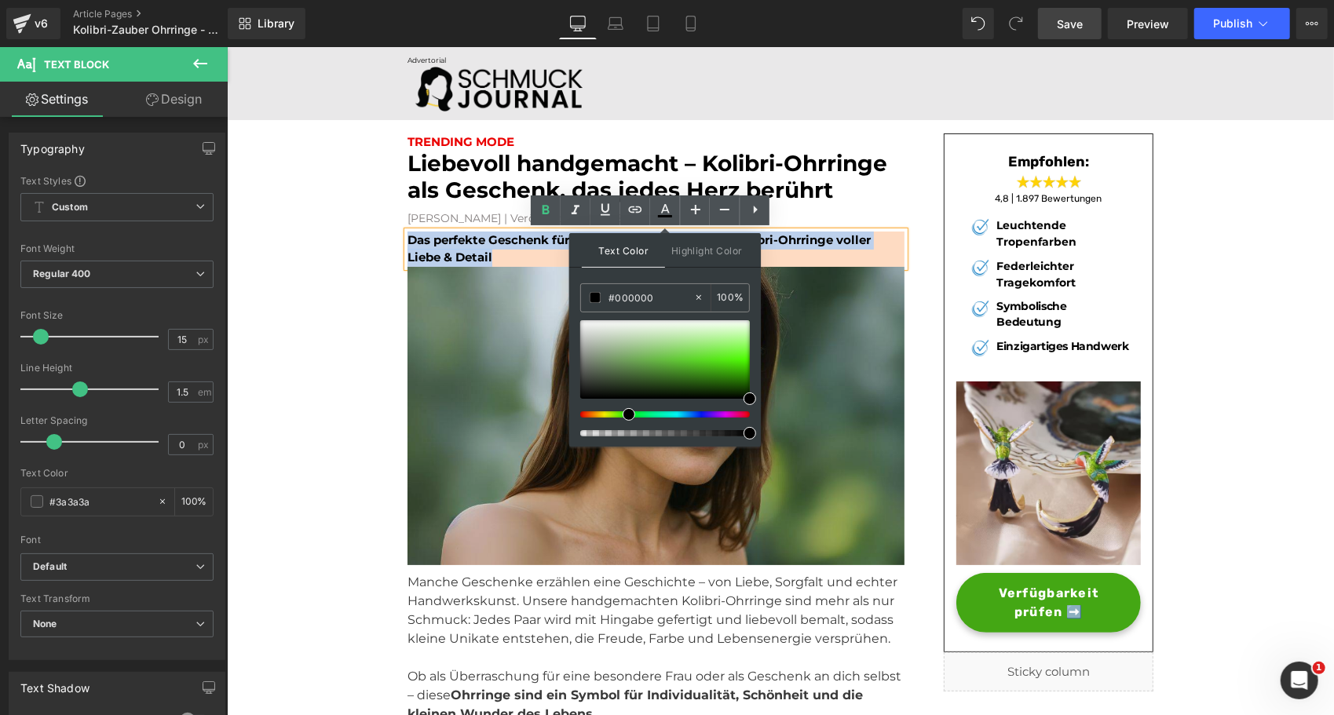
click at [415, 318] on img at bounding box center [655, 419] width 497 height 306
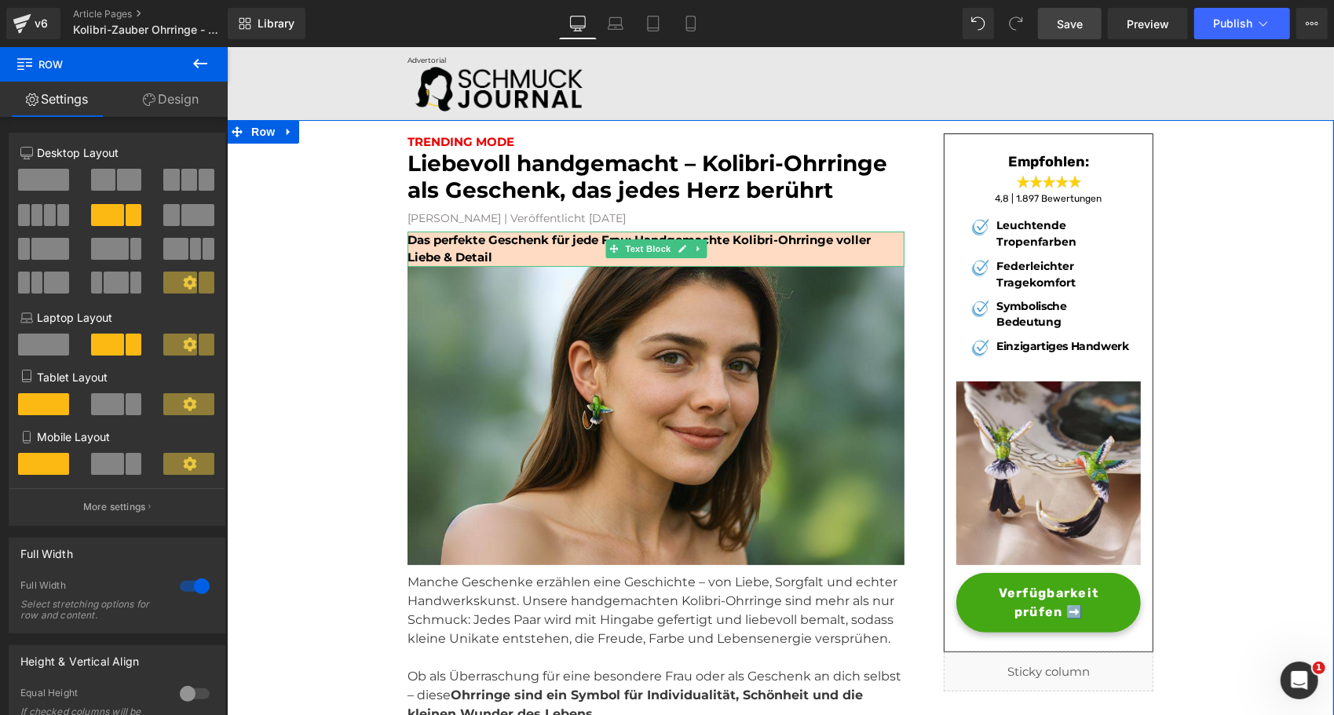
click at [590, 247] on p "Das perfekte Geschenk für jede Frau: Handgemachte Kolibri-Ohrringe voller Liebe…" at bounding box center [655, 248] width 497 height 35
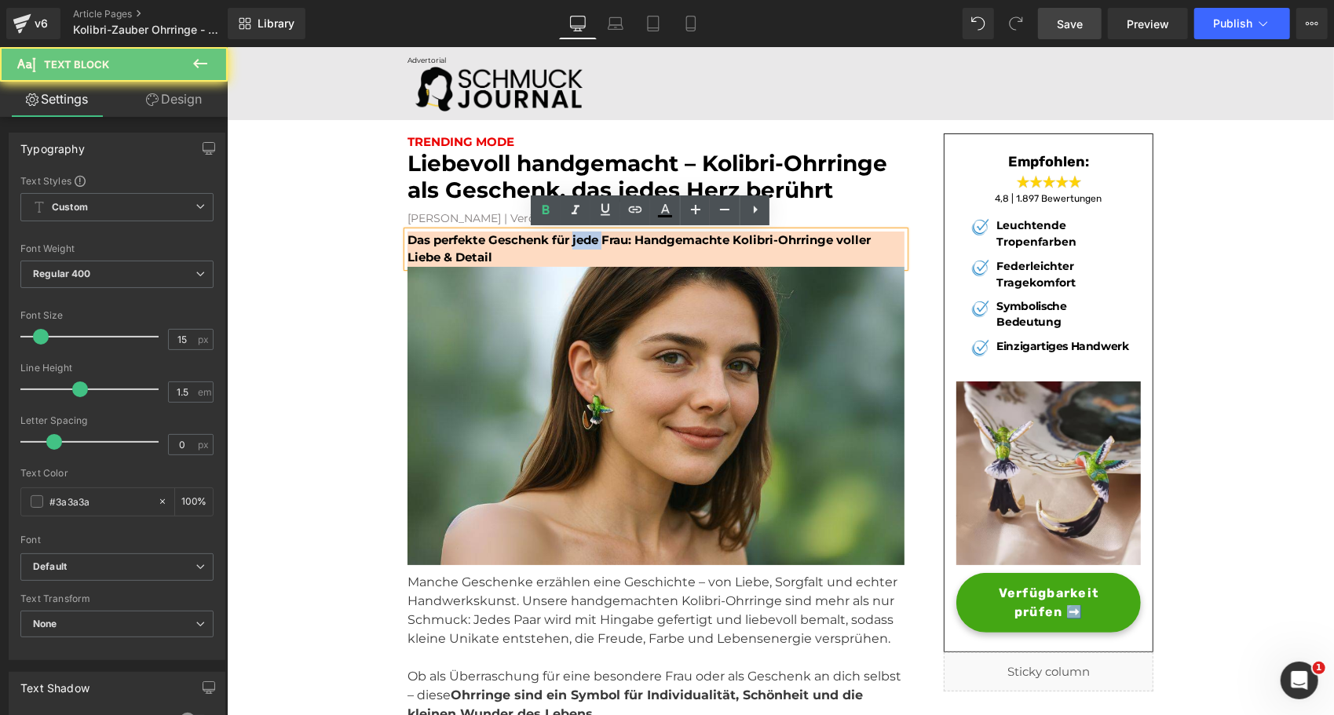
click at [590, 247] on p "Das perfekte Geschenk für jede Frau: Handgemachte Kolibri-Ohrringe voller Liebe…" at bounding box center [655, 248] width 497 height 35
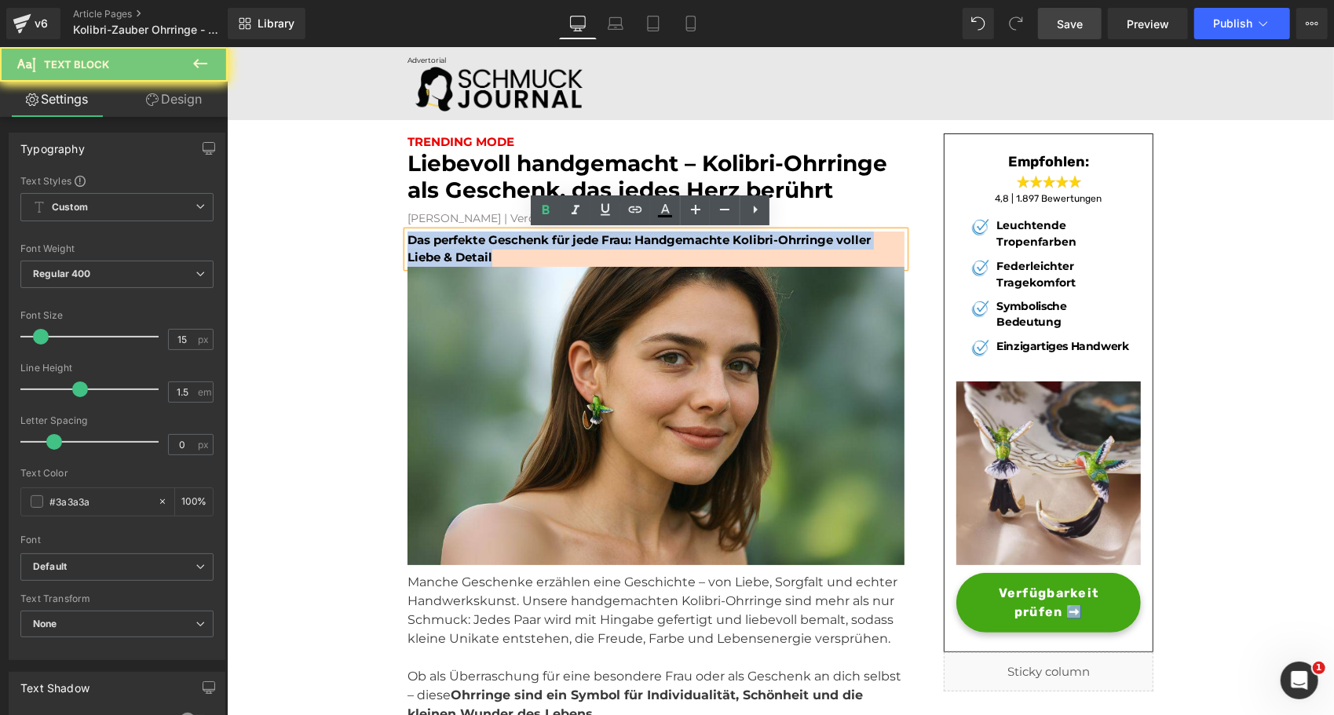
click at [590, 247] on p "Das perfekte Geschenk für jede Frau: Handgemachte Kolibri-Ohrringe voller Liebe…" at bounding box center [655, 248] width 497 height 35
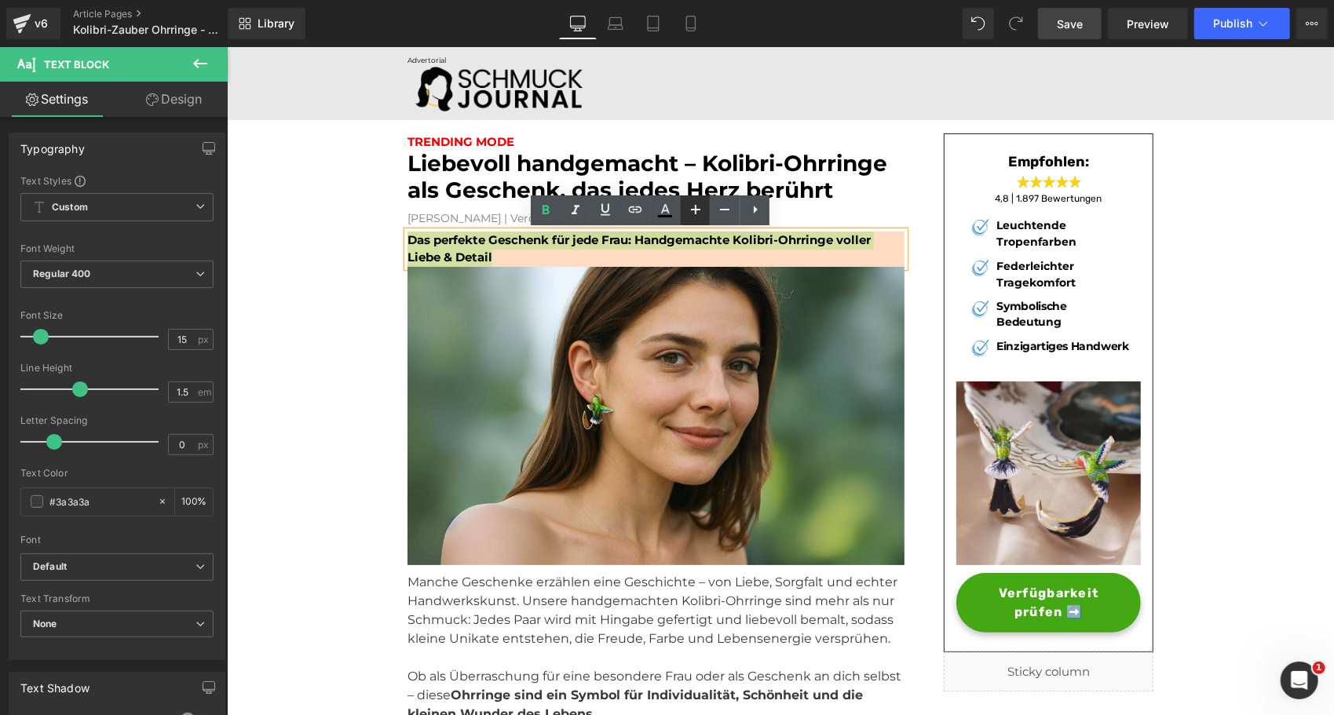
click at [696, 207] on icon at bounding box center [695, 209] width 9 height 9
type input "17"
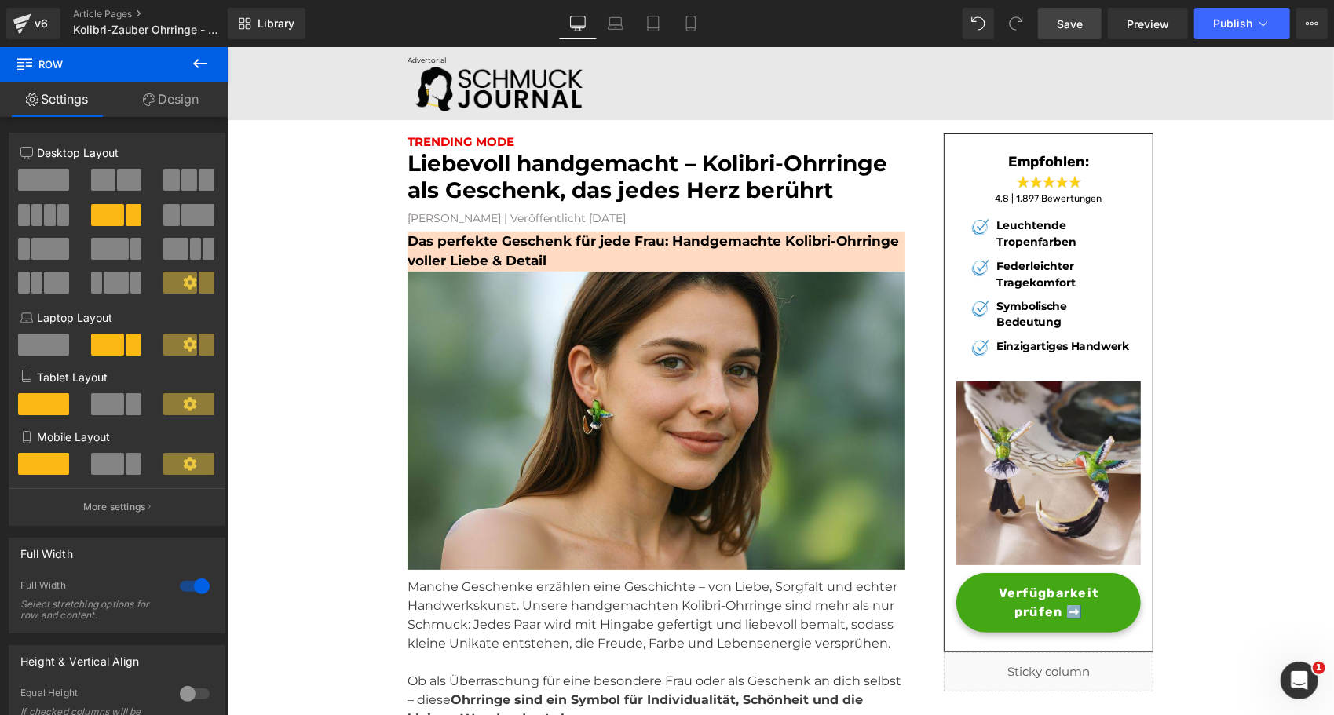
click at [1098, 23] on link "Save" at bounding box center [1070, 23] width 64 height 31
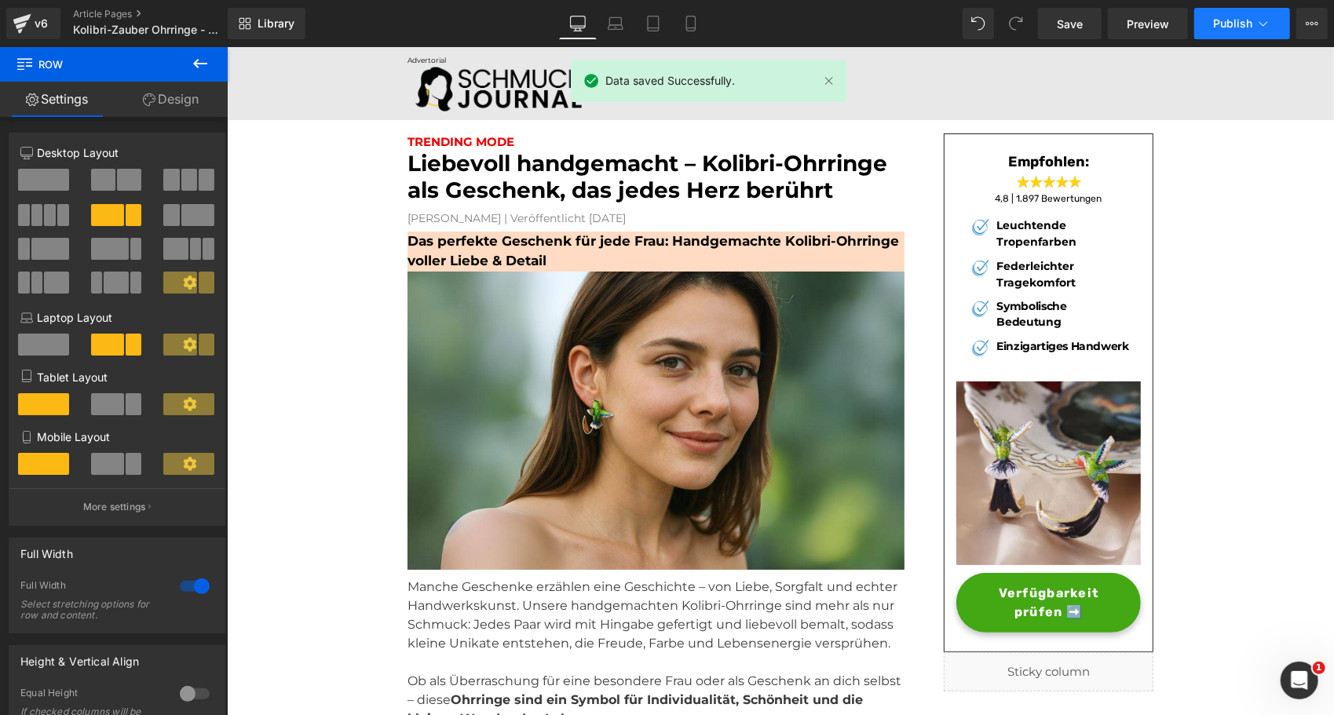
click at [1211, 22] on button "Publish" at bounding box center [1243, 23] width 96 height 31
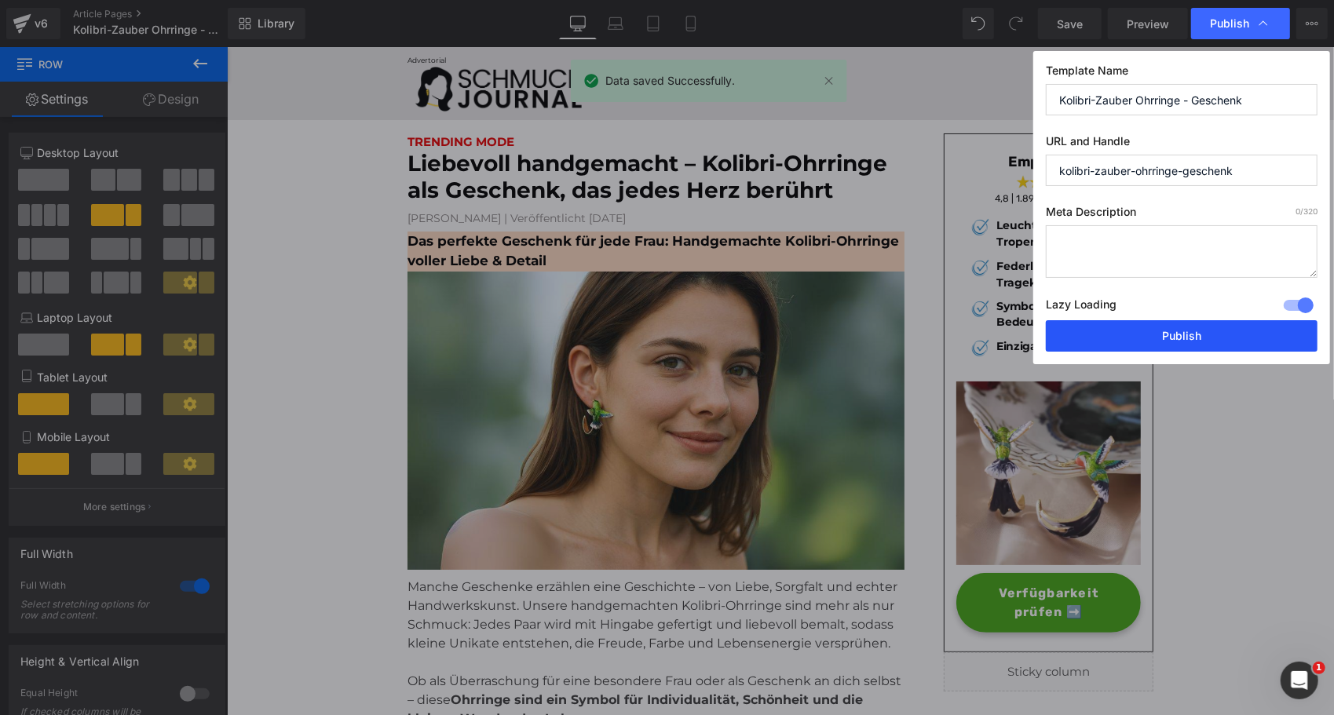
click at [1111, 341] on button "Publish" at bounding box center [1182, 335] width 272 height 31
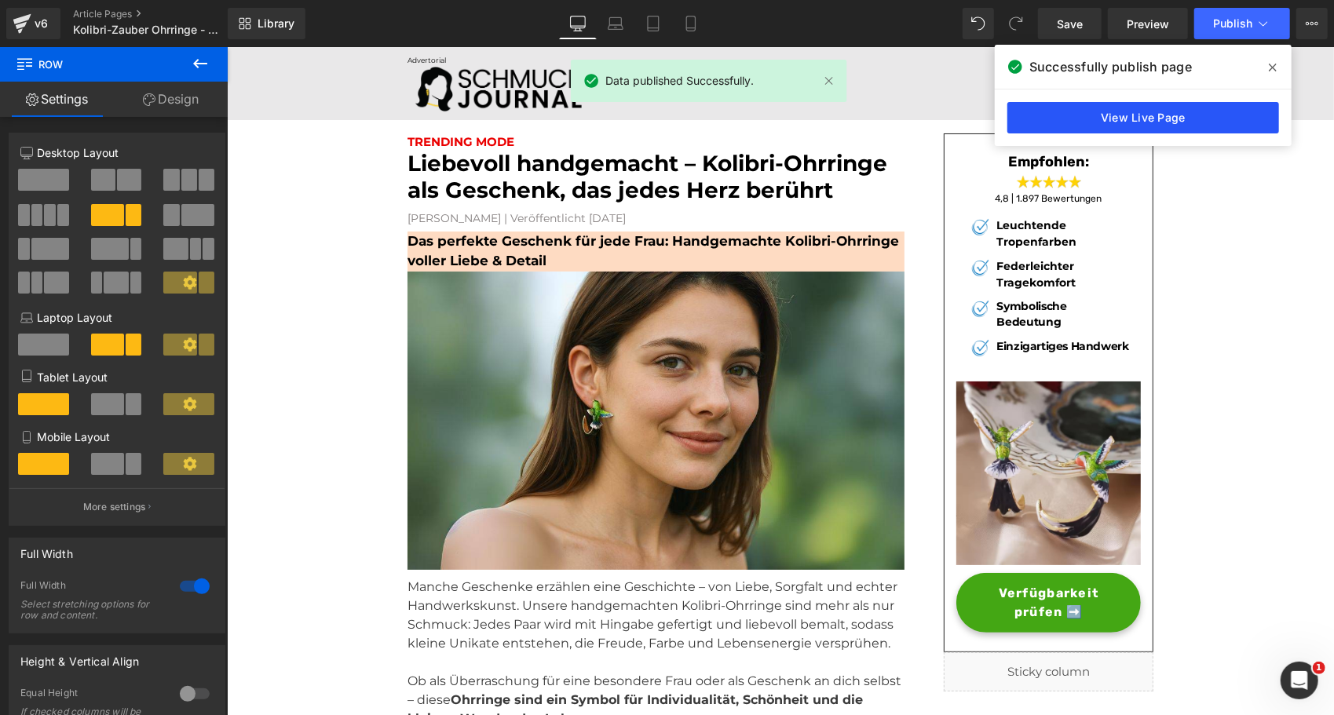
click at [1126, 120] on link "View Live Page" at bounding box center [1144, 117] width 272 height 31
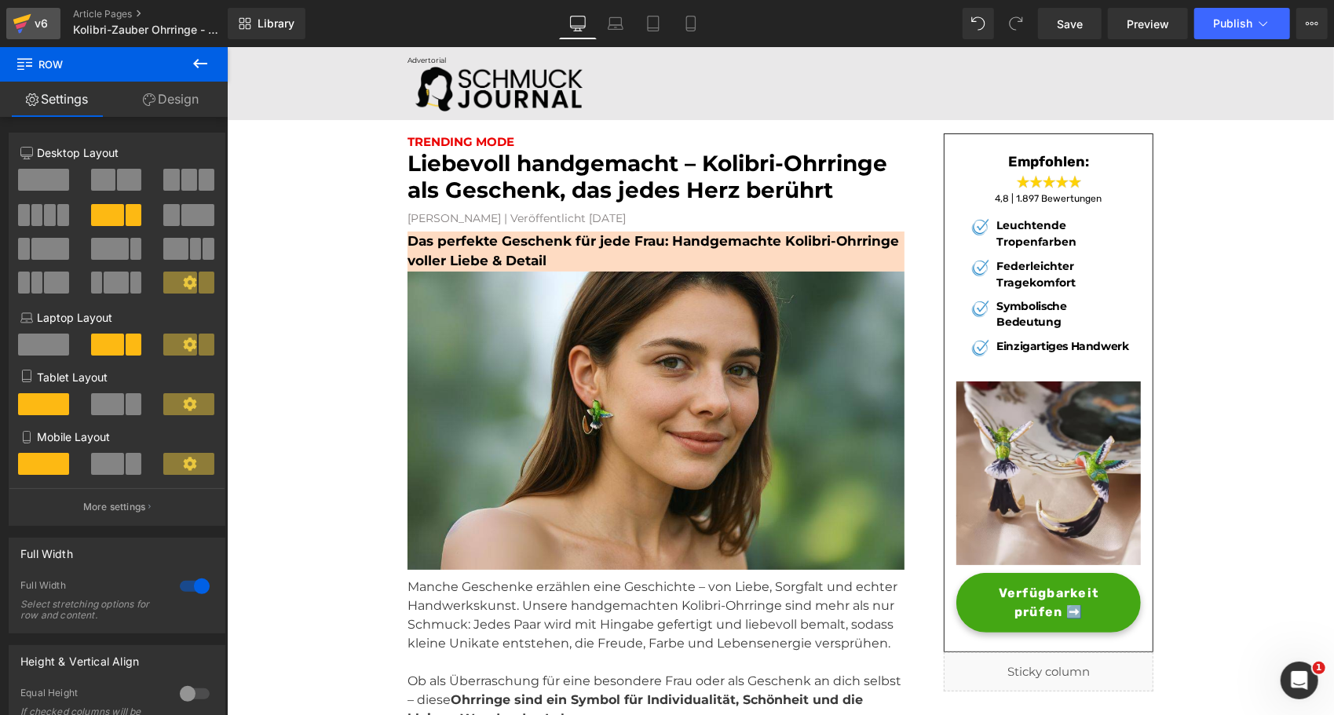
click at [30, 16] on icon at bounding box center [22, 23] width 19 height 39
